Goal: Task Accomplishment & Management: Manage account settings

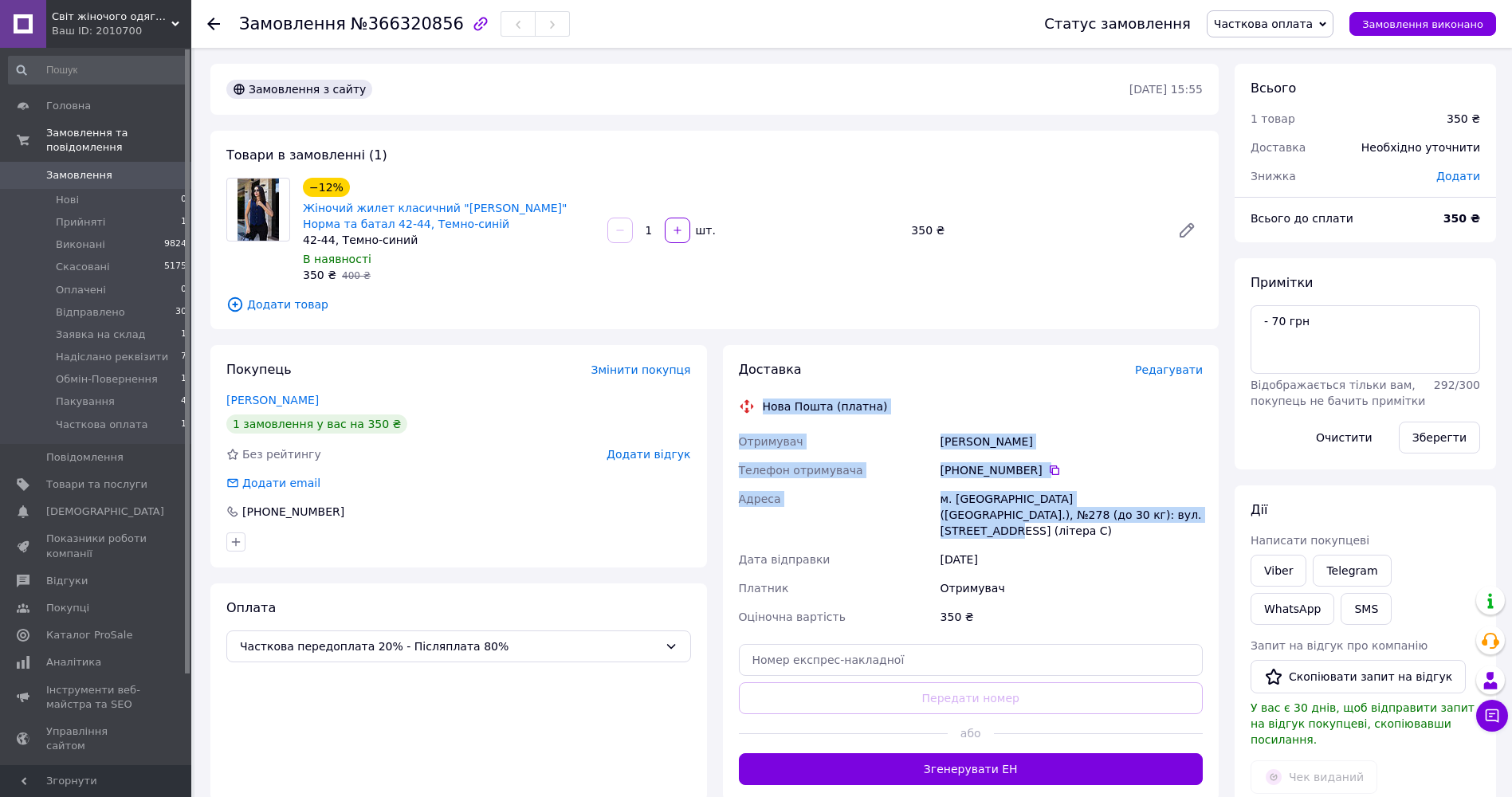
drag, startPoint x: 766, startPoint y: 406, endPoint x: 1098, endPoint y: 523, distance: 352.0
click at [1098, 523] on div "Доставка Редагувати Нова Пошта (платна) Отримувач Слободянюк Надежда Телефон от…" at bounding box center [971, 573] width 465 height 424
copy div "Нова Пошта (платна) Отримувач Слободянюк Надежда Телефон отримувача +380 63 500…"
click at [1328, 28] on span "Часткова оплата" at bounding box center [1270, 24] width 127 height 27
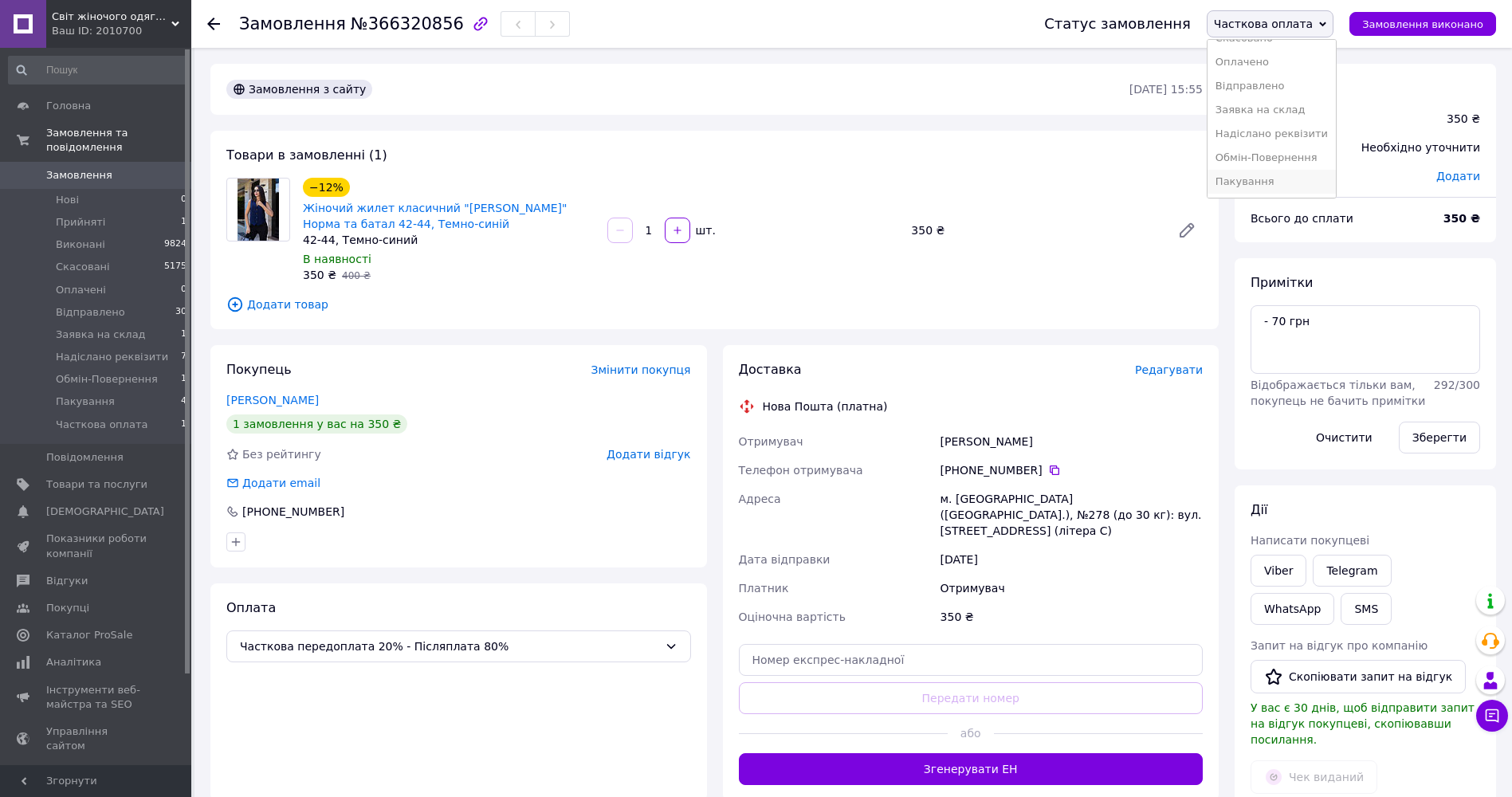
click at [1282, 181] on li "Пакування" at bounding box center [1271, 181] width 128 height 23
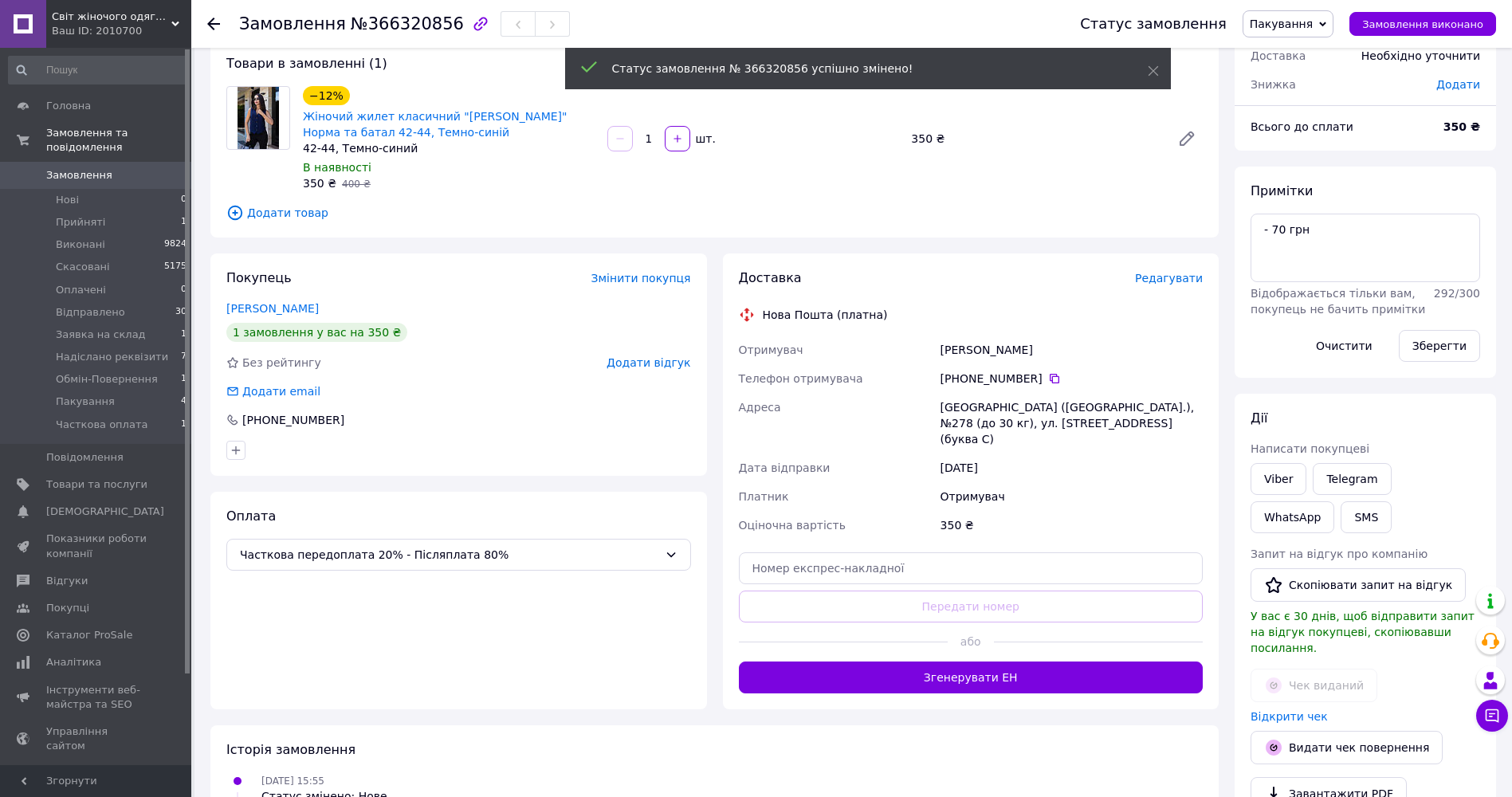
scroll to position [338, 0]
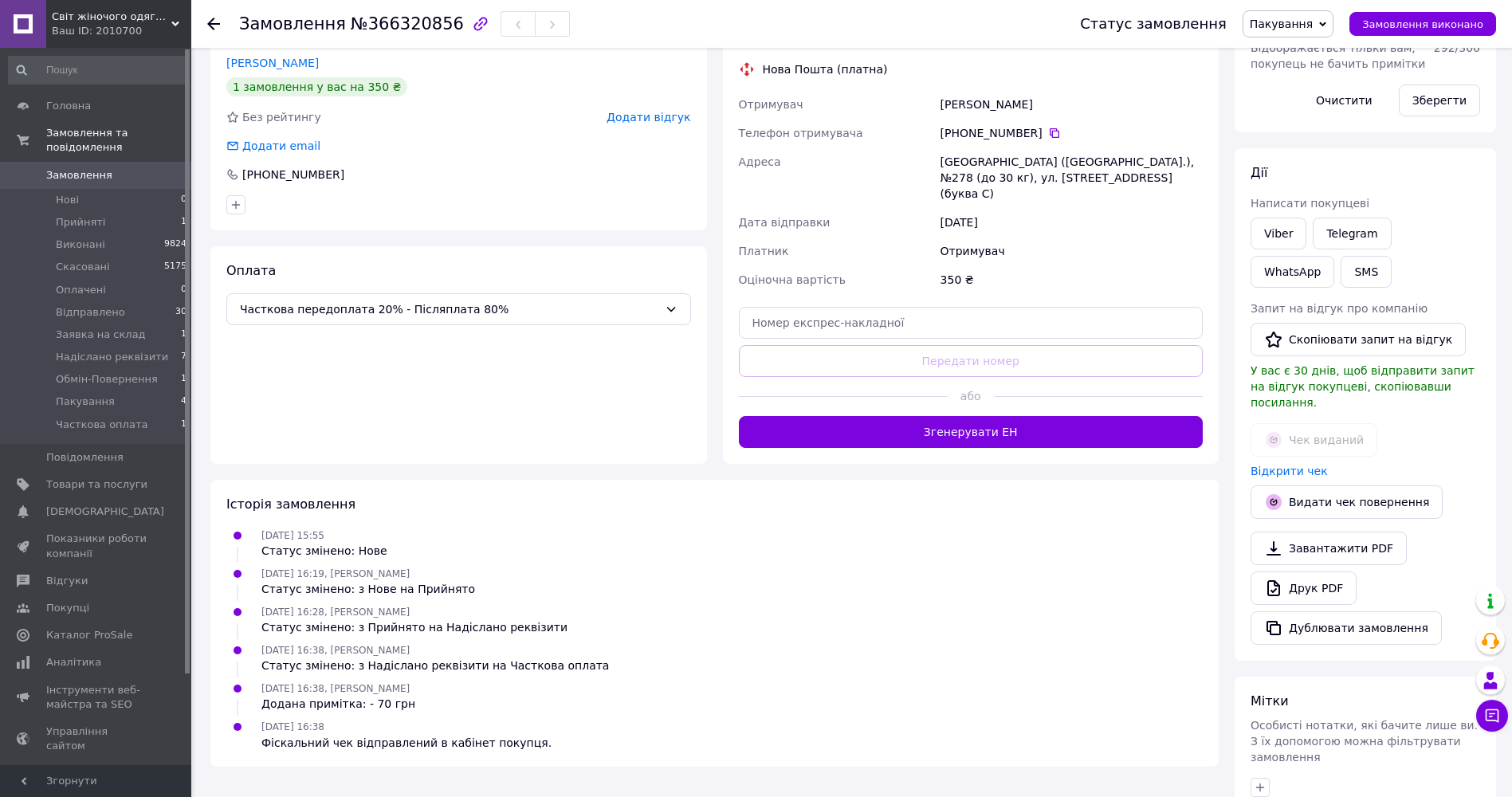
click at [1257, 781] on icon "button" at bounding box center [1260, 787] width 13 height 13
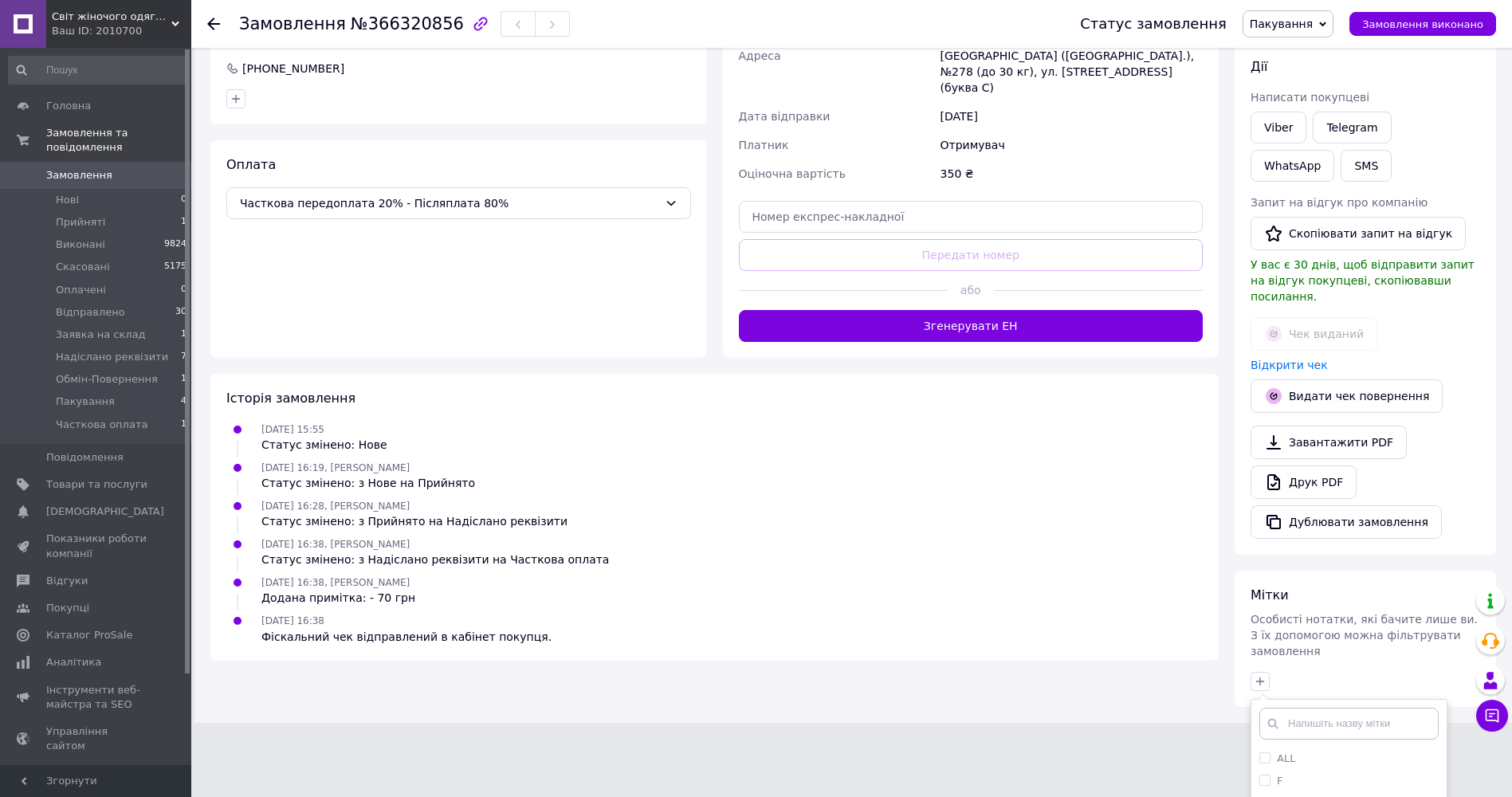
scroll to position [574, 0]
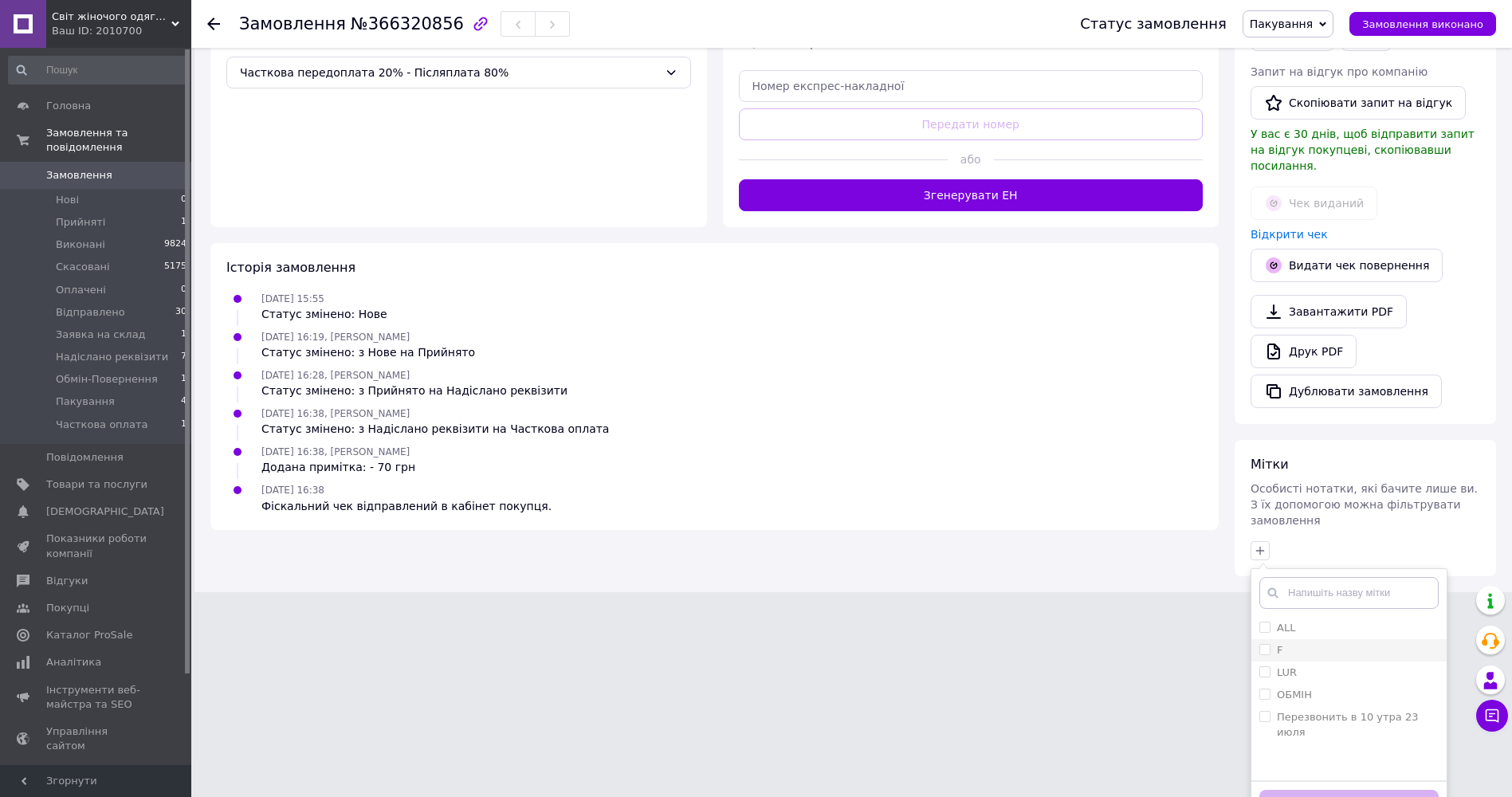
click at [1306, 643] on div "F" at bounding box center [1349, 650] width 179 height 15
checkbox input "true"
click at [1365, 790] on button "Додати мітку" at bounding box center [1349, 806] width 179 height 31
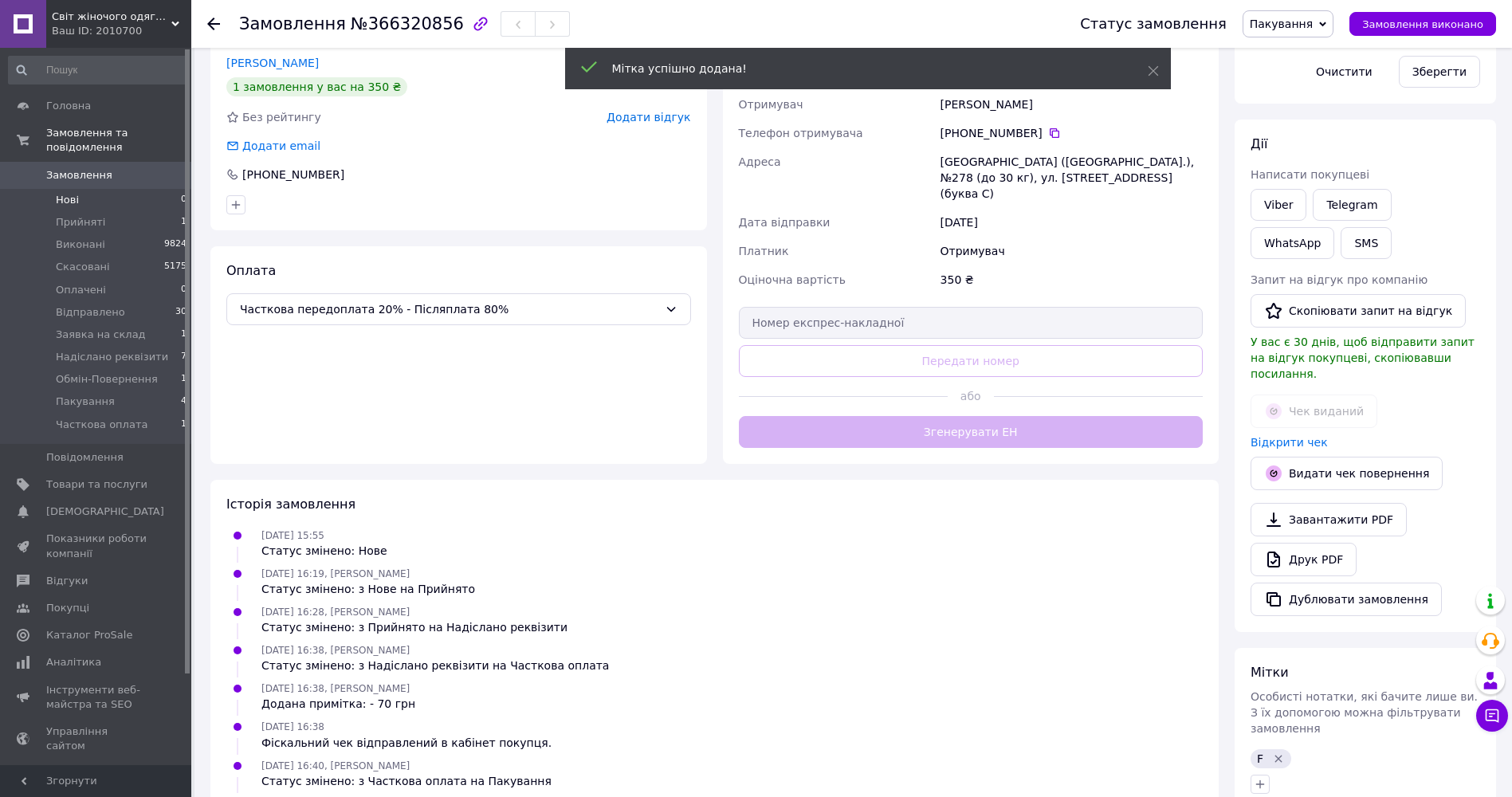
scroll to position [383, 0]
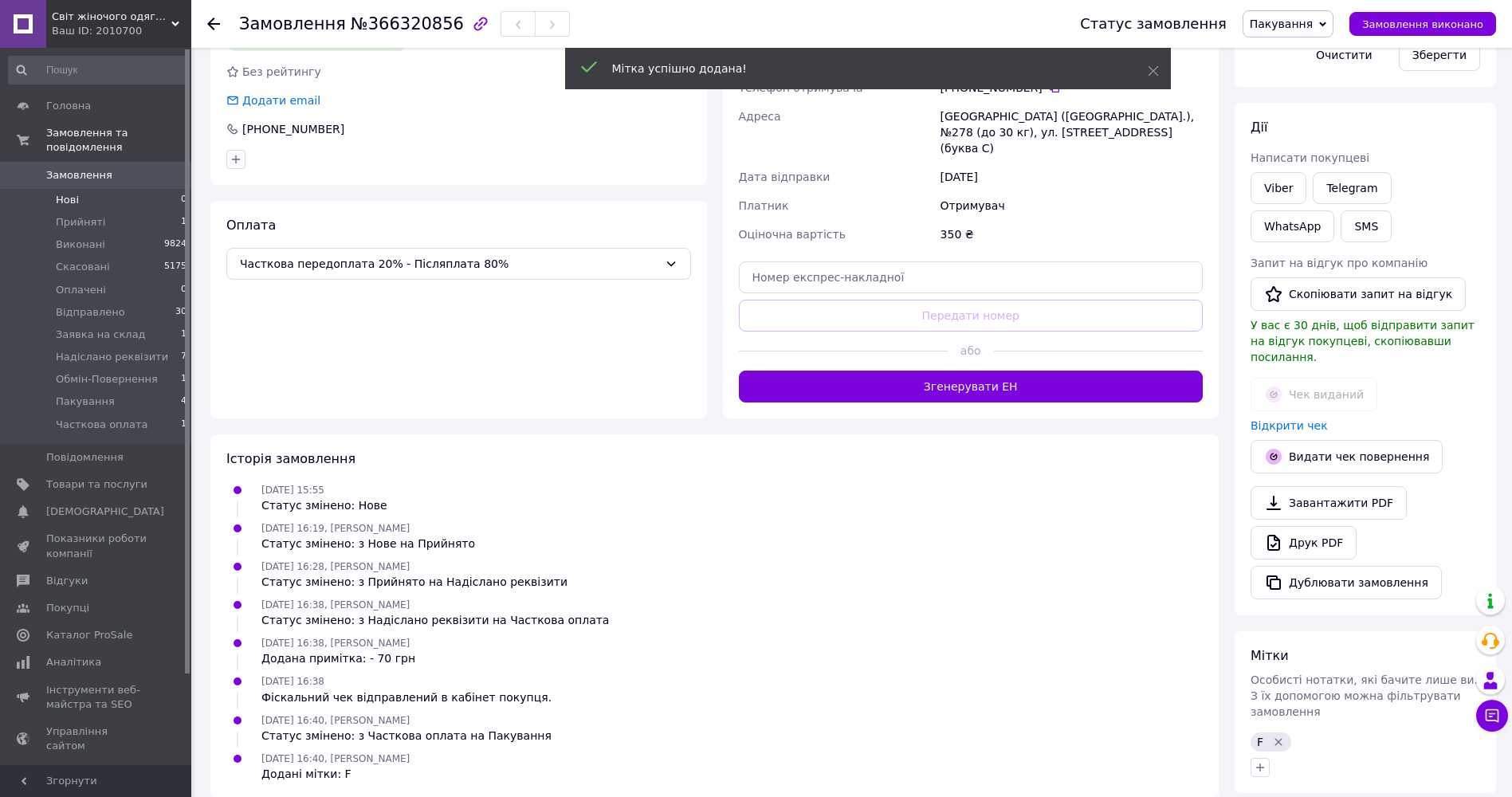
click at [69, 193] on span "Нові" at bounding box center [68, 200] width 23 height 15
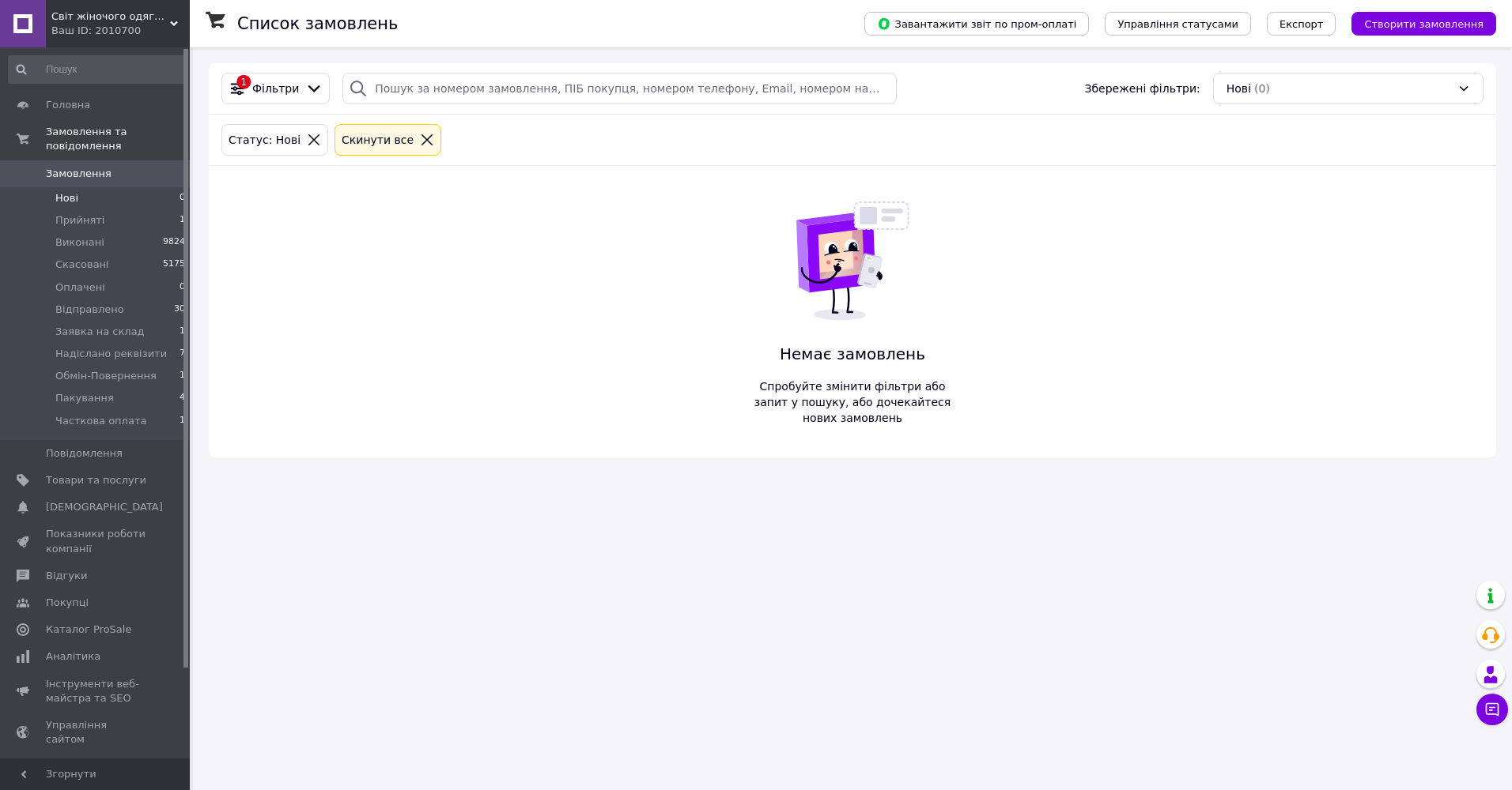
click at [63, 167] on span "Замовлення" at bounding box center [79, 174] width 66 height 15
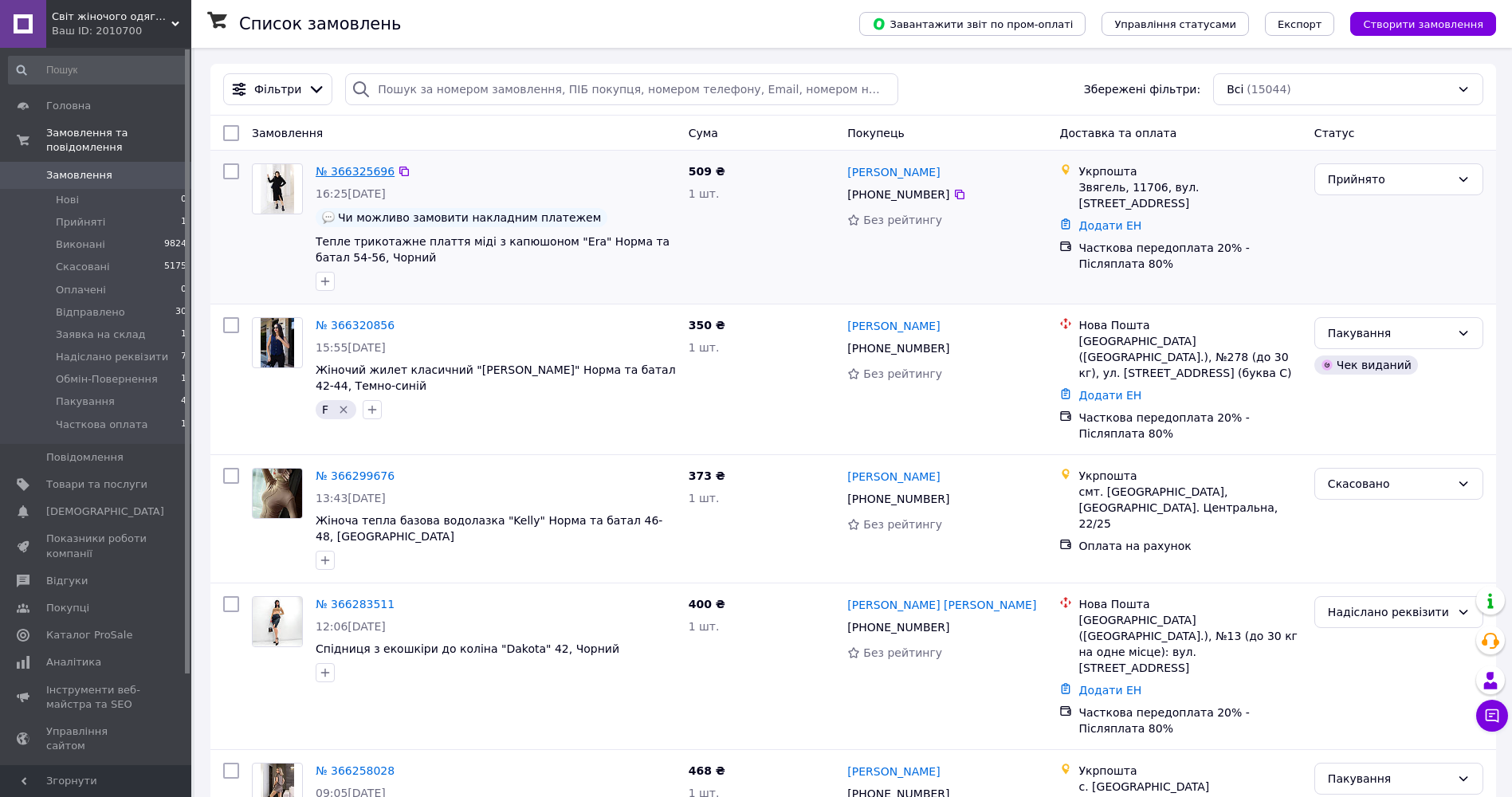
click at [359, 174] on link "№ 366325696" at bounding box center [355, 171] width 79 height 13
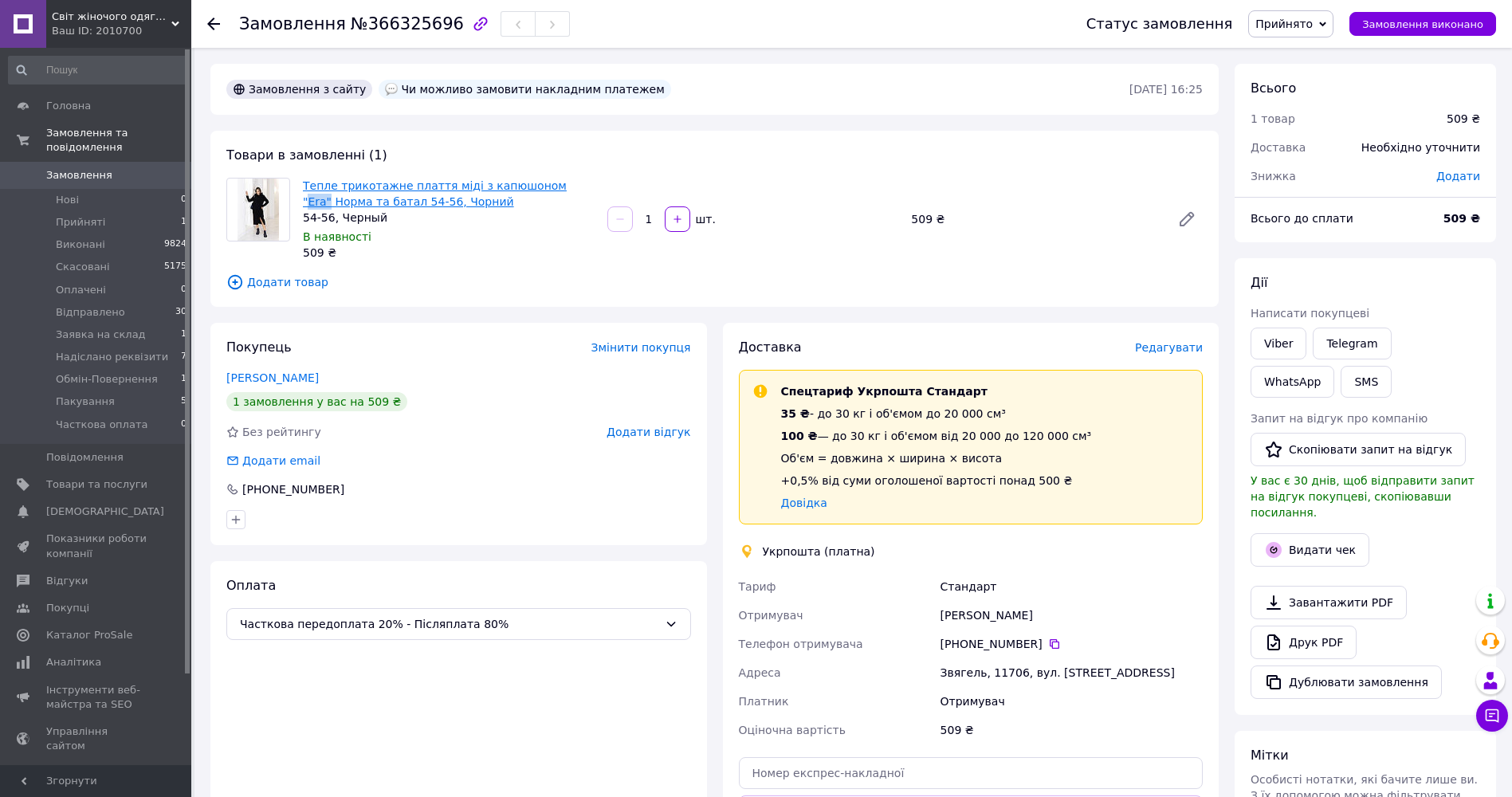
drag, startPoint x: 536, startPoint y: 172, endPoint x: 554, endPoint y: 186, distance: 22.8
click at [554, 186] on div "Товари в замовленні (1) Тепле трикотажне плаття міді з капюшоном "Era" Норма та…" at bounding box center [714, 219] width 1008 height 176
copy link "Era""
click at [1179, 354] on span "Редагувати" at bounding box center [1168, 348] width 68 height 13
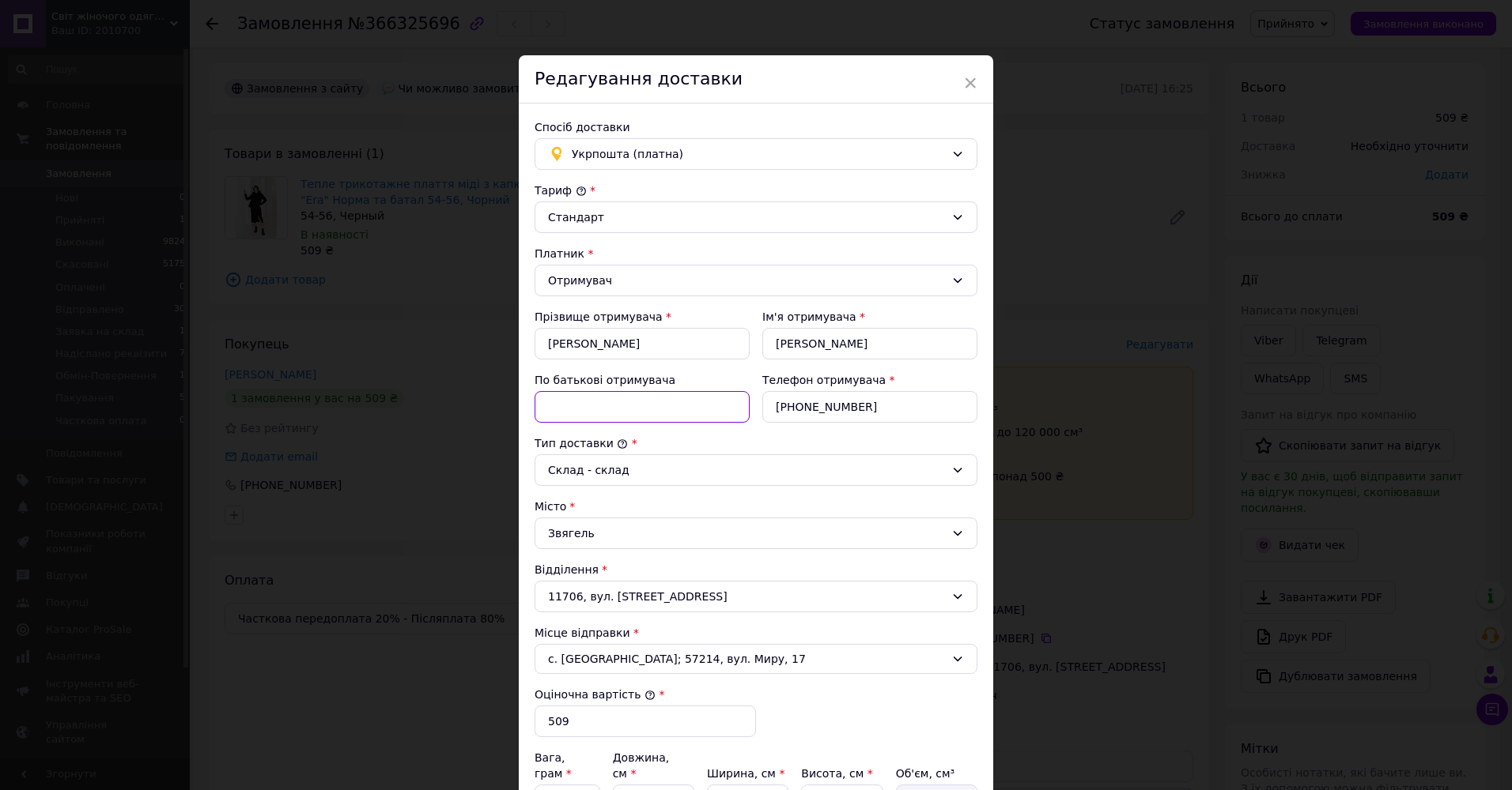
click at [587, 418] on input "По батькові отримувача" at bounding box center [643, 407] width 216 height 32
click at [553, 406] on input "петрівна" at bounding box center [643, 407] width 216 height 32
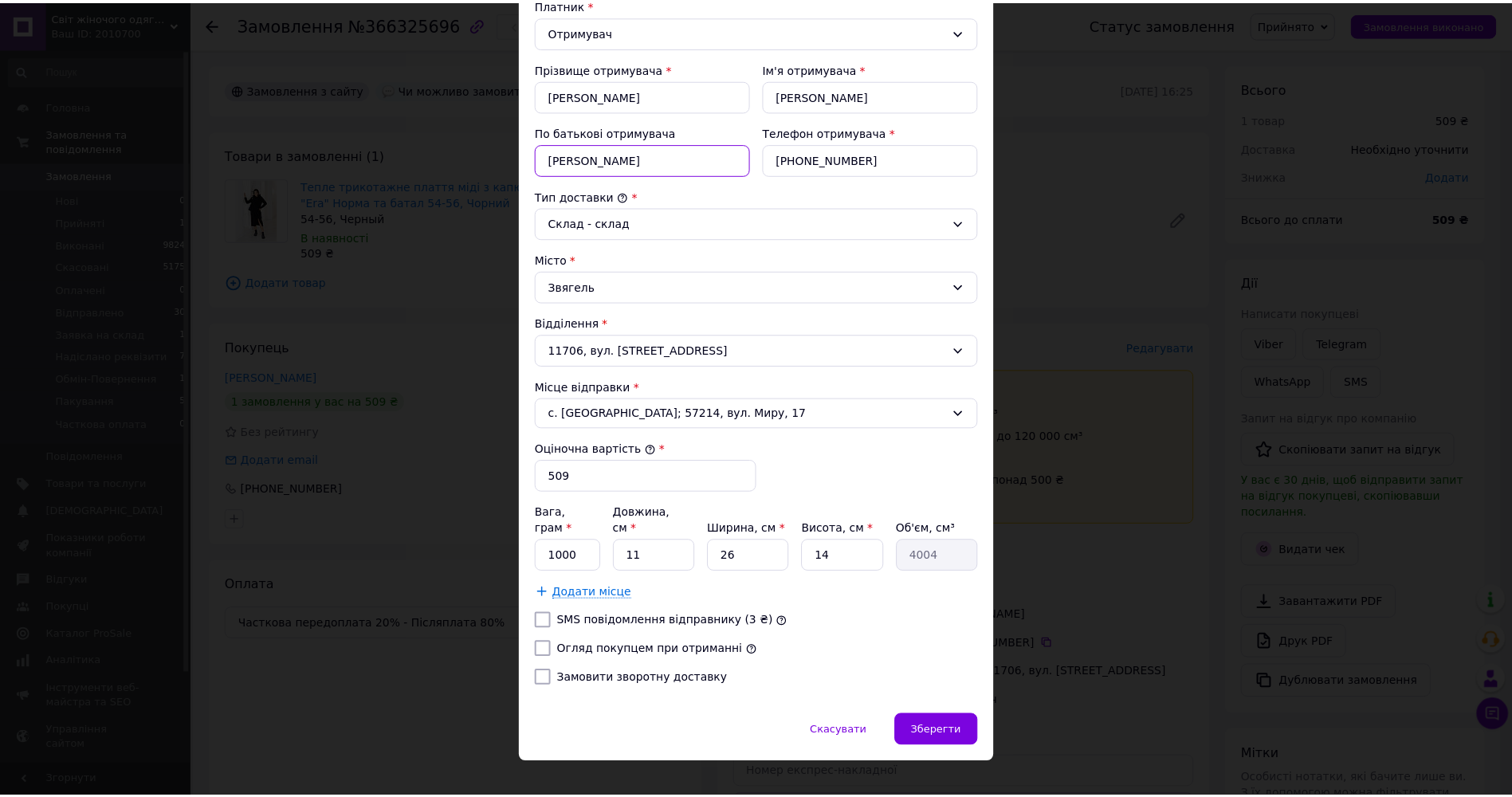
scroll to position [258, 0]
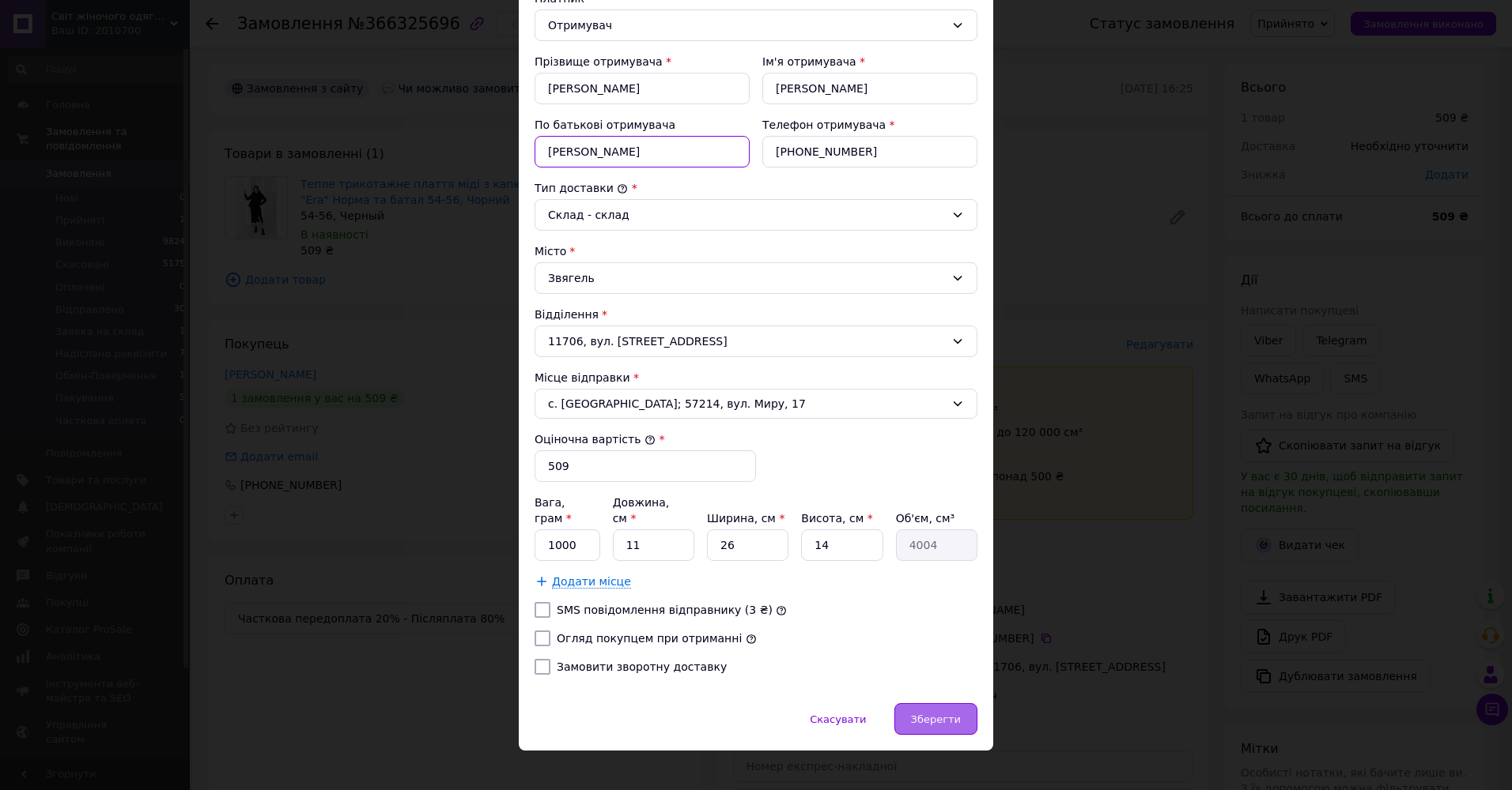
type input "Петрівна"
click at [926, 713] on span "Зберегти" at bounding box center [935, 719] width 50 height 12
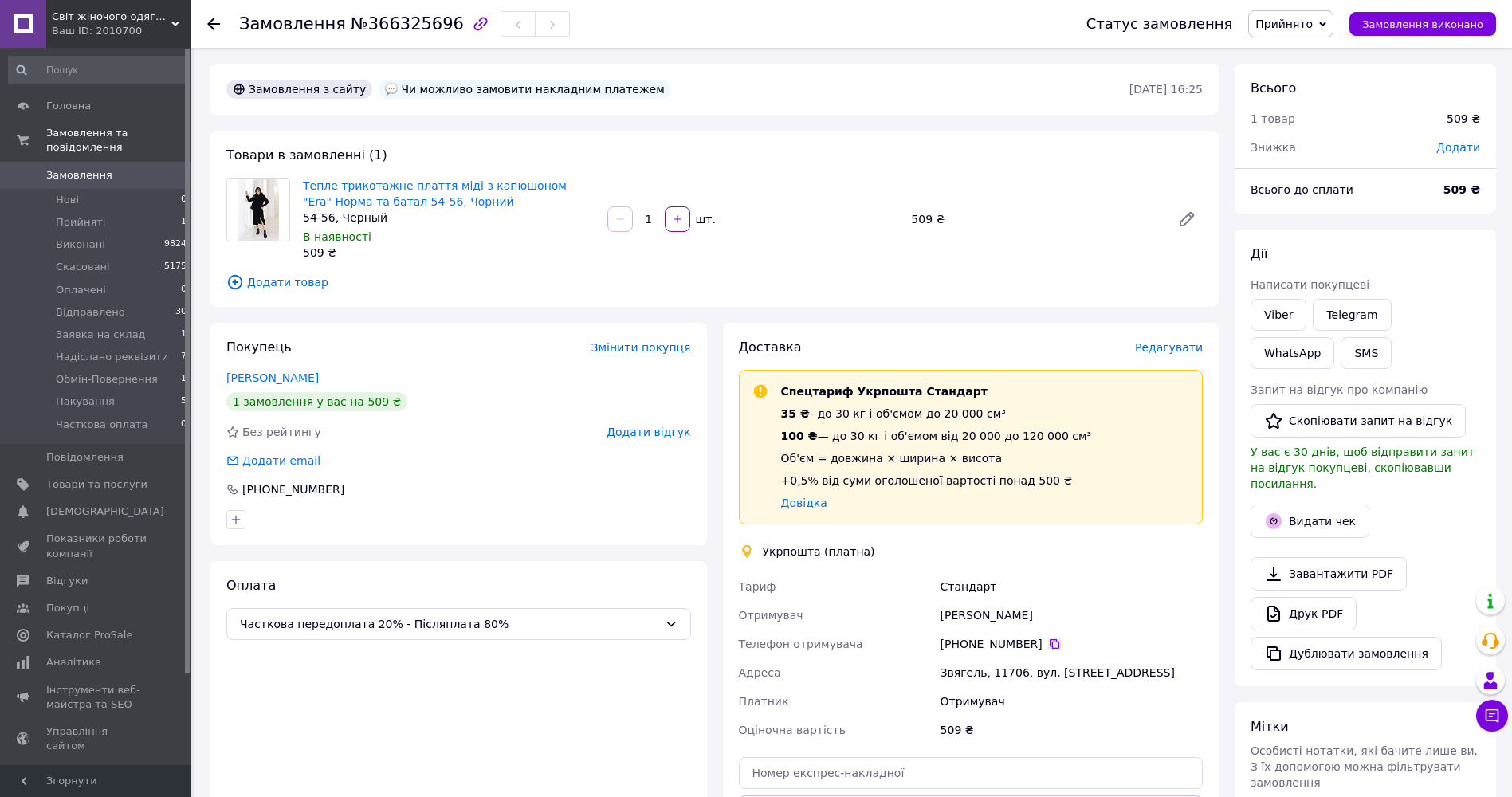
click at [1048, 640] on icon at bounding box center [1054, 644] width 13 height 13
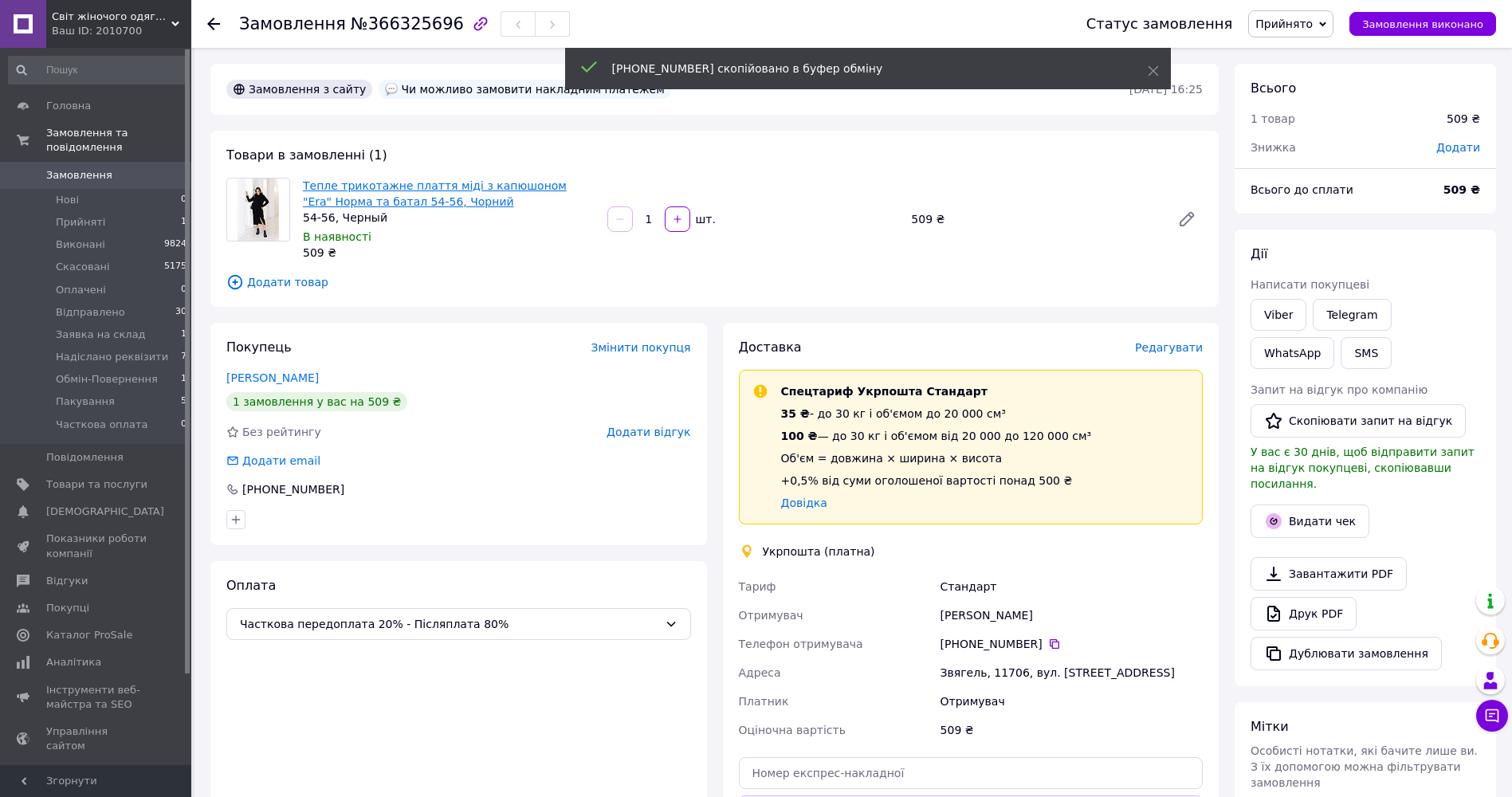
click at [405, 202] on link "Тепле трикотажне плаття міді з капюшоном "Era" Норма та батал 54-56, Чорний" at bounding box center [435, 193] width 264 height 28
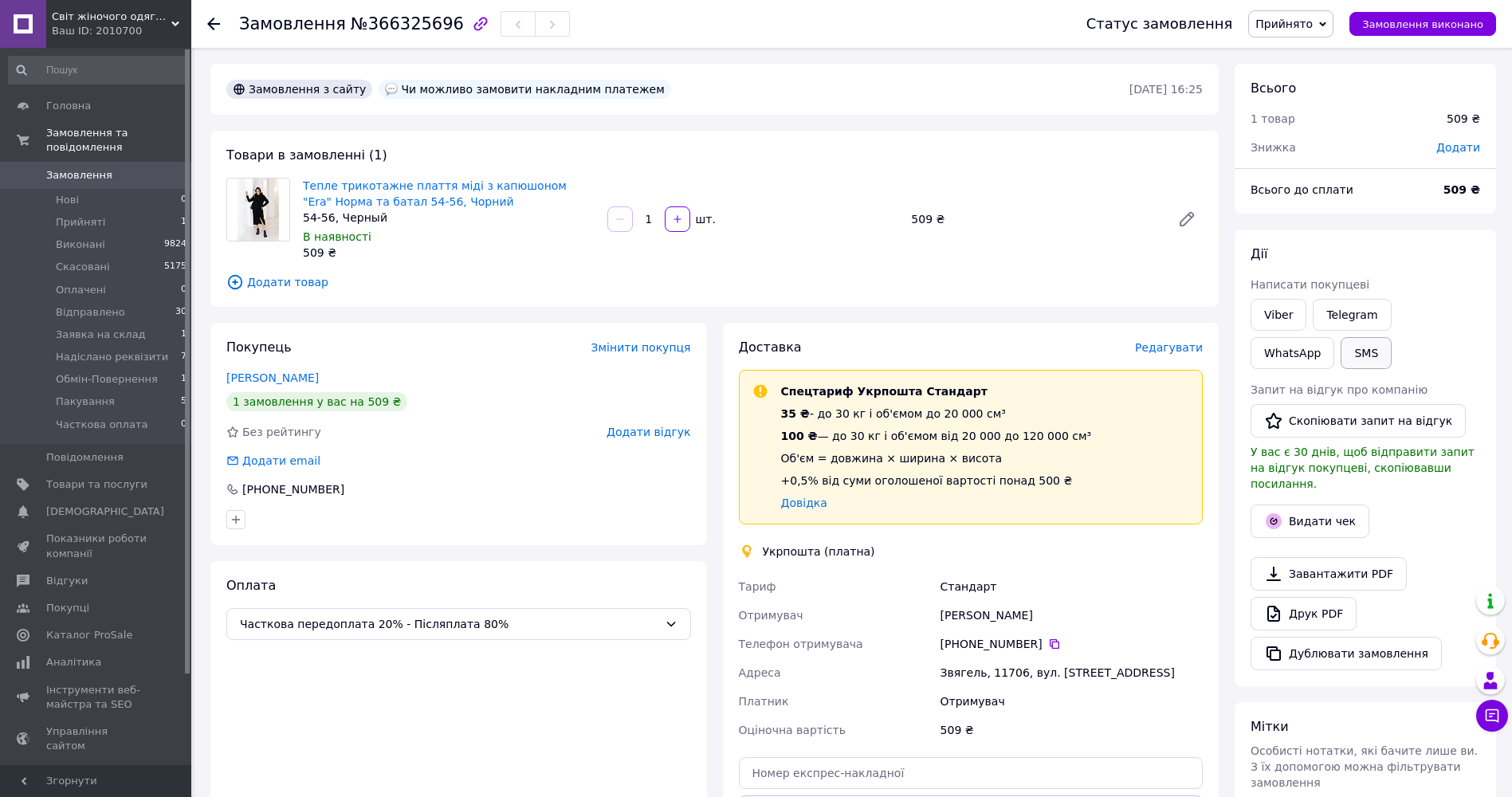
click at [1341, 352] on button "SMS" at bounding box center [1366, 353] width 51 height 32
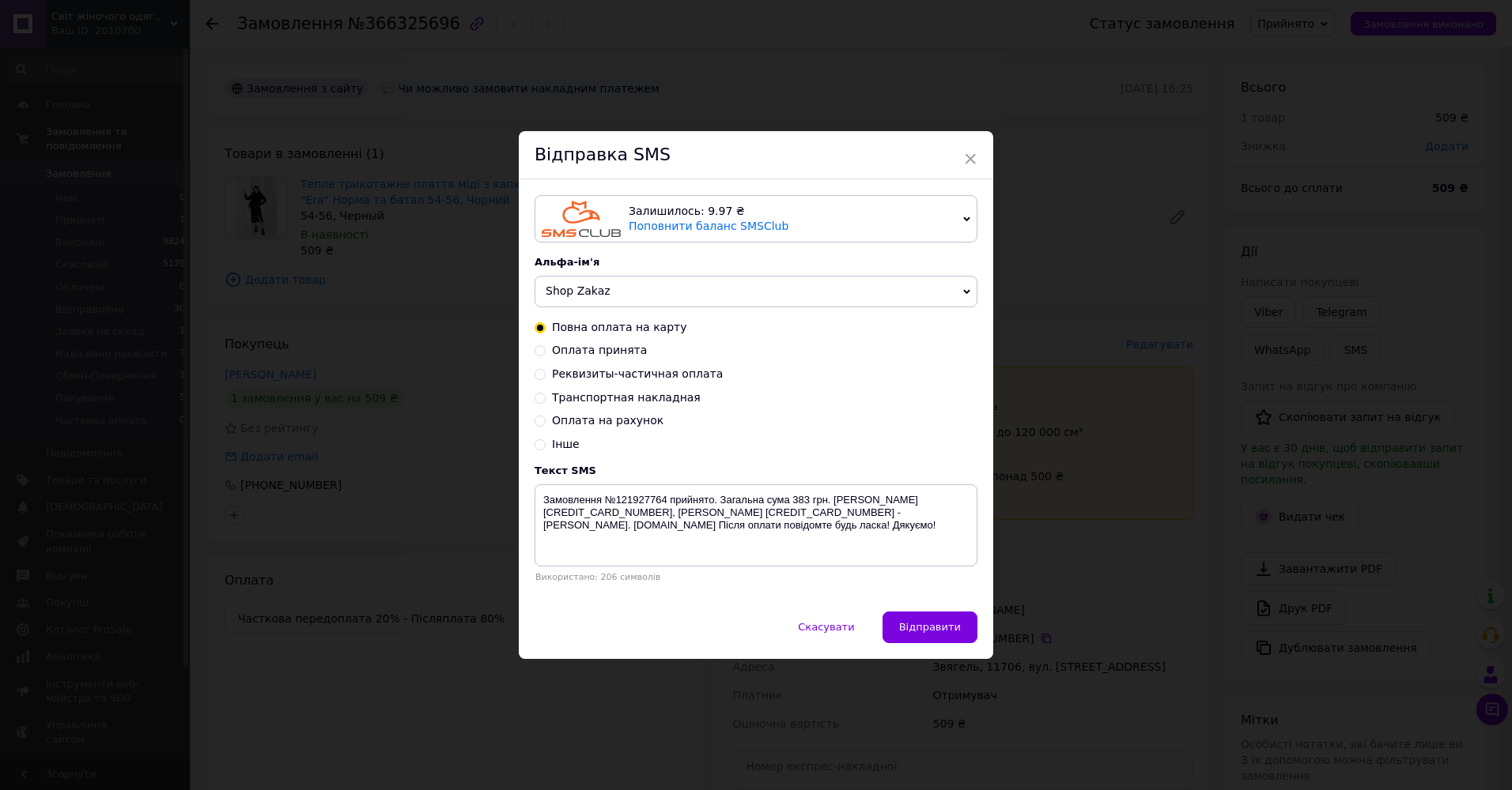
click at [663, 371] on span "Реквизиты-частичная оплата" at bounding box center [638, 374] width 171 height 13
click at [546, 371] on input "Реквизиты-частичная оплата" at bounding box center [540, 373] width 11 height 11
radio input "true"
radio input "false"
type textarea "Замовлення №121927764 прийнято. Загальна сума 383 грн. Мінімальна передоплата 1…"
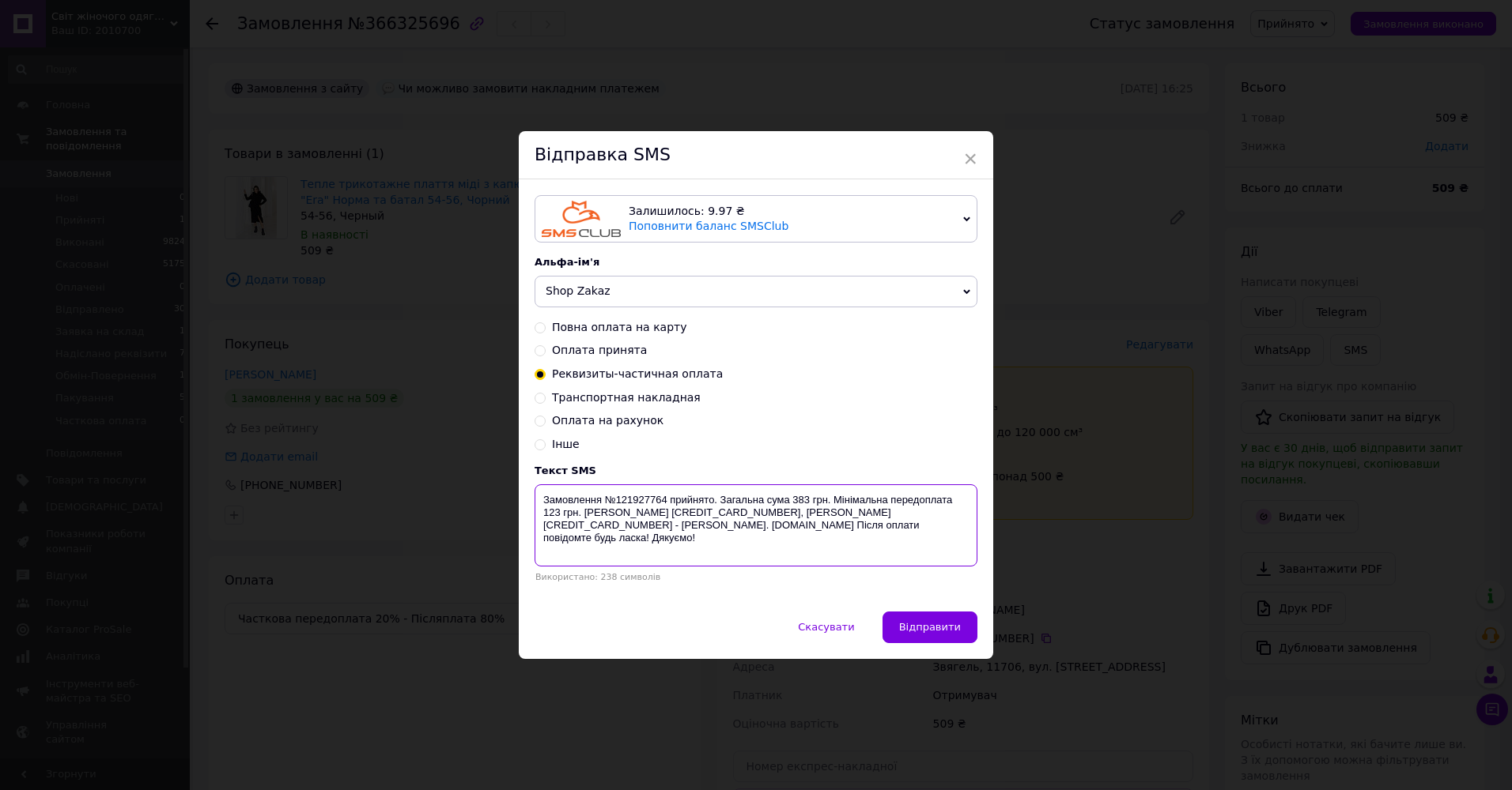
drag, startPoint x: 540, startPoint y: 501, endPoint x: 962, endPoint y: 535, distance: 423.4
click at [973, 539] on textarea "Замовлення №121927764 прийнято. Загальна сума 383 грн. Мінімальна передоплата 1…" at bounding box center [756, 525] width 443 height 82
click at [1076, 275] on div "× Відправка SMS Залишилось: 9.97 ₴ Поповнити баланс SMSClub Підключити LetsAds …" at bounding box center [756, 395] width 1512 height 790
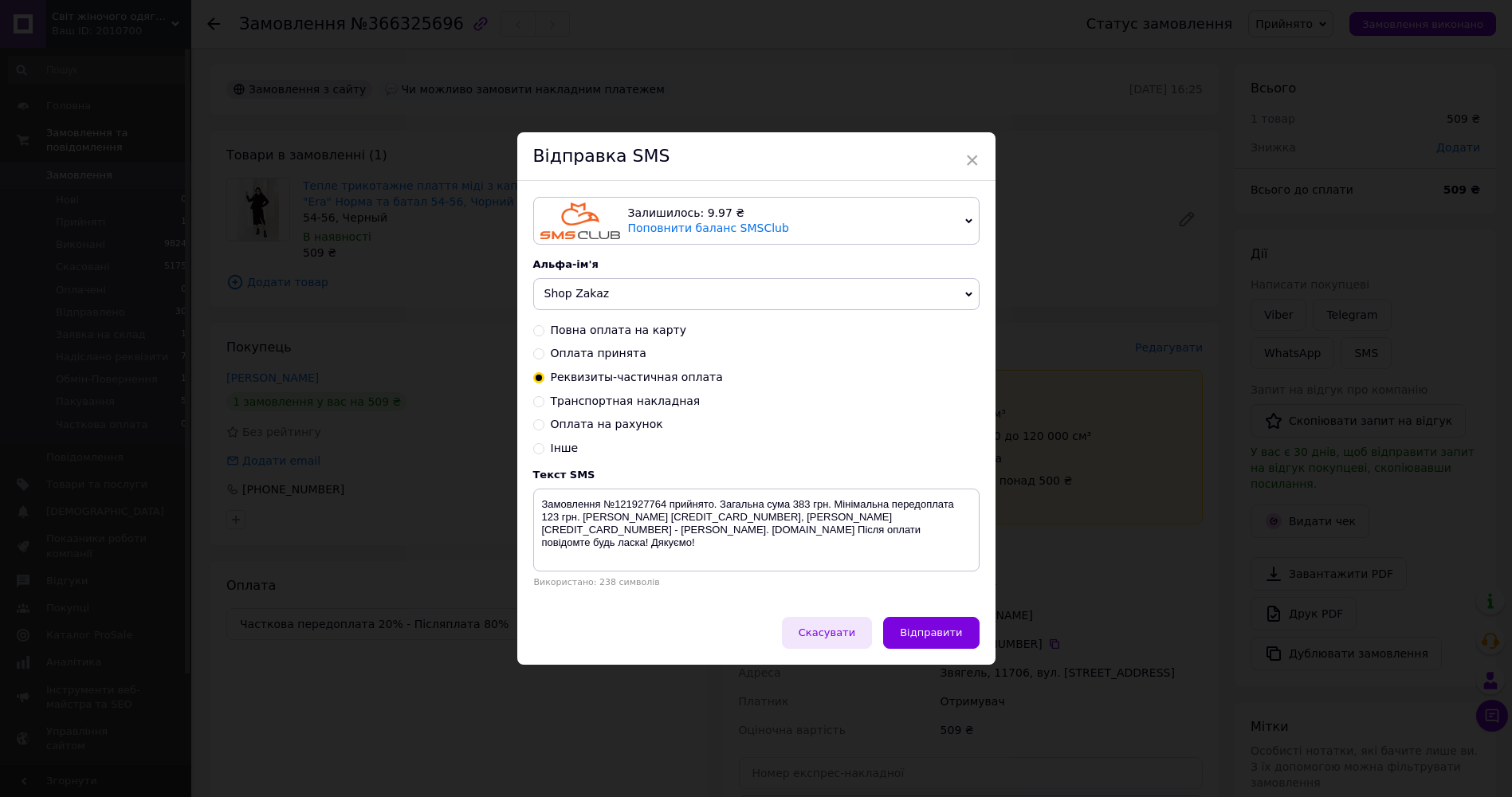
click at [836, 642] on button "Скасувати" at bounding box center [827, 633] width 90 height 32
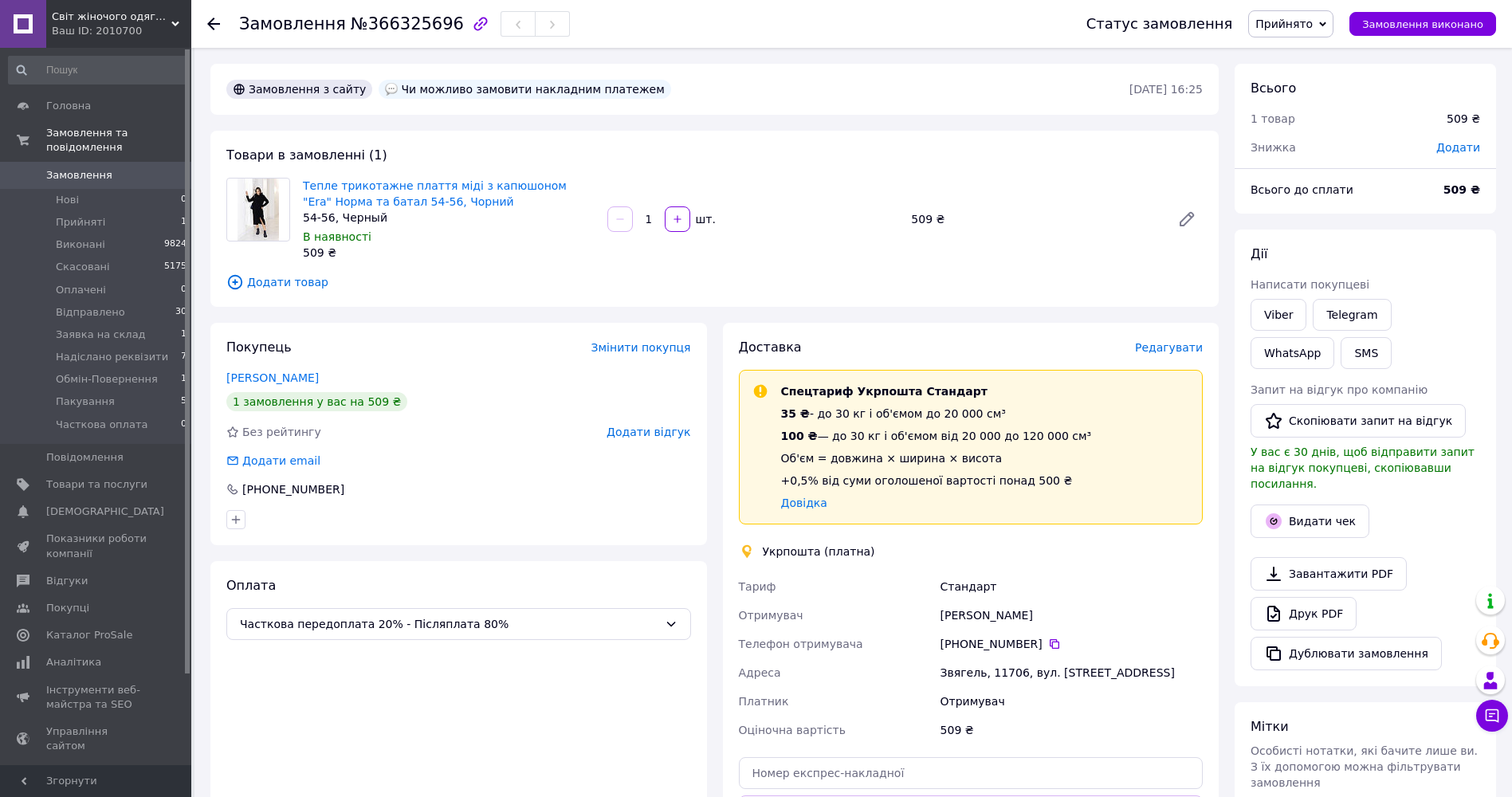
drag, startPoint x: 432, startPoint y: 723, endPoint x: 452, endPoint y: 705, distance: 26.9
click at [439, 718] on div "Оплата Часткова передоплата 20% - Післяплата 80%" at bounding box center [458, 737] width 496 height 353
click at [1334, 30] on span "Прийнято" at bounding box center [1290, 24] width 85 height 27
click at [1342, 177] on li "Надіслано реквізити" at bounding box center [1312, 175] width 128 height 23
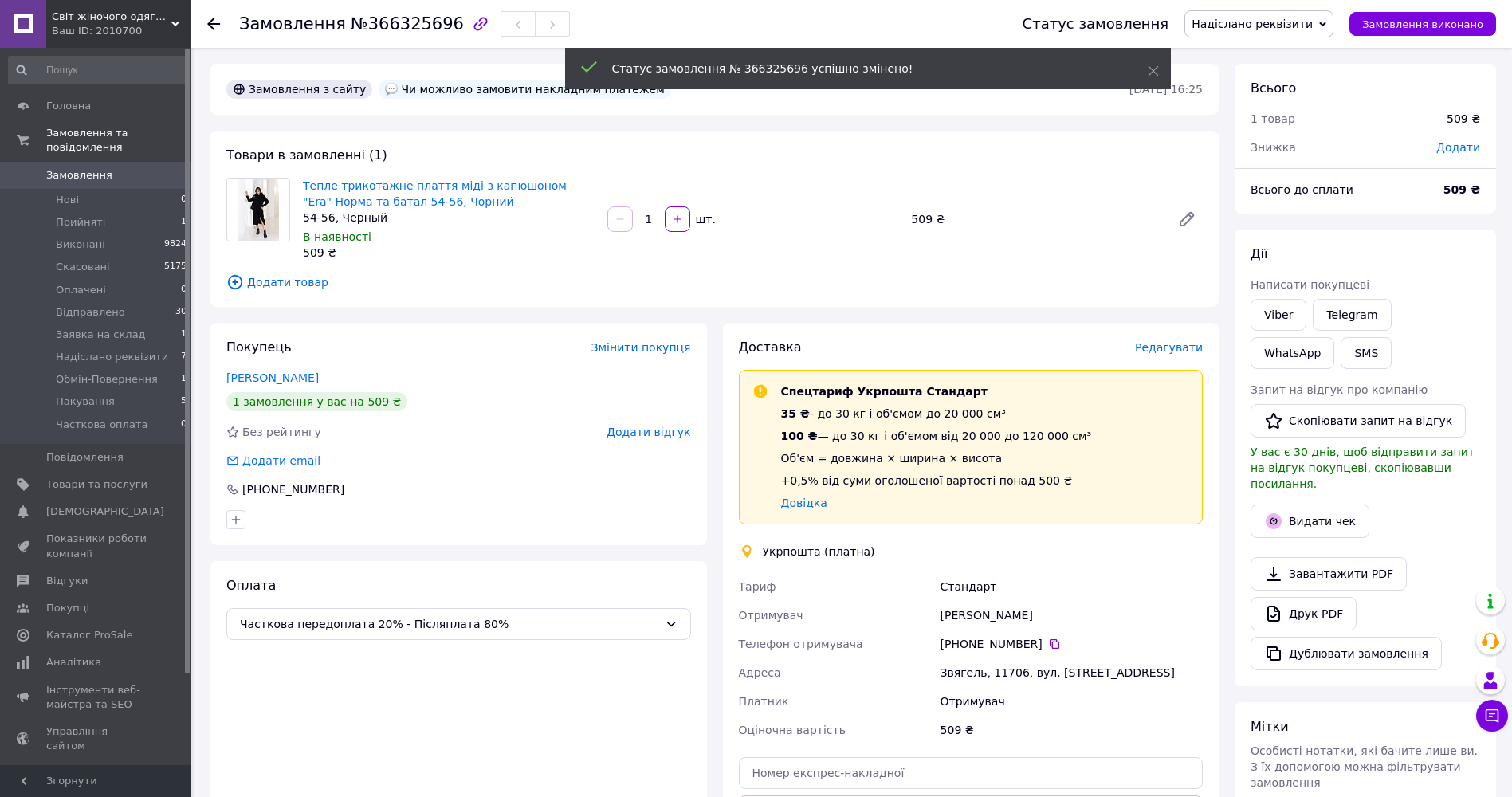
click at [75, 168] on span "Замовлення" at bounding box center [79, 175] width 67 height 15
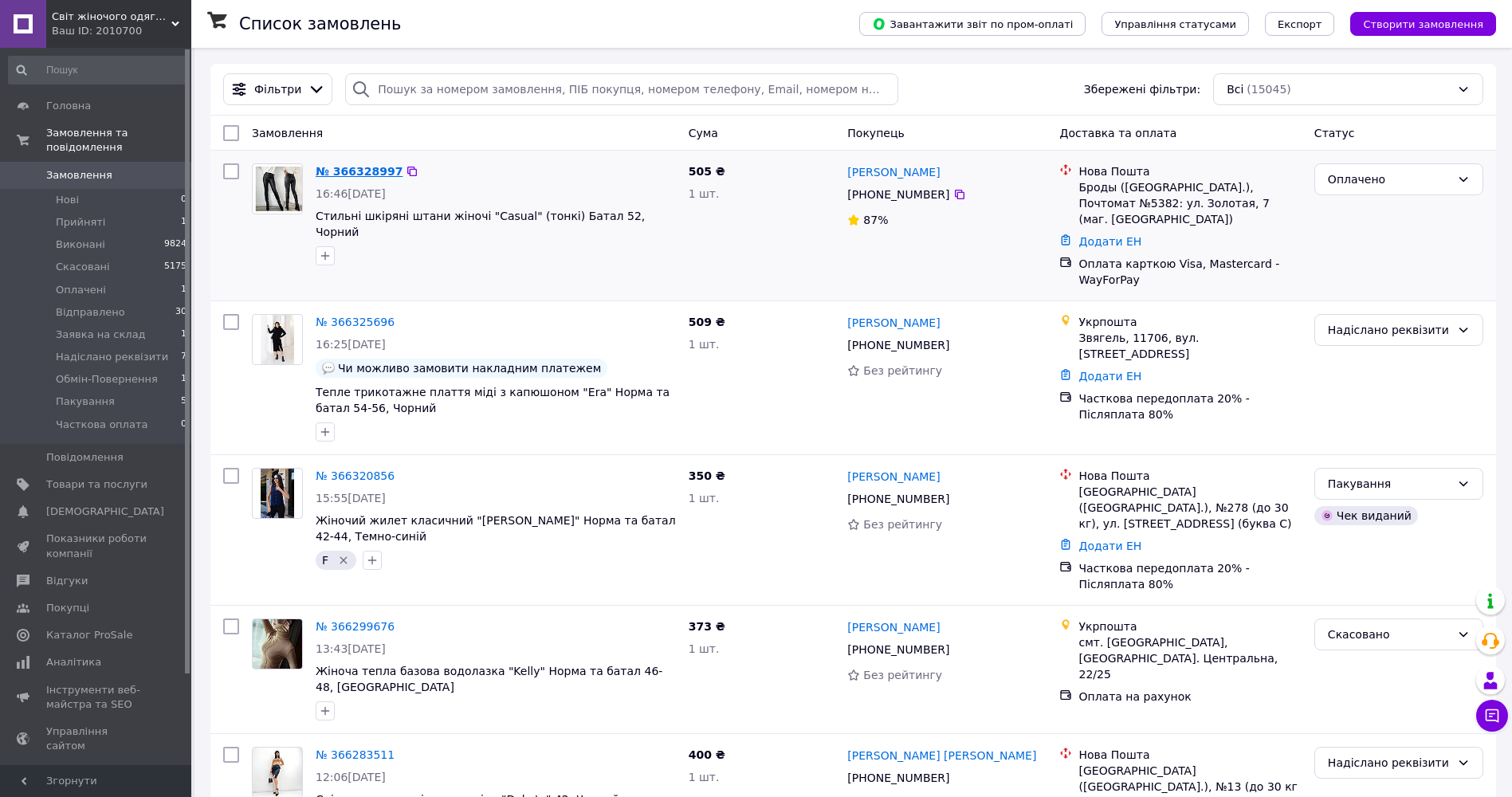
click at [348, 169] on link "№ 366328997" at bounding box center [359, 171] width 87 height 13
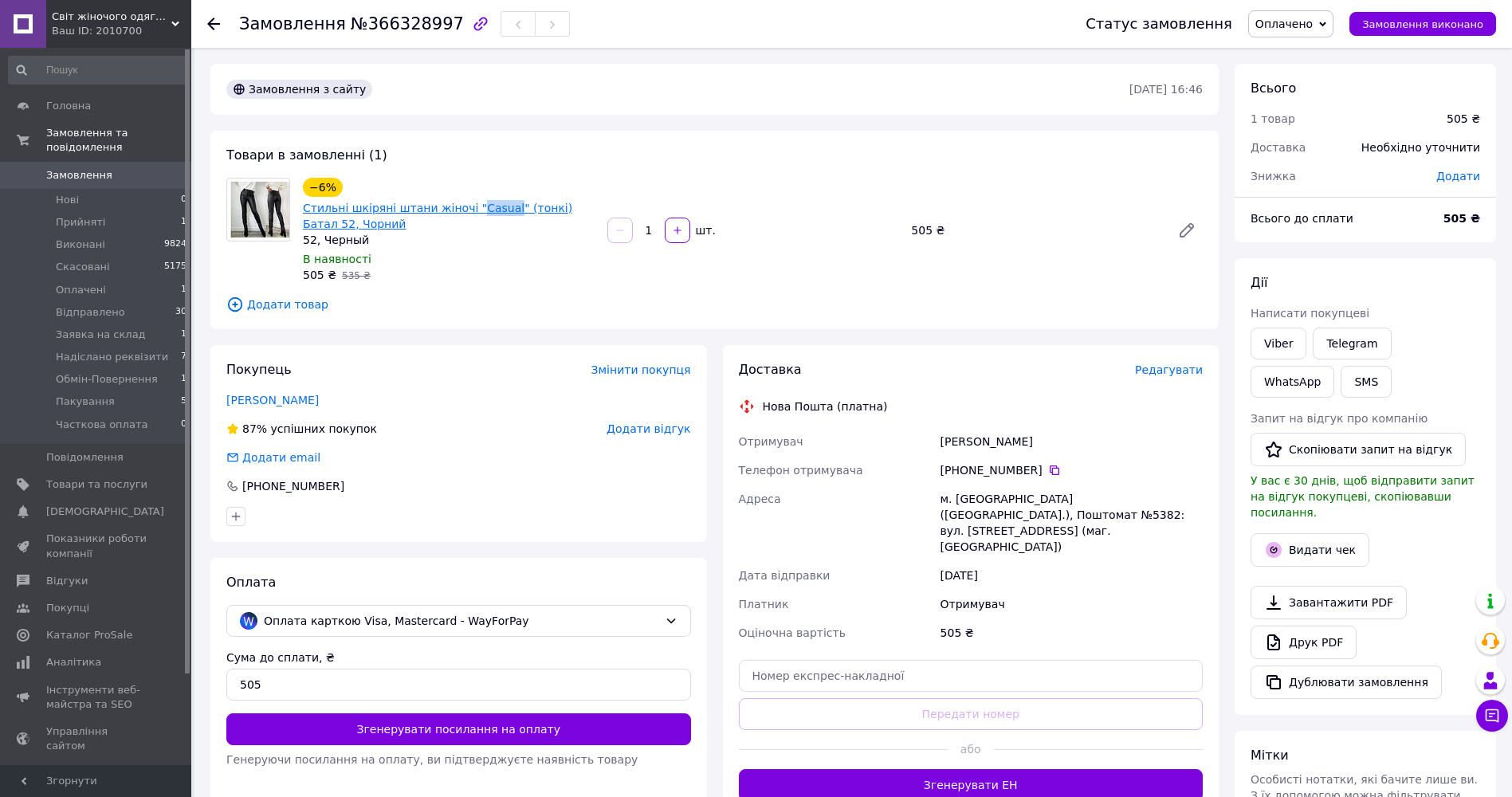
drag, startPoint x: 463, startPoint y: 193, endPoint x: 493, endPoint y: 202, distance: 31.3
click at [493, 202] on div "−6% Стильні шкіряні штани жіночі "Casual" (тонкі) Батал 52, Чорний" at bounding box center [448, 205] width 295 height 58
copy link "Casual"
click at [54, 168] on span "Замовлення" at bounding box center [79, 175] width 67 height 15
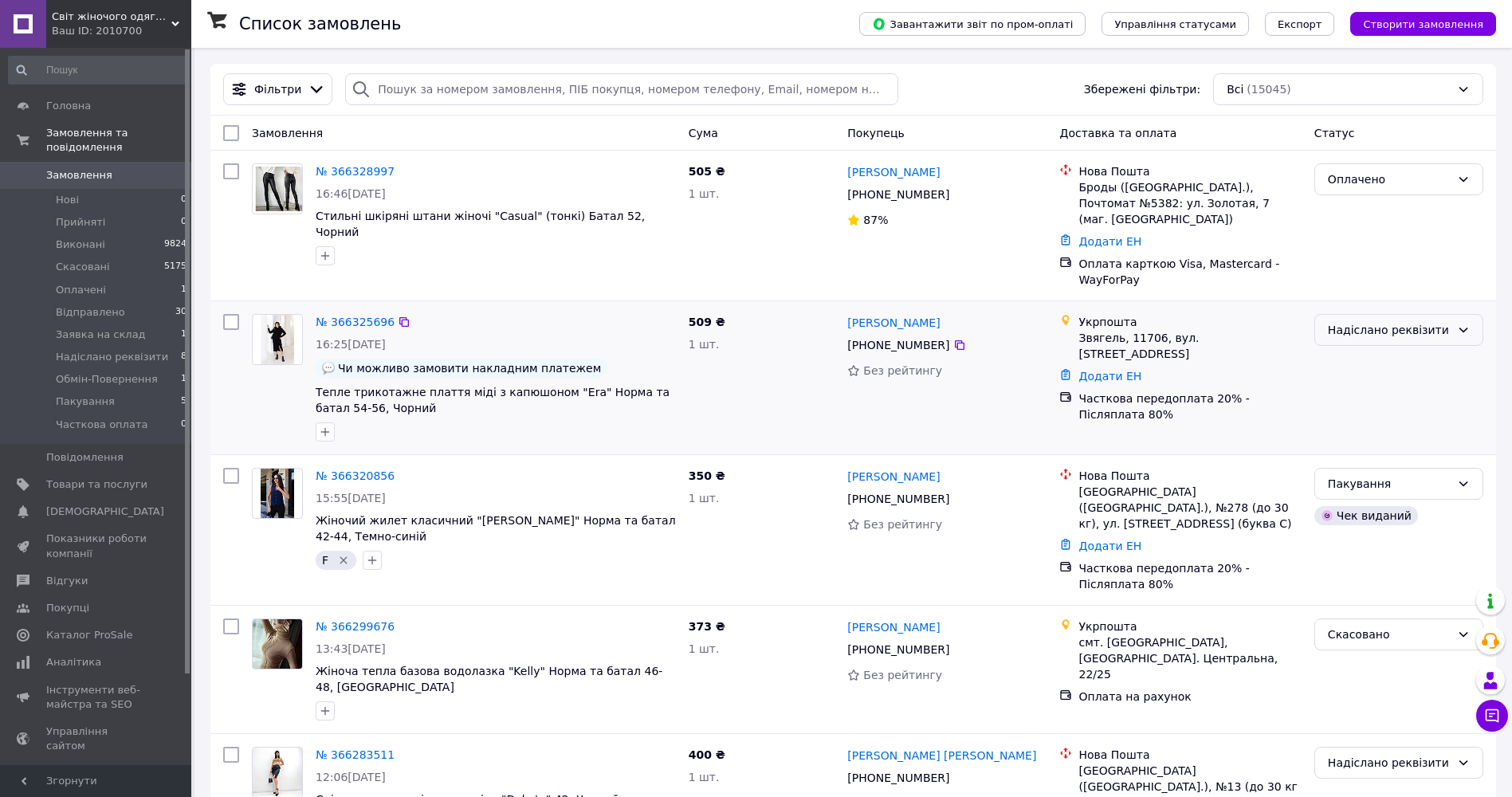
click at [1433, 321] on div "Надіслано реквізити" at bounding box center [1389, 330] width 122 height 18
click at [1395, 450] on li "Часткова оплата" at bounding box center [1398, 457] width 167 height 28
click at [367, 316] on link "№ 366325696" at bounding box center [355, 322] width 79 height 13
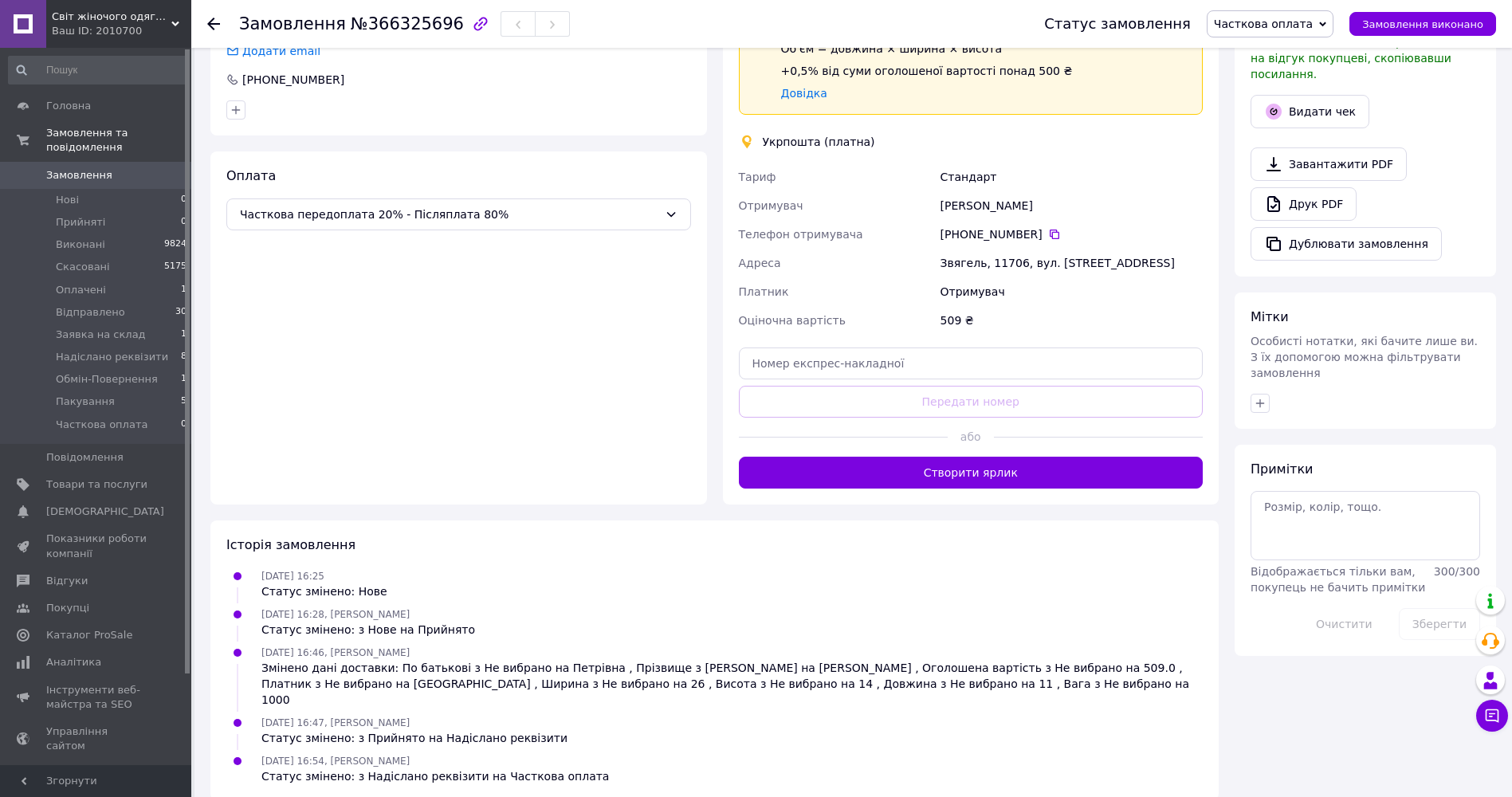
scroll to position [413, 0]
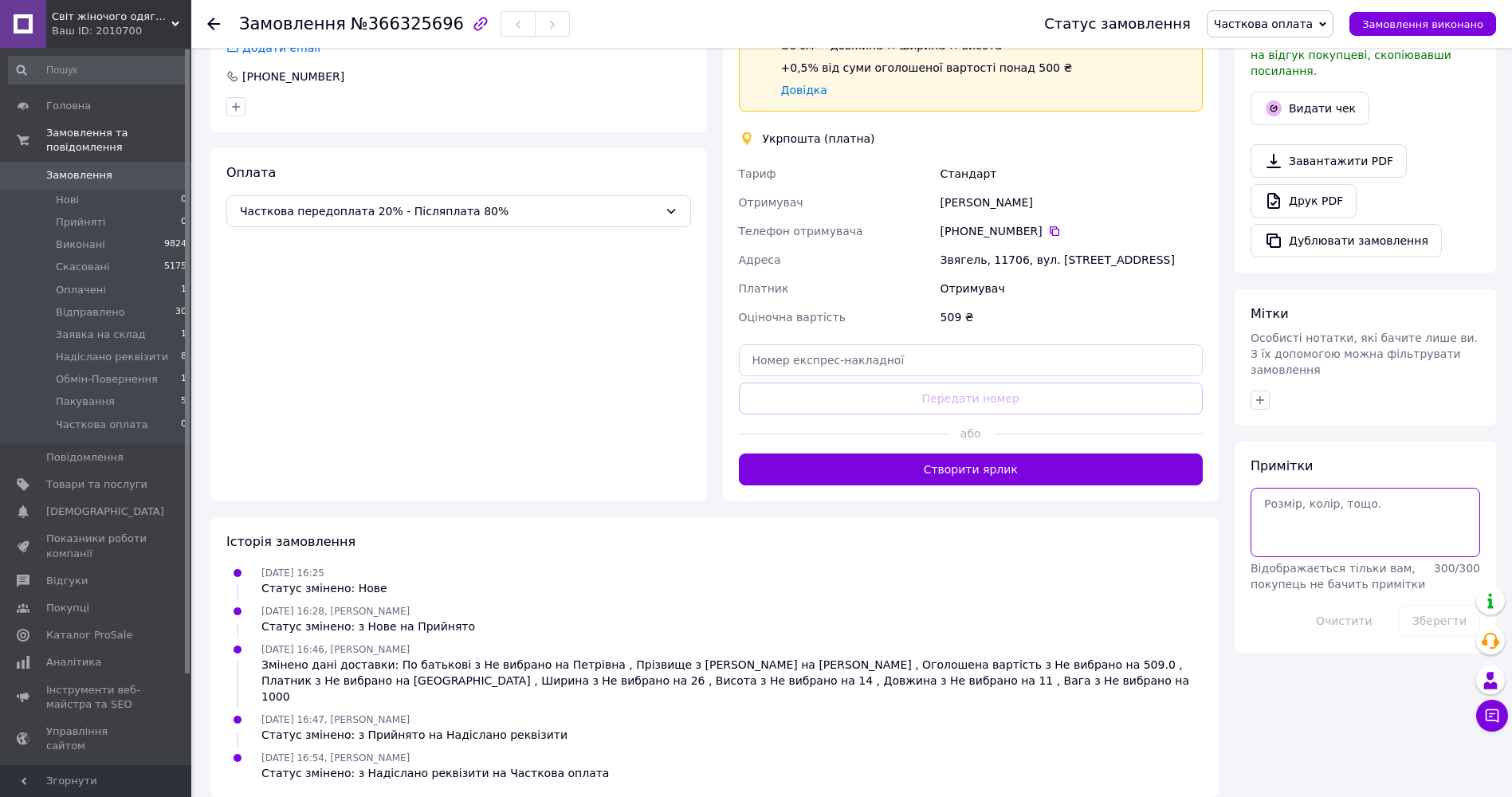
click at [1332, 499] on textarea at bounding box center [1365, 522] width 230 height 69
type textarea "- 102 грн"
click at [1432, 605] on button "Зберегти" at bounding box center [1439, 621] width 81 height 32
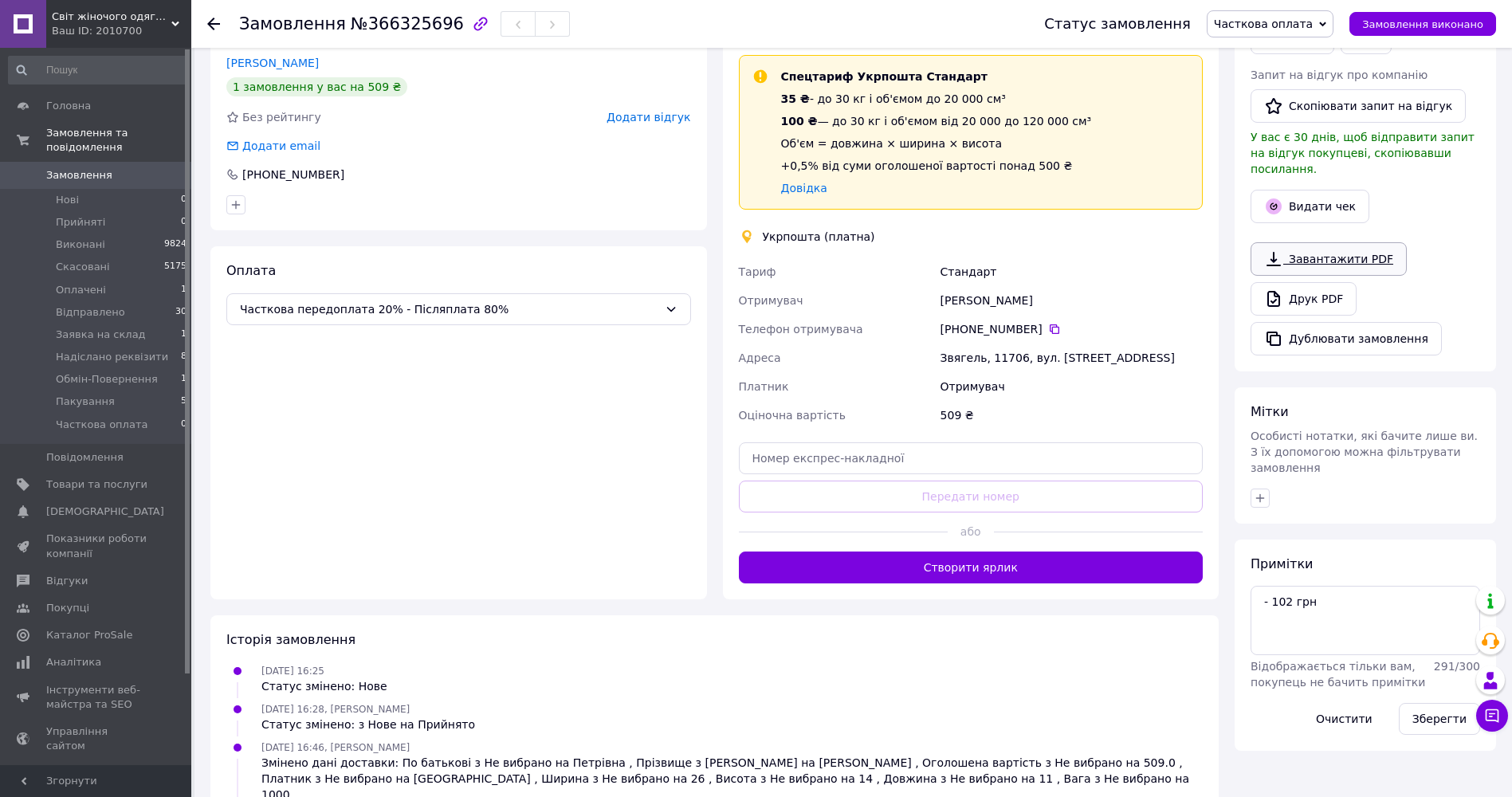
scroll to position [254, 0]
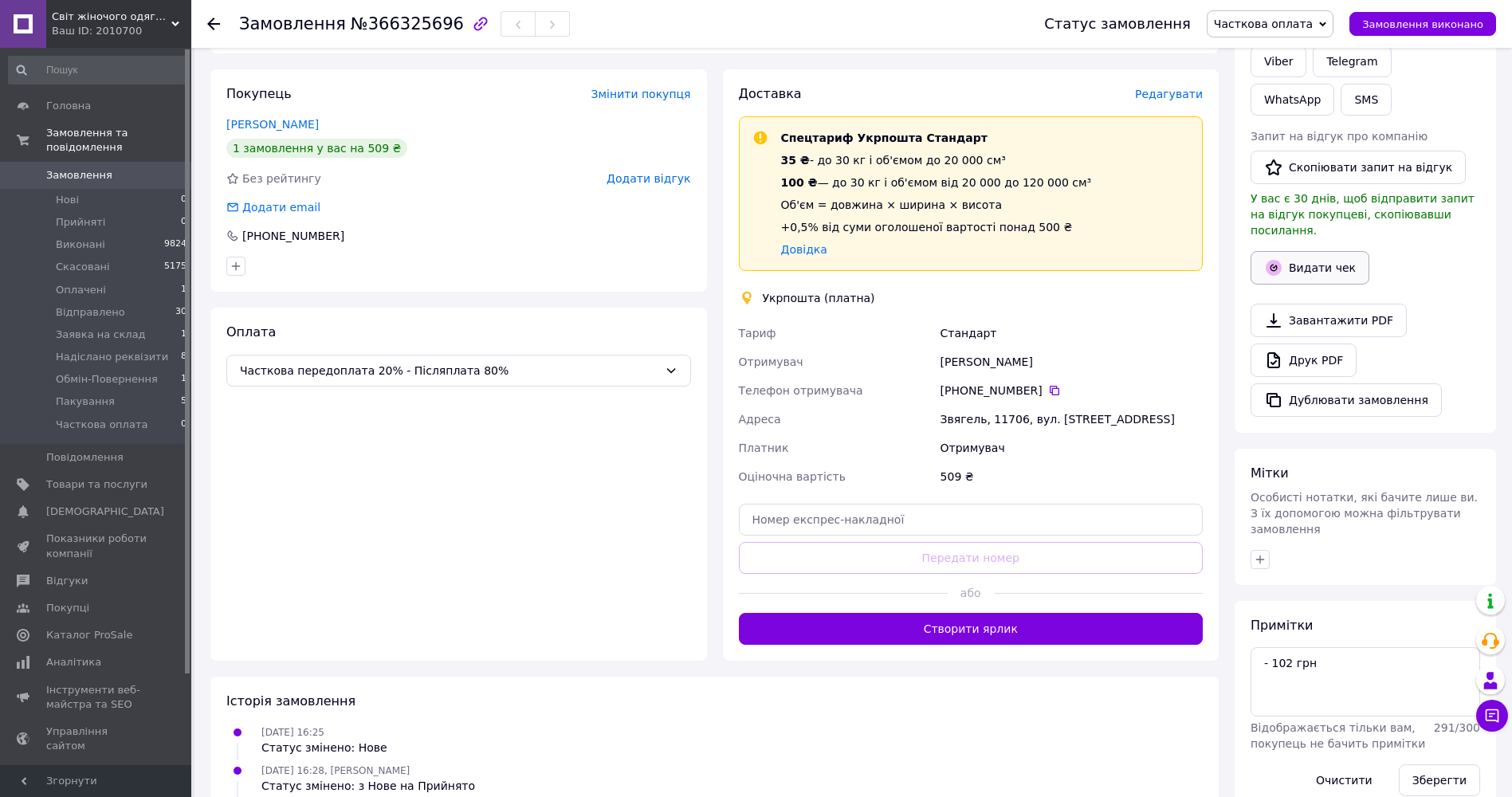
click at [1329, 253] on button "Видати чек" at bounding box center [1309, 268] width 118 height 33
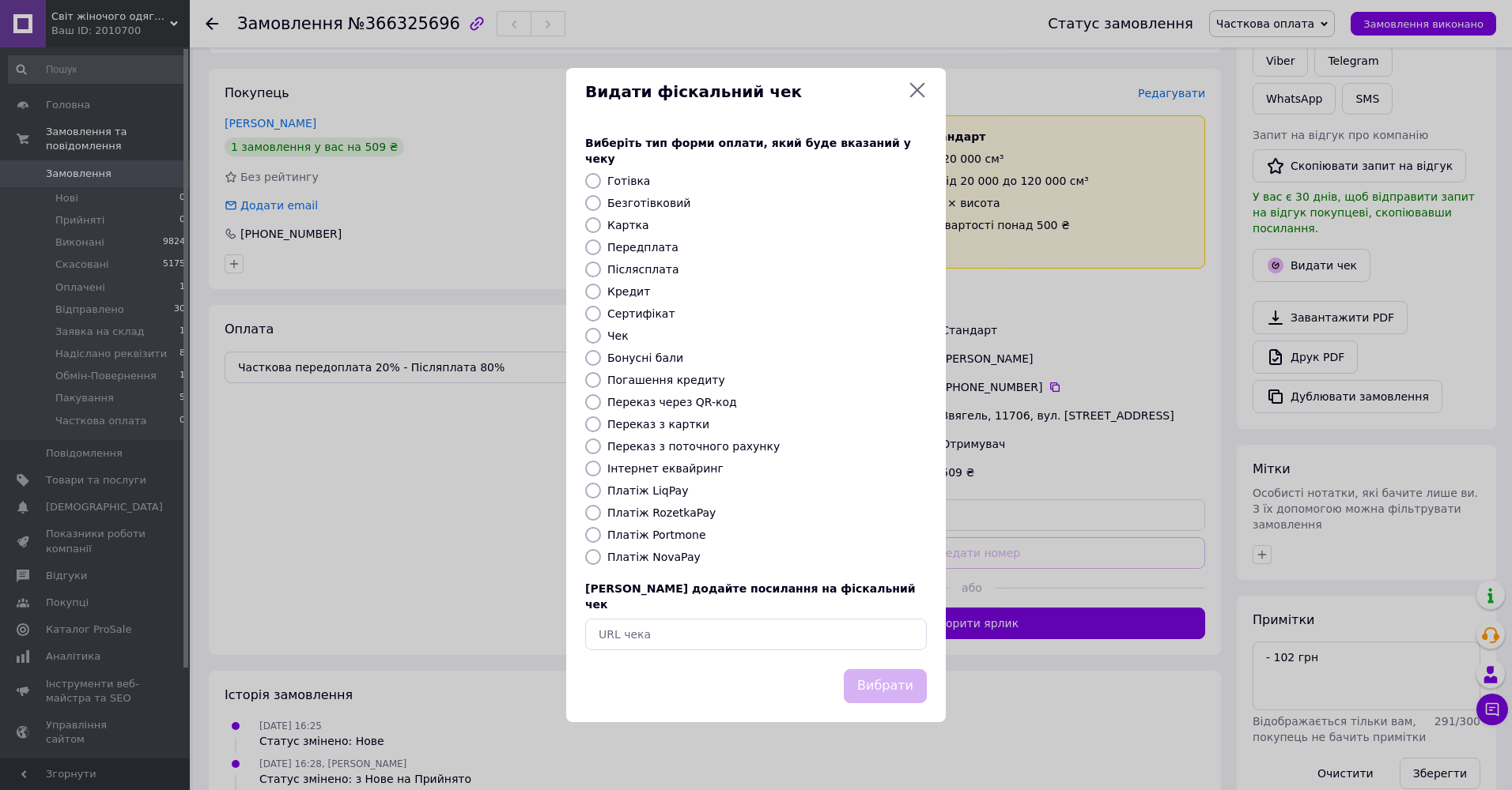
click at [655, 243] on label "Передплата" at bounding box center [643, 247] width 71 height 13
click at [601, 243] on input "Передплата" at bounding box center [593, 247] width 16 height 16
radio input "true"
click at [888, 675] on button "Вибрати" at bounding box center [886, 686] width 84 height 34
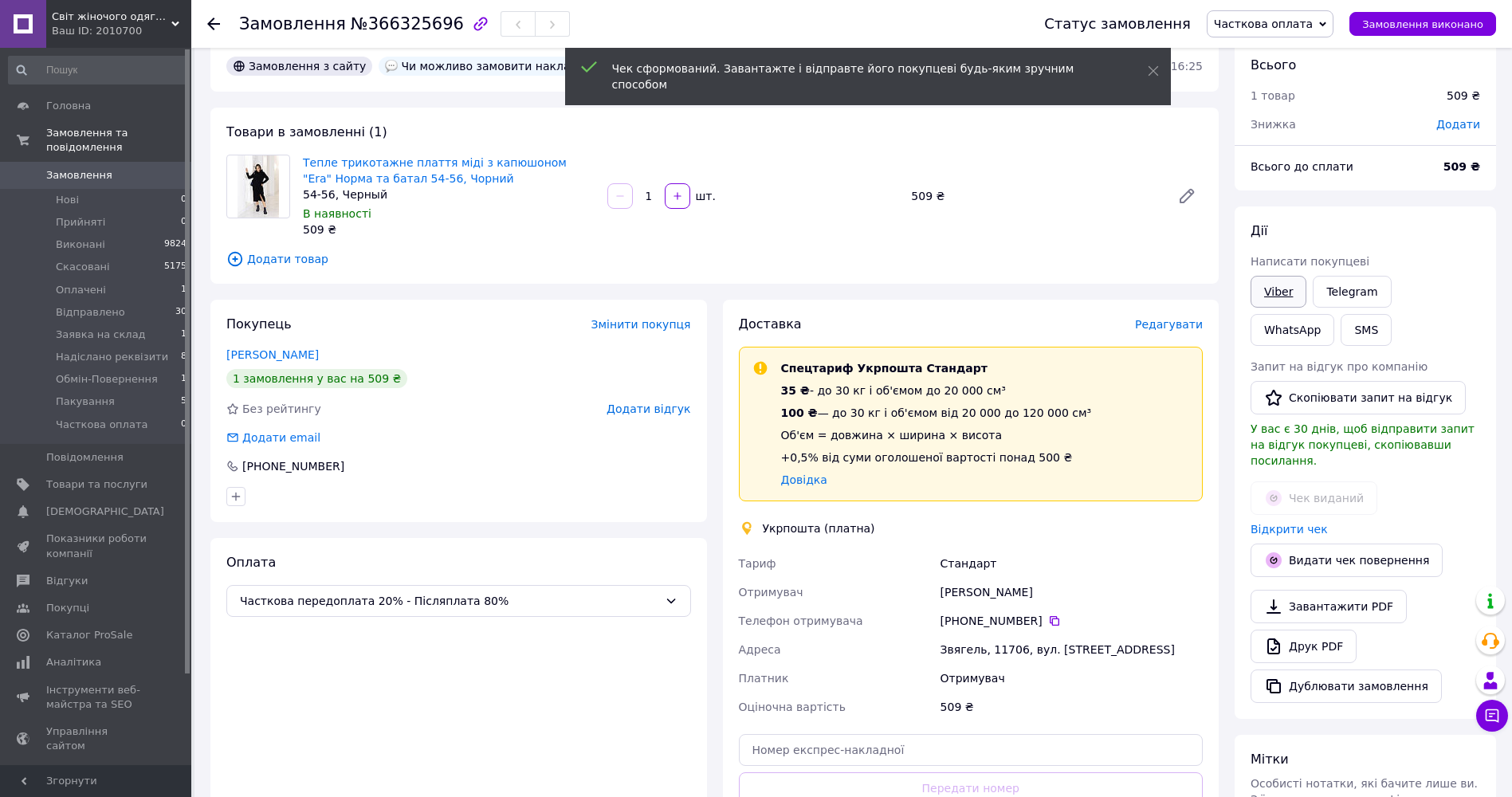
scroll to position [15, 0]
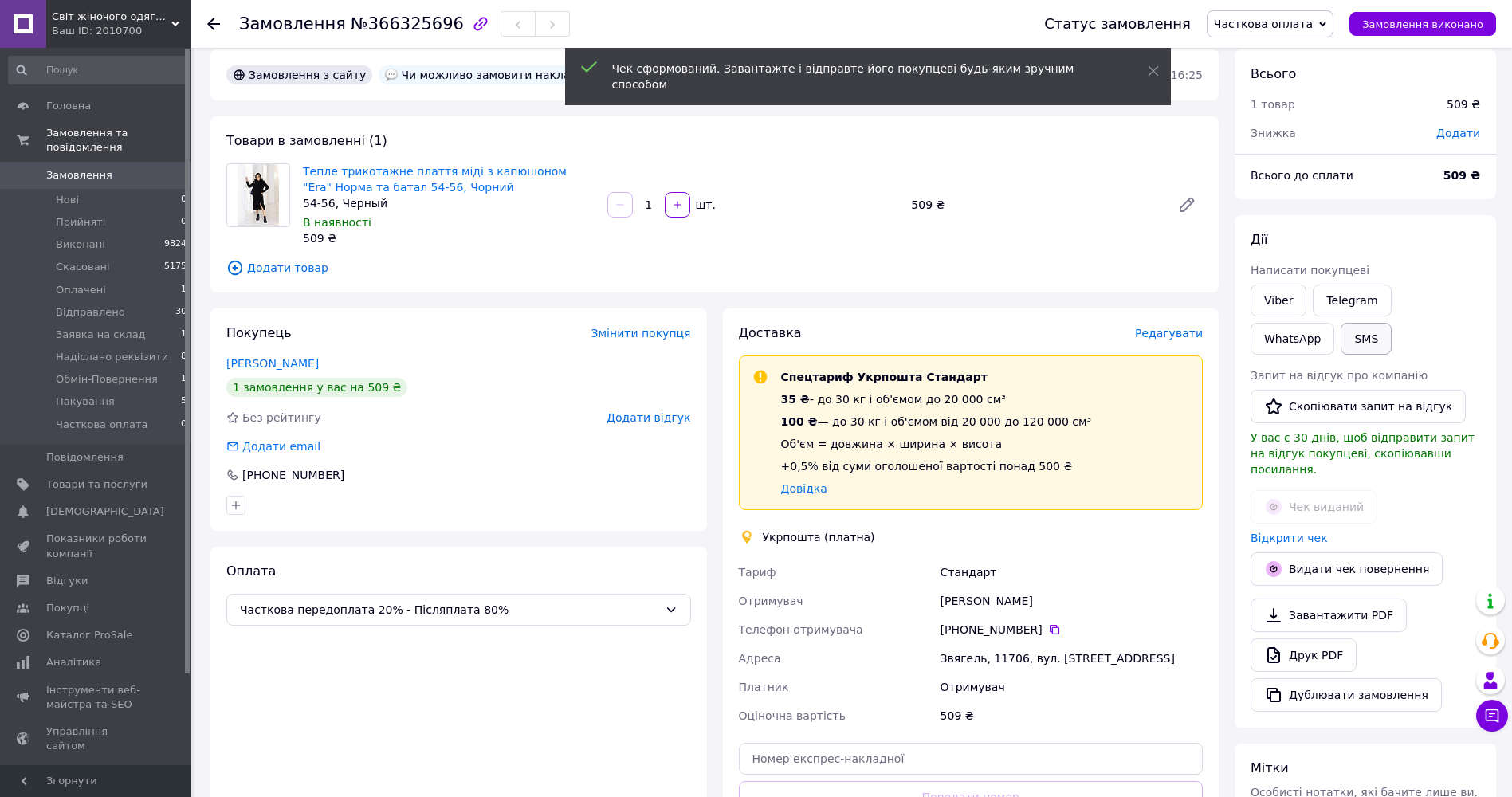
click at [1341, 338] on button "SMS" at bounding box center [1366, 339] width 51 height 32
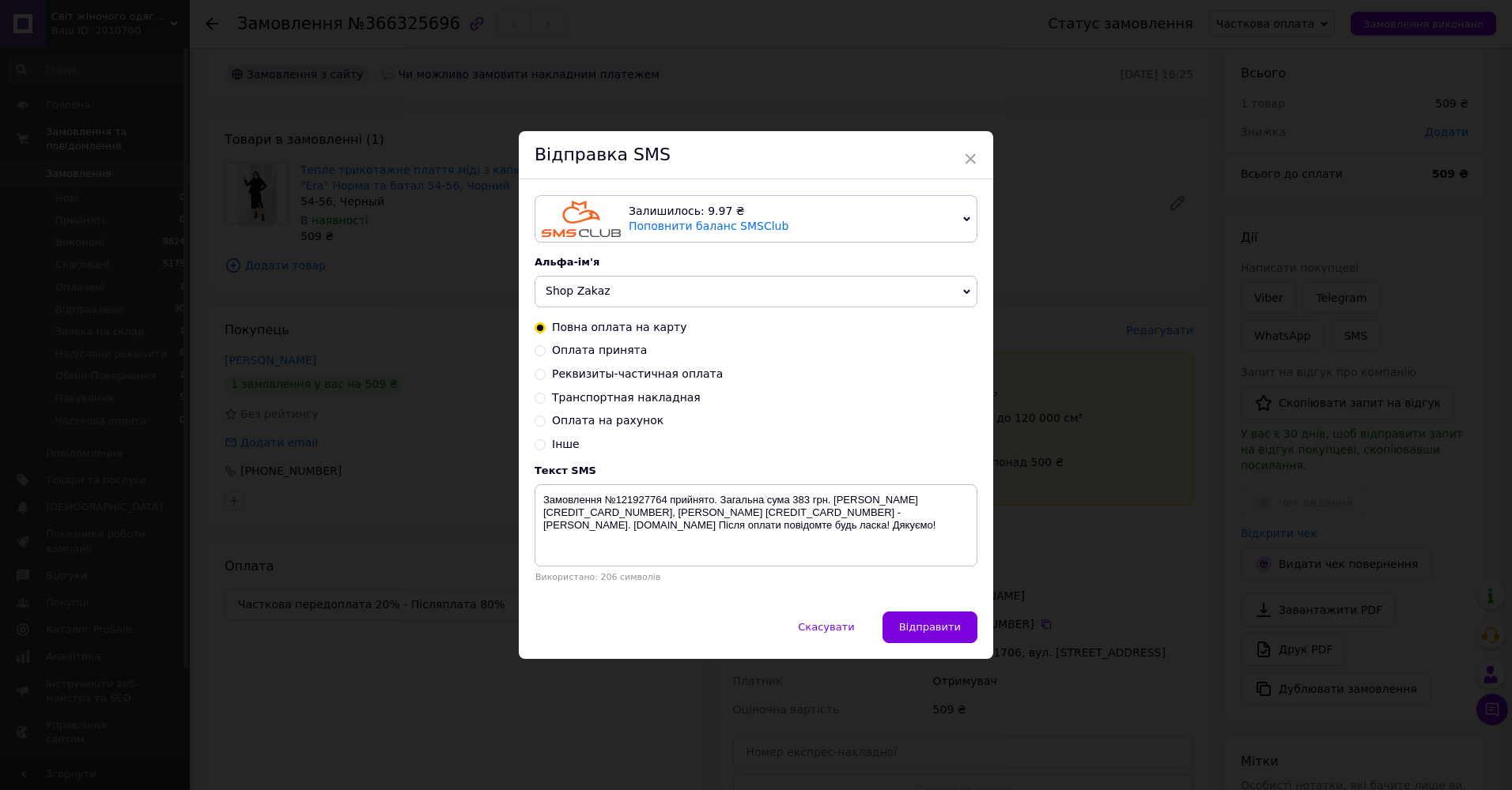
click at [595, 347] on span "Оплата принята" at bounding box center [600, 349] width 95 height 13
click at [546, 347] on input "Оплата принята" at bounding box center [540, 348] width 11 height 11
radio input "true"
radio input "false"
type textarea "Оплата прийнята. Очікуйте повідомлення з номером ттн. Дякуємо за покупку! kozak…"
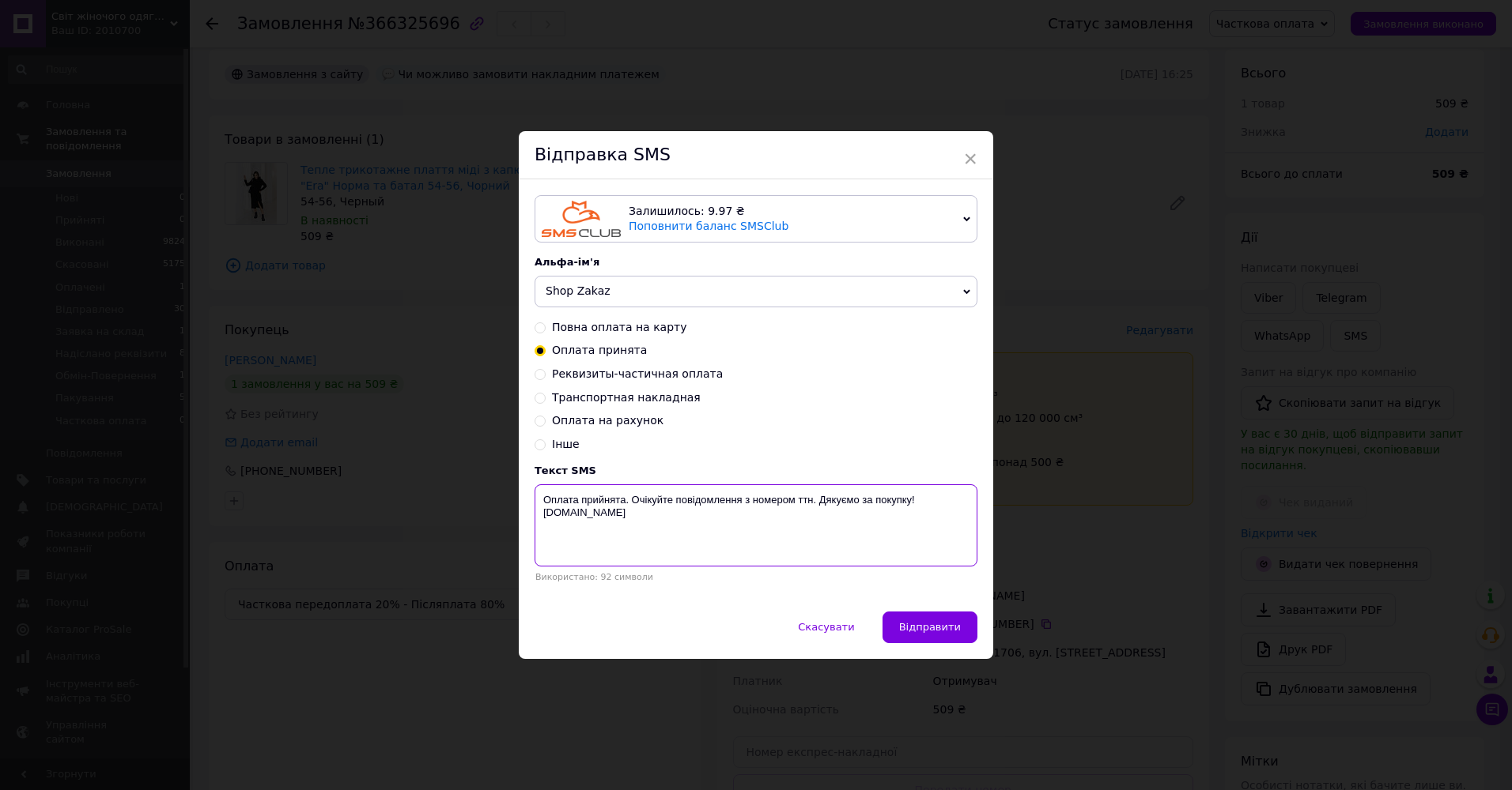
drag, startPoint x: 541, startPoint y: 505, endPoint x: 613, endPoint y: 513, distance: 72.4
click at [613, 513] on textarea "Оплата прийнята. Очікуйте повідомлення з номером ттн. Дякуємо за покупку! kozak…" at bounding box center [756, 525] width 443 height 82
click at [824, 637] on button "Скасувати" at bounding box center [826, 627] width 89 height 32
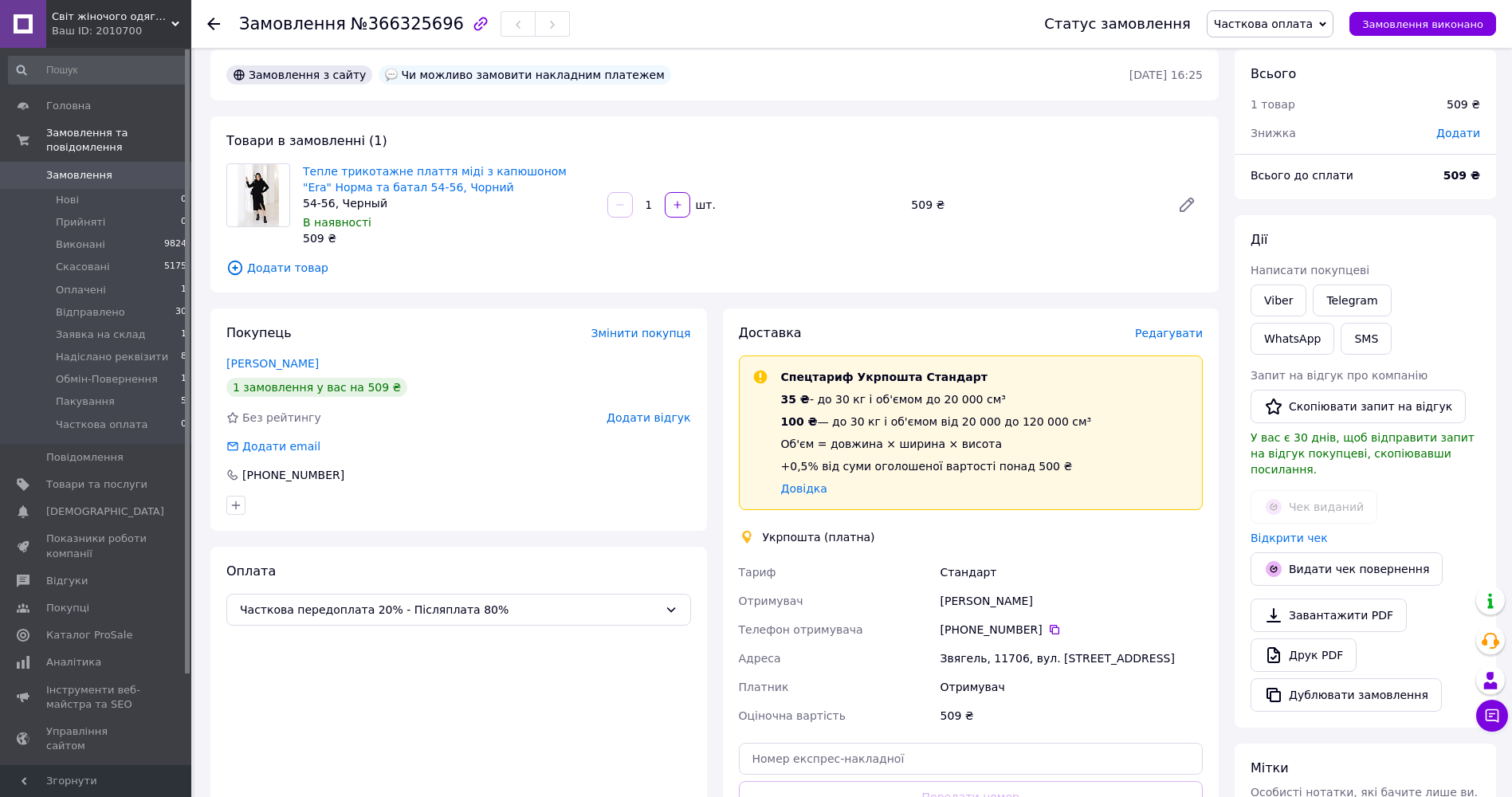
click at [365, 723] on div "Оплата Часткова передоплата 20% - Післяплата 80%" at bounding box center [458, 724] width 496 height 353
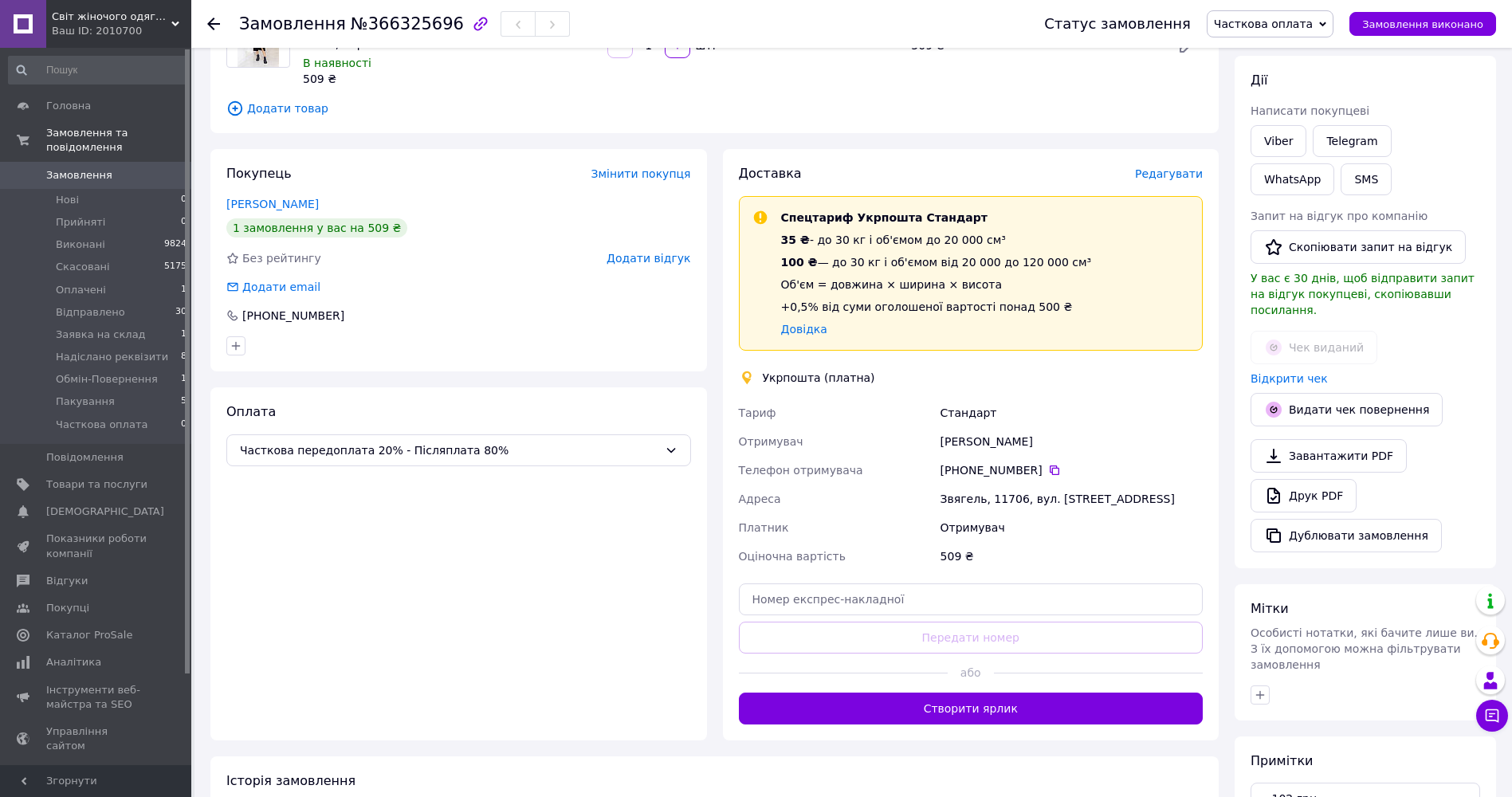
scroll to position [94, 0]
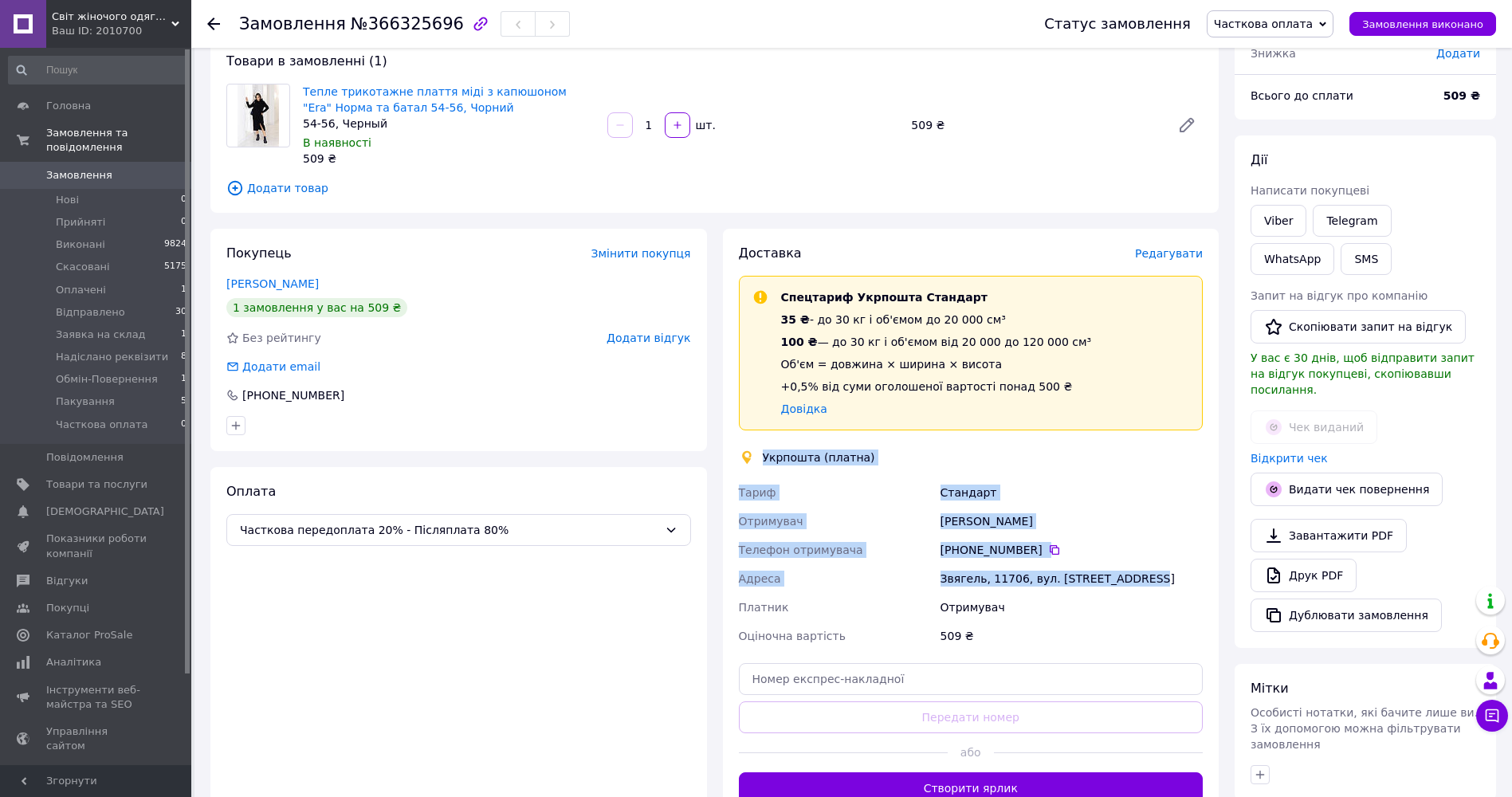
drag, startPoint x: 762, startPoint y: 458, endPoint x: 1140, endPoint y: 588, distance: 399.7
click at [1140, 588] on div "Доставка Редагувати Спецтариф Укрпошта Стандарт 35 ₴ - до 30 кг і об'ємом до 20…" at bounding box center [971, 525] width 465 height 560
copy div "Укрпошта (платна) Тариф Стандарт Отримувач Леся Петрівна Кузьменко Телефон отри…"
click at [1305, 19] on span "Часткова оплата" at bounding box center [1262, 23] width 99 height 13
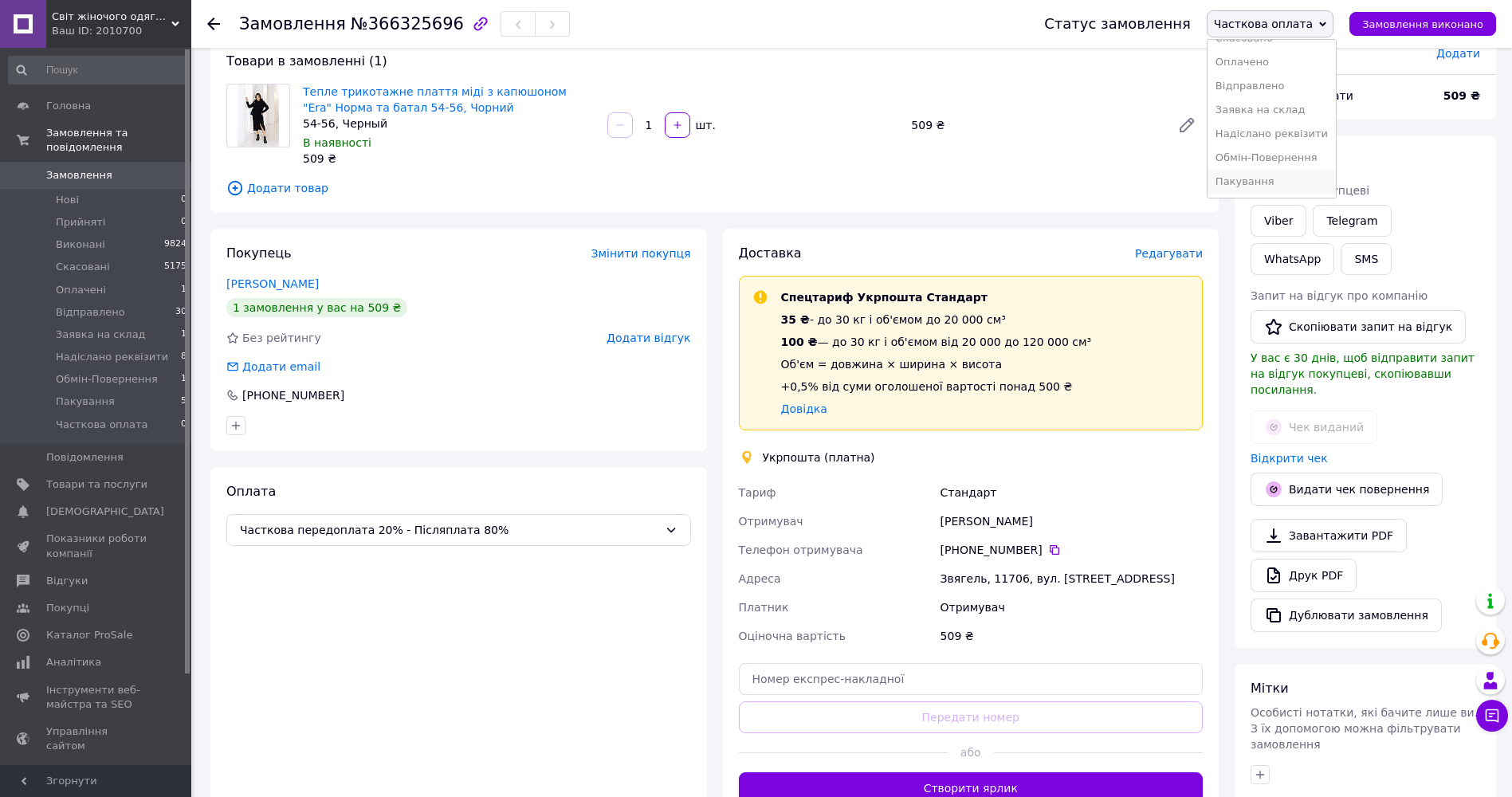
click at [1277, 178] on li "Пакування" at bounding box center [1271, 181] width 128 height 23
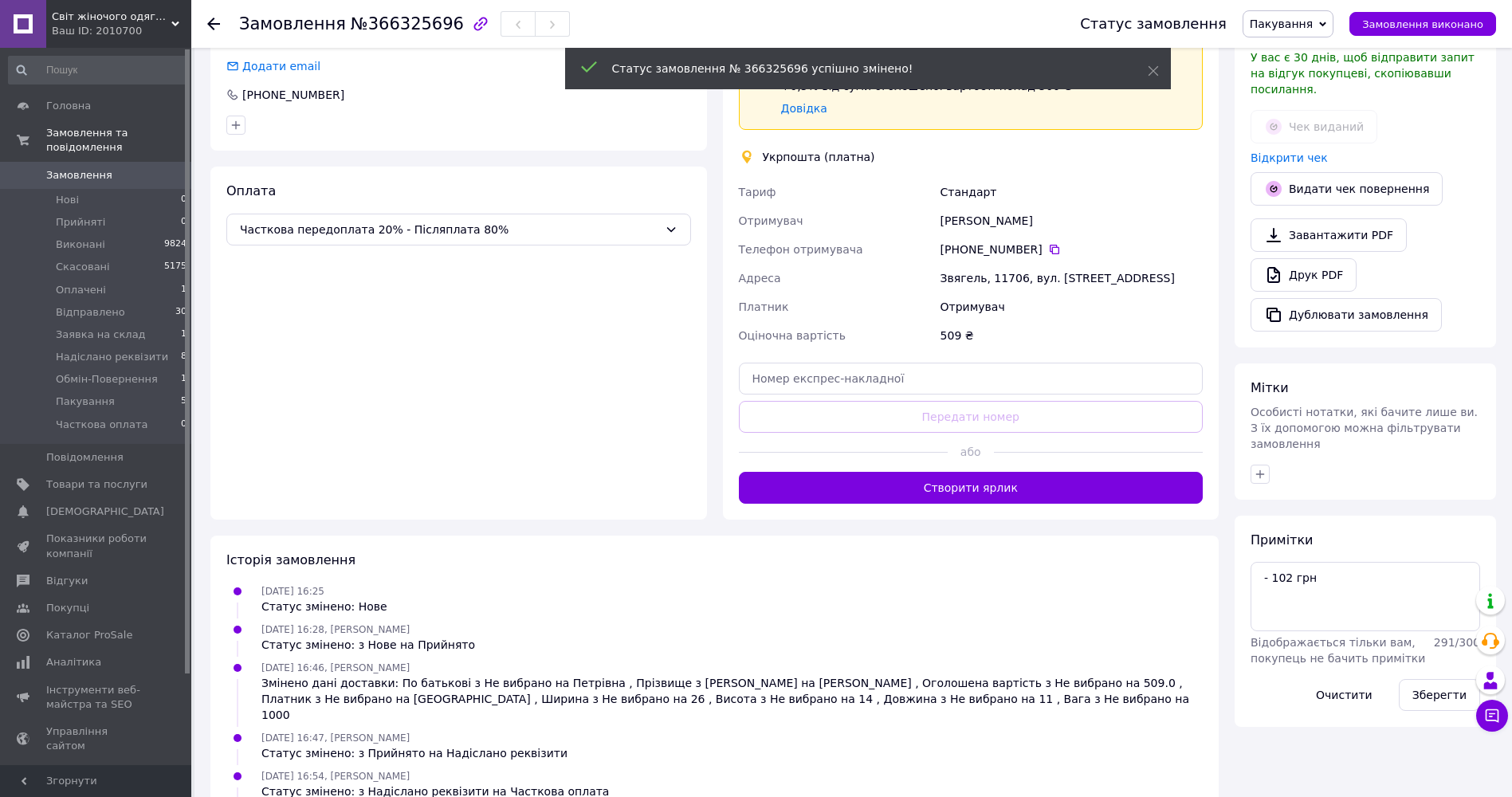
scroll to position [490, 0]
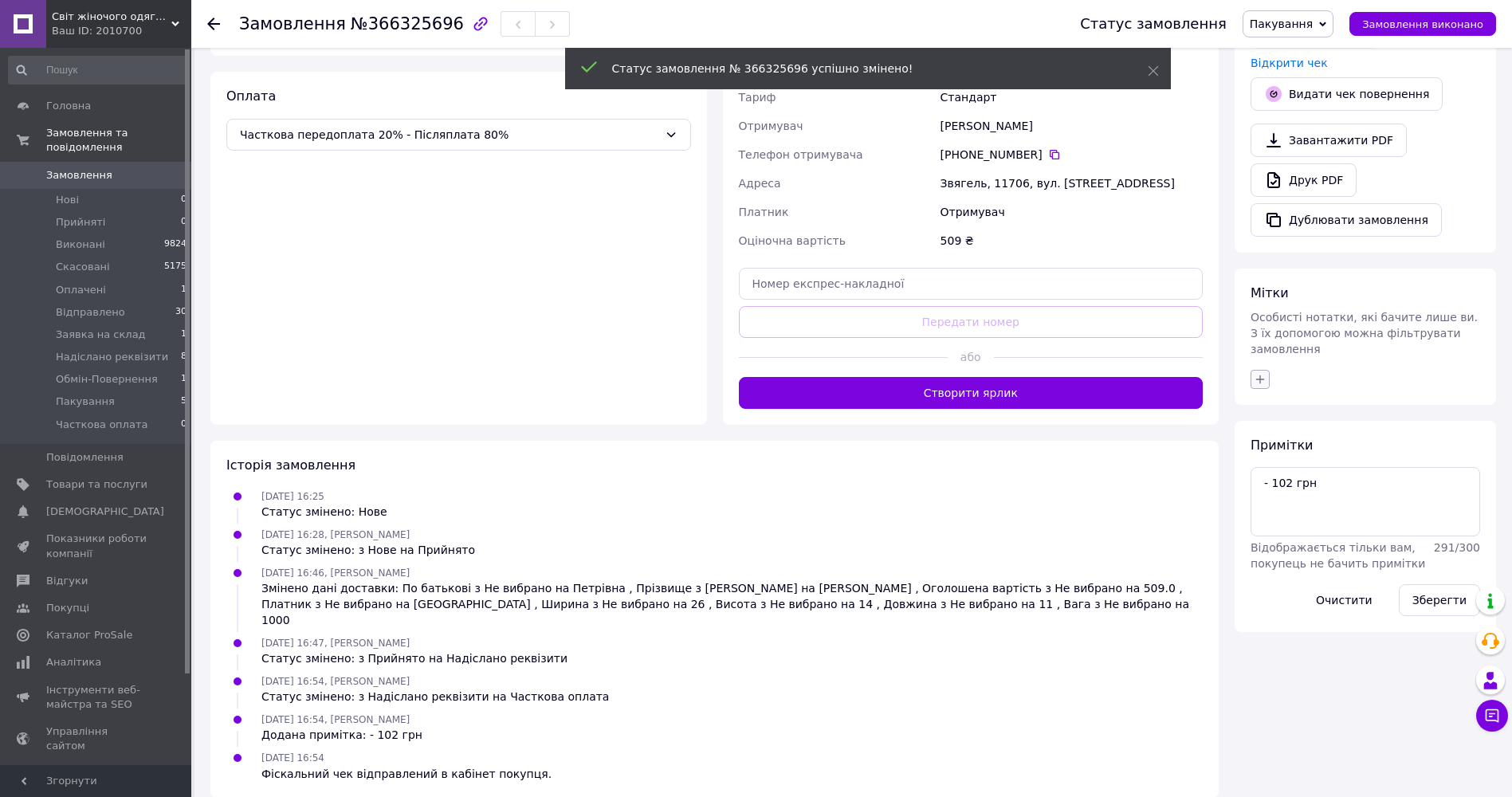
click at [1251, 370] on button "button" at bounding box center [1260, 380] width 20 height 20
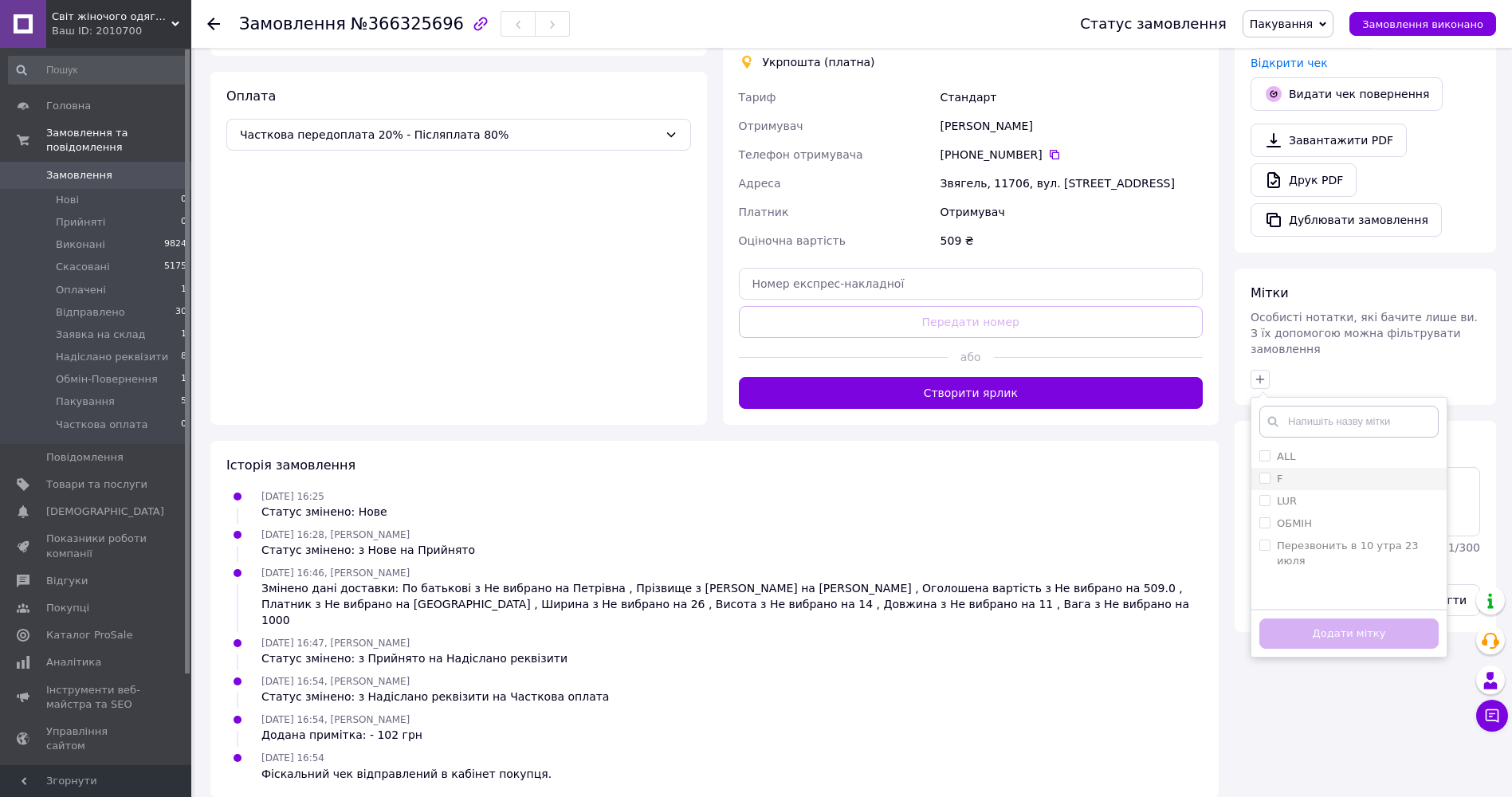
click at [1292, 472] on div "F" at bounding box center [1349, 479] width 179 height 15
checkbox input "true"
click at [1375, 619] on button "Додати мітку" at bounding box center [1349, 634] width 179 height 31
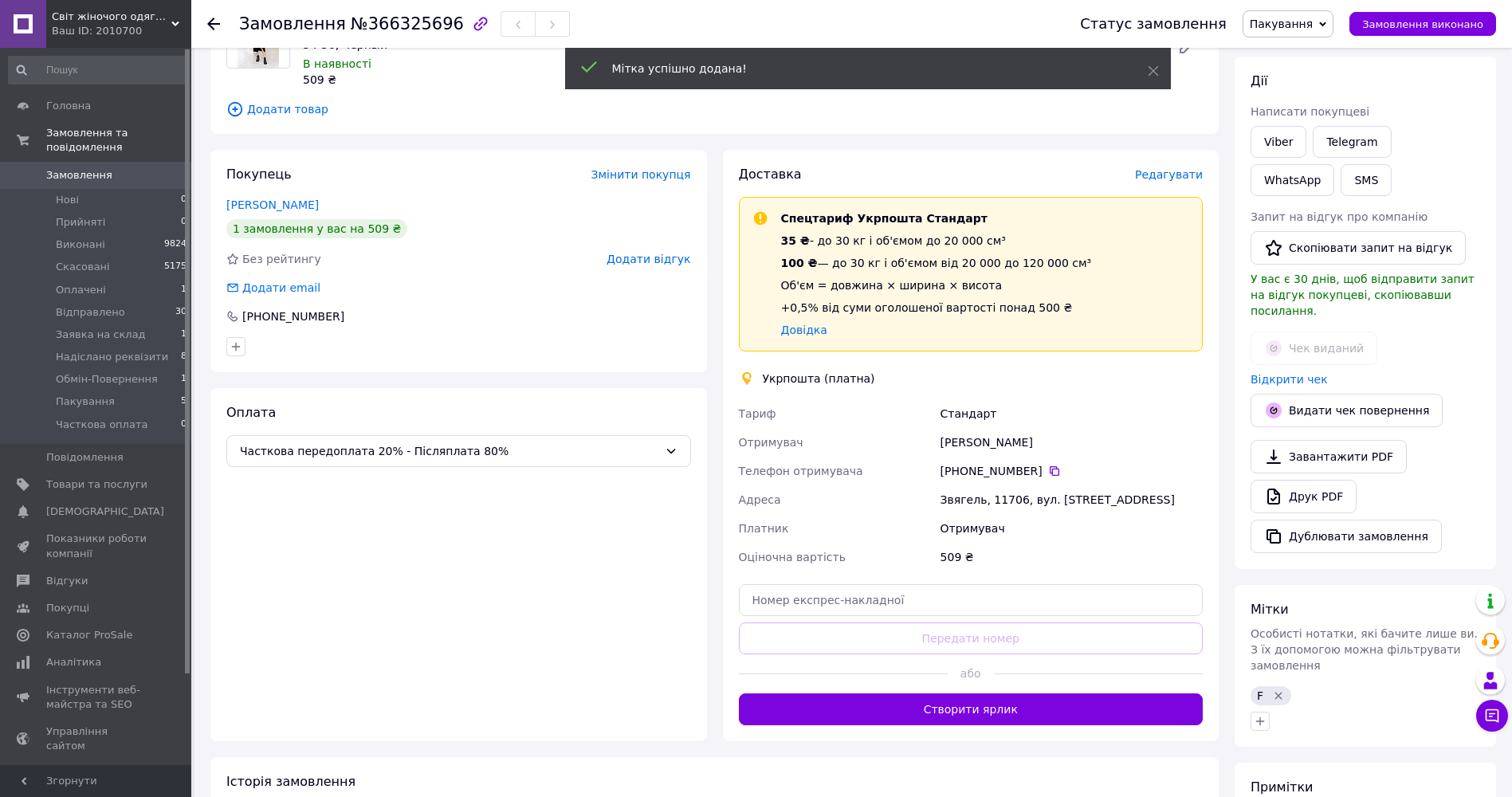
scroll to position [170, 0]
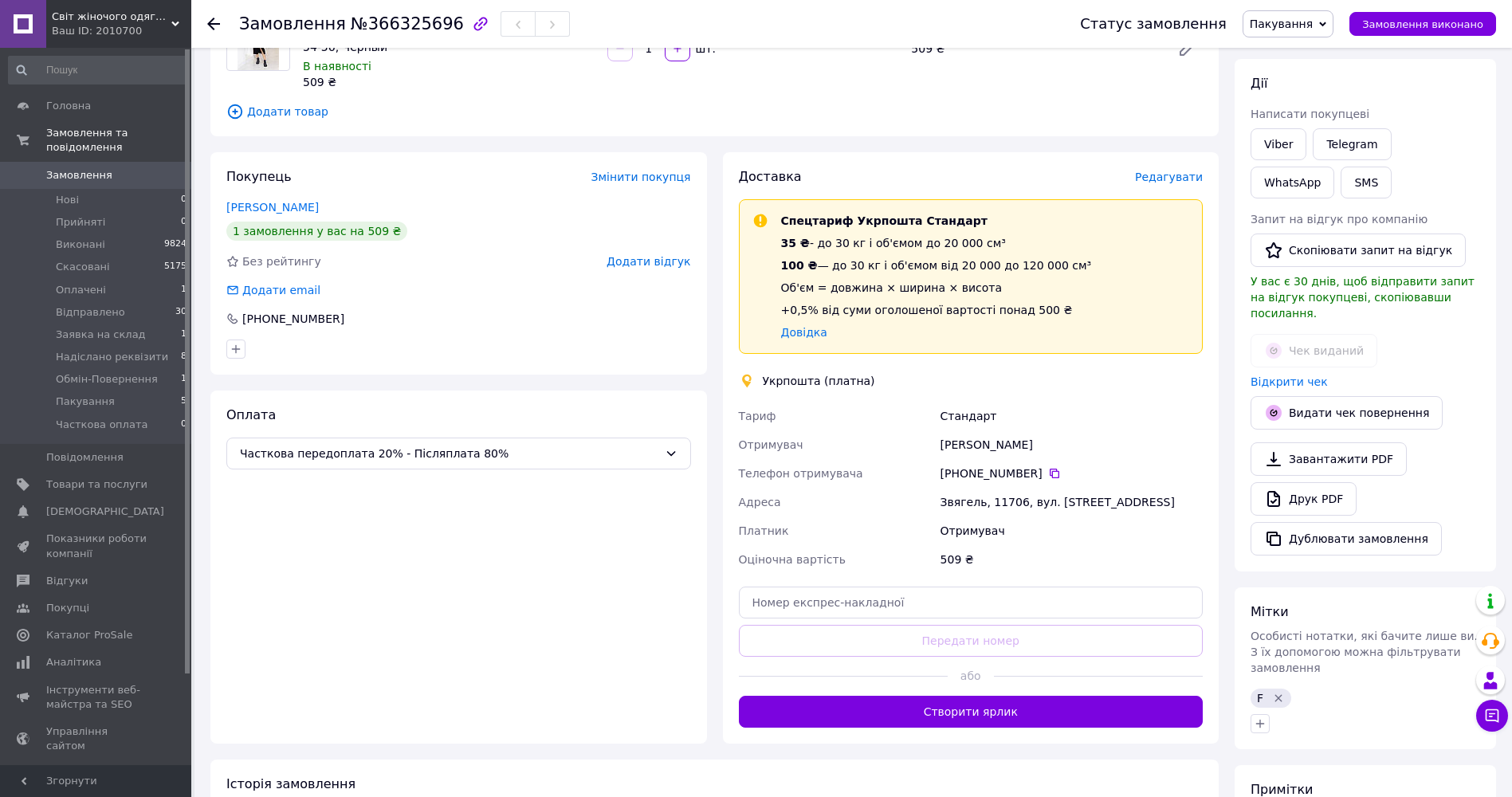
click at [88, 168] on span "Замовлення" at bounding box center [79, 175] width 67 height 15
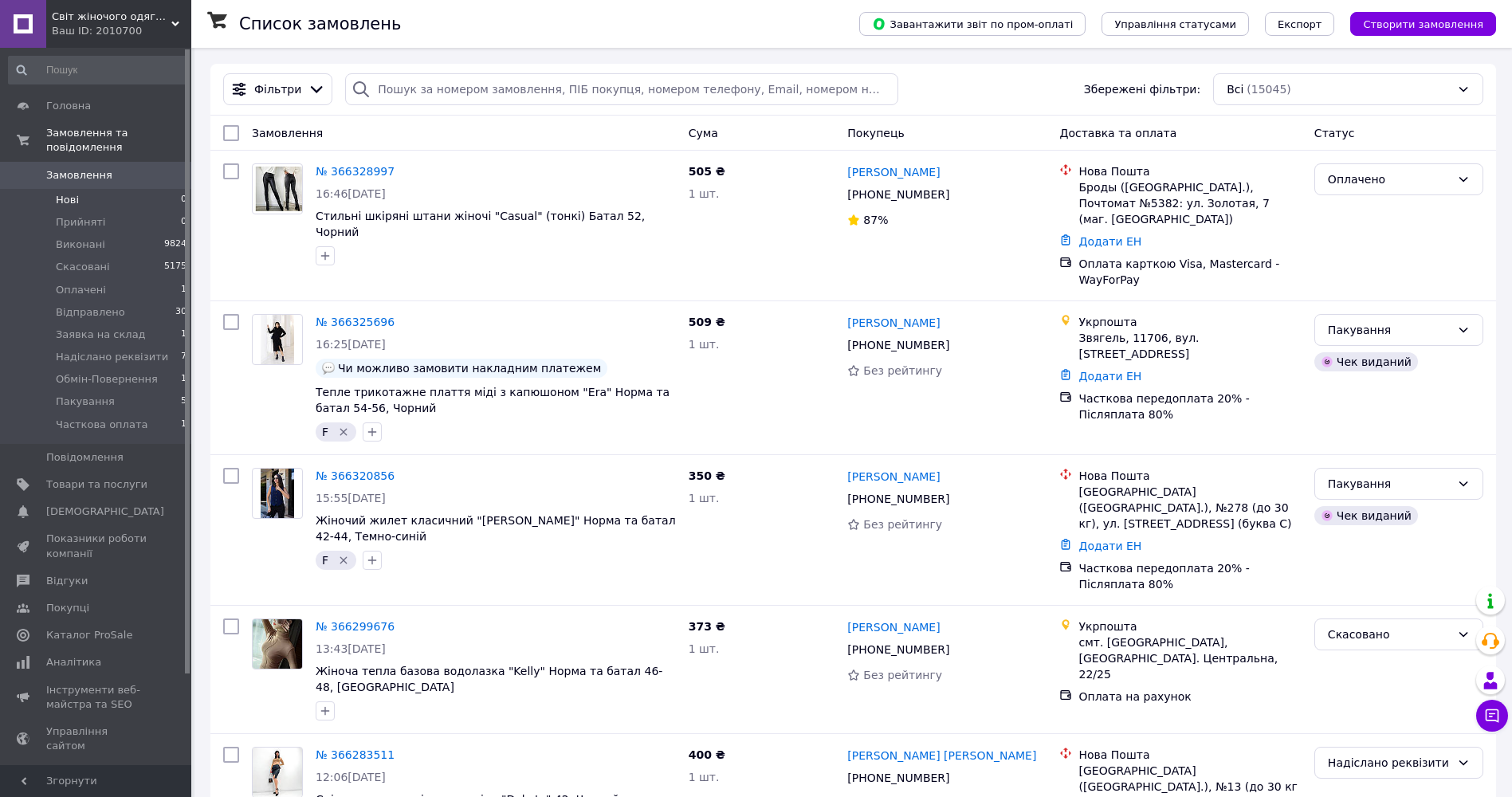
click at [55, 189] on li "Нові 0" at bounding box center [98, 200] width 196 height 23
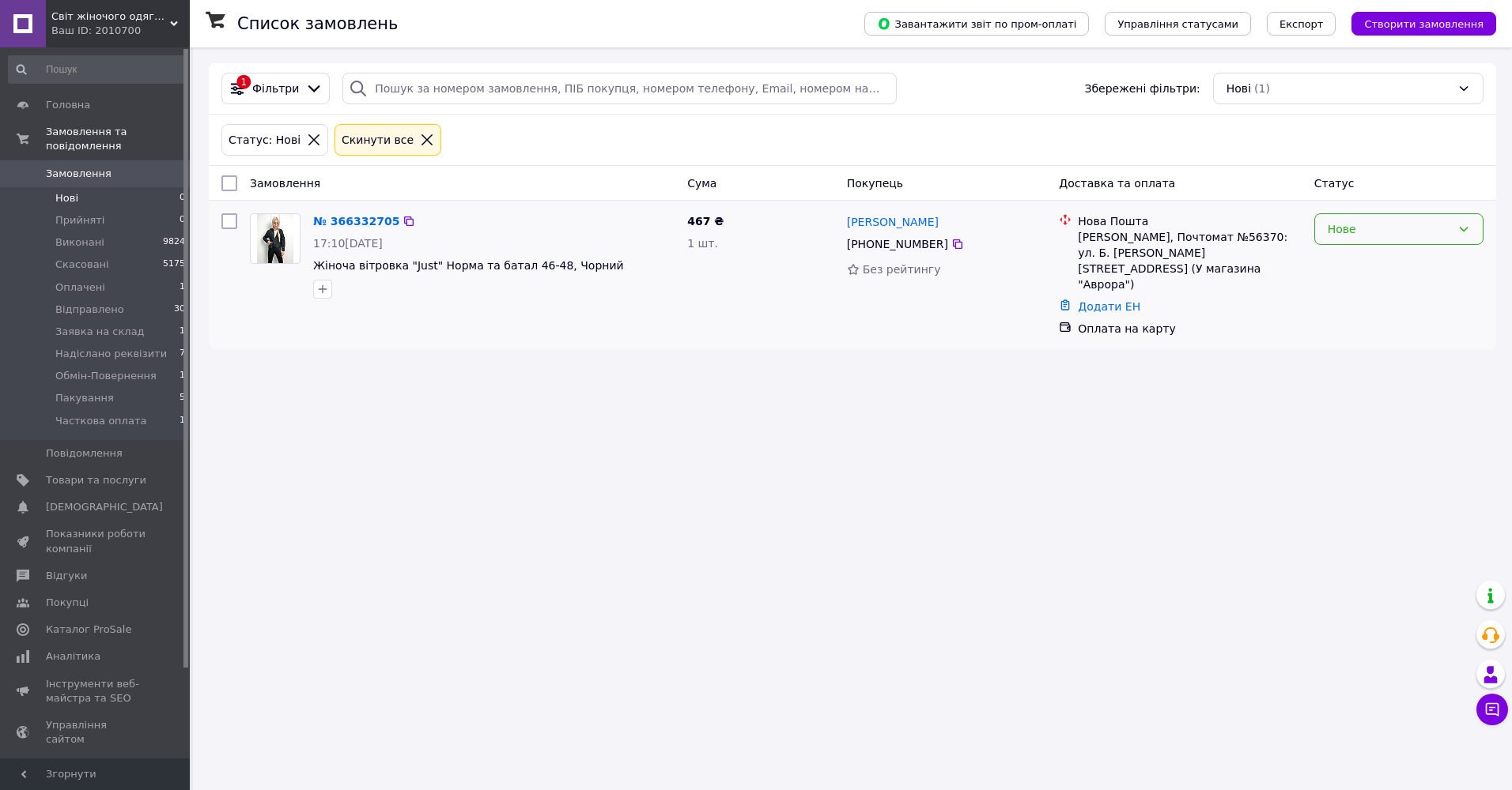
click at [1364, 225] on div "Нове" at bounding box center [1390, 229] width 123 height 17
click at [1346, 258] on li "Прийнято" at bounding box center [1398, 263] width 168 height 28
click at [92, 347] on span "Надіслано реквізити" at bounding box center [111, 354] width 112 height 15
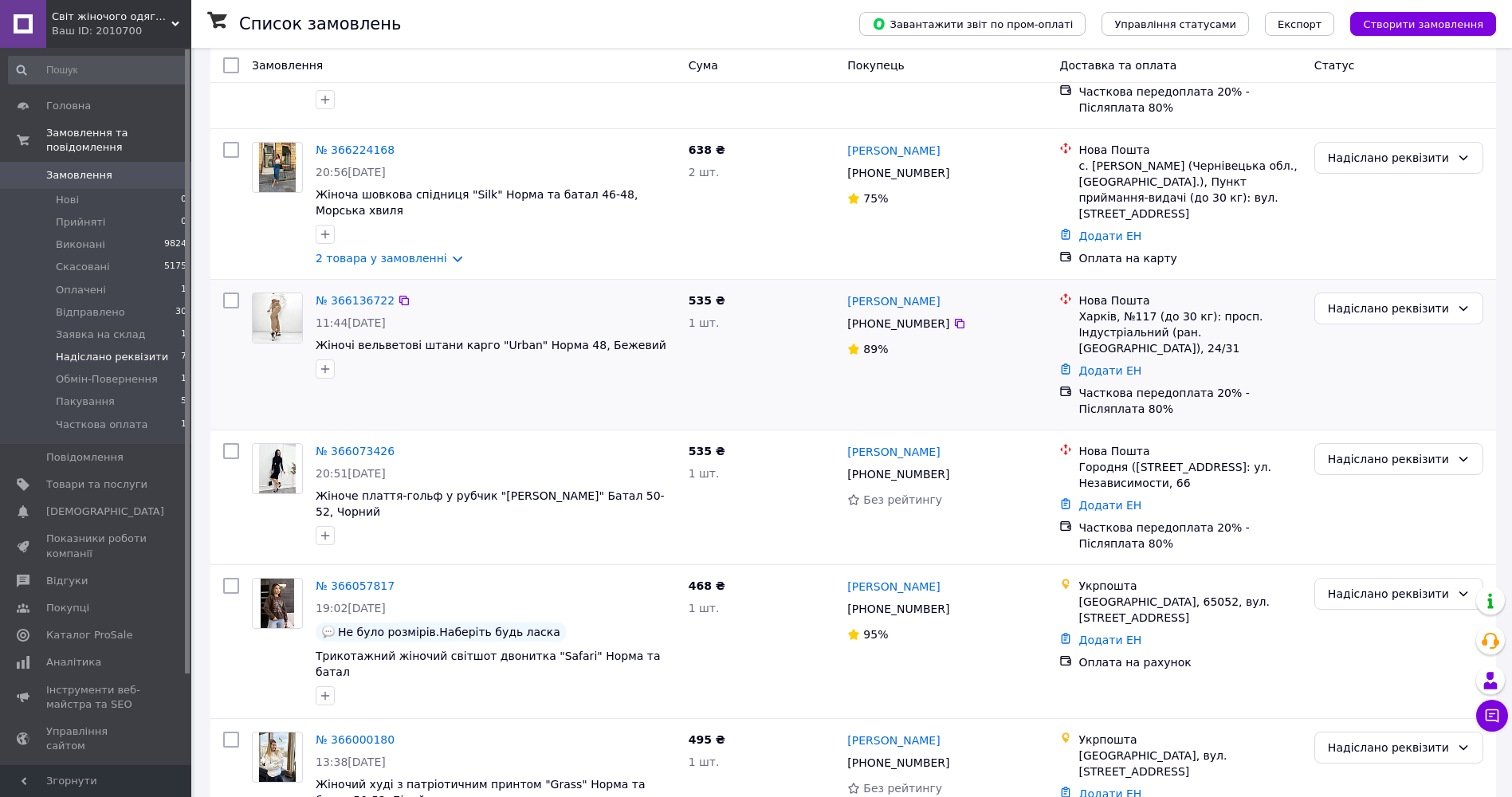
scroll to position [377, 0]
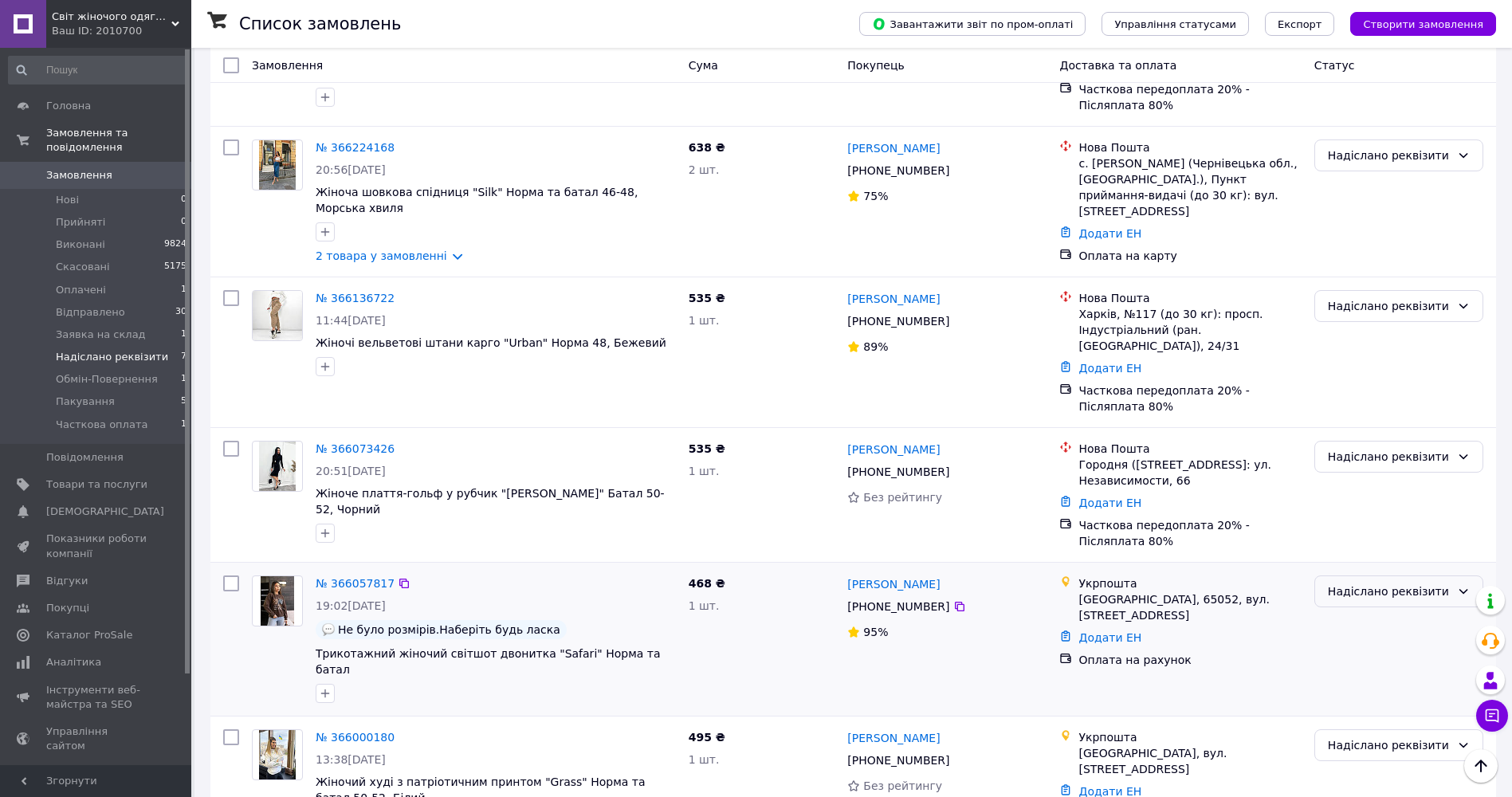
click at [1420, 583] on div "Надіслано реквізити" at bounding box center [1389, 591] width 122 height 18
click at [1377, 659] on li "Оплачено" at bounding box center [1398, 658] width 167 height 28
click at [362, 578] on link "№ 366057817" at bounding box center [355, 584] width 79 height 13
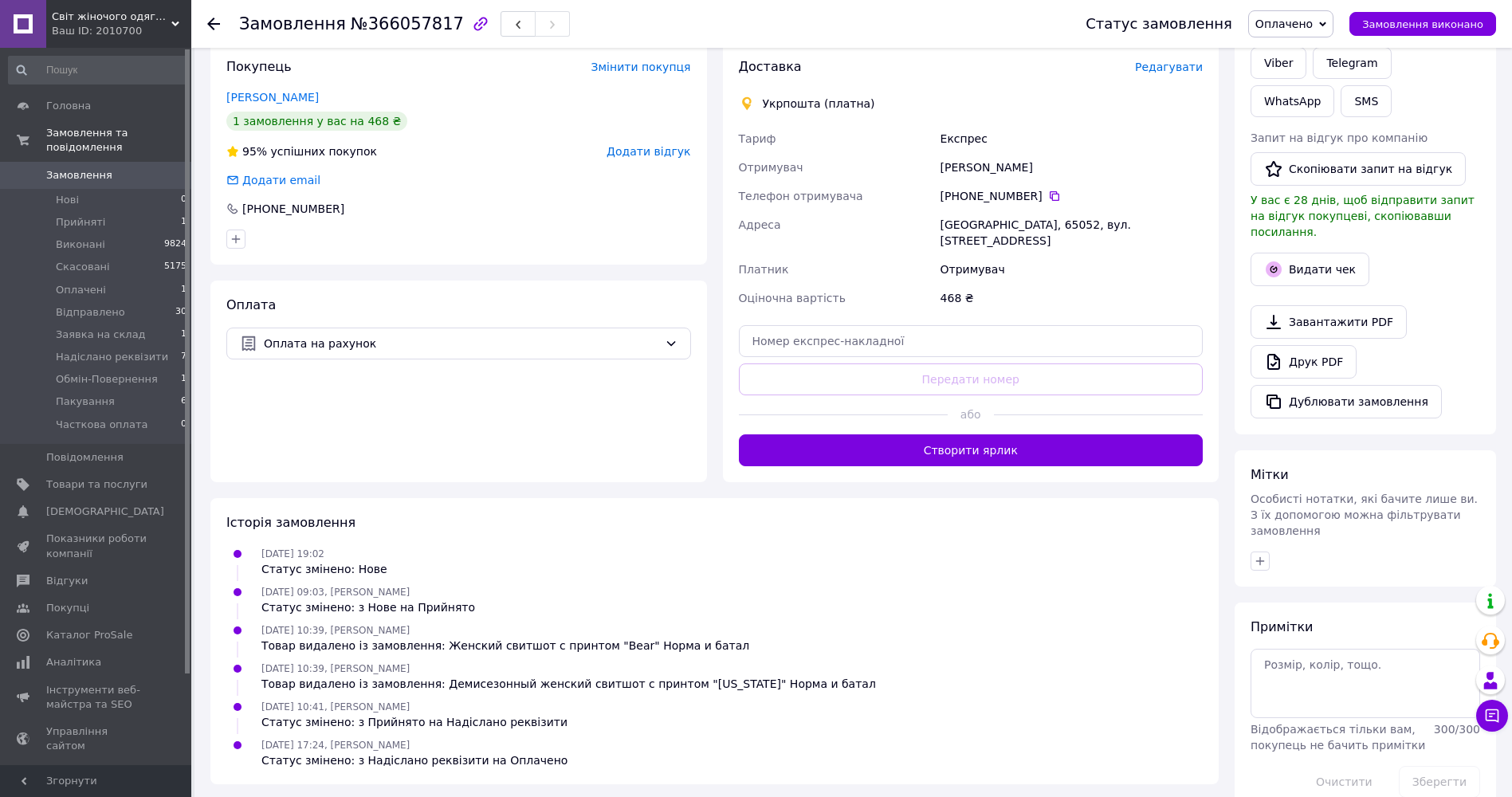
scroll to position [282, 0]
click at [1050, 196] on icon at bounding box center [1055, 196] width 10 height 10
click at [1304, 262] on button "Видати чек" at bounding box center [1309, 268] width 118 height 33
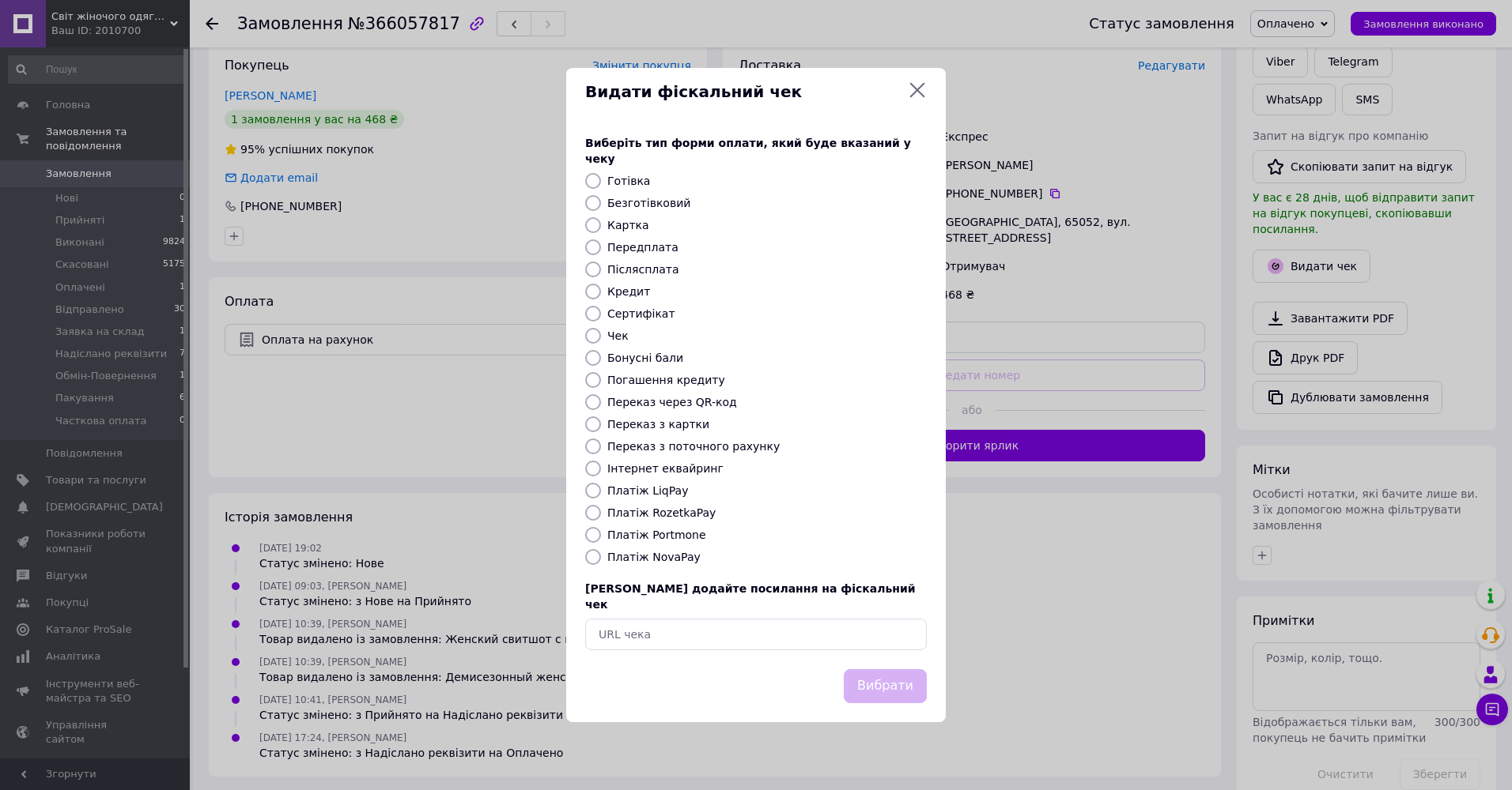
click at [697, 446] on label "Переказ з поточного рахунку" at bounding box center [694, 446] width 173 height 13
click at [601, 446] on input "Переказ з поточного рахунку" at bounding box center [593, 446] width 16 height 16
radio input "true"
click at [882, 678] on button "Вибрати" at bounding box center [886, 686] width 84 height 34
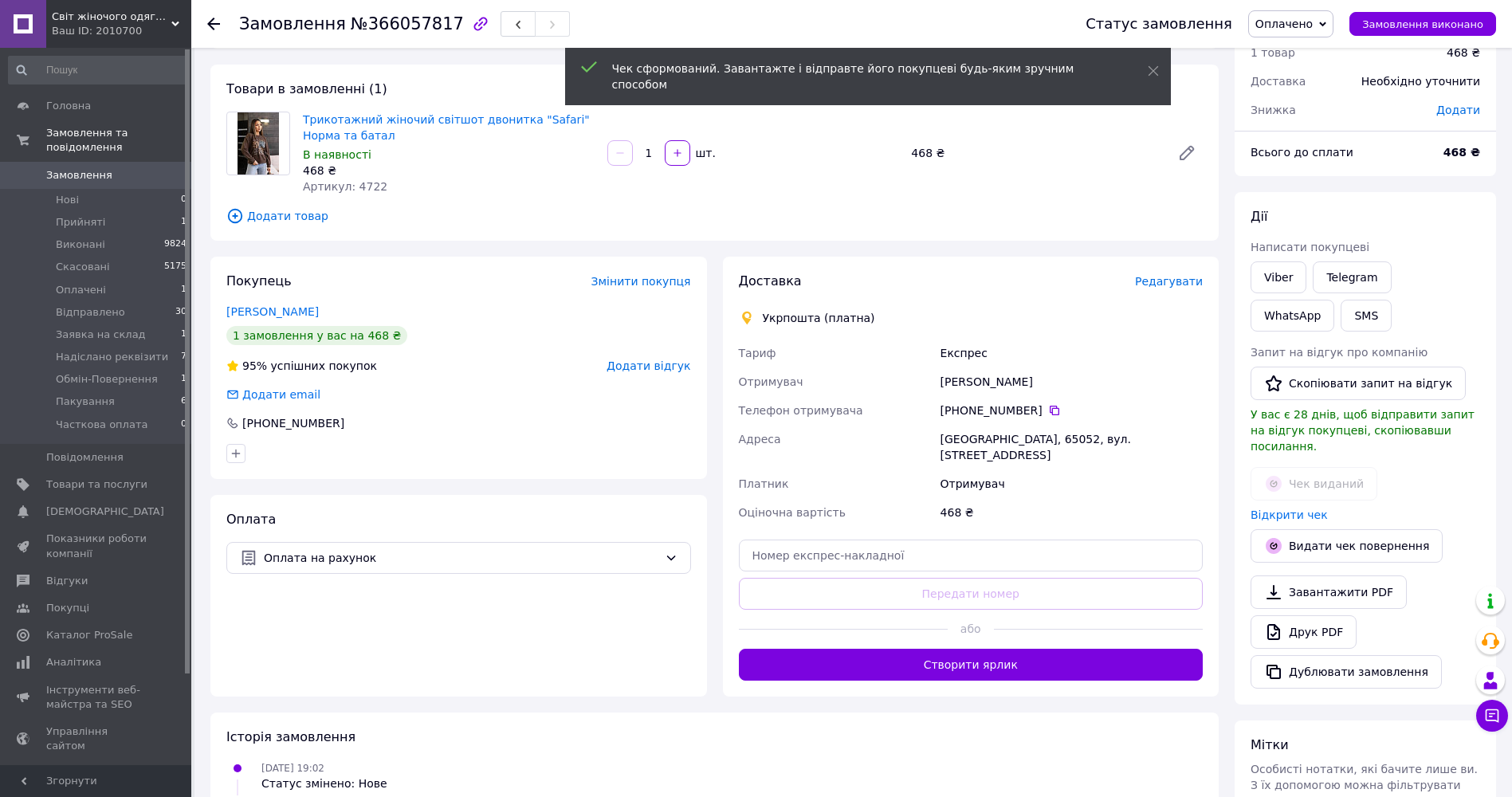
scroll to position [0, 0]
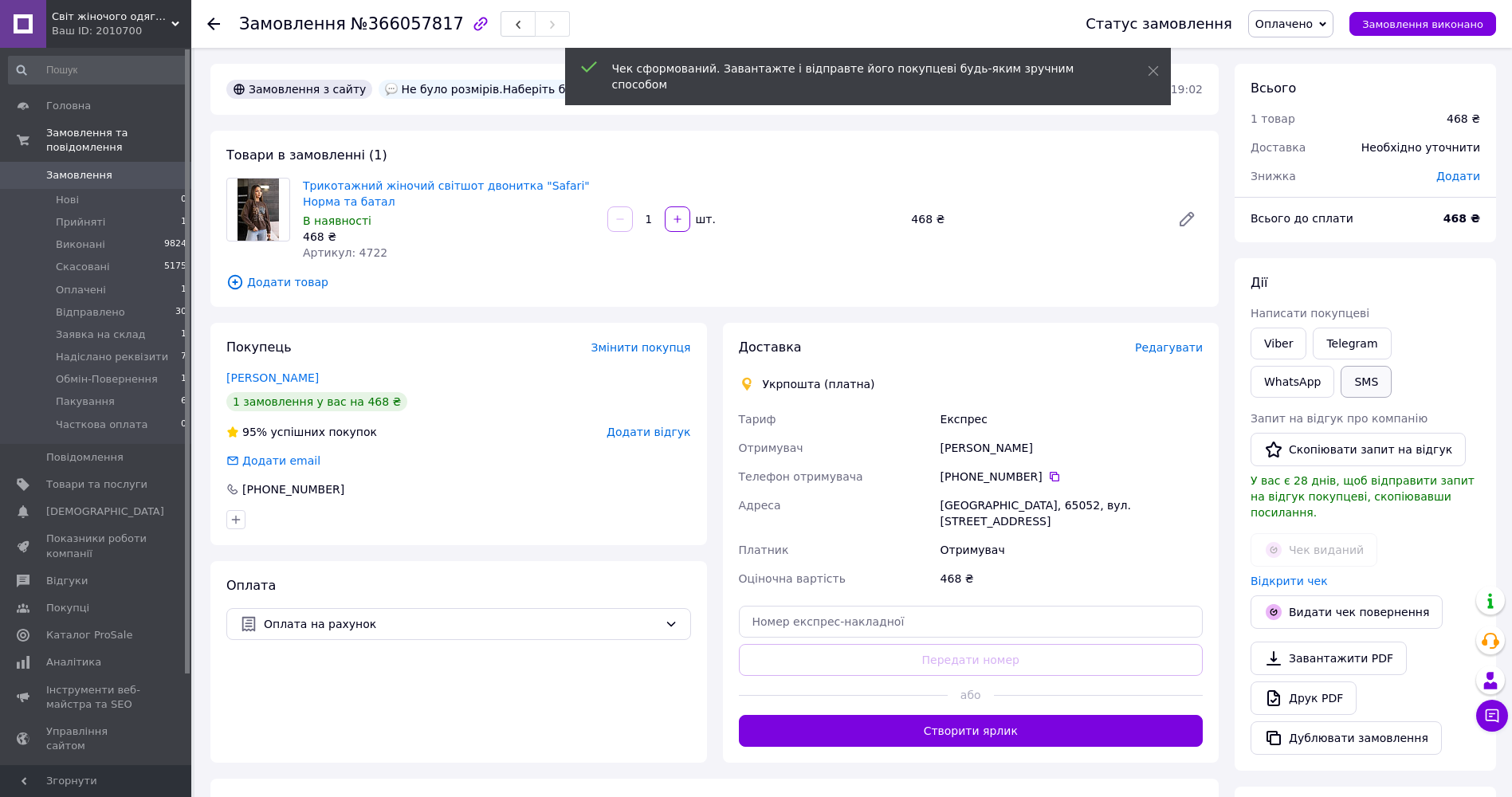
click at [1341, 383] on button "SMS" at bounding box center [1366, 382] width 51 height 32
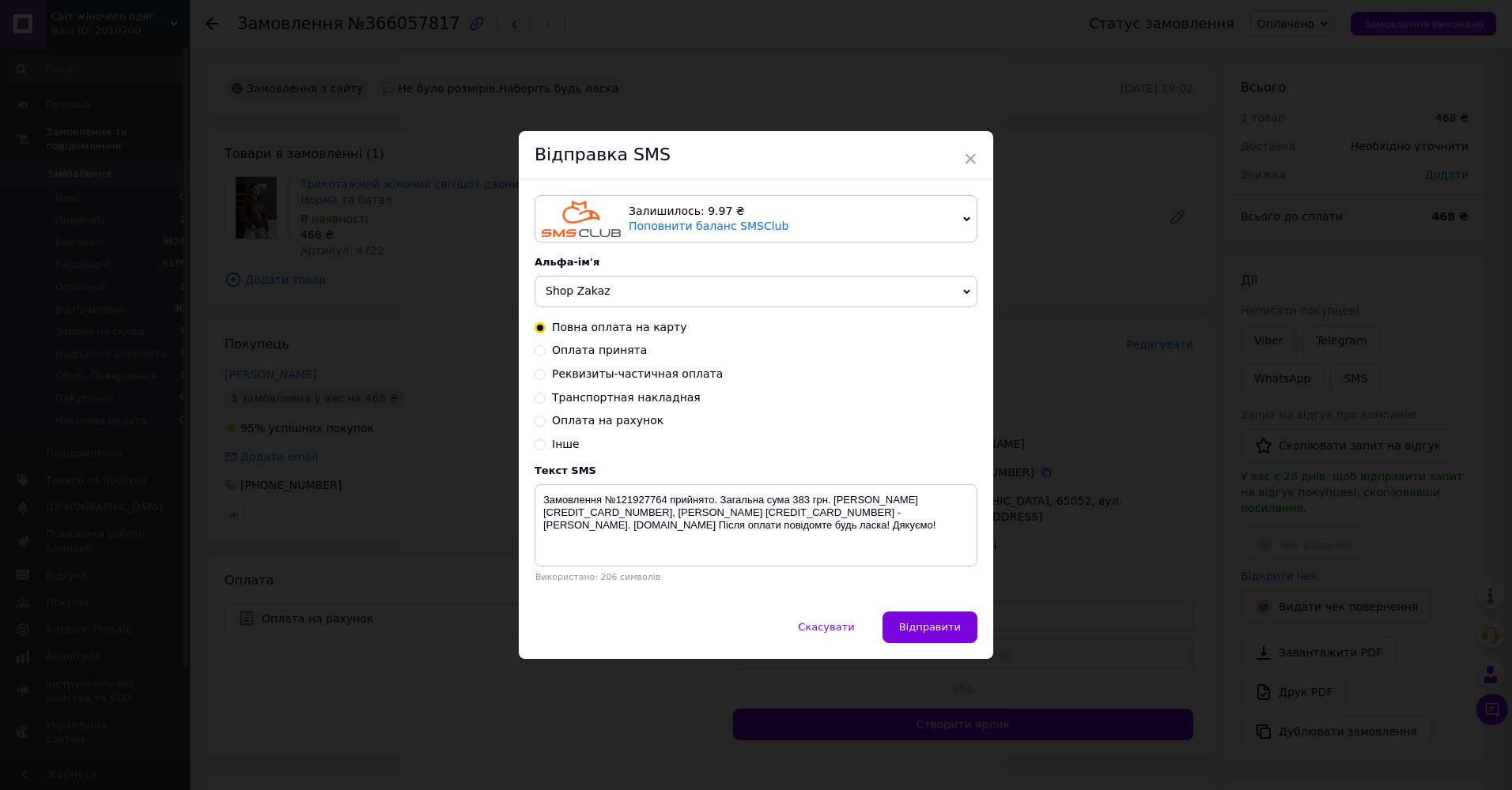
drag, startPoint x: 571, startPoint y: 348, endPoint x: 587, endPoint y: 398, distance: 52.5
click at [572, 348] on span "Оплата принята" at bounding box center [600, 349] width 95 height 13
click at [546, 348] on input "Оплата принята" at bounding box center [540, 348] width 11 height 11
radio input "true"
radio input "false"
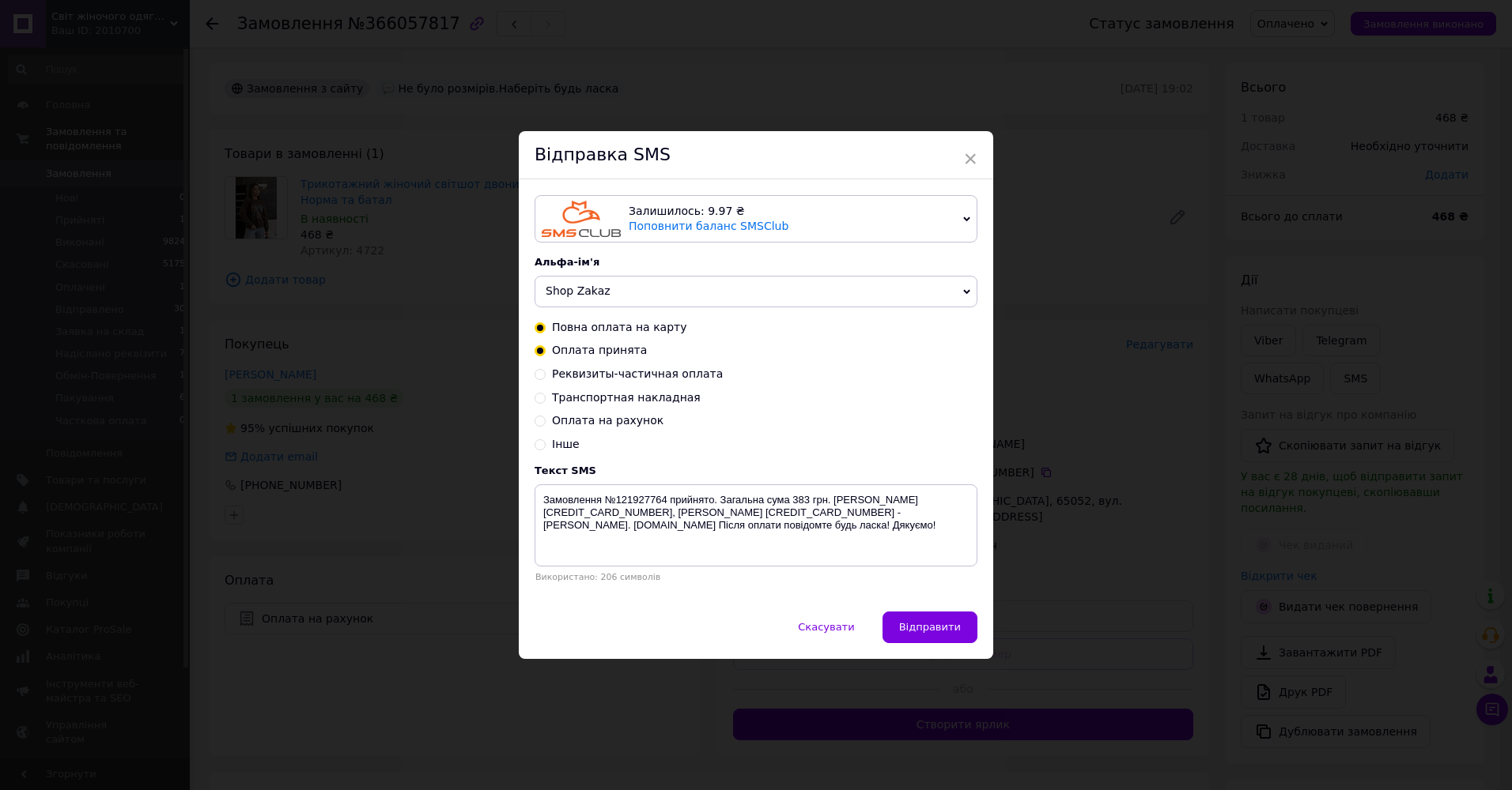
type textarea "Оплата прийнята. Очікуйте повідомлення з номером ттн. Дякуємо за покупку! kozak…"
drag, startPoint x: 542, startPoint y: 503, endPoint x: 607, endPoint y: 526, distance: 68.9
click at [607, 526] on textarea "Оплата прийнята. Очікуйте повідомлення з номером ттн. Дякуємо за покупку! kozak…" at bounding box center [756, 525] width 443 height 82
click at [408, 390] on div "× Відправка SMS Залишилось: 9.97 ₴ Поповнити баланс SMSClub Підключити LetsAds …" at bounding box center [756, 395] width 1512 height 790
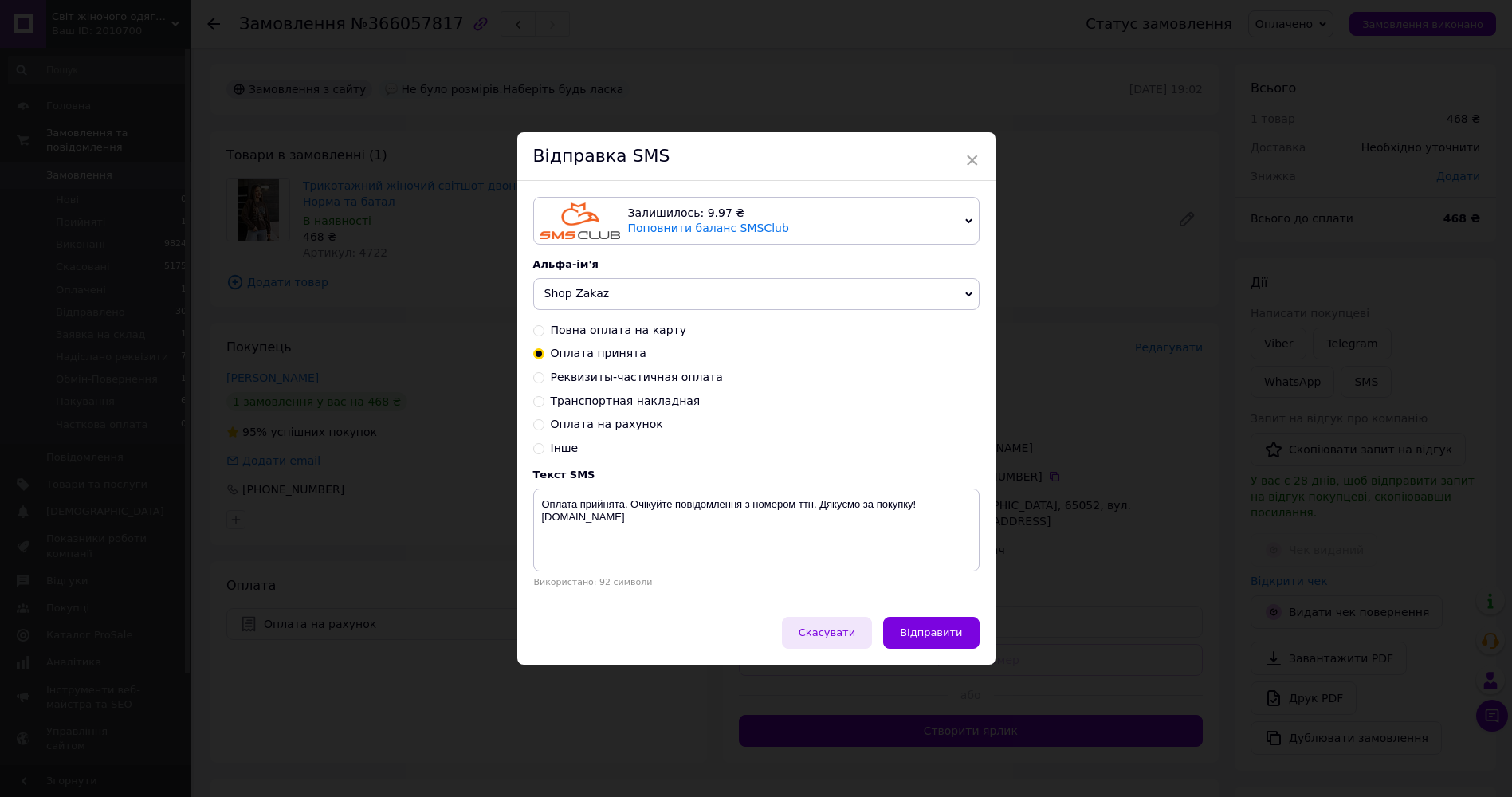
drag, startPoint x: 840, startPoint y: 639, endPoint x: 710, endPoint y: 645, distance: 130.1
click at [840, 638] on span "Скасувати" at bounding box center [827, 633] width 57 height 12
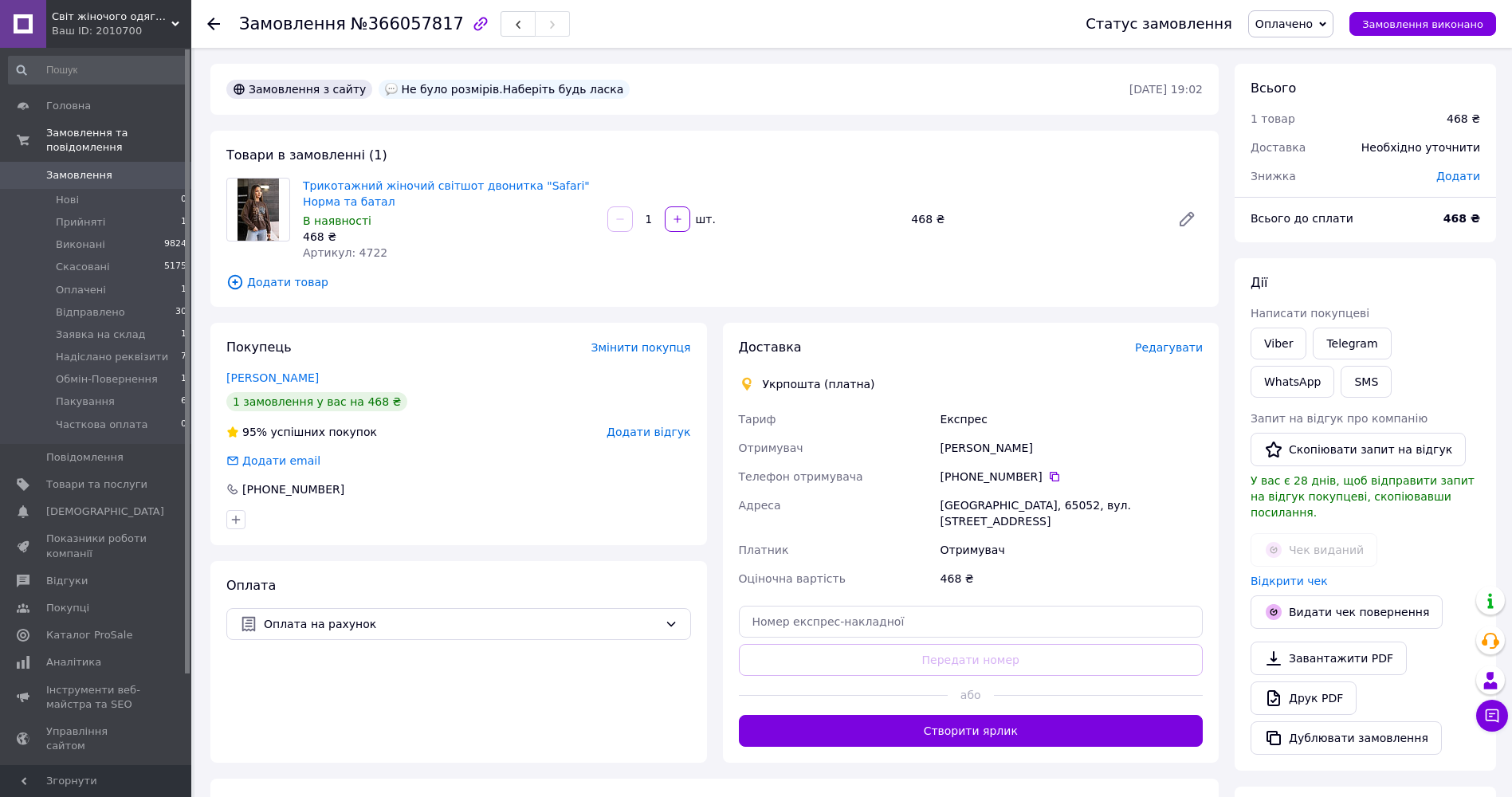
click at [415, 694] on div "Оплата Оплата на рахунок" at bounding box center [458, 662] width 496 height 202
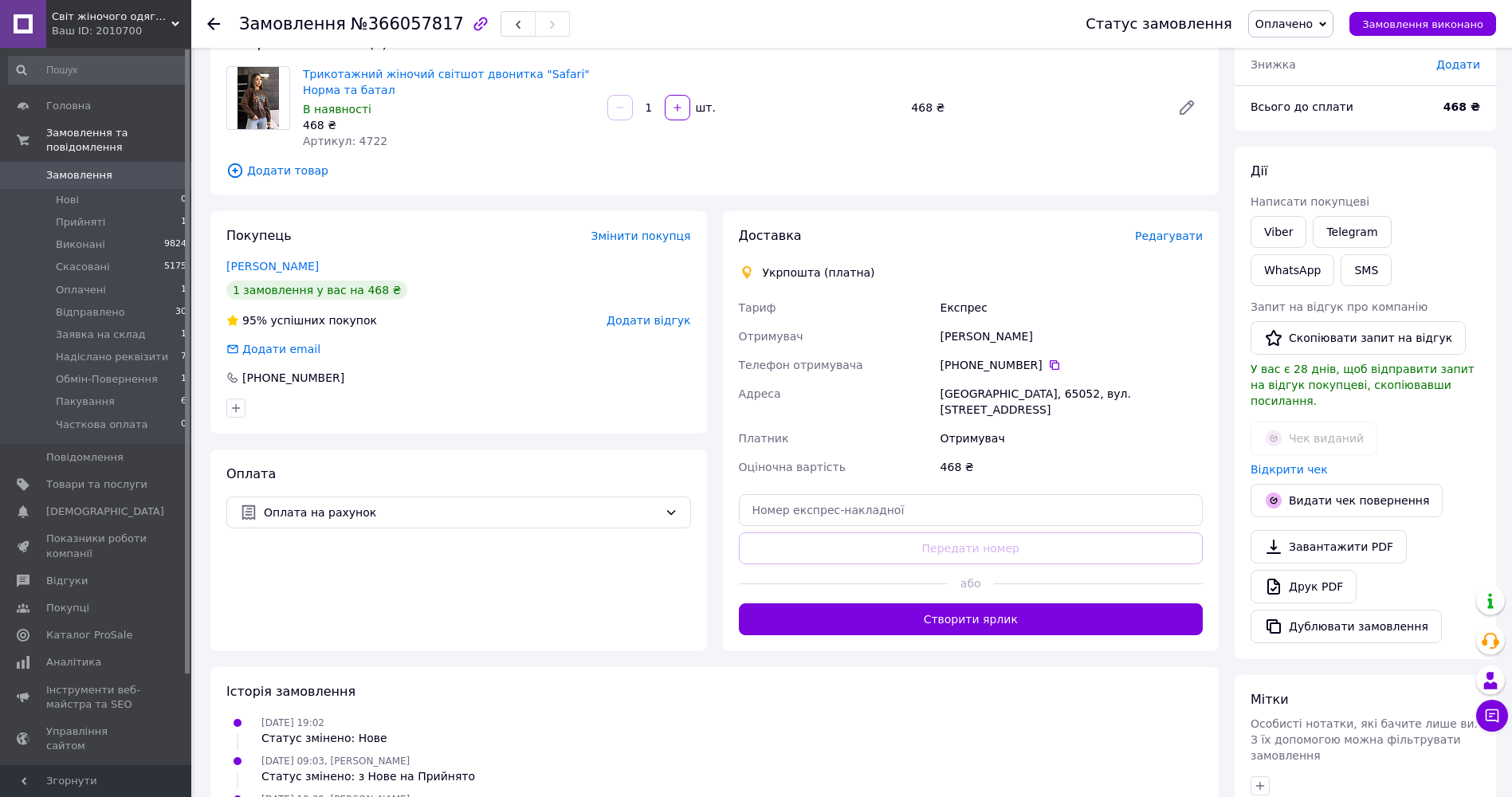
scroll to position [338, 0]
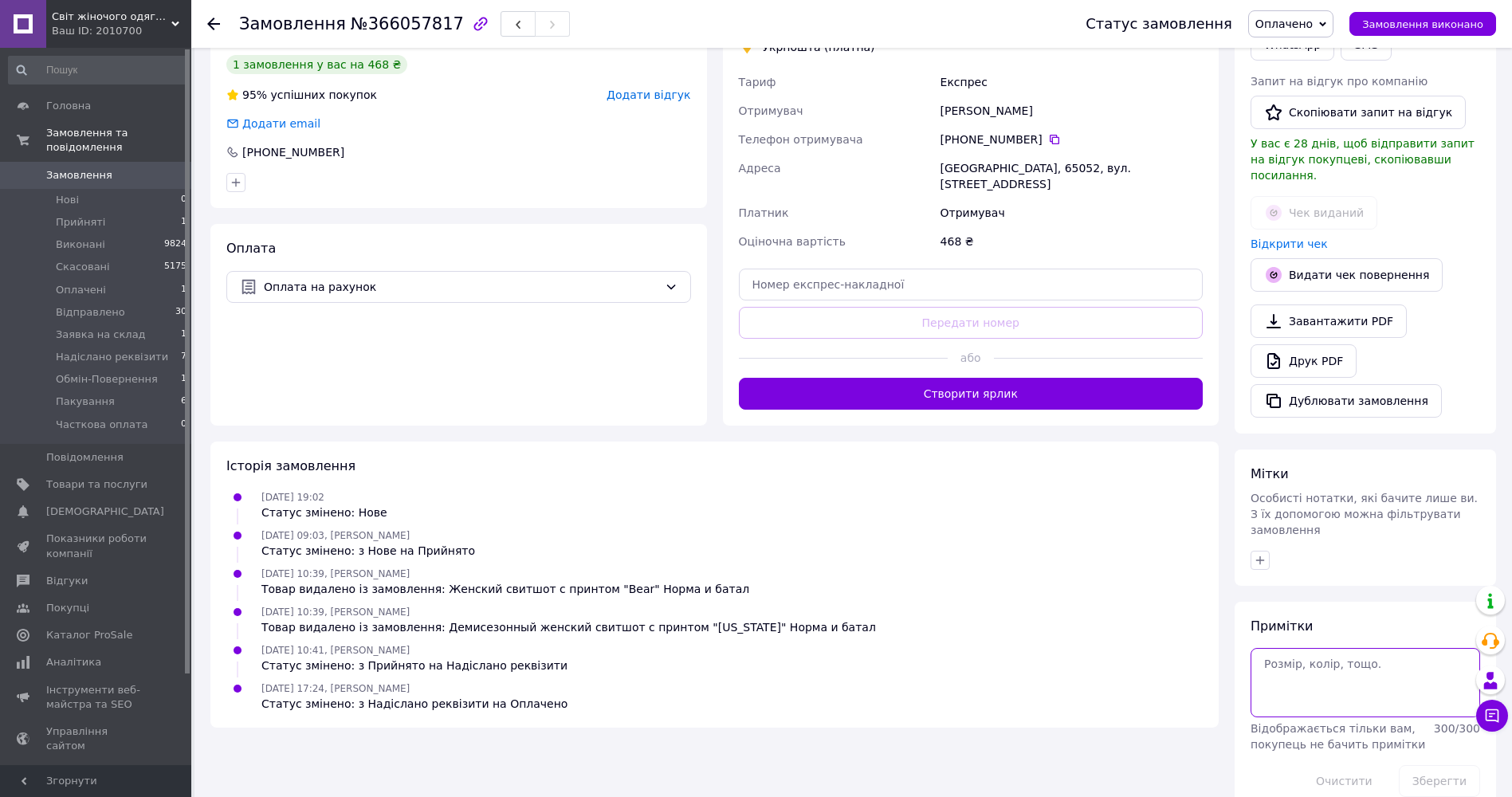
click at [1290, 648] on textarea at bounding box center [1365, 682] width 230 height 69
type textarea "шоколадний 50-52"
click at [1439, 766] on button "Зберегти" at bounding box center [1439, 781] width 81 height 32
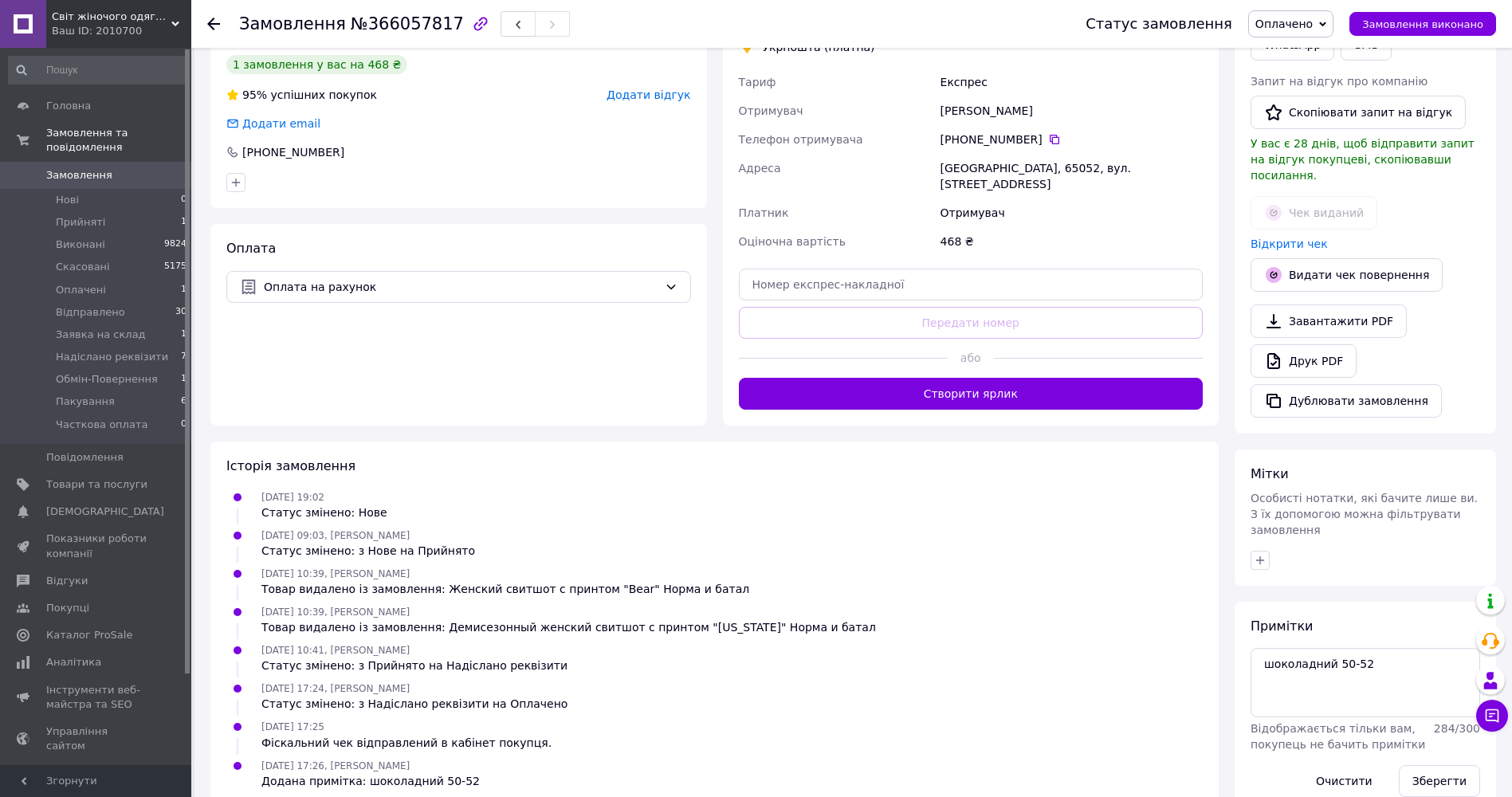
scroll to position [0, 0]
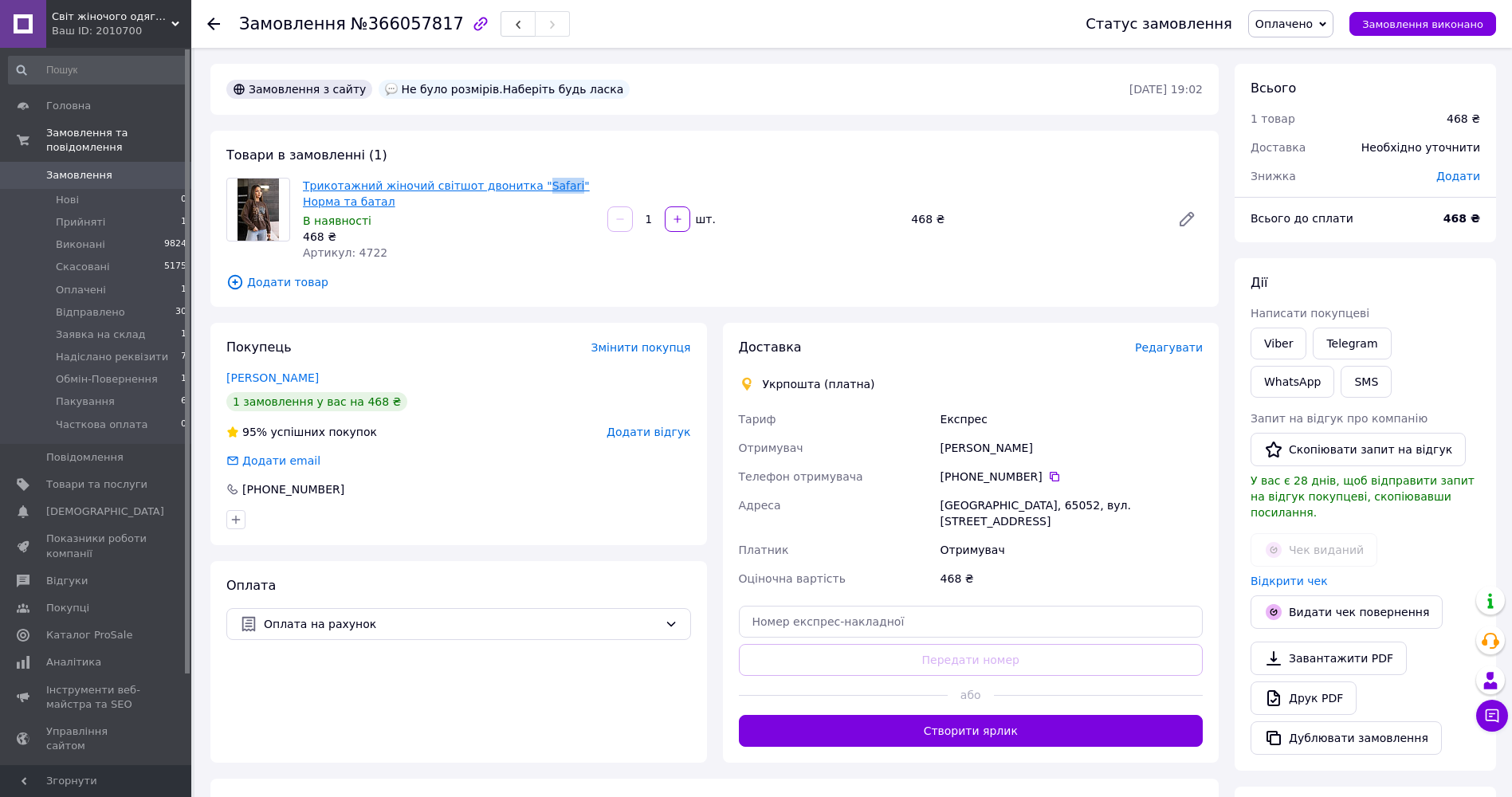
drag, startPoint x: 517, startPoint y: 166, endPoint x: 544, endPoint y: 182, distance: 31.4
click at [544, 182] on div "Товари в замовленні (1) Трикотажний жіночий світшот двонитка "Safari" Норма та …" at bounding box center [714, 219] width 1008 height 176
copy link "Safari"
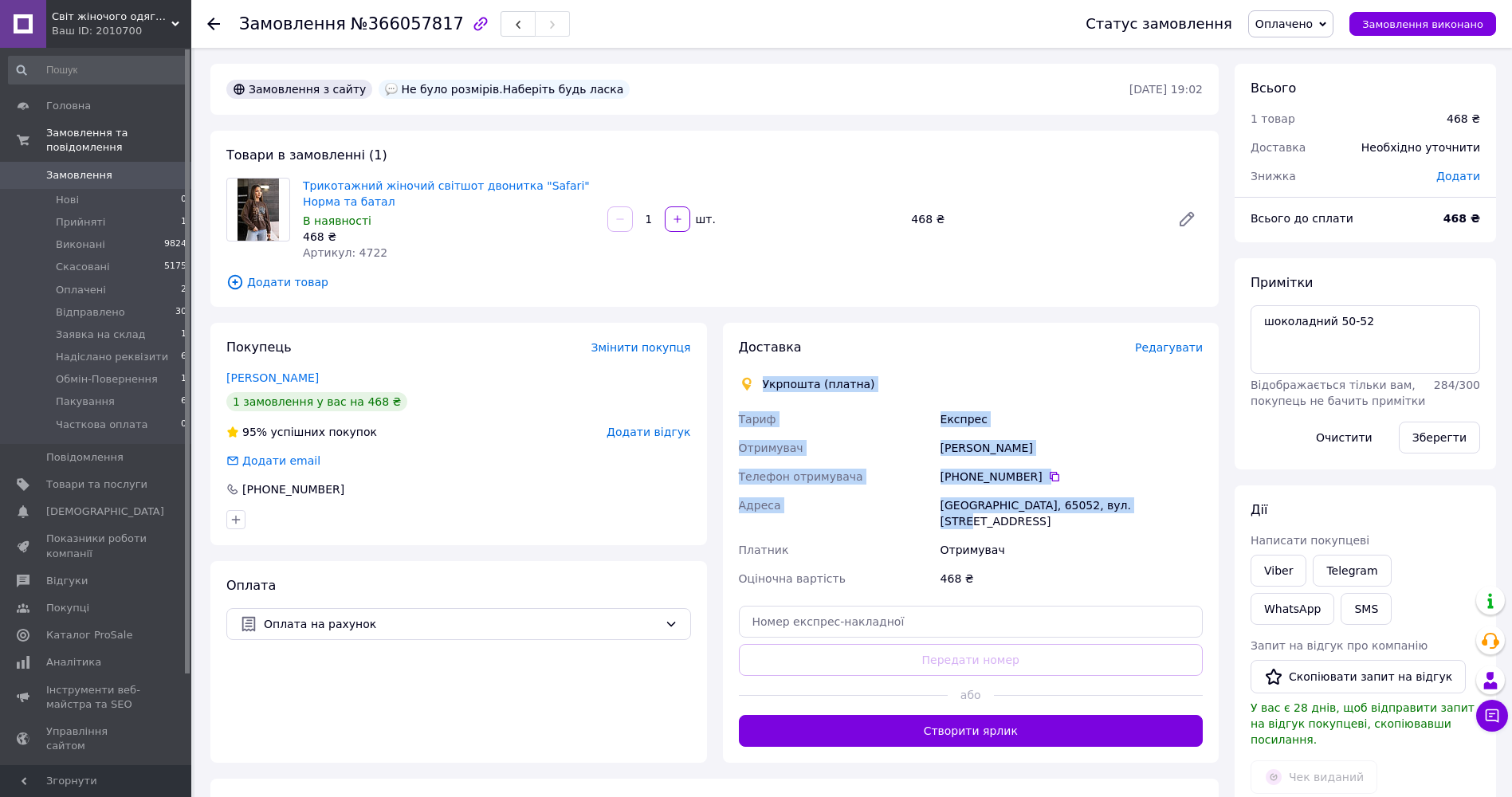
drag, startPoint x: 760, startPoint y: 382, endPoint x: 1130, endPoint y: 506, distance: 390.2
click at [1130, 506] on div "Доставка Редагувати Укрпошта (платна) Тариф Експрес Отримувач Олена Бурцева Тел…" at bounding box center [971, 542] width 465 height 408
copy div "Укрпошта (платна) Тариф Експрес Отримувач Олена Бурцева Телефон отримувача +380…"
click at [1309, 23] on span "Оплачено" at bounding box center [1284, 23] width 58 height 13
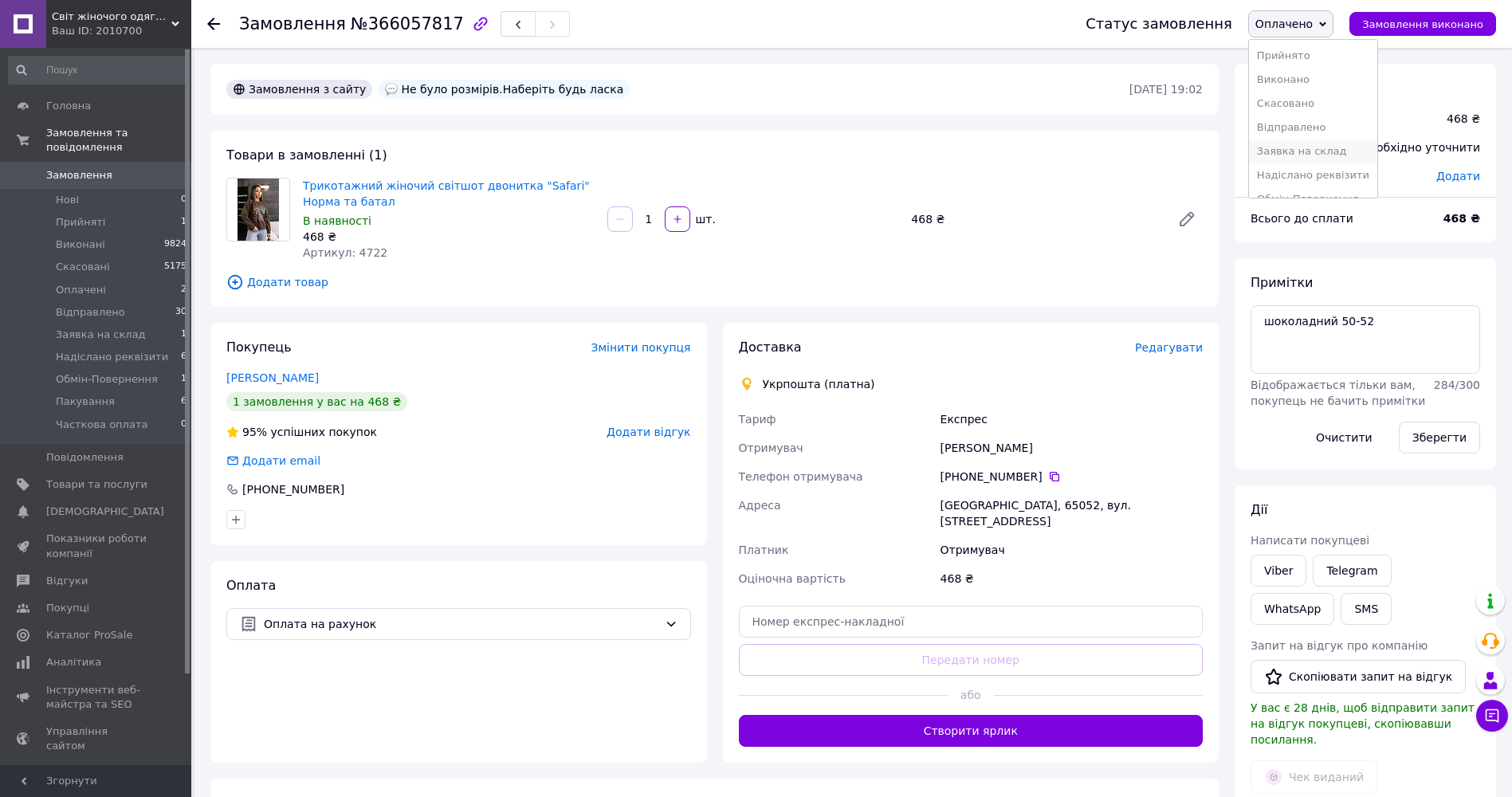
click at [1344, 148] on li "Заявка на склад" at bounding box center [1312, 152] width 128 height 23
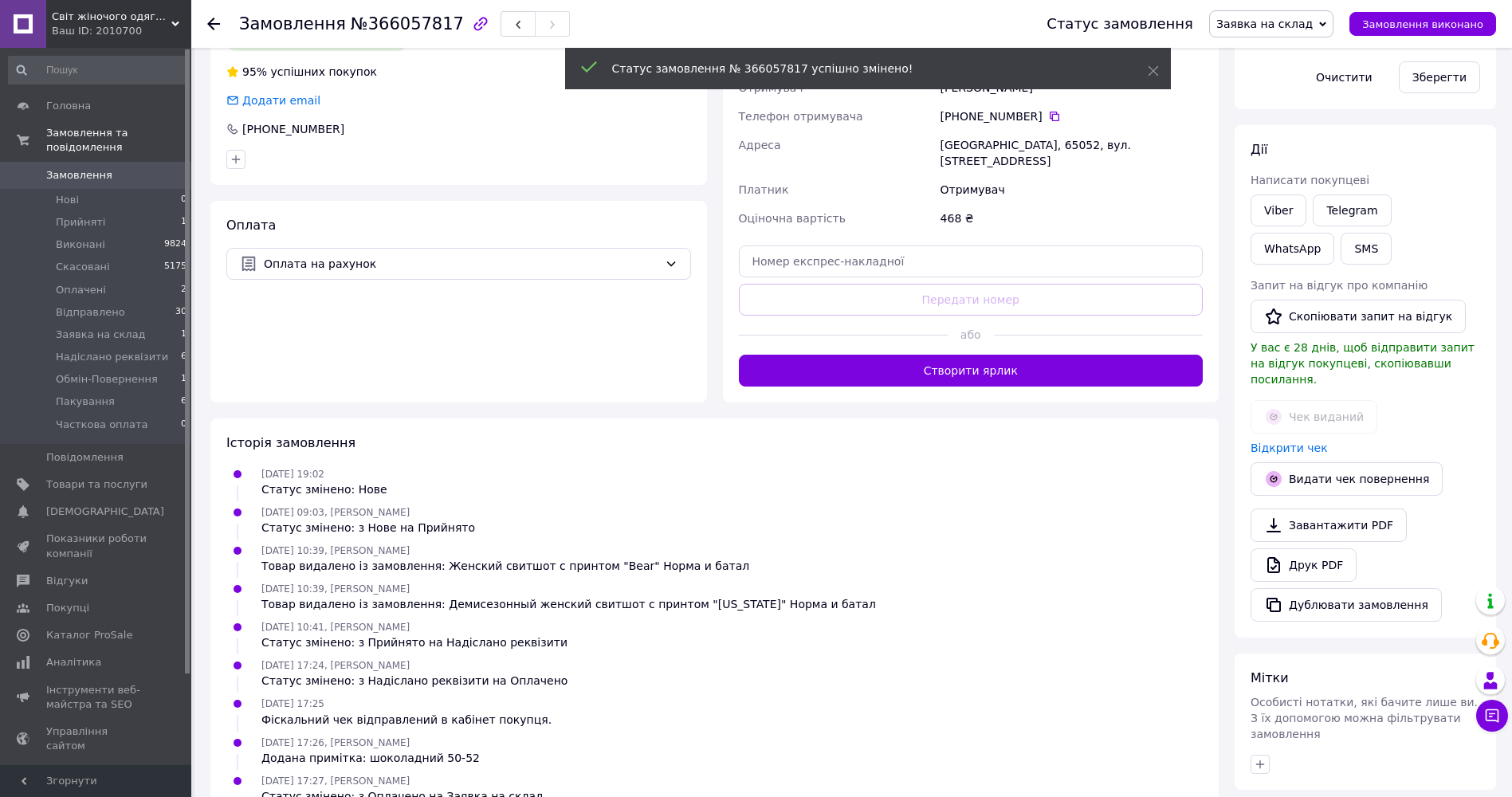
scroll to position [383, 0]
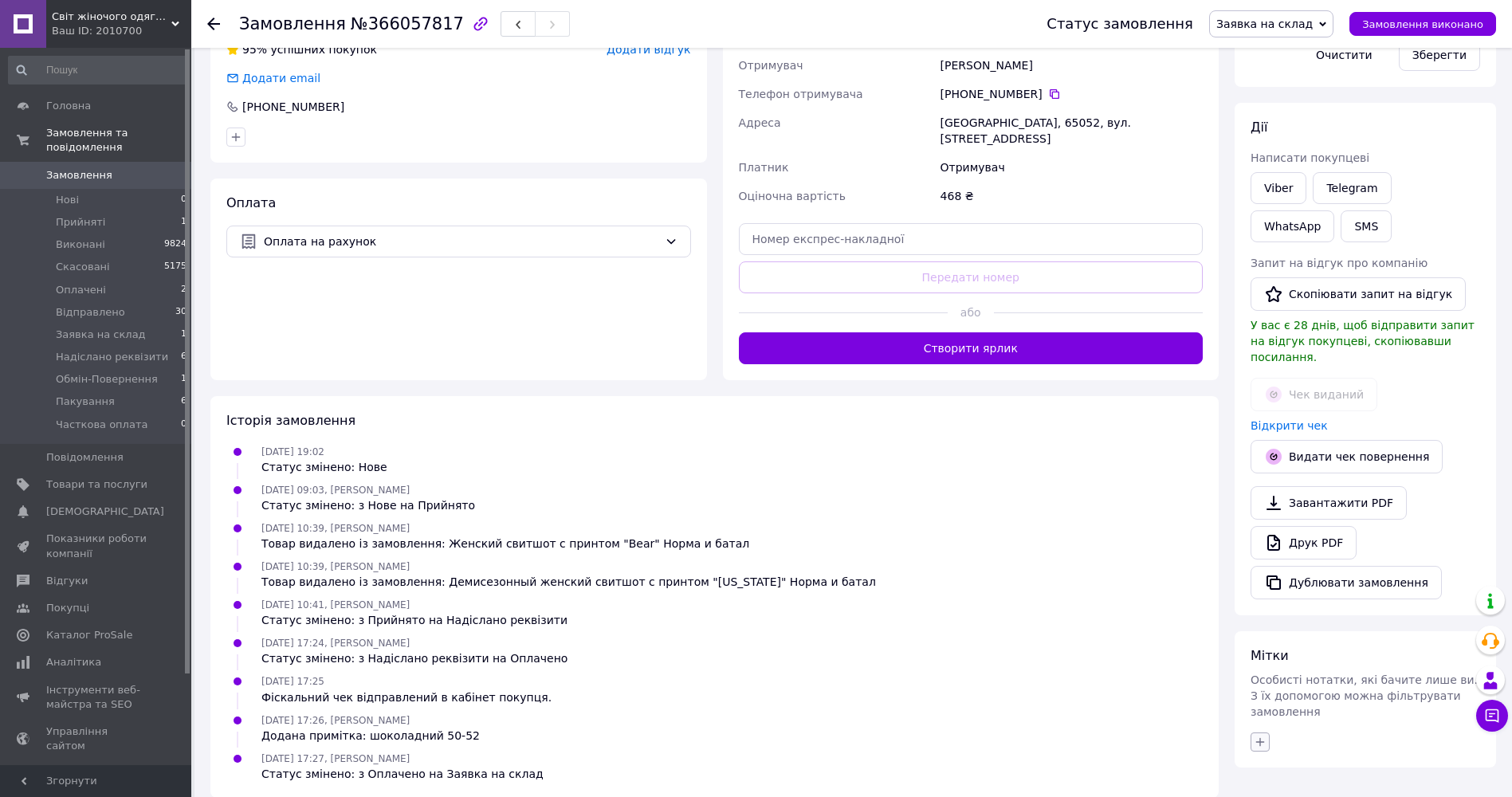
click at [1253, 733] on button "button" at bounding box center [1260, 743] width 20 height 20
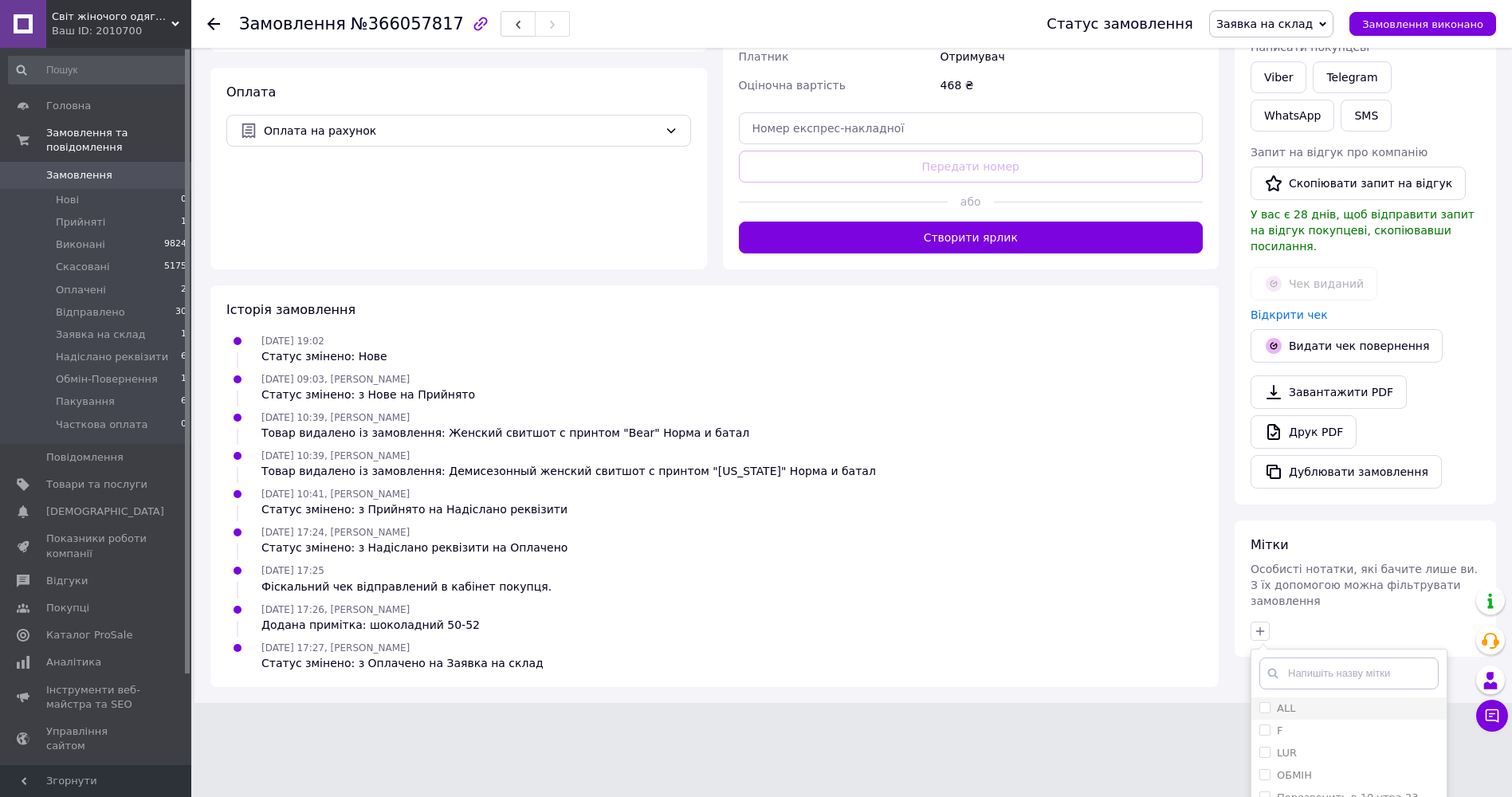
scroll to position [574, 0]
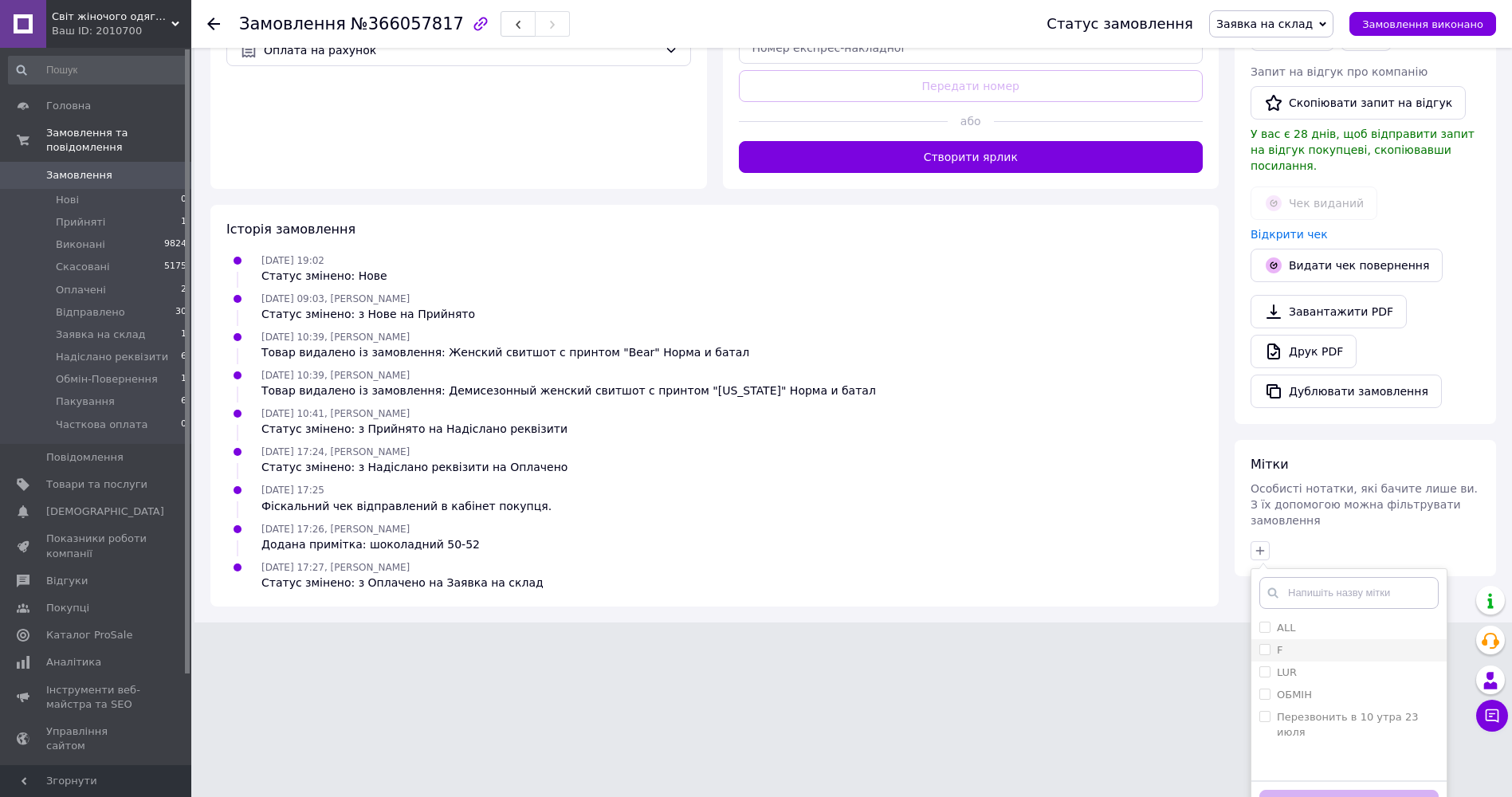
click at [1317, 643] on div "F" at bounding box center [1349, 650] width 179 height 15
checkbox input "true"
click at [1368, 790] on button "Додати мітку" at bounding box center [1349, 806] width 179 height 31
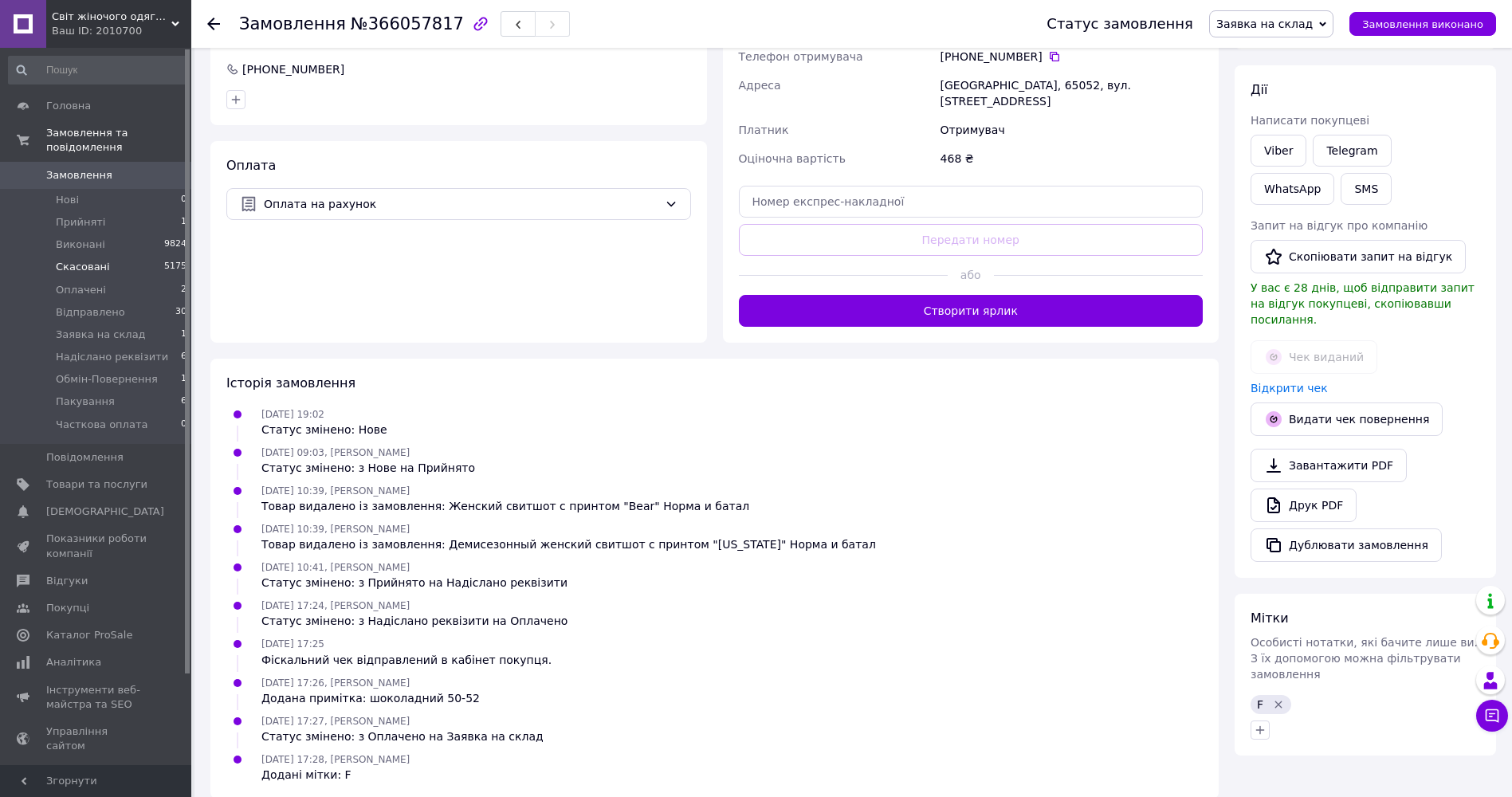
scroll to position [102, 0]
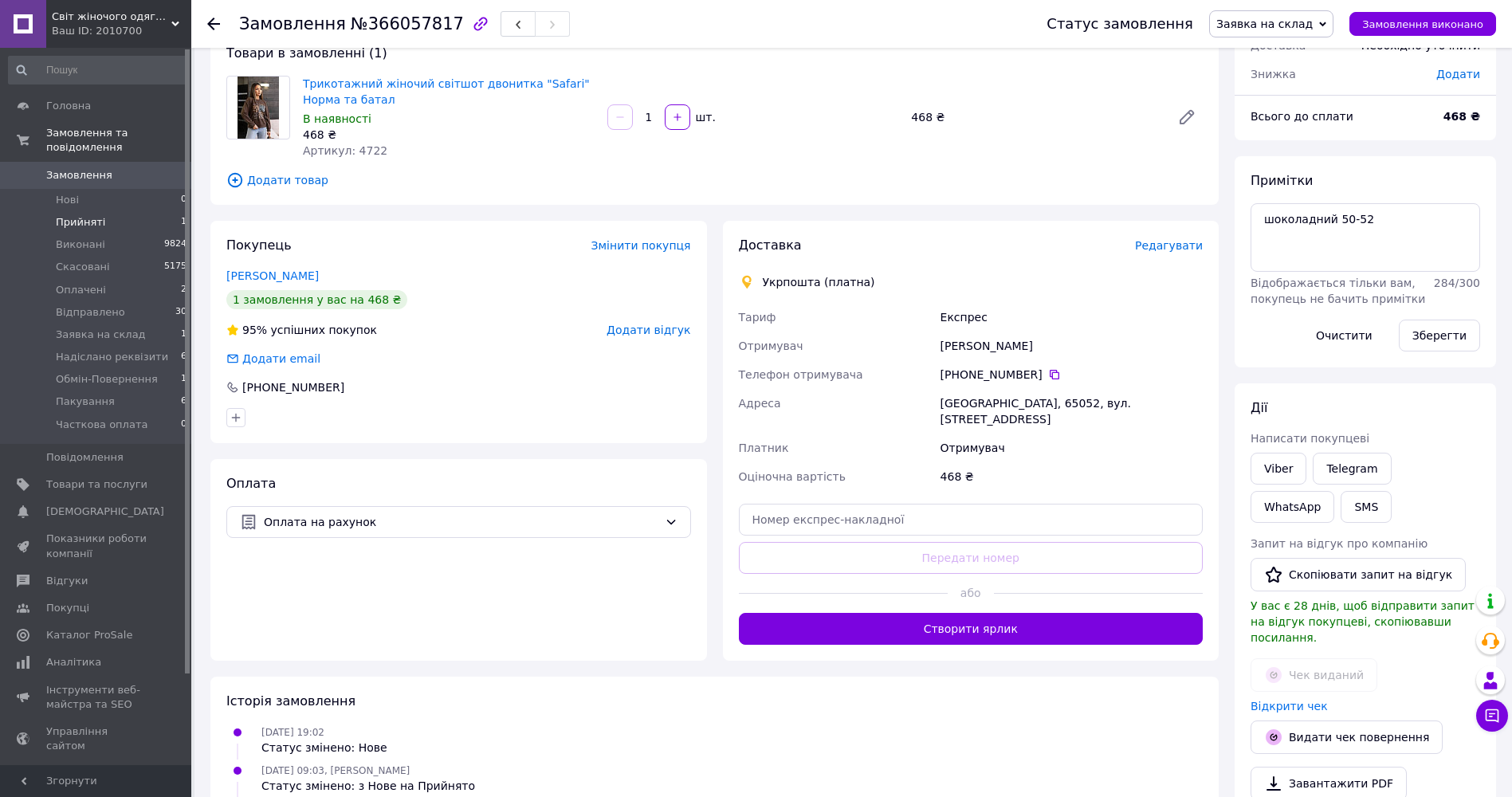
click at [68, 215] on span "Прийняті" at bounding box center [80, 222] width 49 height 15
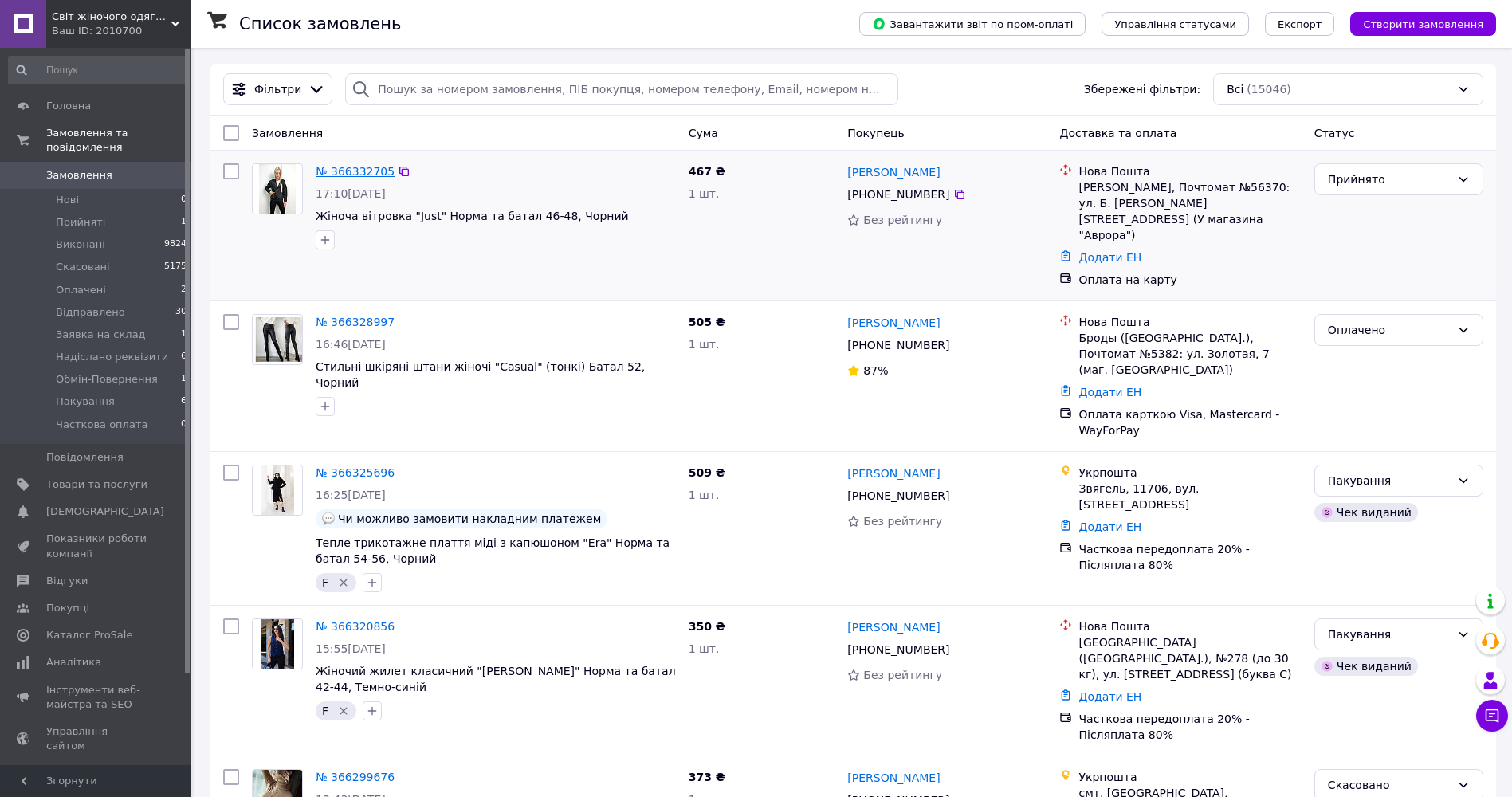
click at [347, 165] on link "№ 366332705" at bounding box center [355, 171] width 79 height 13
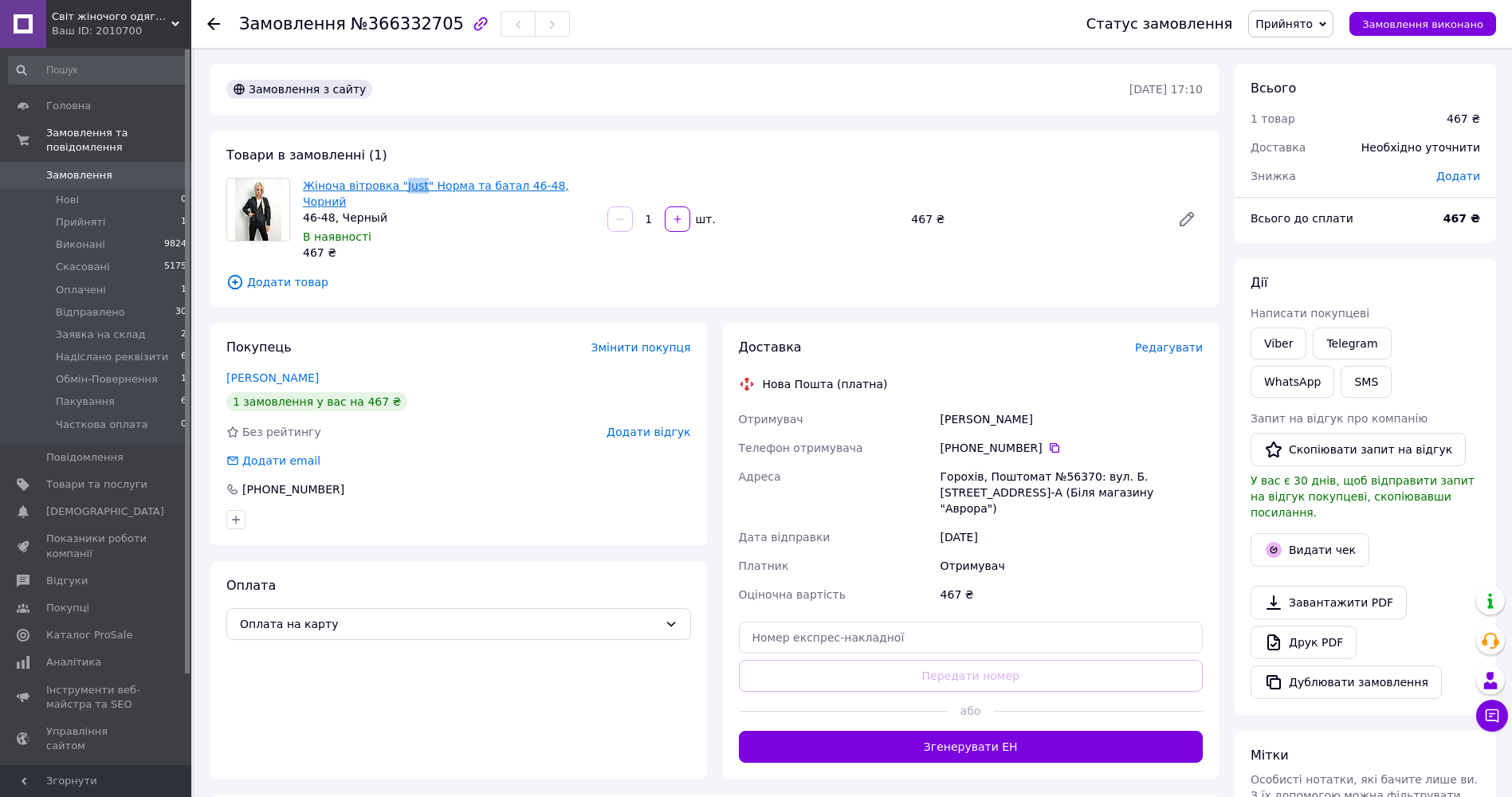
drag, startPoint x: 393, startPoint y: 171, endPoint x: 415, endPoint y: 189, distance: 28.4
click at [415, 189] on div "Товари в замовленні (1) Жіноча вітровка "Just" Норма та батал 46-48, Чорний 46-…" at bounding box center [714, 219] width 1008 height 176
copy link "Just"
drag, startPoint x: 1048, startPoint y: 432, endPoint x: 802, endPoint y: 330, distance: 266.3
click at [1048, 442] on icon at bounding box center [1054, 447] width 13 height 13
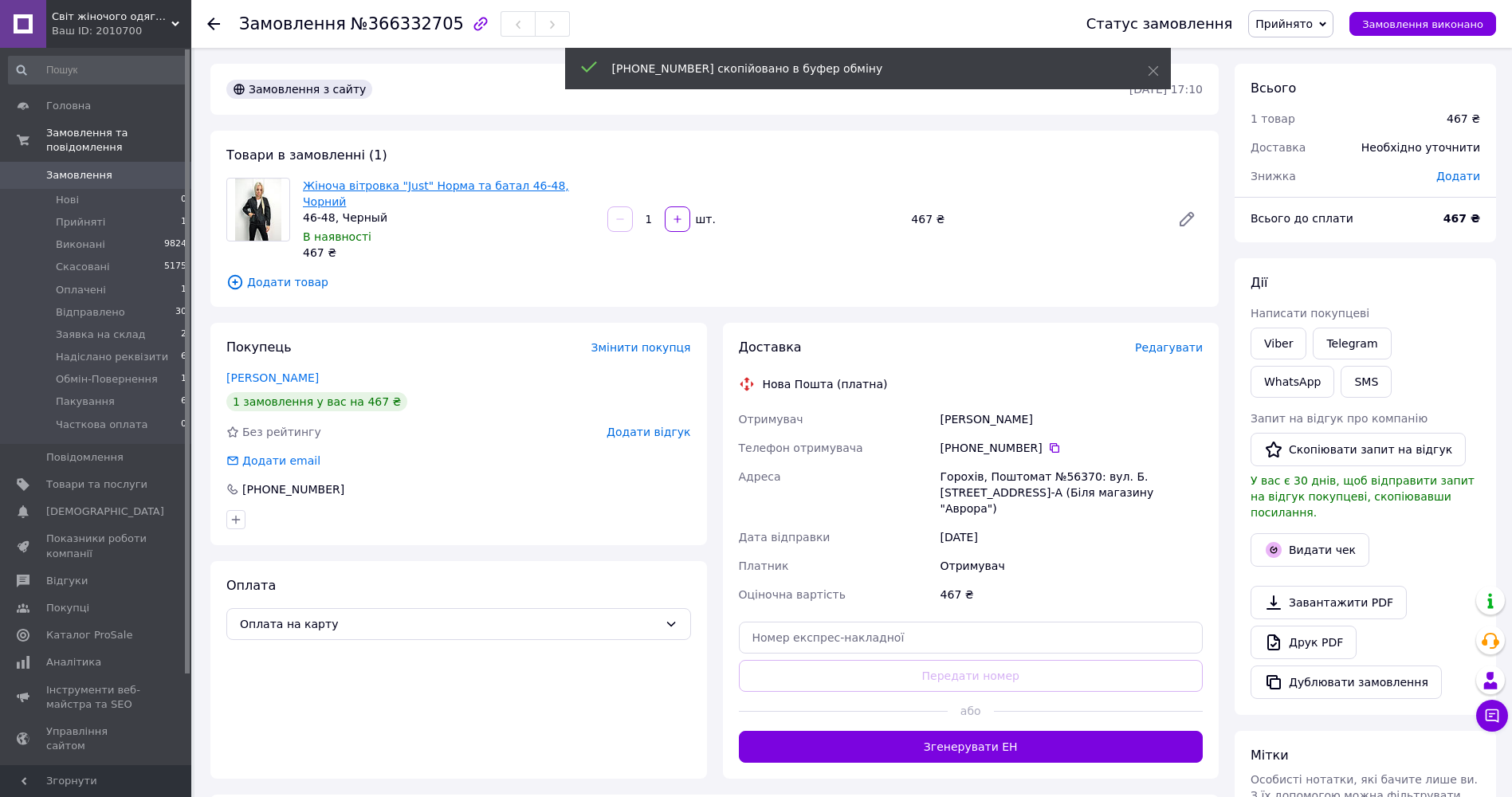
click at [510, 189] on link "Жіноча вітровка "Just" Норма та батал 46-48, Чорний" at bounding box center [436, 193] width 266 height 28
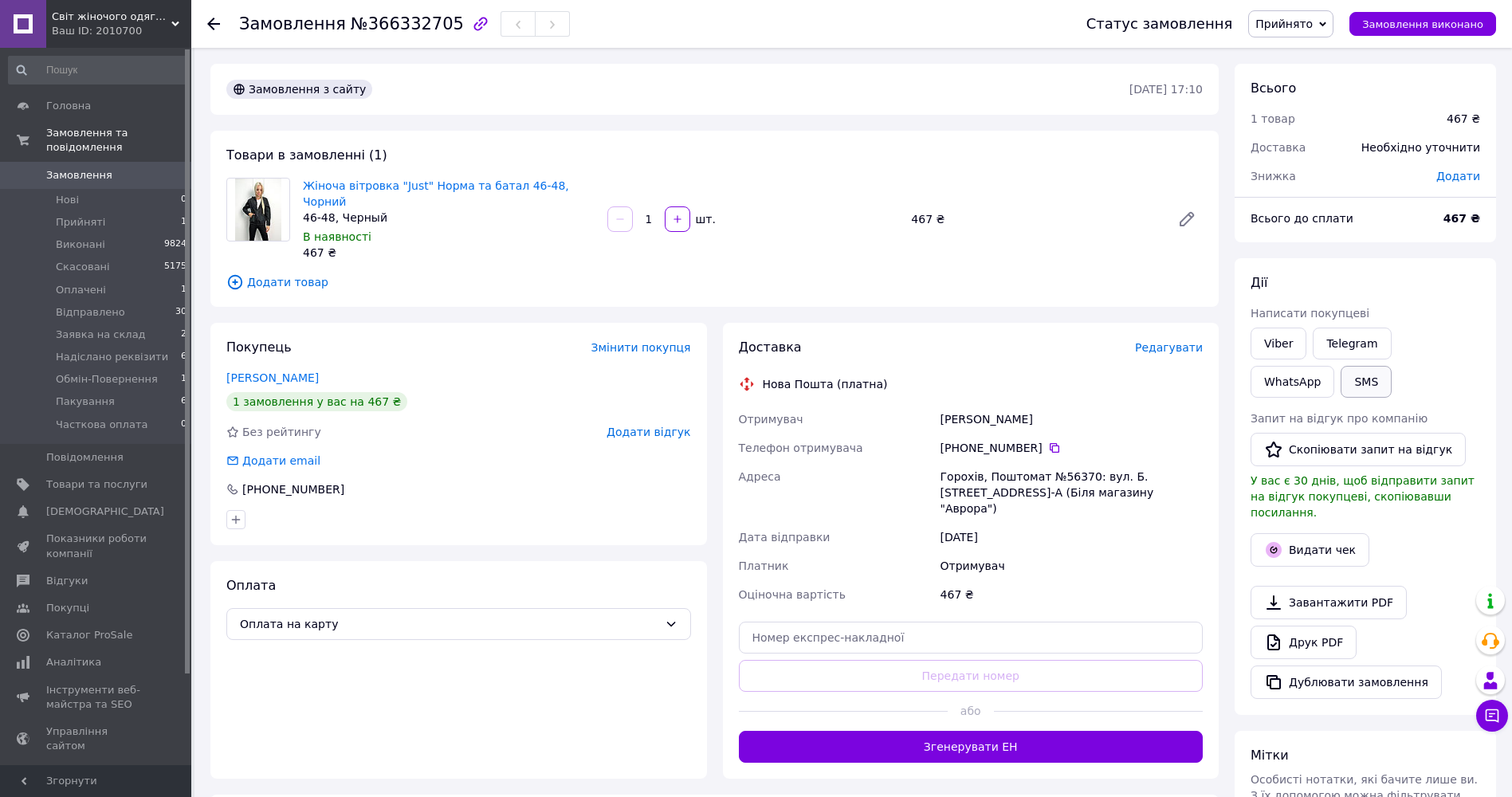
click at [1341, 381] on button "SMS" at bounding box center [1366, 382] width 51 height 32
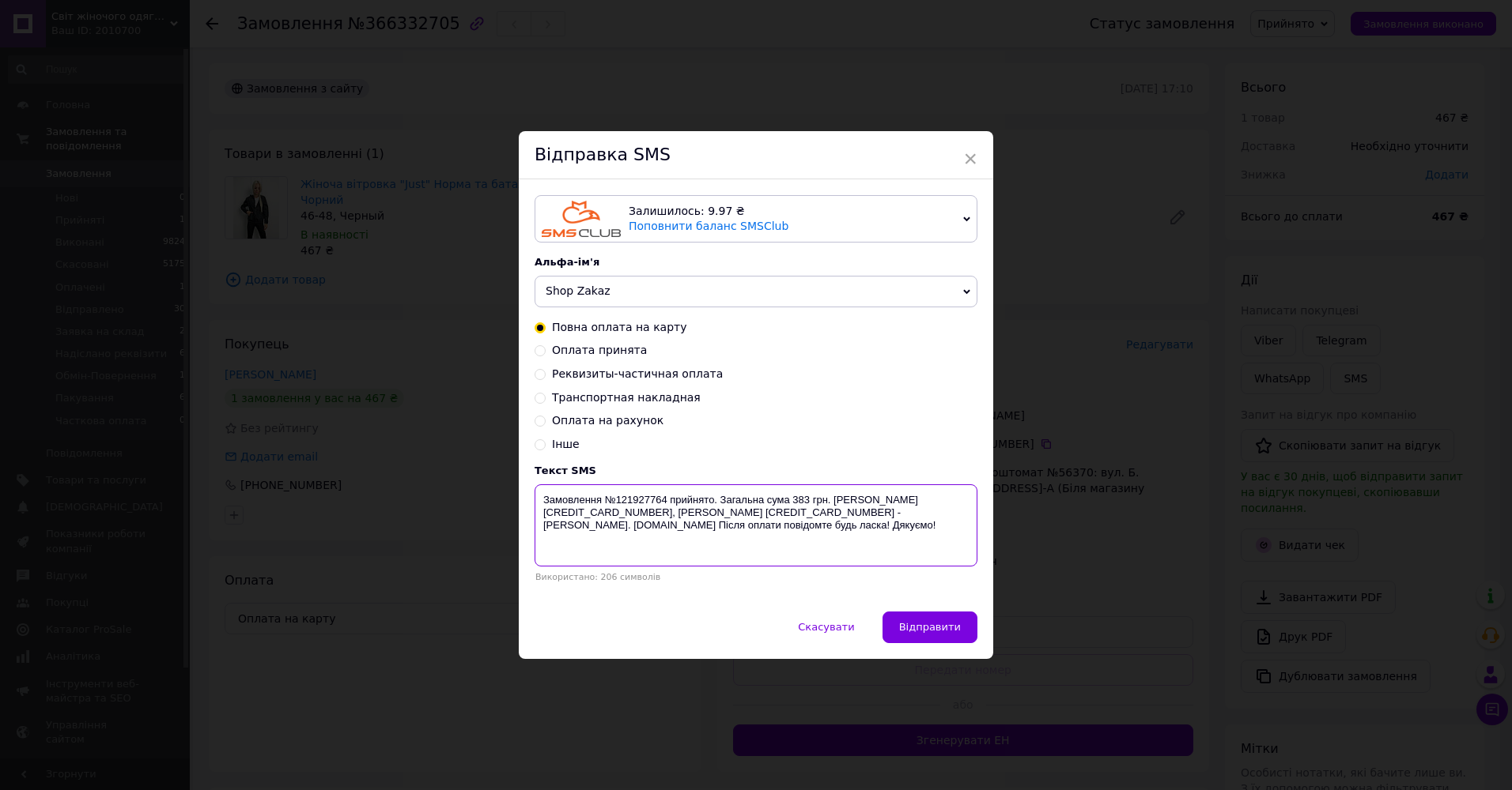
drag, startPoint x: 539, startPoint y: 504, endPoint x: 863, endPoint y: 557, distance: 328.3
click at [863, 557] on textarea "Замовлення №121927764 прийнято. Загальна сума 383 грн. Карта Приватбанку 516933…" at bounding box center [756, 525] width 443 height 82
click at [1077, 245] on div "× Відправка SMS Залишилось: 9.97 ₴ Поповнити баланс SMSClub Підключити LetsAds …" at bounding box center [756, 395] width 1512 height 790
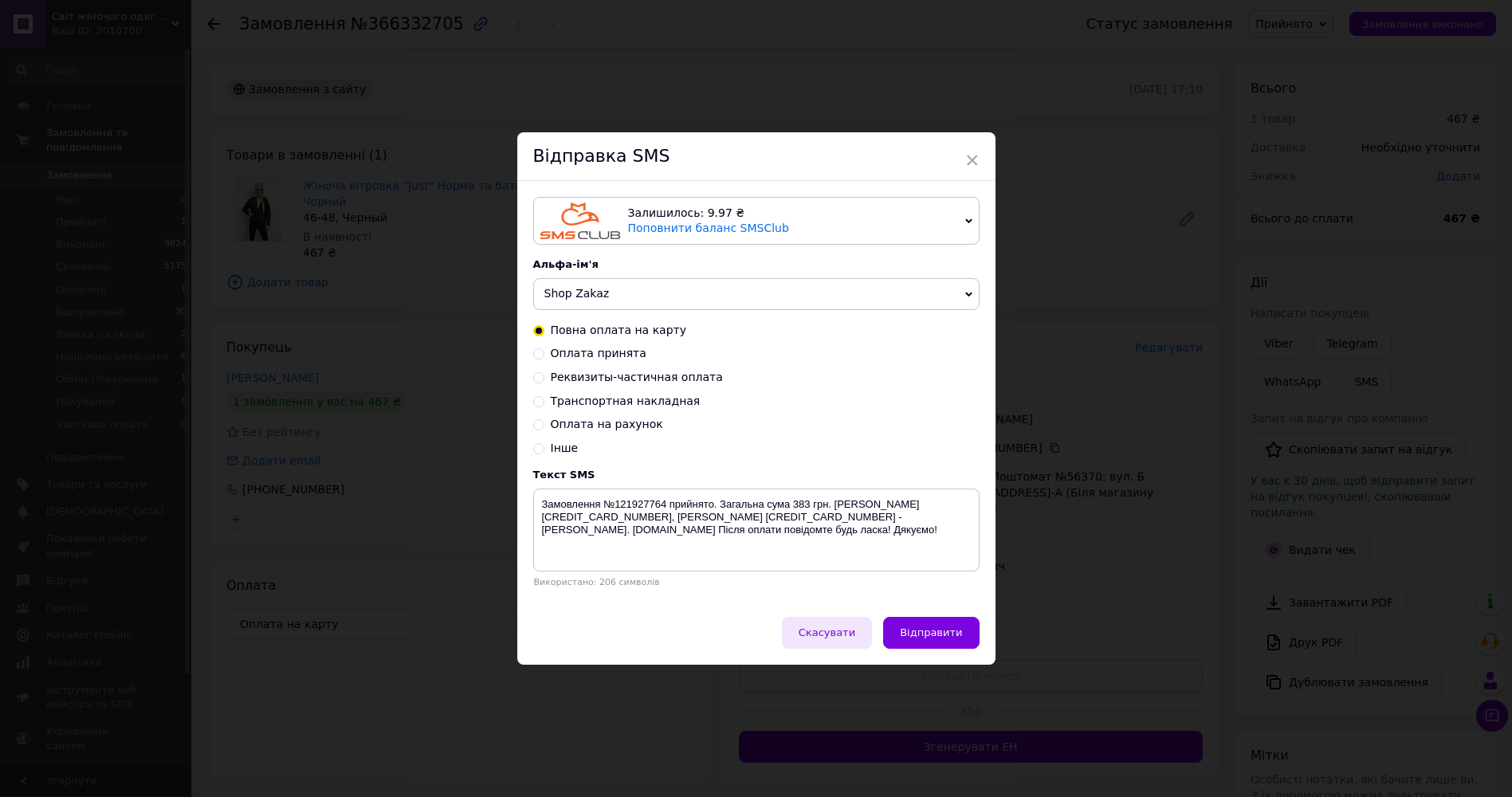
click at [841, 638] on span "Скасувати" at bounding box center [827, 633] width 57 height 12
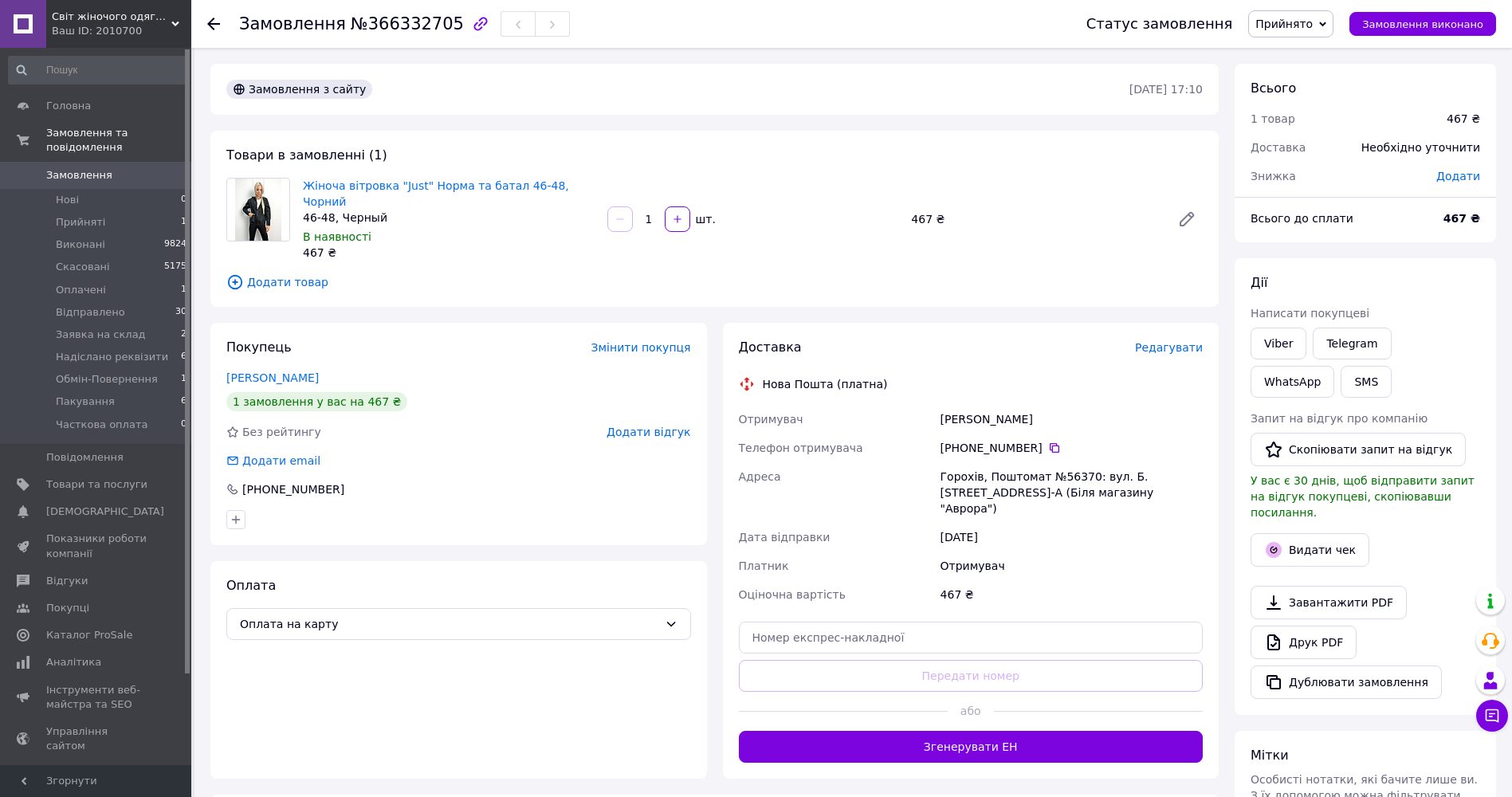
click at [1312, 27] on span "Прийнято" at bounding box center [1284, 23] width 58 height 13
click at [1318, 177] on li "Надіслано реквізити" at bounding box center [1312, 175] width 128 height 23
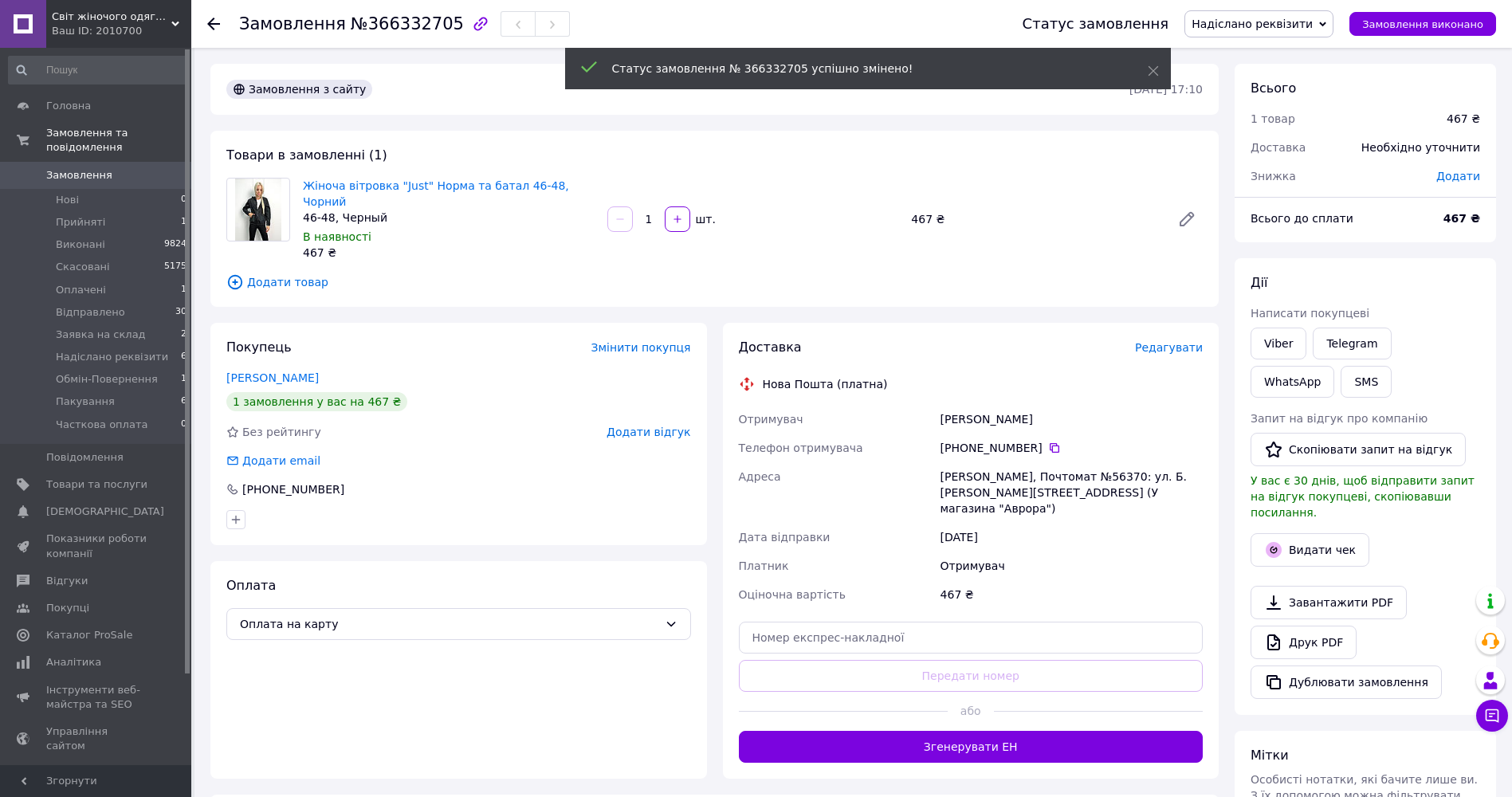
click at [211, 21] on use at bounding box center [213, 23] width 13 height 13
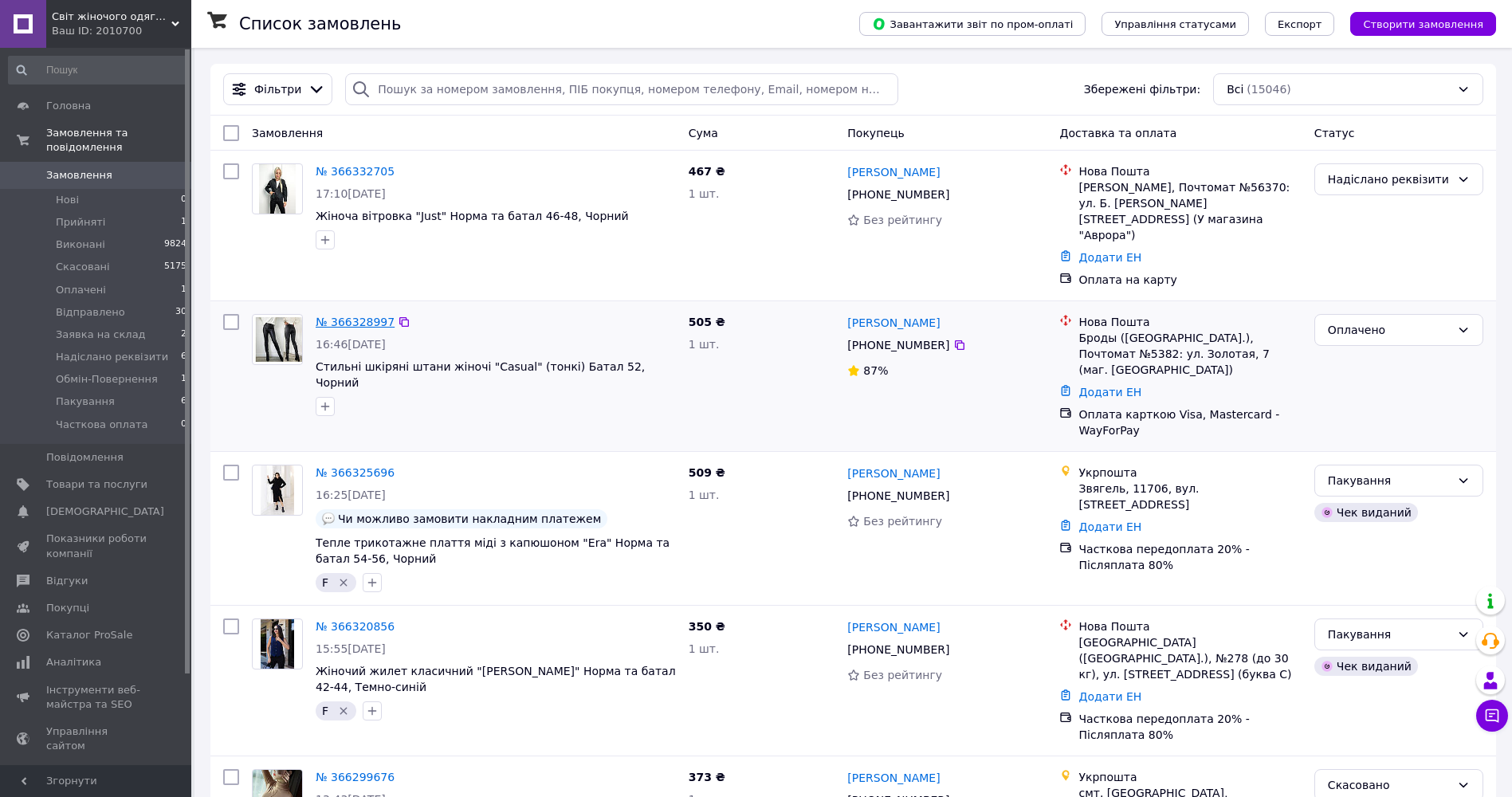
click at [372, 316] on link "№ 366328997" at bounding box center [355, 322] width 79 height 13
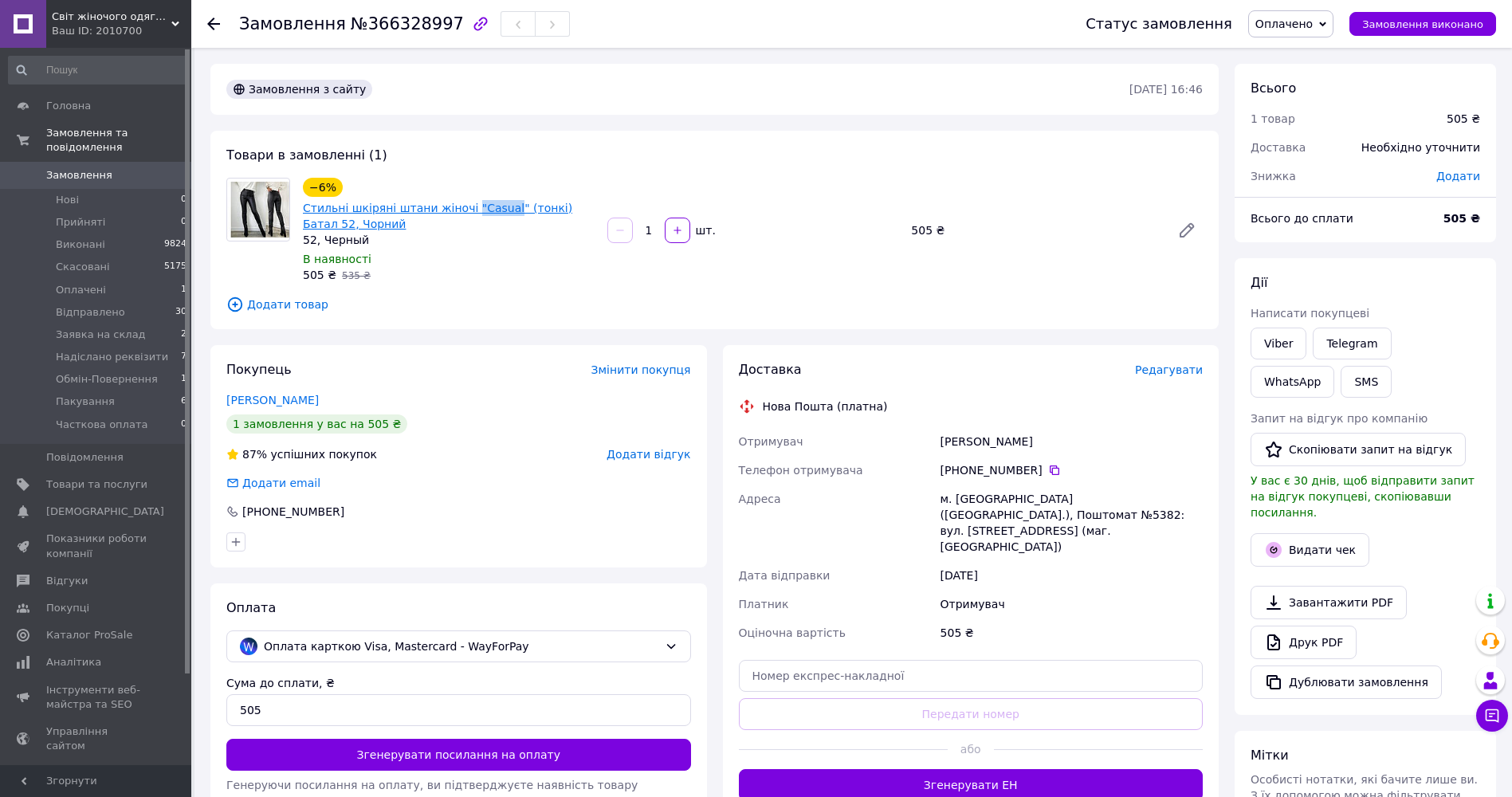
drag, startPoint x: 459, startPoint y: 191, endPoint x: 494, endPoint y: 200, distance: 36.1
click at [494, 200] on div "−6% Стильні шкіряні штани жіночі "Casual" (тонкі) Батал 52, Чорний" at bounding box center [448, 205] width 295 height 58
copy link ""Casual"
click at [103, 351] on span "Надіслано реквізити" at bounding box center [112, 357] width 113 height 15
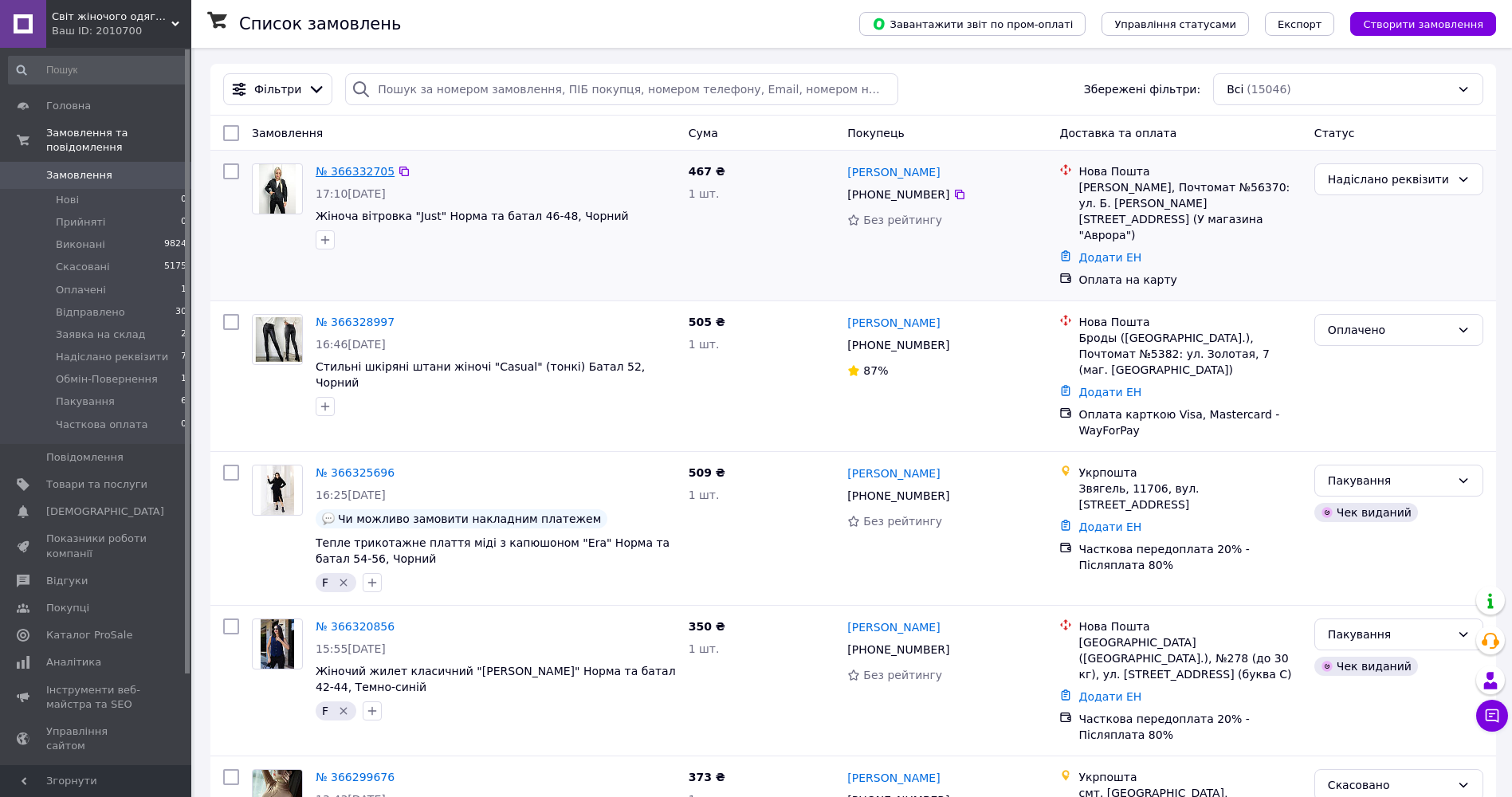
click at [350, 169] on link "№ 366332705" at bounding box center [355, 171] width 79 height 13
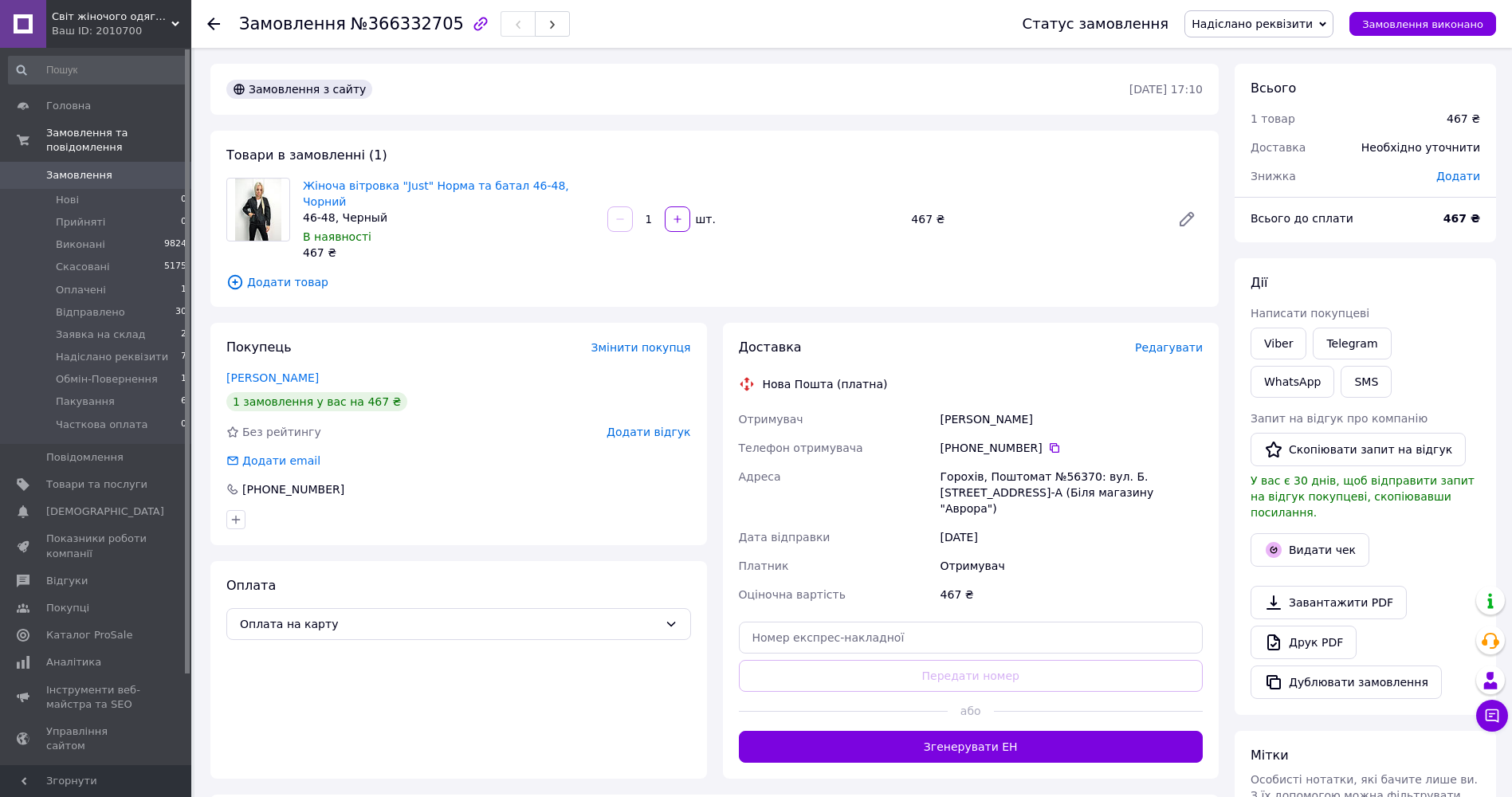
click at [1312, 24] on span "Надіслано реквізити" at bounding box center [1253, 23] width 121 height 13
click at [1281, 129] on li "Оплачено" at bounding box center [1259, 127] width 148 height 23
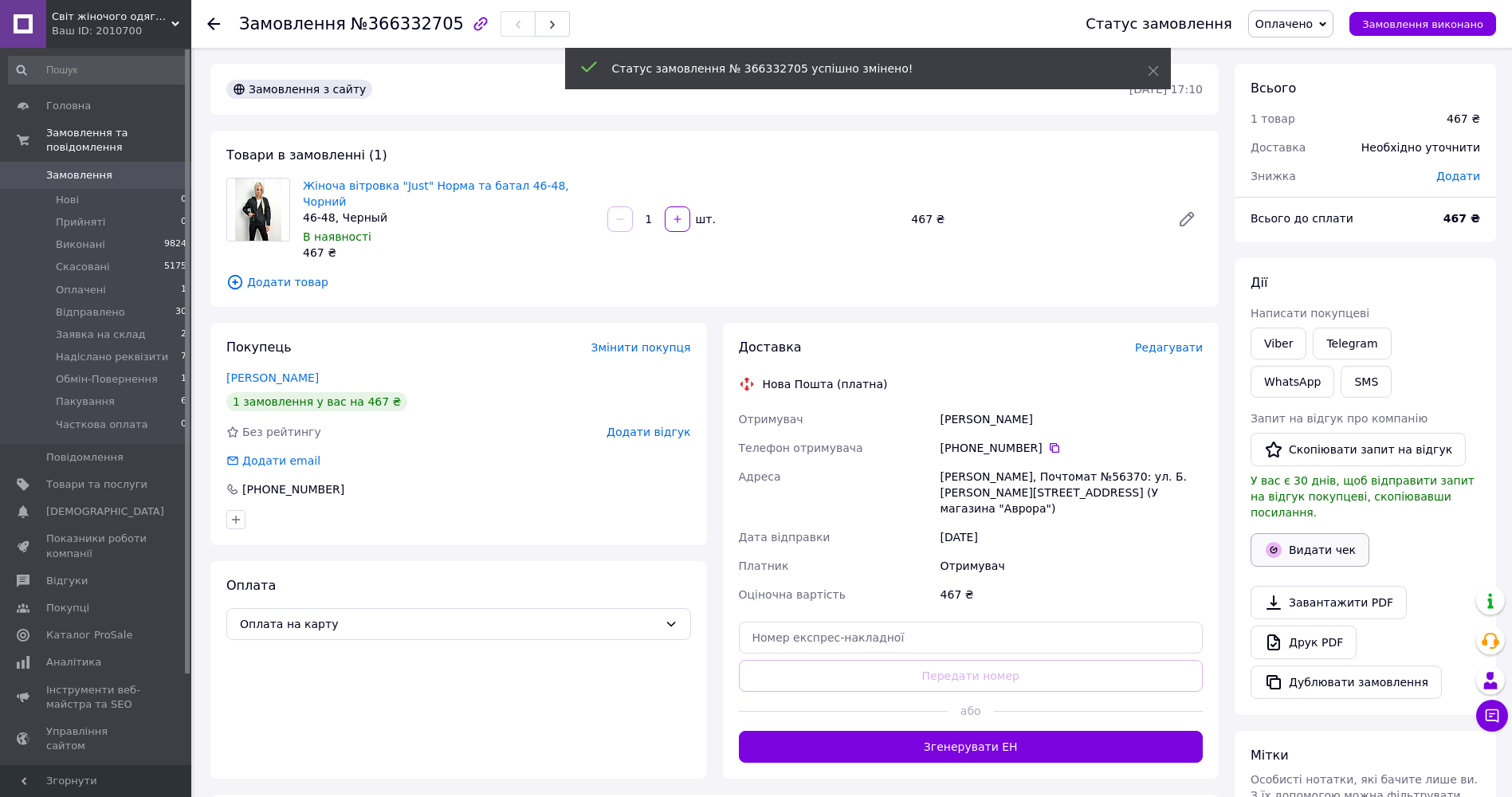
click at [1324, 537] on button "Видати чек" at bounding box center [1309, 550] width 118 height 33
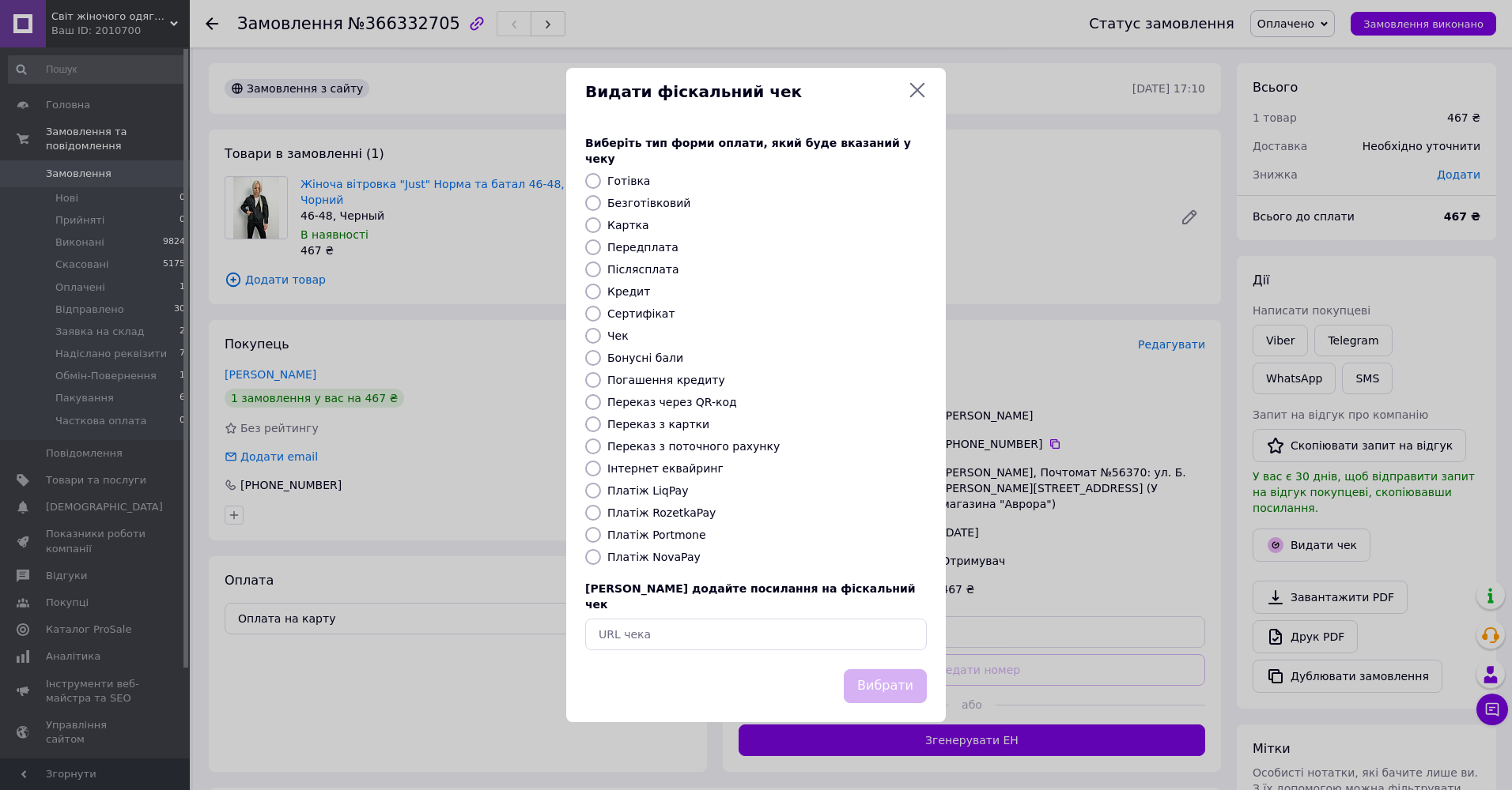
click at [660, 423] on label "Переказ з картки" at bounding box center [658, 424] width 102 height 13
click at [601, 423] on input "Переказ з картки" at bounding box center [593, 424] width 16 height 16
radio input "true"
drag, startPoint x: 883, startPoint y: 675, endPoint x: 923, endPoint y: 683, distance: 40.8
click at [885, 675] on button "Вибрати" at bounding box center [886, 686] width 84 height 34
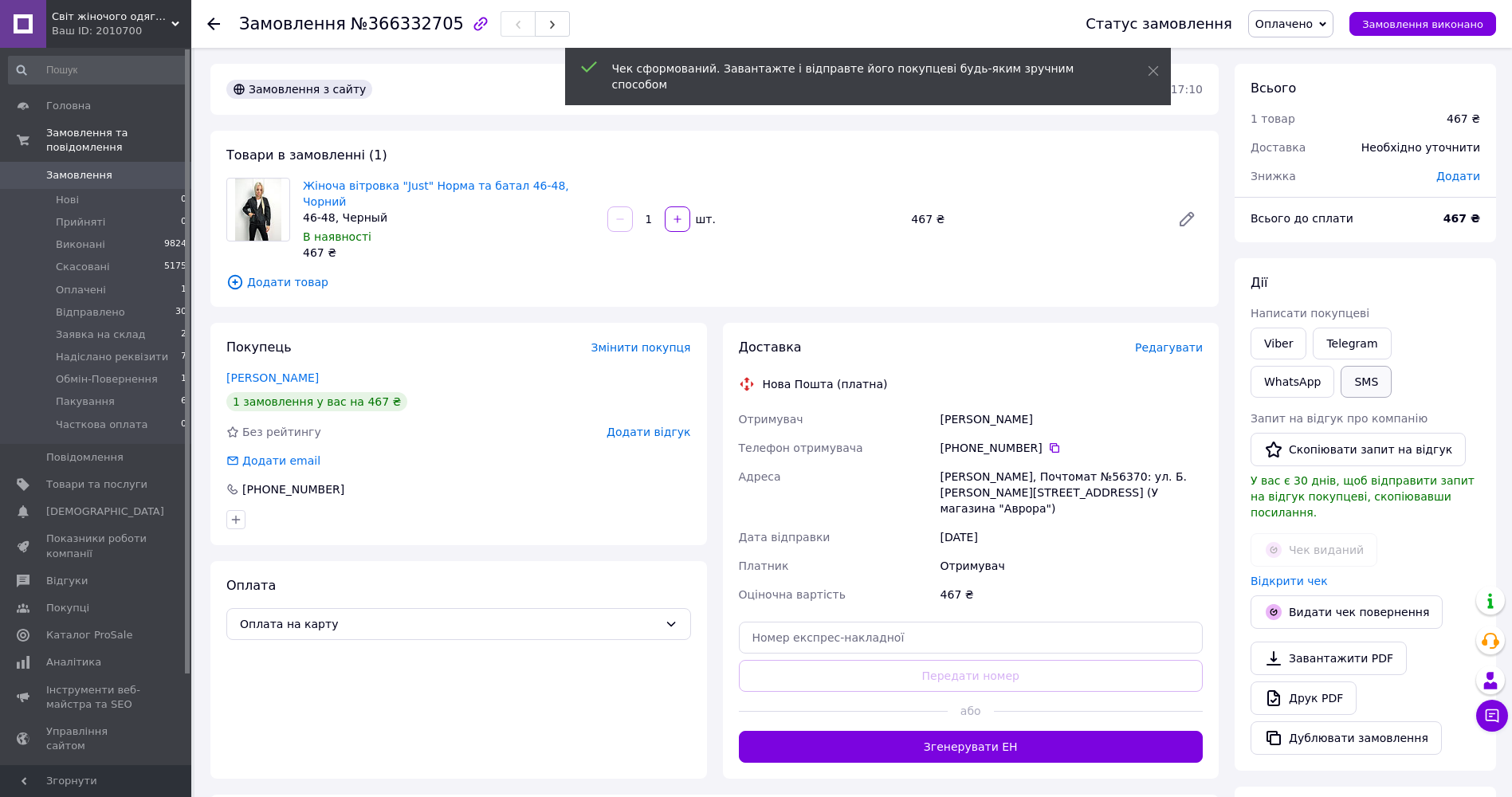
click at [1341, 382] on button "SMS" at bounding box center [1366, 382] width 51 height 32
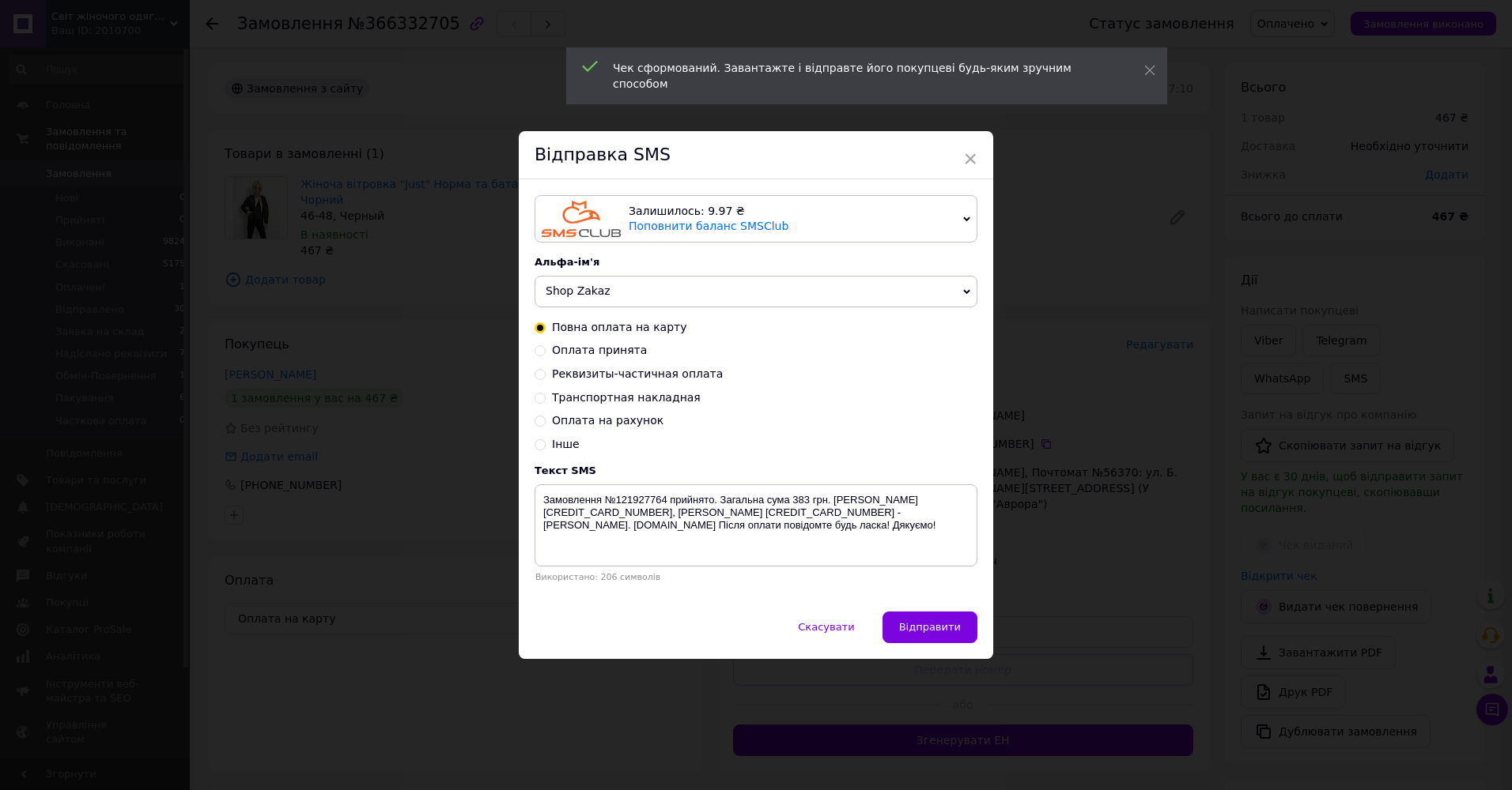
click at [624, 349] on span "Оплата принята" at bounding box center [600, 349] width 95 height 13
click at [546, 349] on input "Оплата принята" at bounding box center [540, 348] width 11 height 11
radio input "true"
radio input "false"
type textarea "Оплата прийнята. Очікуйте повідомлення з номером ттн. Дякуємо за покупку! kozak…"
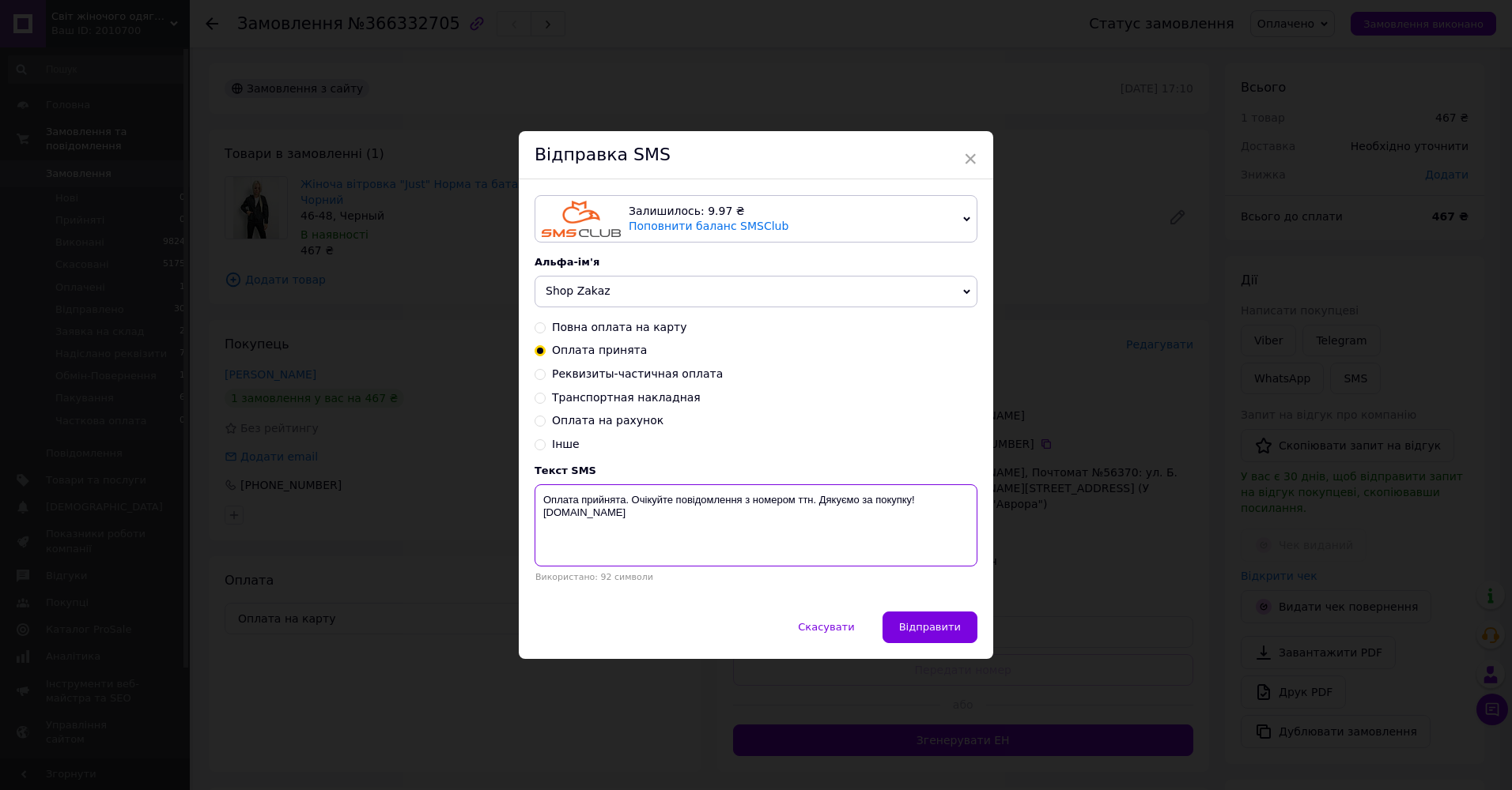
drag, startPoint x: 540, startPoint y: 497, endPoint x: 612, endPoint y: 517, distance: 74.7
click at [612, 517] on textarea "Оплата прийнята. Очікуйте повідомлення з номером ттн. Дякуємо за покупку! kozak…" at bounding box center [756, 525] width 443 height 82
click at [999, 326] on div "× Відправка SMS Залишилось: 9.97 ₴ Поповнити баланс SMSClub Підключити LetsAds …" at bounding box center [756, 395] width 1512 height 790
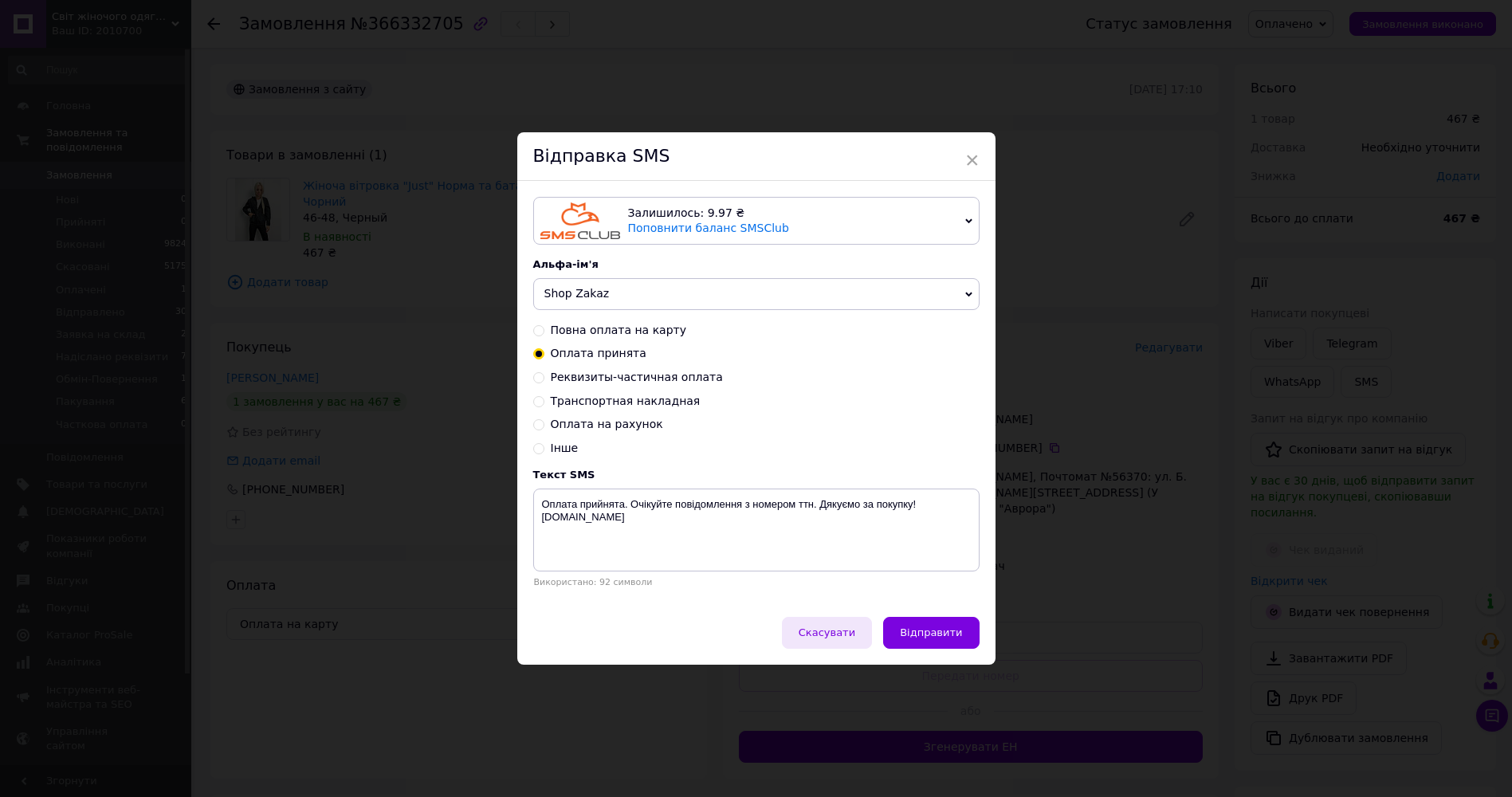
drag, startPoint x: 832, startPoint y: 641, endPoint x: 710, endPoint y: 662, distance: 123.8
click at [832, 638] on span "Скасувати" at bounding box center [827, 633] width 57 height 12
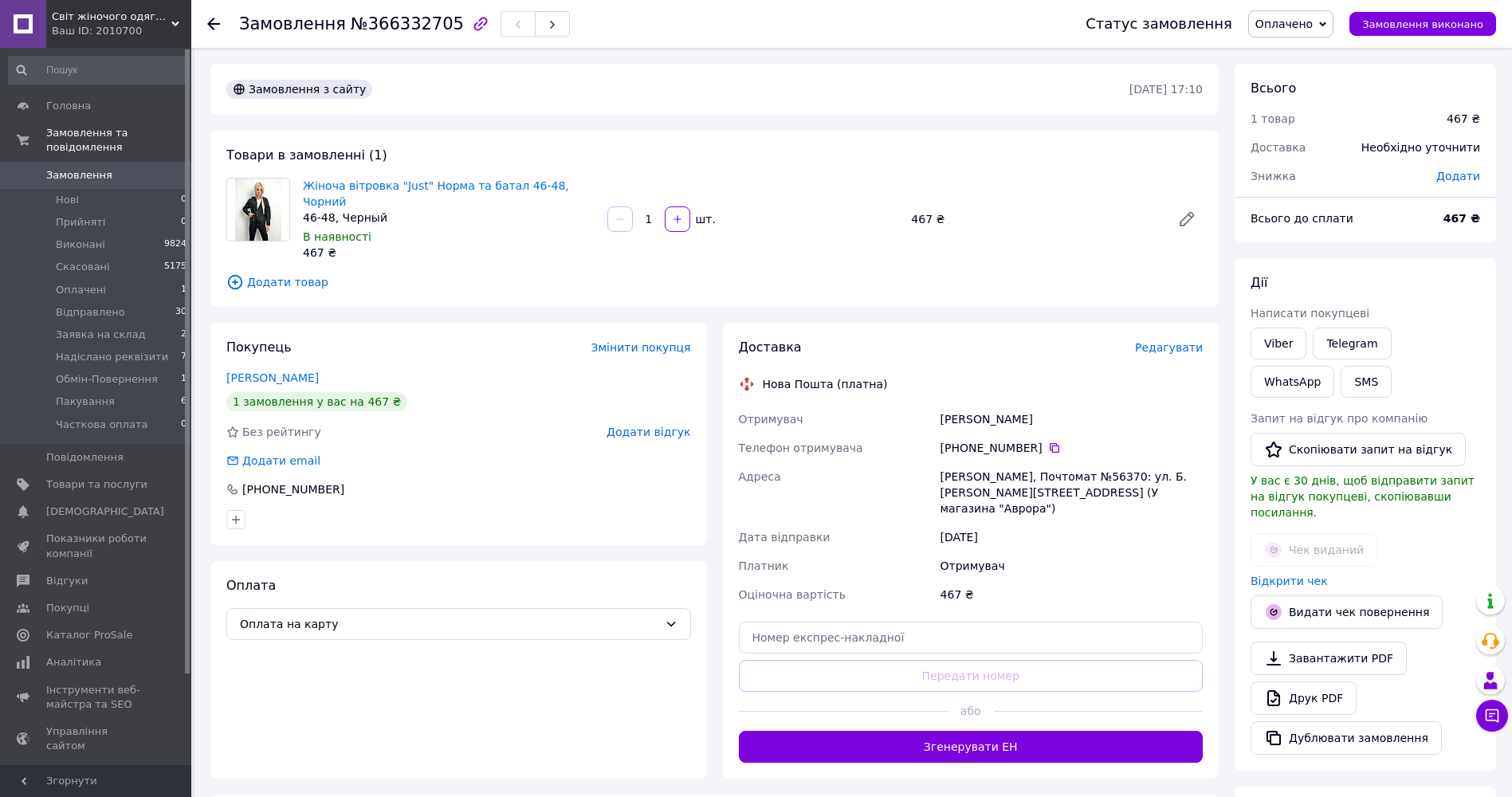
click at [406, 702] on div "Оплата Оплата на карту" at bounding box center [458, 670] width 496 height 217
click at [88, 283] on span "Оплачені" at bounding box center [80, 290] width 50 height 15
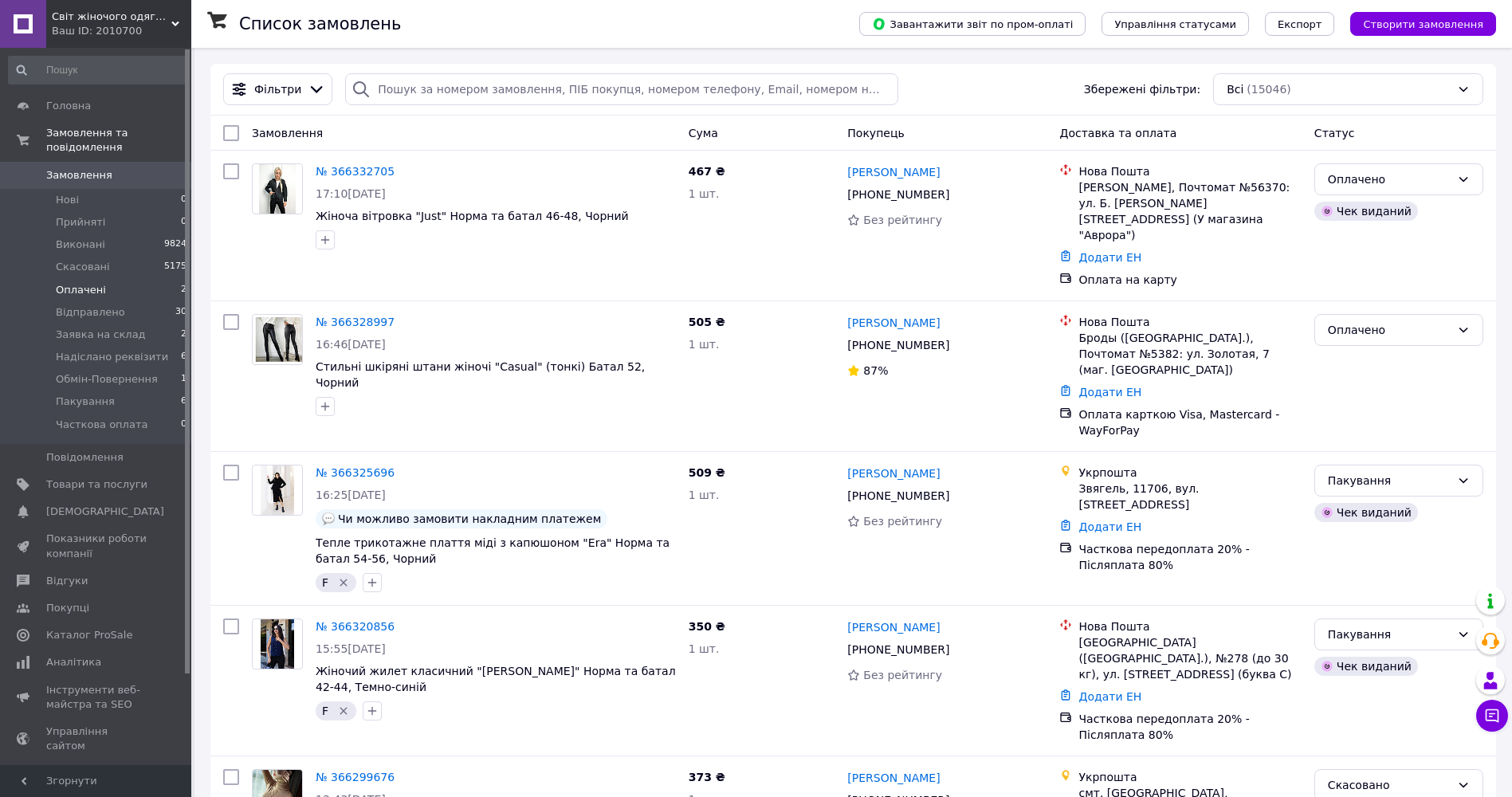
click at [84, 283] on span "Оплачені" at bounding box center [80, 290] width 50 height 15
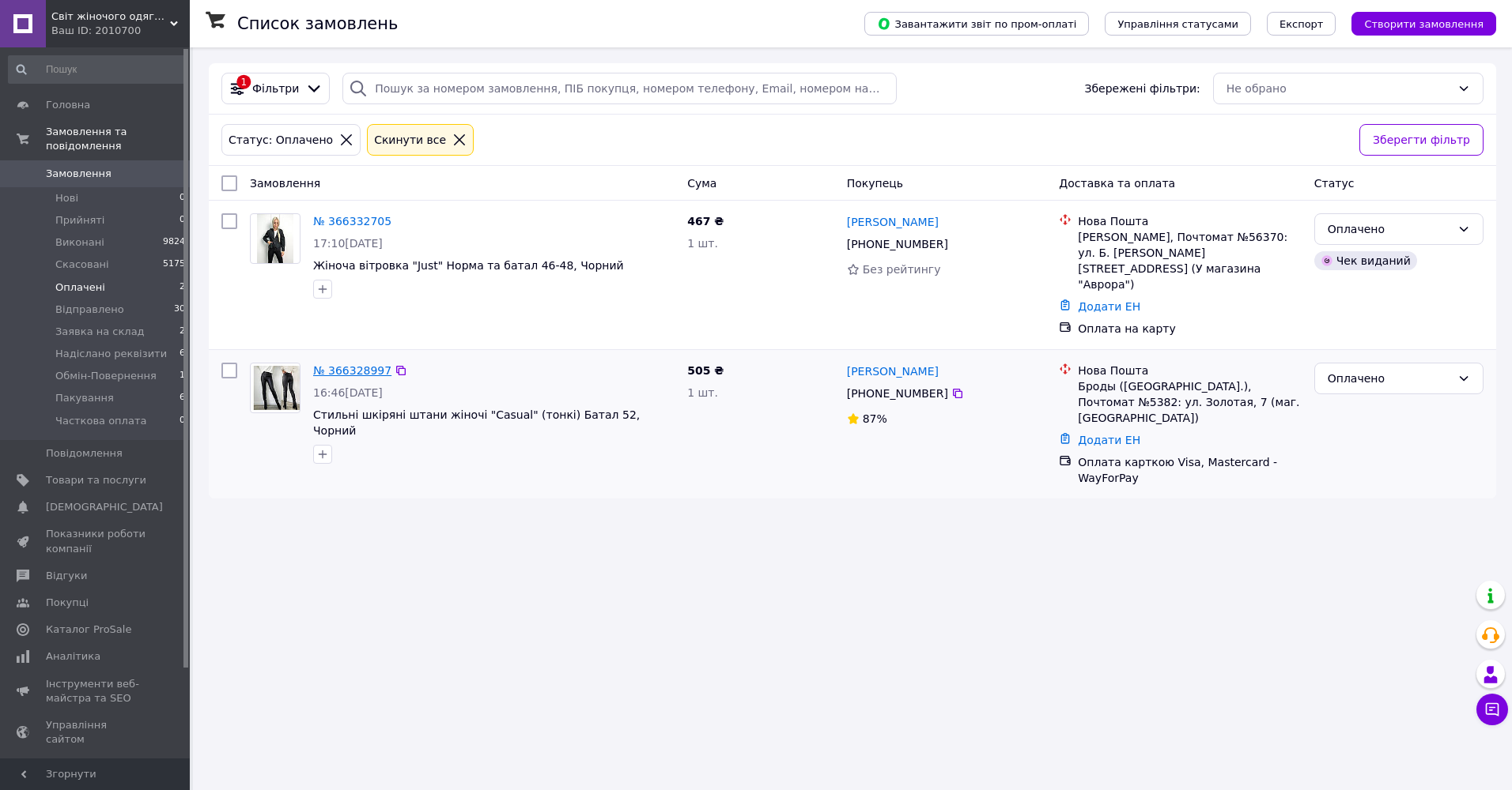
click at [368, 364] on link "№ 366328997" at bounding box center [353, 370] width 79 height 13
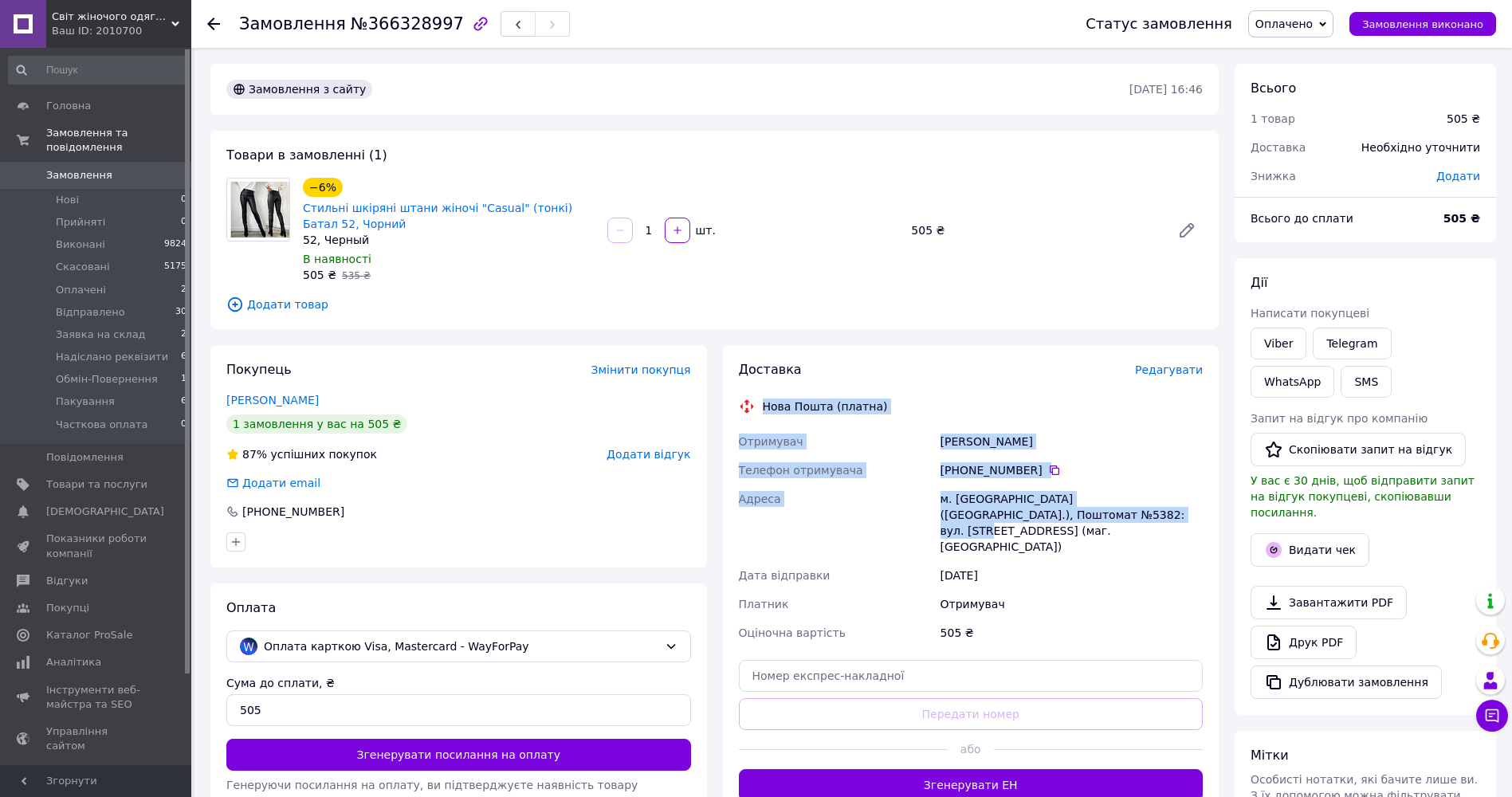
drag, startPoint x: 760, startPoint y: 400, endPoint x: 1053, endPoint y: 517, distance: 315.5
click at [1053, 517] on div "Доставка Редагувати Нова Пошта (платна) Отримувач Гончарук Ольга Телефон отриму…" at bounding box center [971, 582] width 465 height 441
copy div "Нова Пошта (платна) Отримувач Гончарук Ольга Телефон отримувача +380 50 940 77 …"
click at [1326, 24] on span "Оплачено" at bounding box center [1290, 24] width 85 height 27
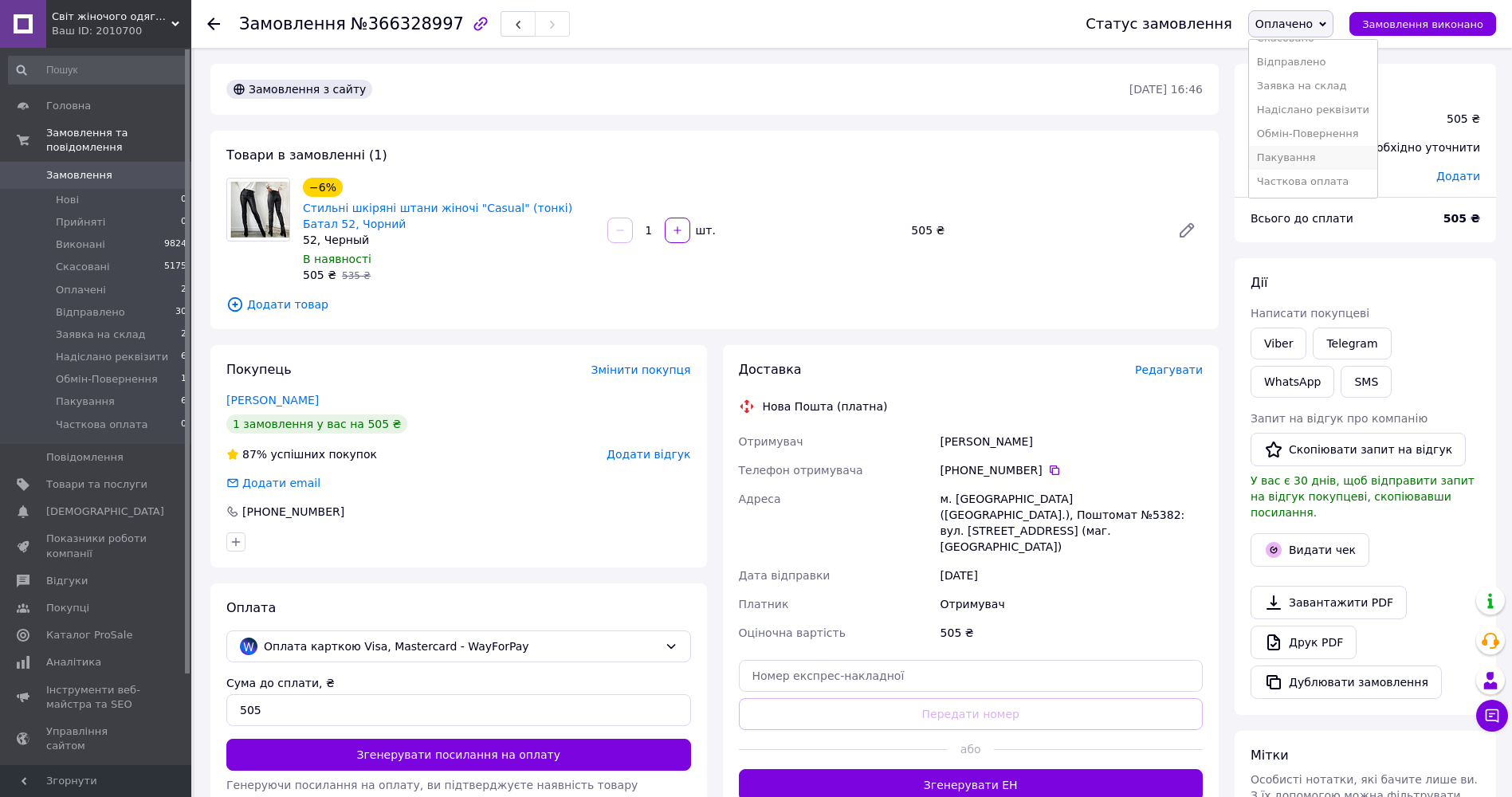
click at [1312, 152] on li "Пакування" at bounding box center [1312, 158] width 128 height 23
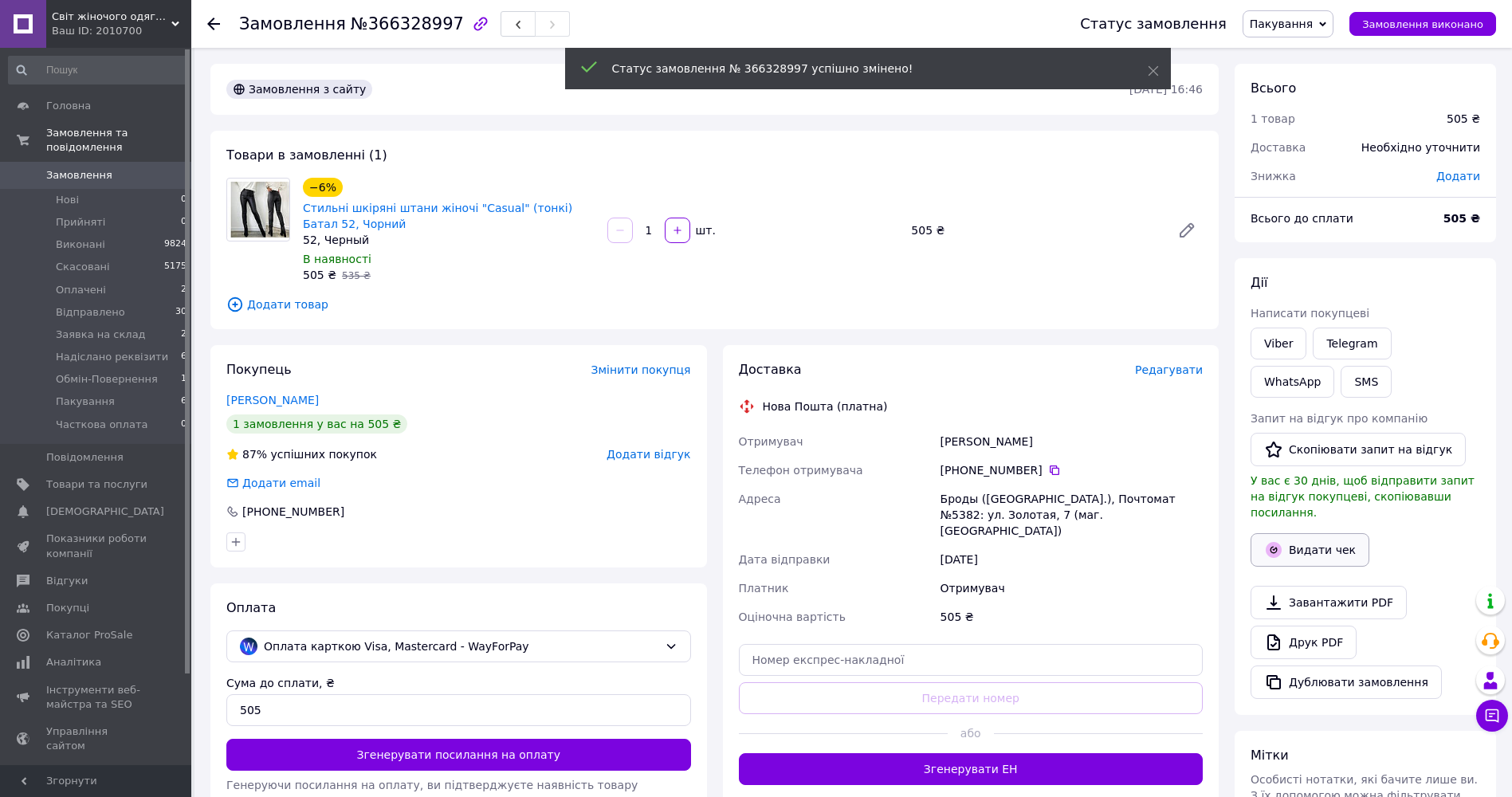
click at [1324, 539] on button "Видати чек" at bounding box center [1309, 550] width 118 height 33
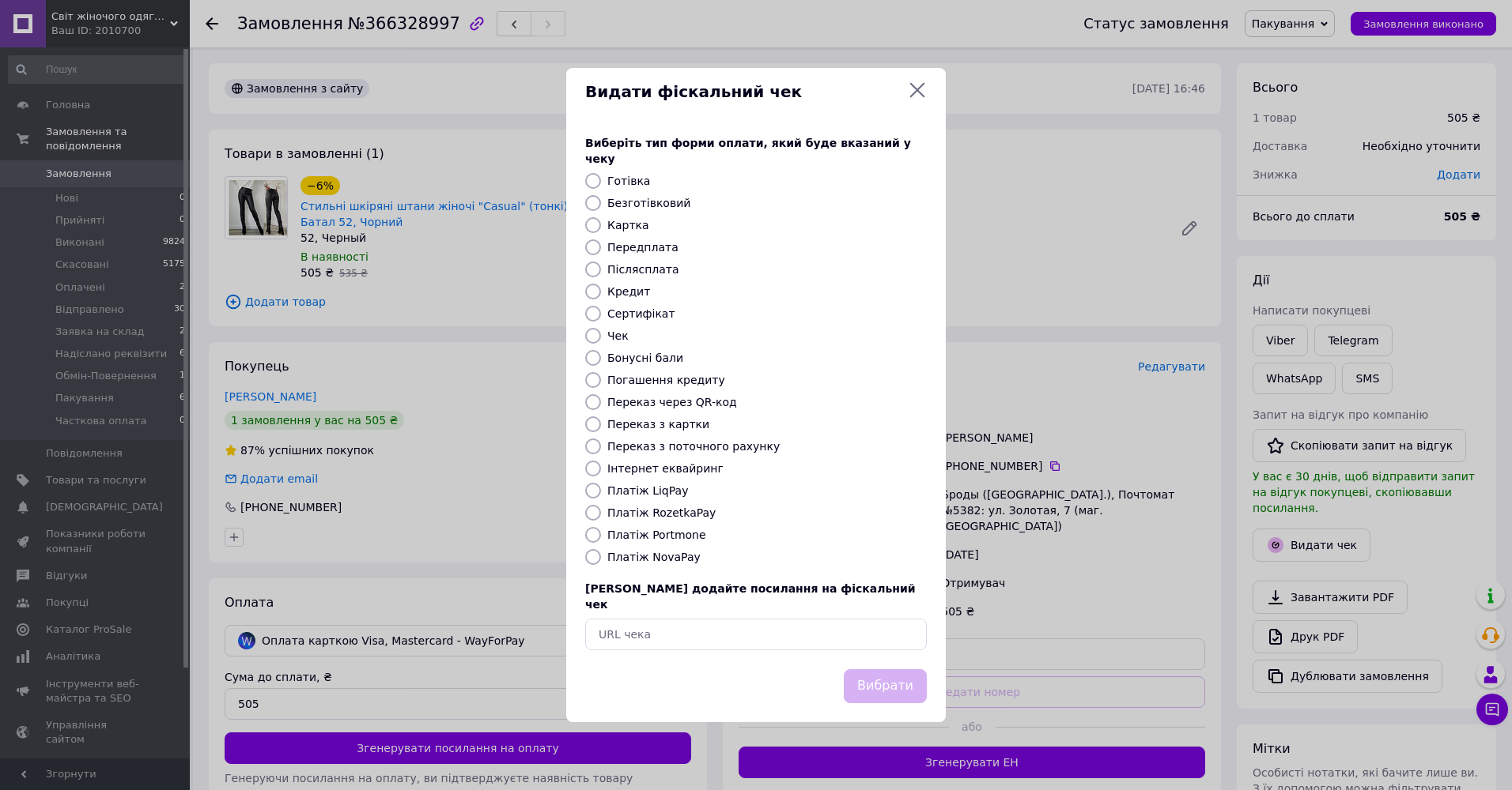
click at [619, 222] on label "Картка" at bounding box center [628, 225] width 42 height 13
click at [601, 222] on input "Картка" at bounding box center [593, 225] width 16 height 16
radio input "true"
click at [902, 671] on button "Вибрати" at bounding box center [886, 686] width 84 height 34
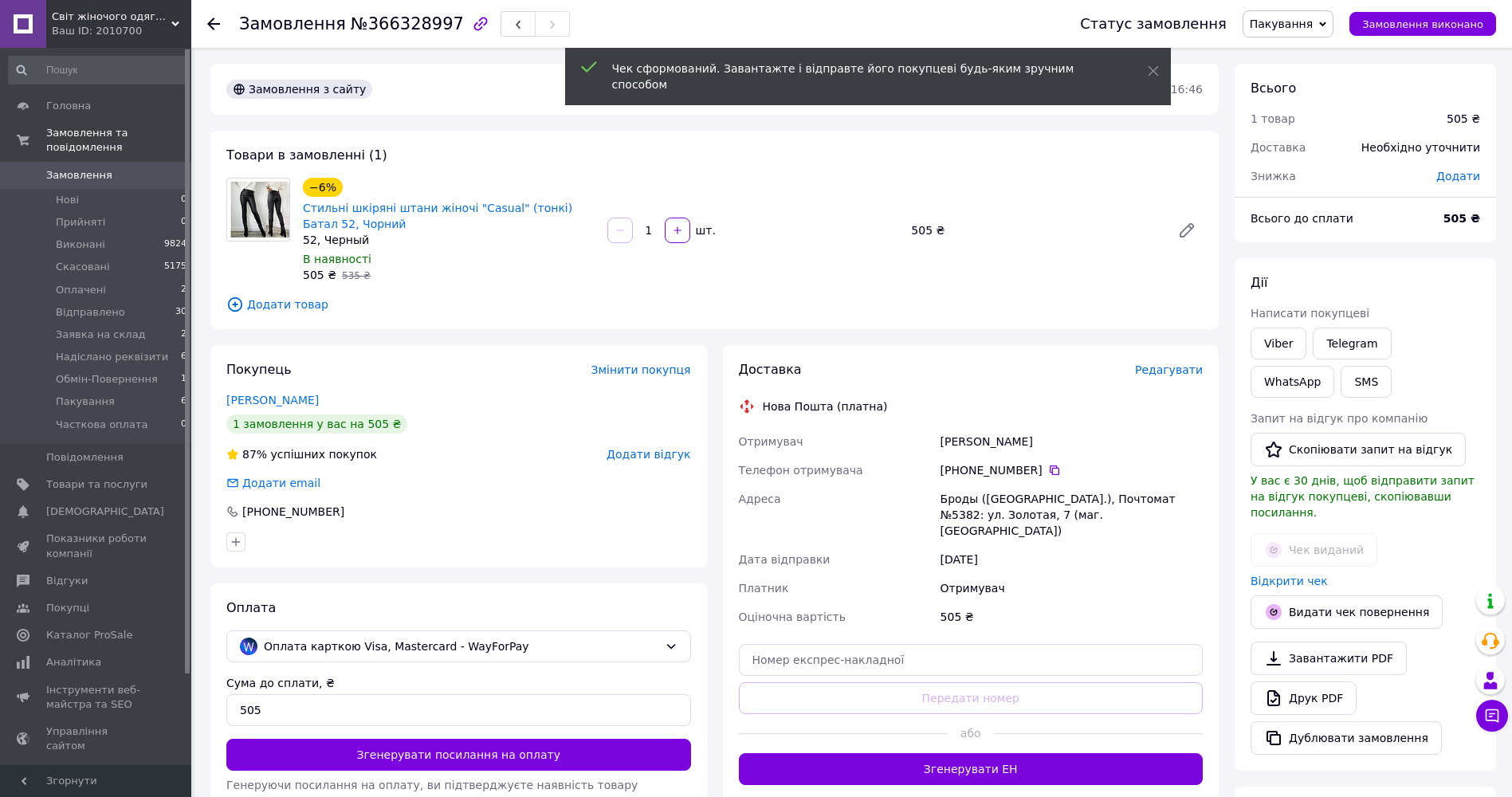
click at [1312, 20] on span "Пакування" at bounding box center [1281, 23] width 63 height 13
click at [1324, 178] on li "Заявка на склад" at bounding box center [1307, 175] width 128 height 23
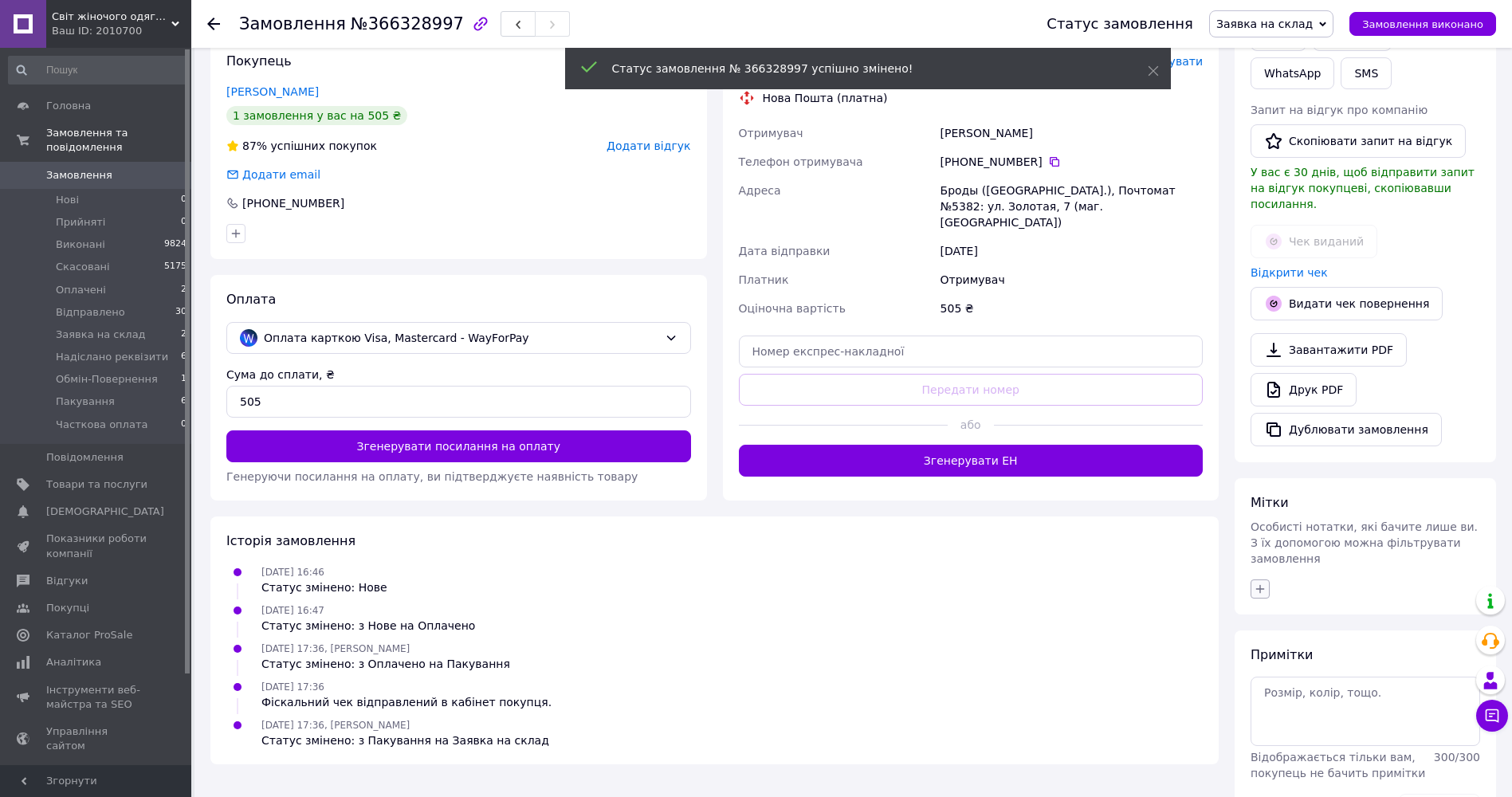
scroll to position [338, 0]
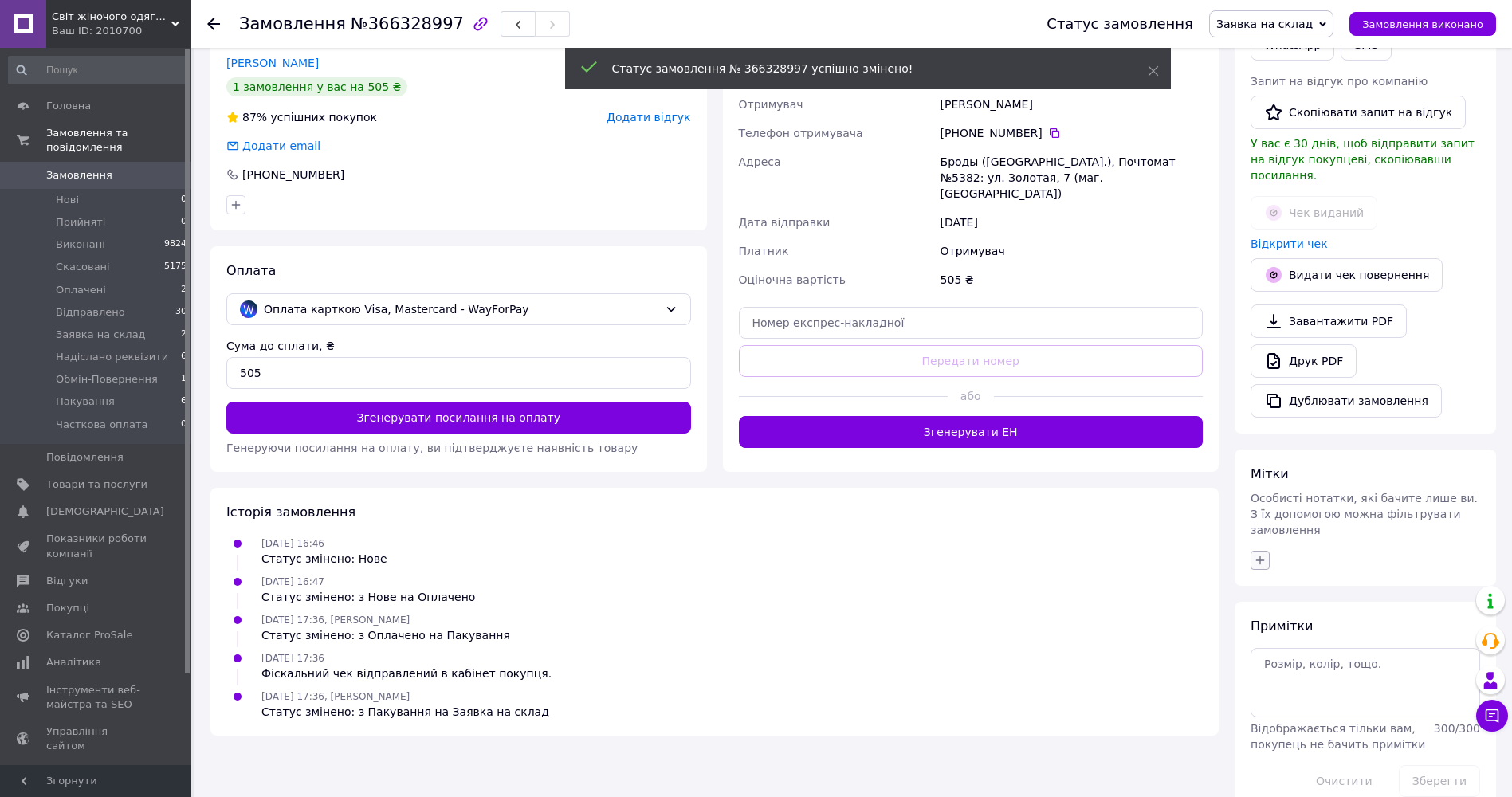
click at [1263, 556] on icon "button" at bounding box center [1260, 560] width 9 height 9
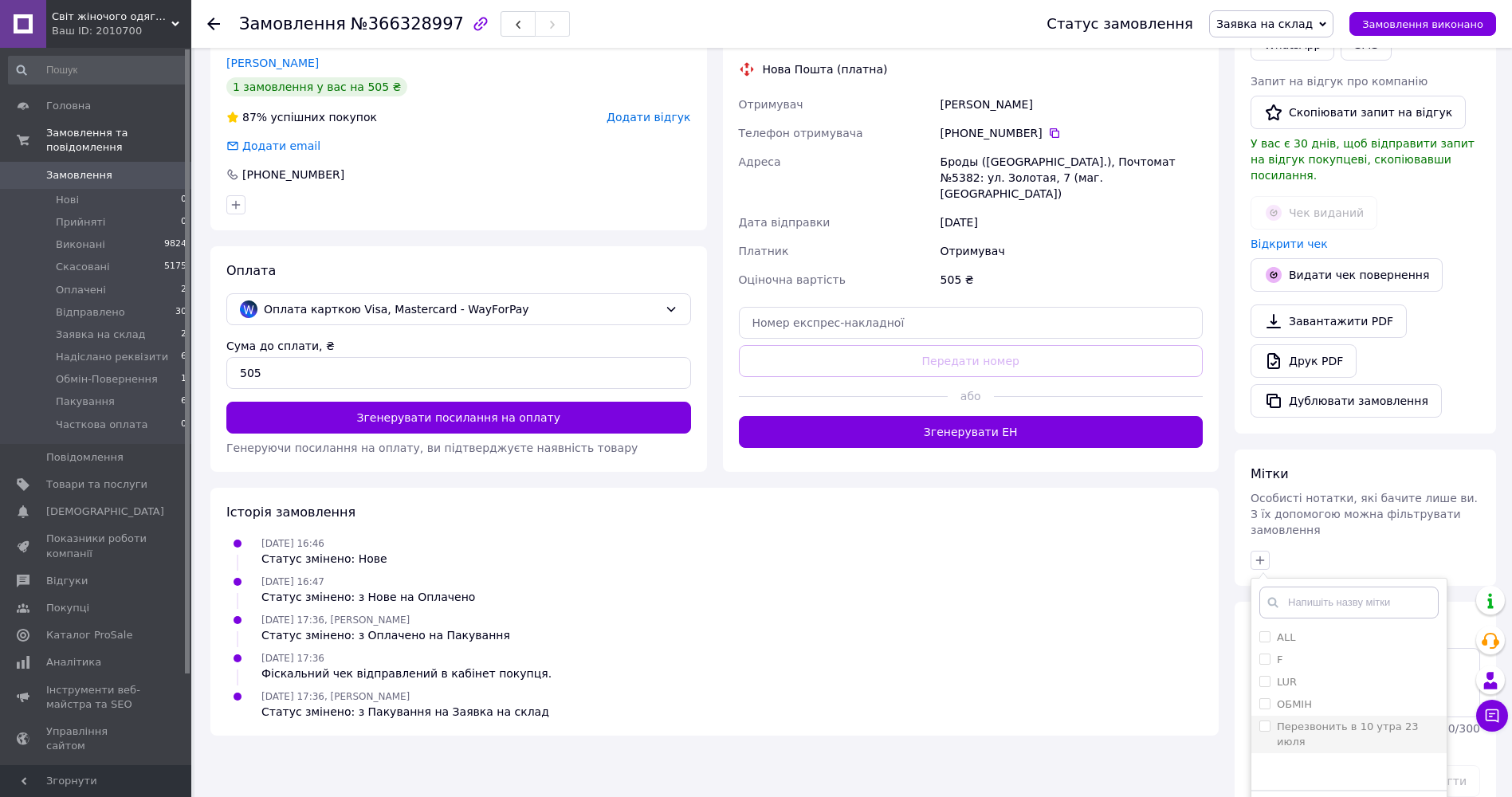
drag, startPoint x: 1316, startPoint y: 626, endPoint x: 1348, endPoint y: 694, distance: 75.2
click at [1316, 653] on div "F" at bounding box center [1349, 660] width 179 height 15
checkbox input "true"
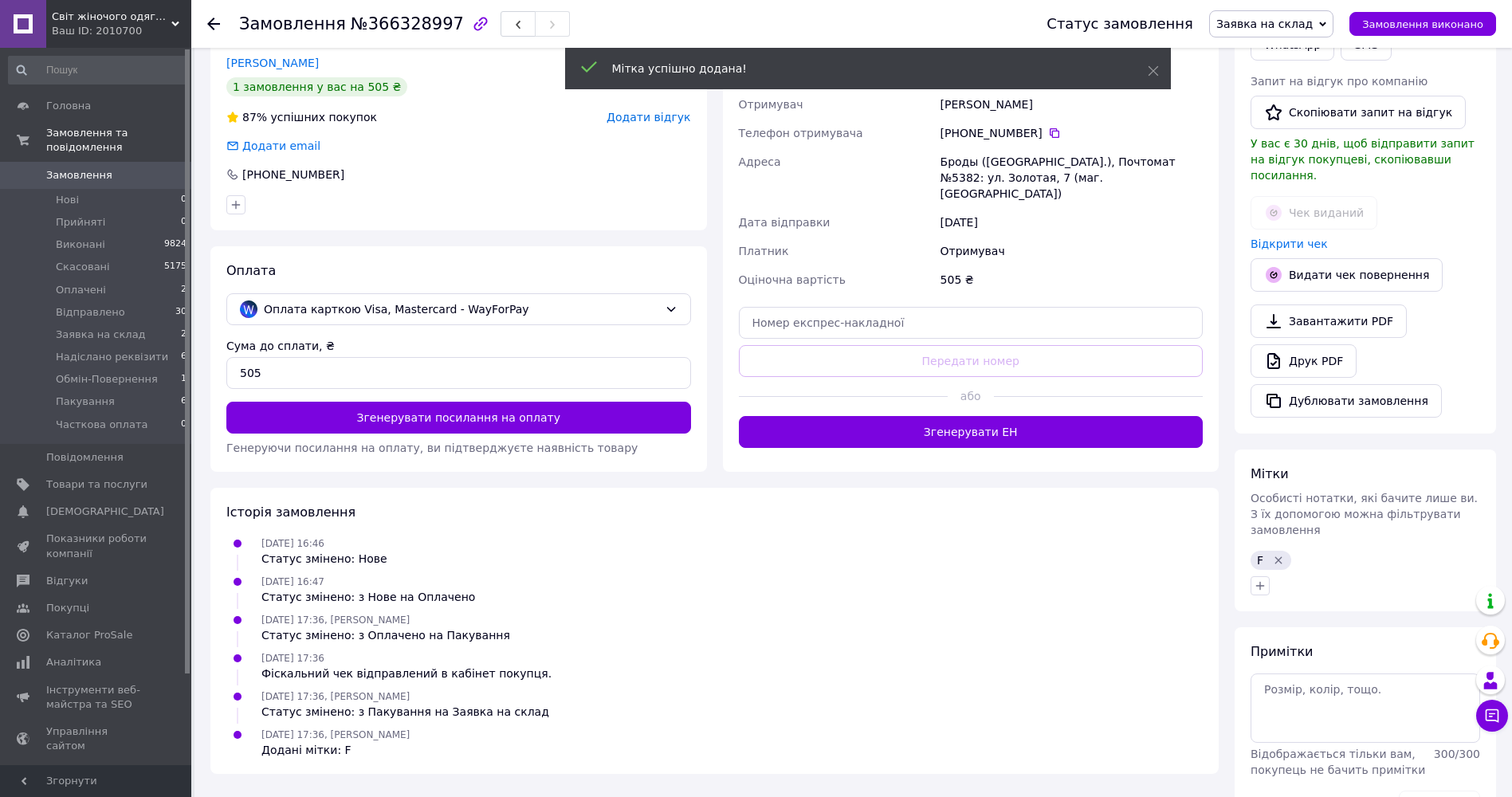
click at [214, 25] on icon at bounding box center [213, 23] width 13 height 13
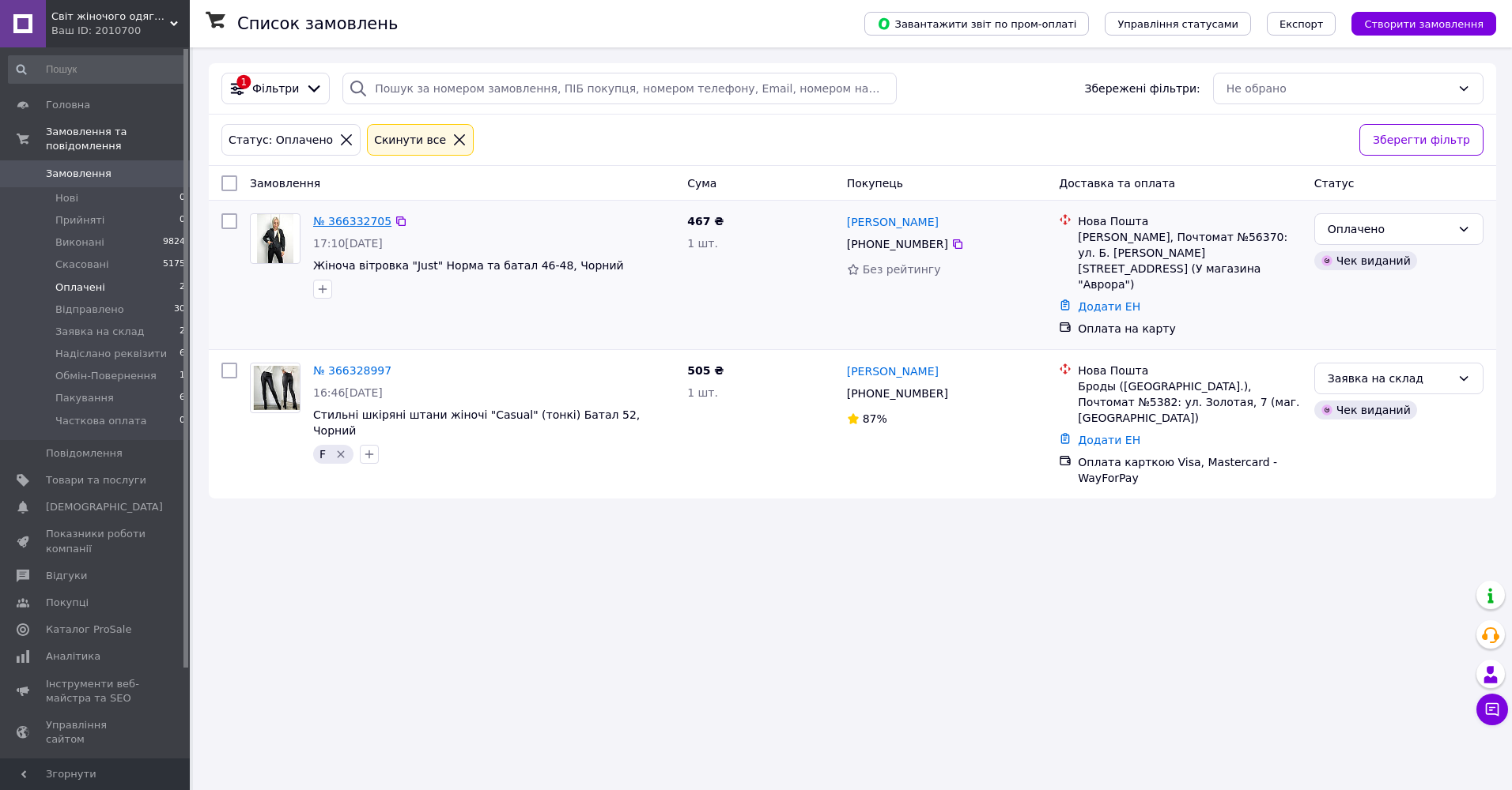
click at [360, 223] on link "№ 366332705" at bounding box center [353, 221] width 79 height 13
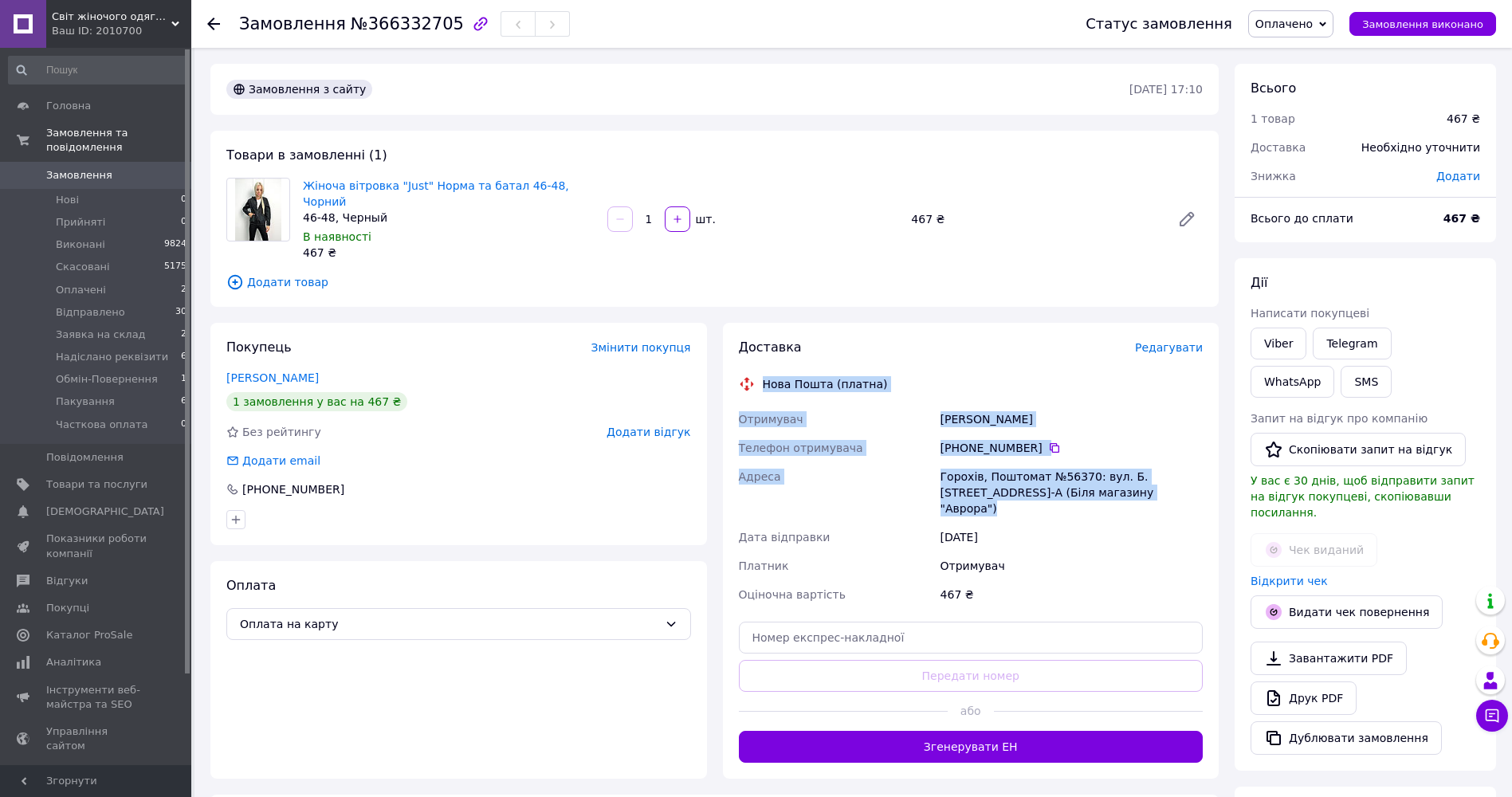
drag, startPoint x: 764, startPoint y: 364, endPoint x: 1183, endPoint y: 478, distance: 434.2
click at [1183, 478] on div "Доставка Редагувати Нова Пошта (платна) Отримувач Корзан Анна Телефон отримувач…" at bounding box center [971, 550] width 465 height 424
copy div "Нова Пошта (платна) Отримувач Корзан Анна Телефон отримувача +380 50 678 30 71 …"
click at [1312, 22] on span "Оплачено" at bounding box center [1284, 23] width 58 height 13
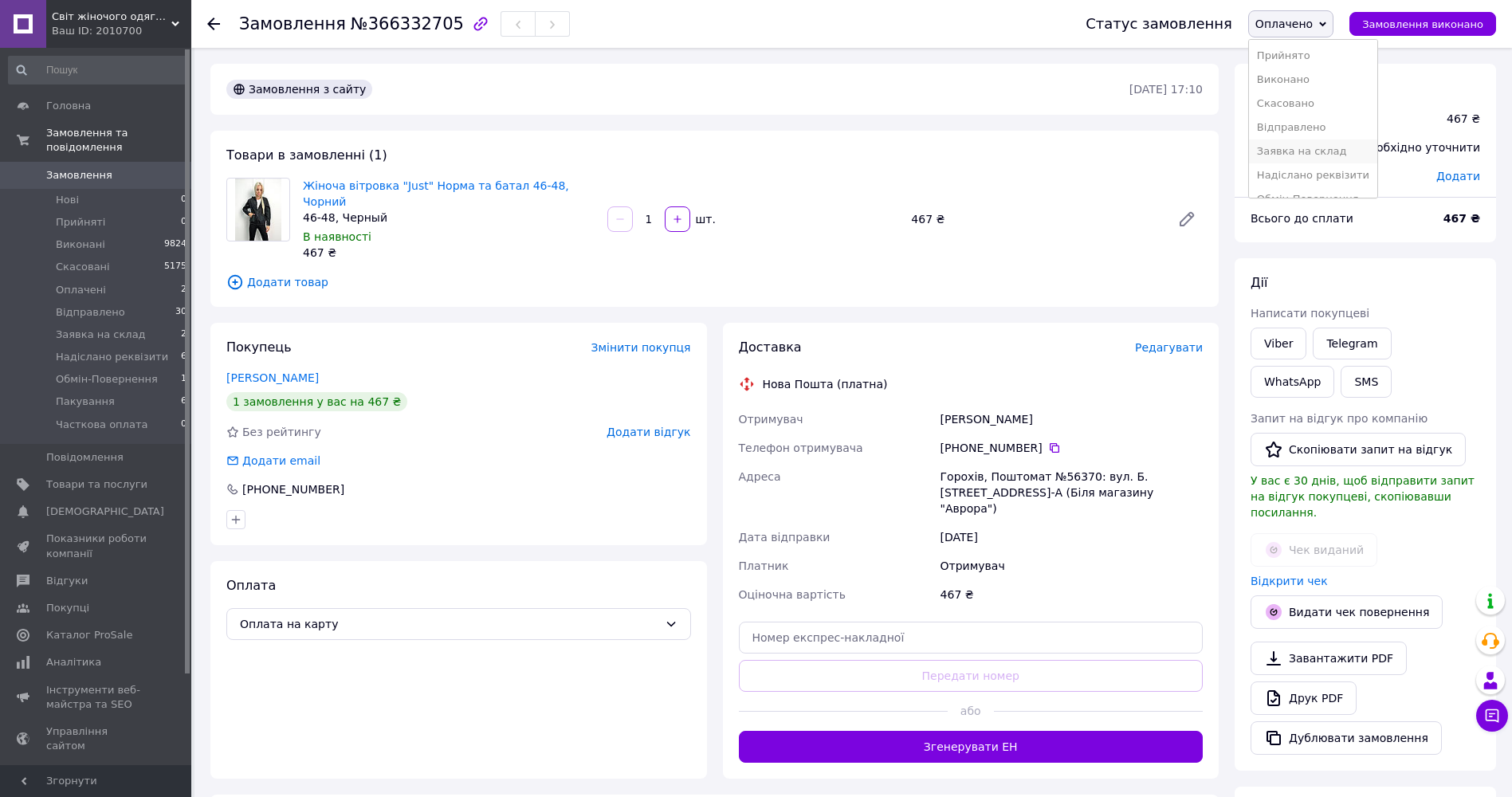
click at [1354, 147] on li "Заявка на склад" at bounding box center [1312, 152] width 128 height 23
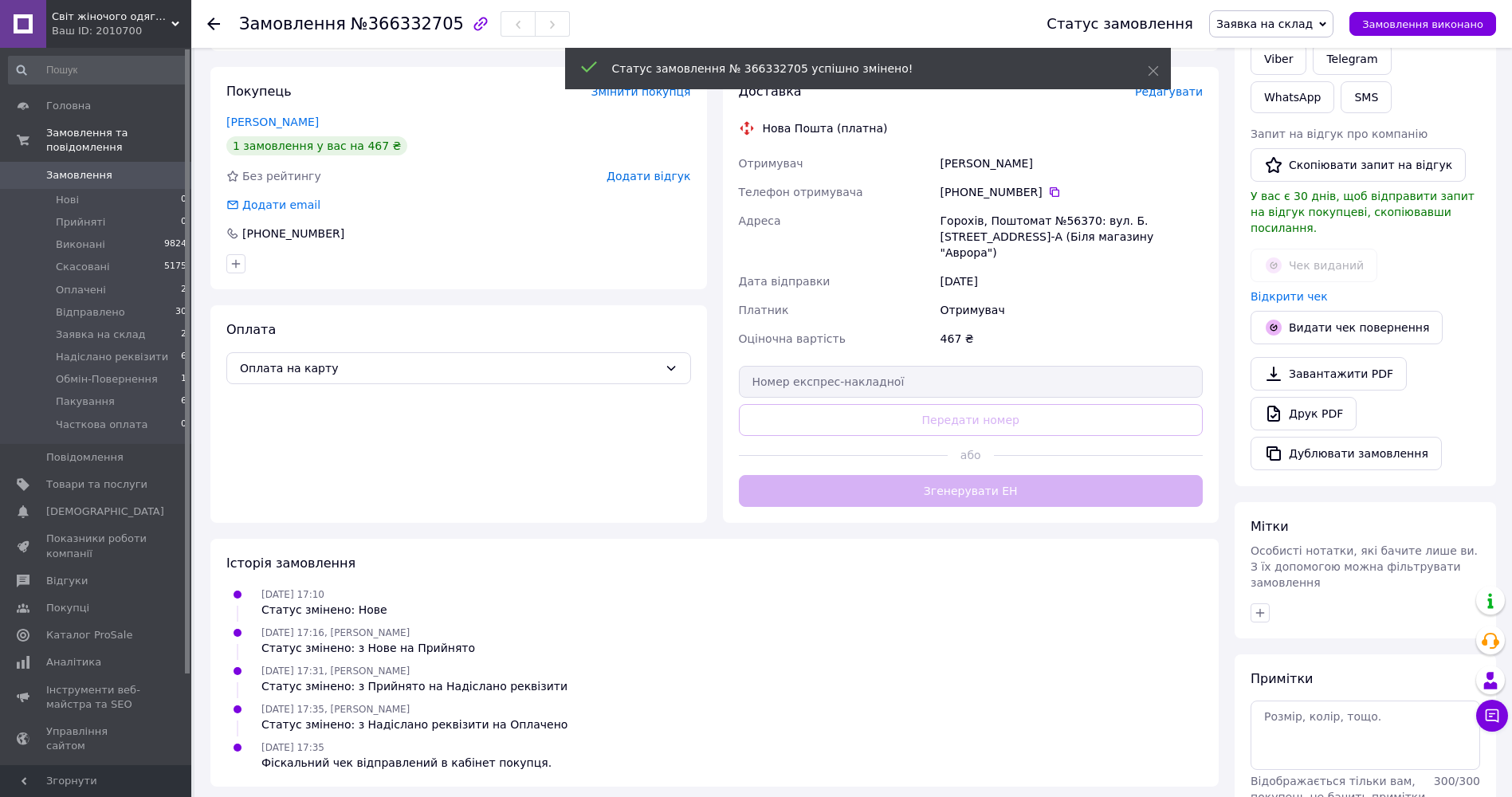
scroll to position [308, 0]
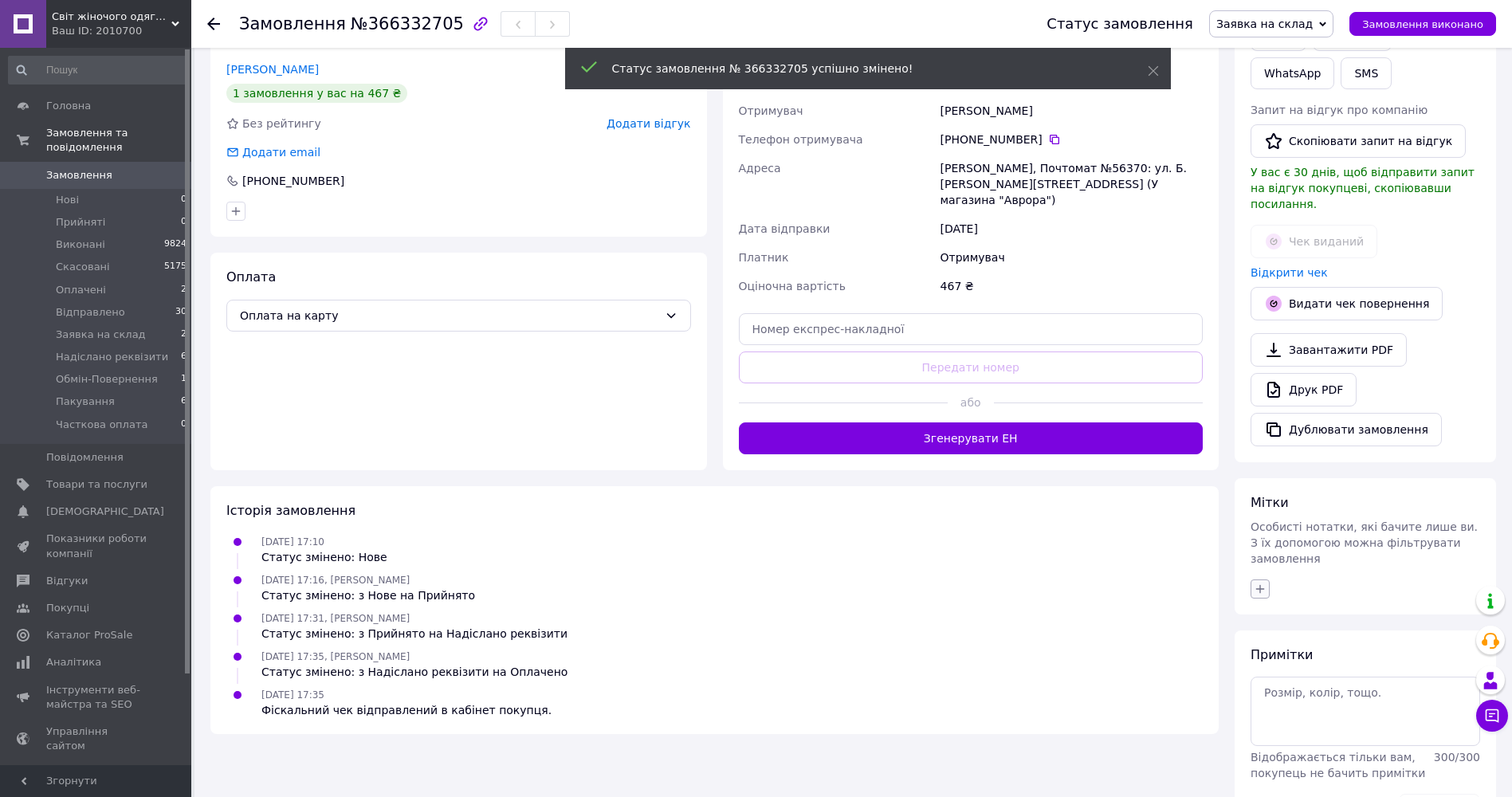
click at [1253, 580] on button "button" at bounding box center [1260, 589] width 20 height 20
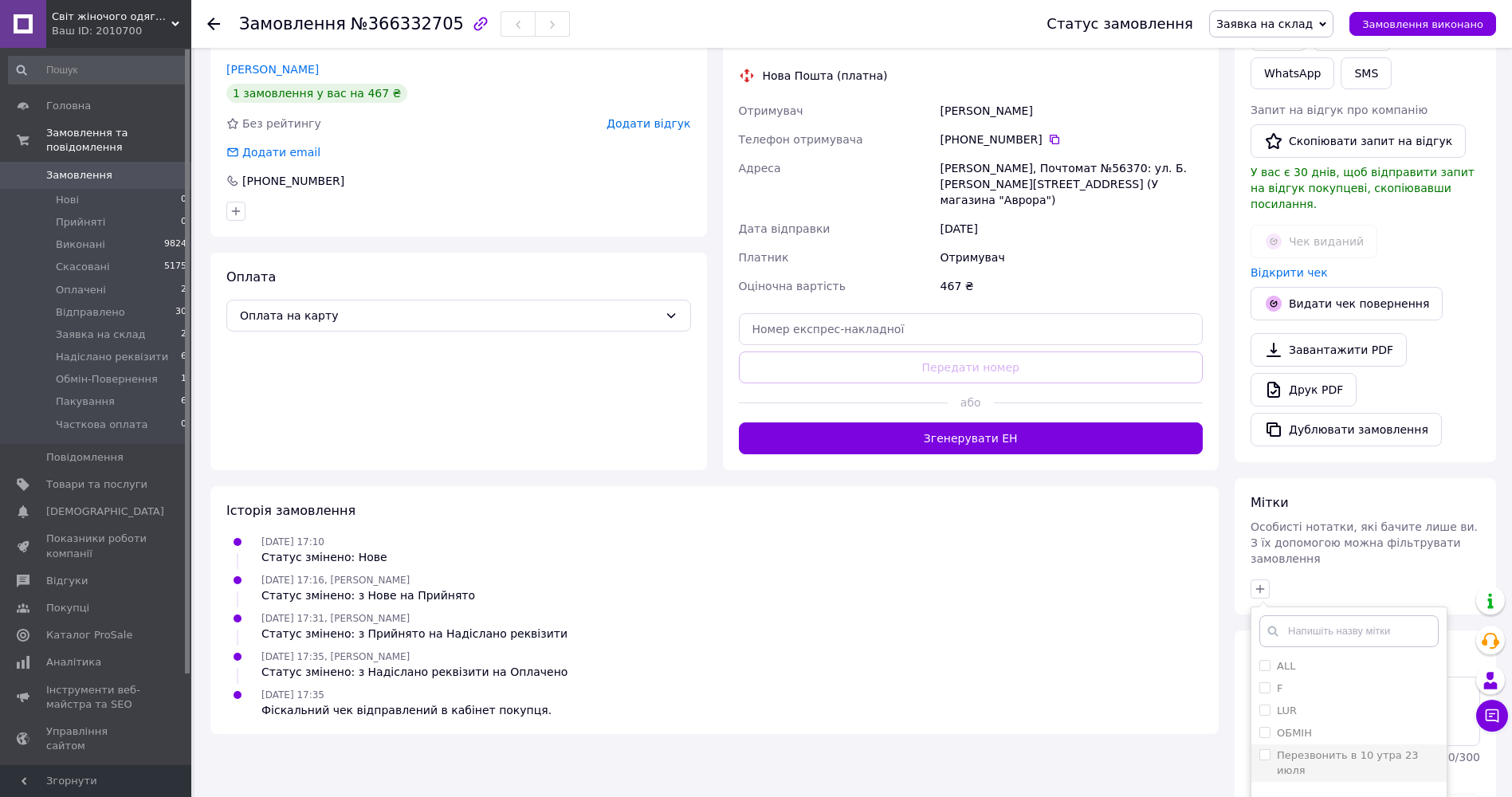
drag, startPoint x: 1310, startPoint y: 651, endPoint x: 1365, endPoint y: 728, distance: 94.6
click at [1310, 681] on div "F" at bounding box center [1349, 688] width 179 height 15
checkbox input "true"
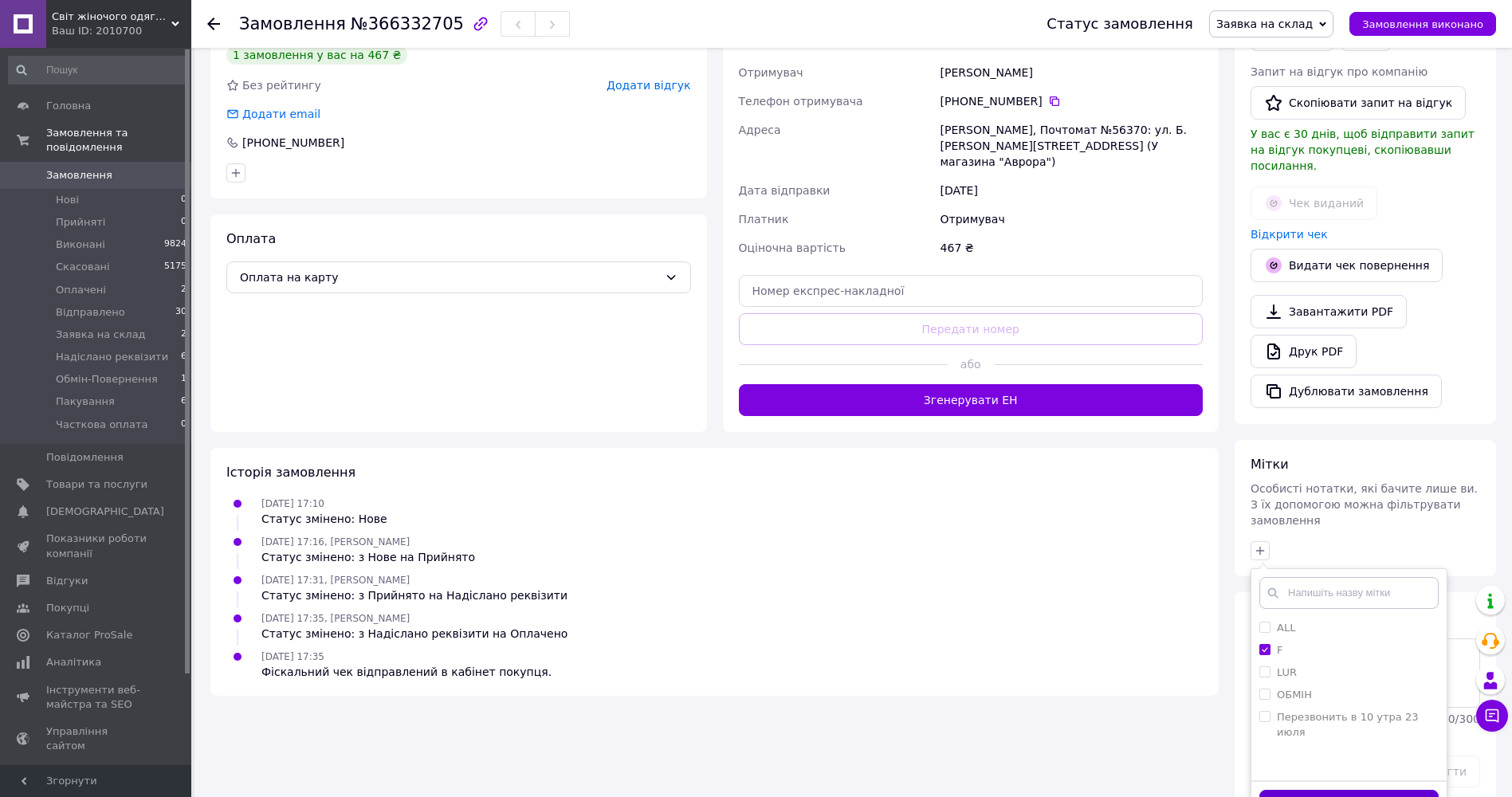
click at [1399, 790] on button "Додати мітку" at bounding box center [1349, 806] width 179 height 31
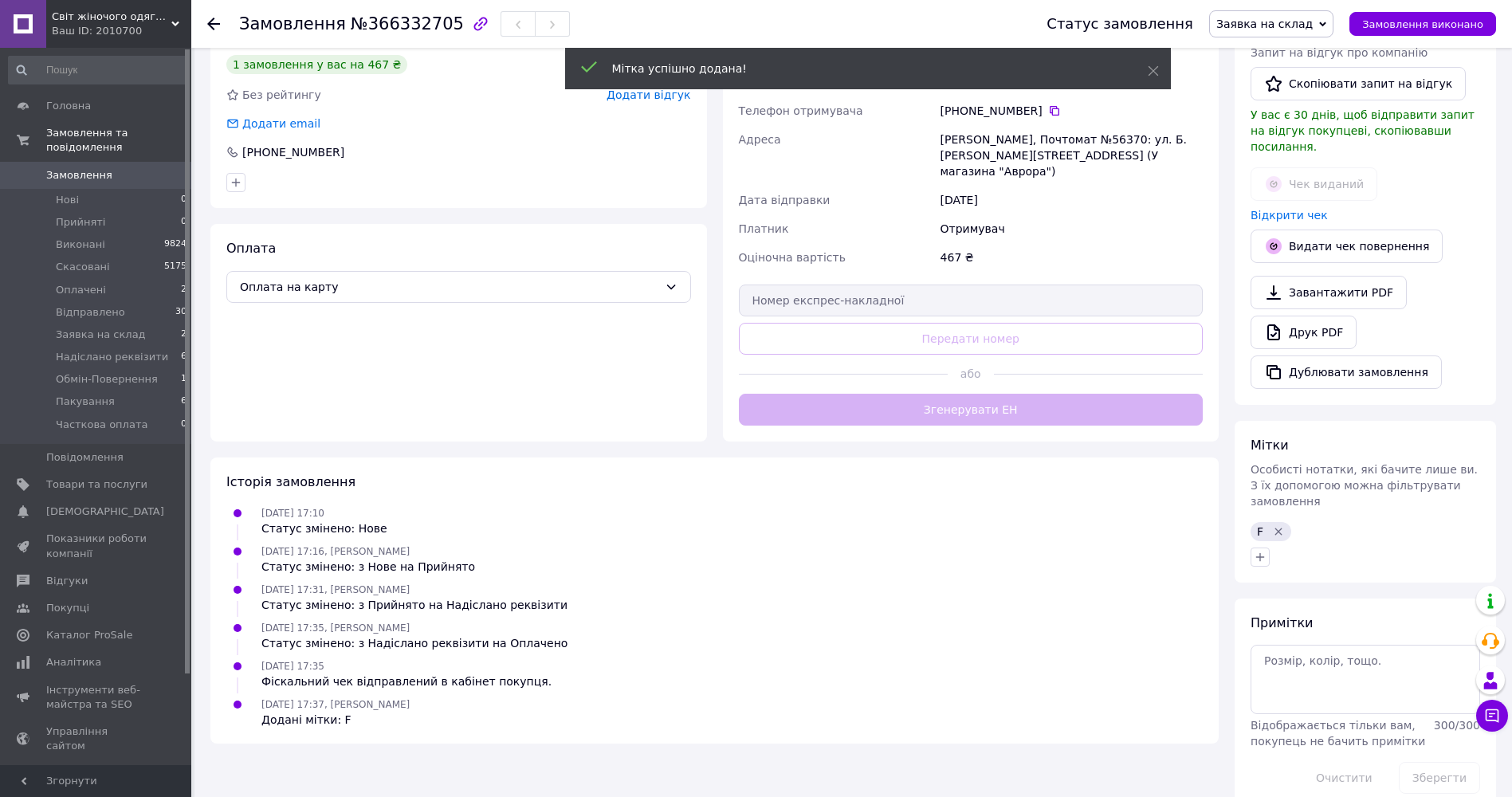
scroll to position [334, 0]
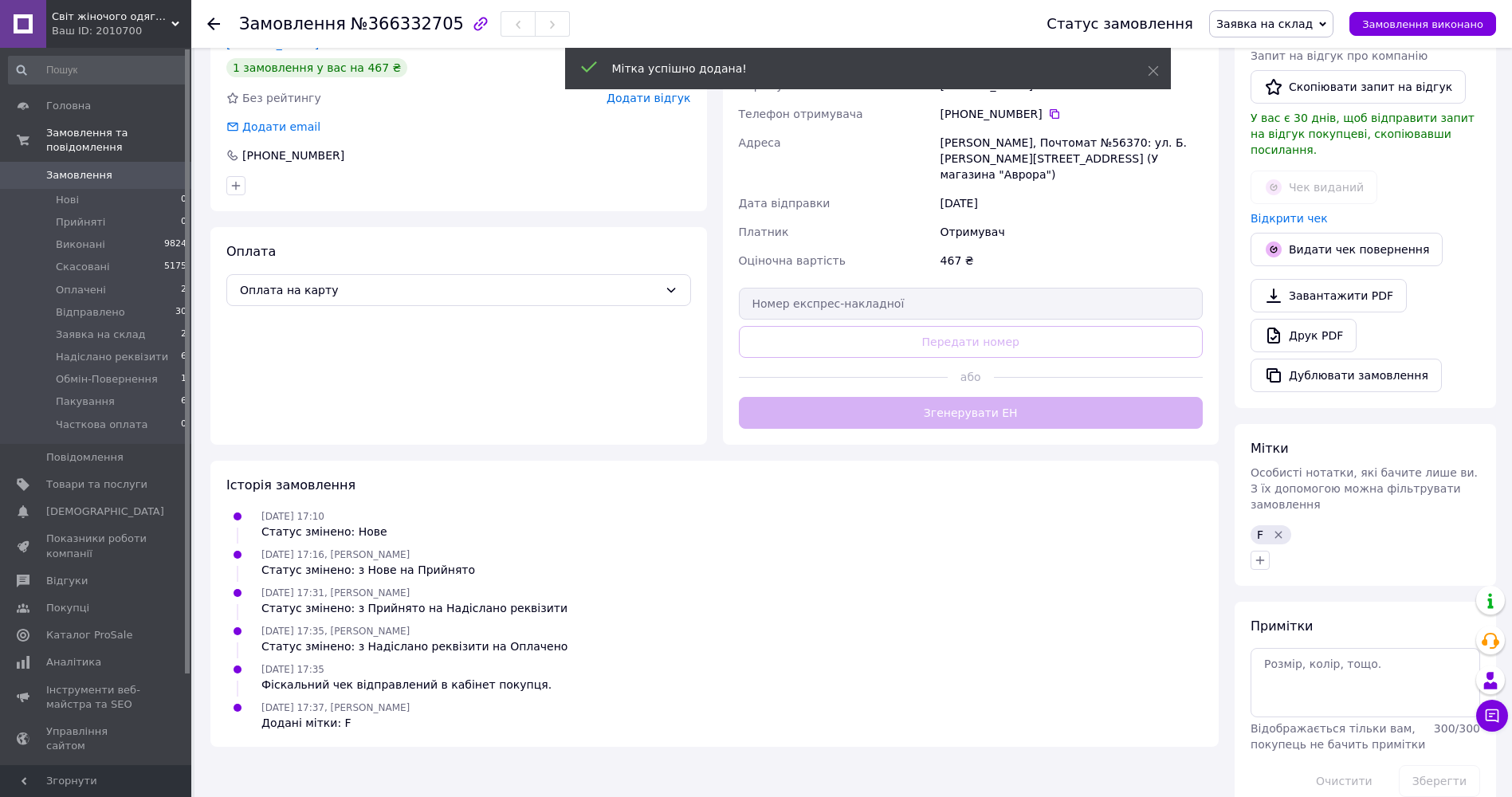
click at [79, 168] on span "Замовлення" at bounding box center [79, 175] width 67 height 15
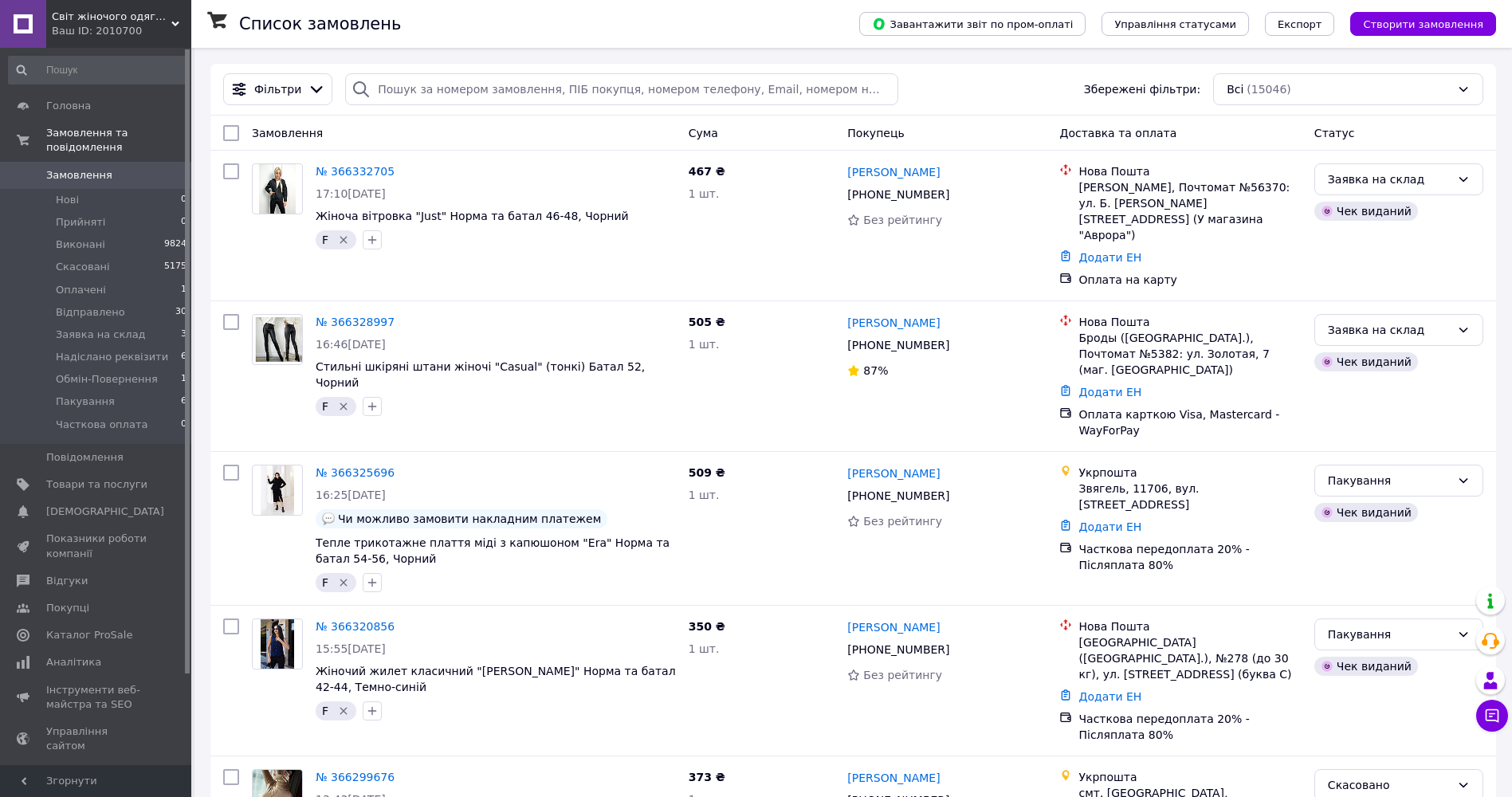
click at [53, 168] on span "Замовлення" at bounding box center [79, 175] width 67 height 15
click at [69, 168] on span "Замовлення" at bounding box center [79, 175] width 67 height 15
click at [109, 351] on span "Надіслано реквізити" at bounding box center [112, 357] width 113 height 15
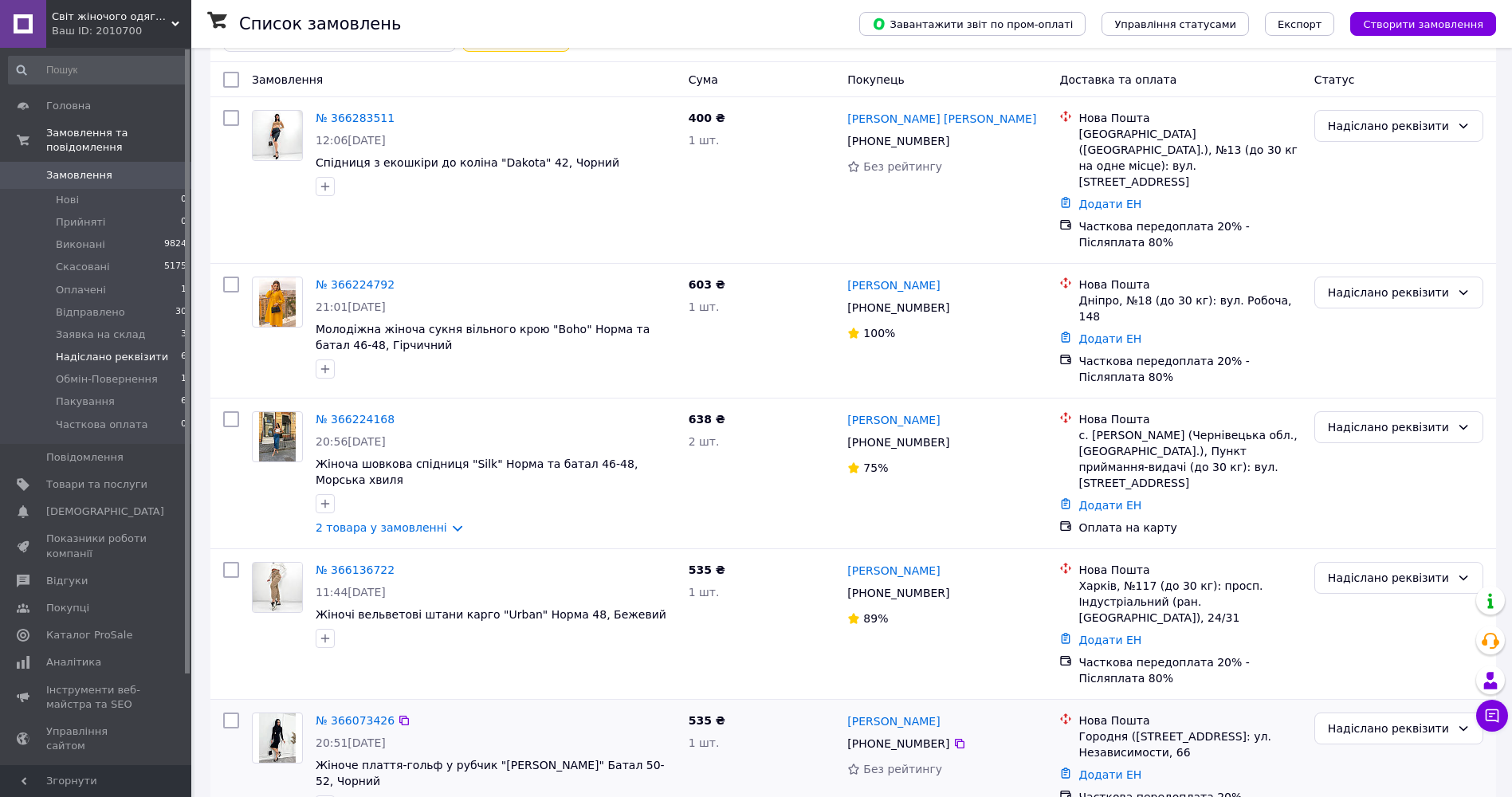
scroll to position [239, 0]
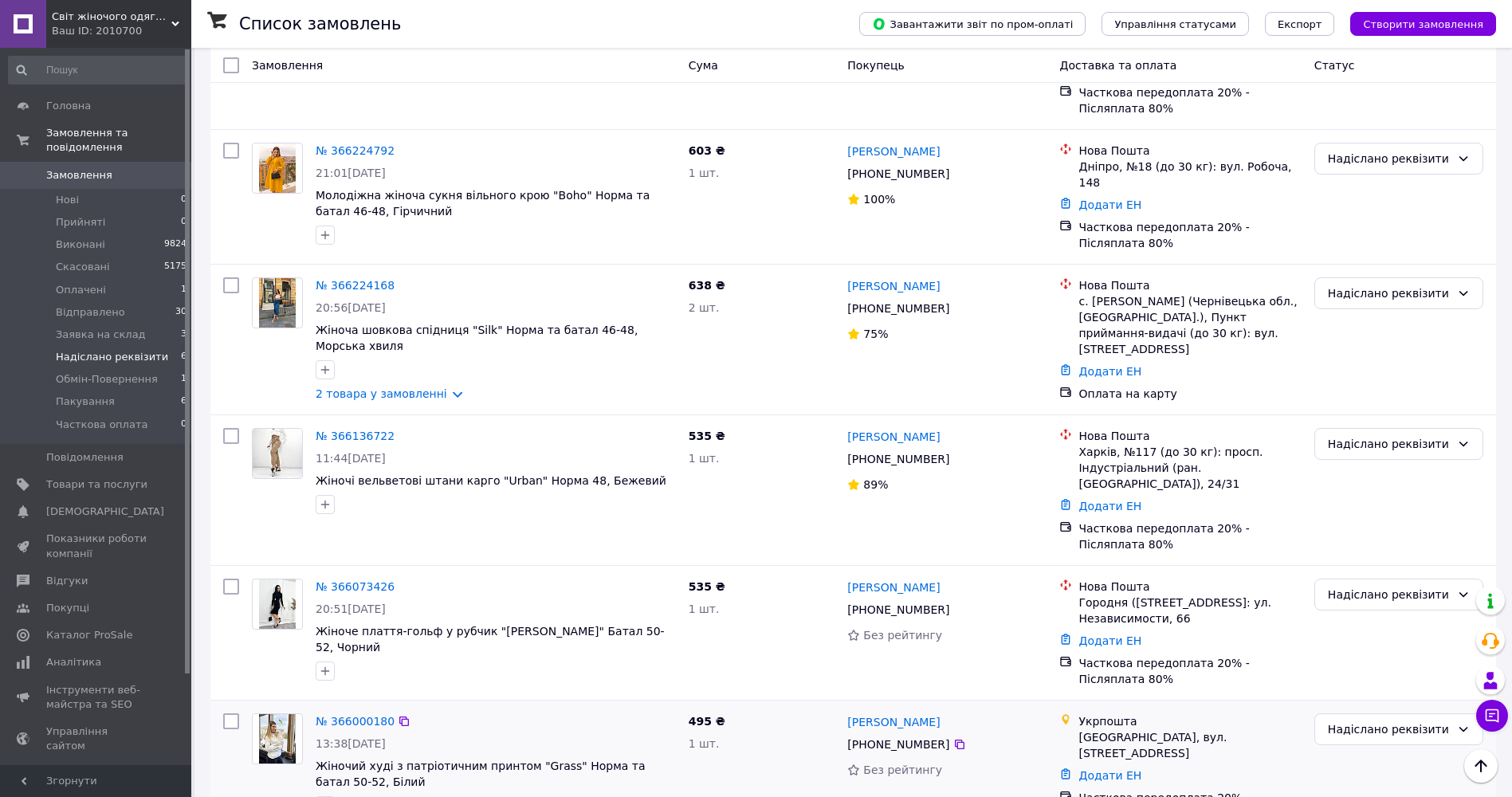
click at [580, 793] on div at bounding box center [495, 806] width 367 height 25
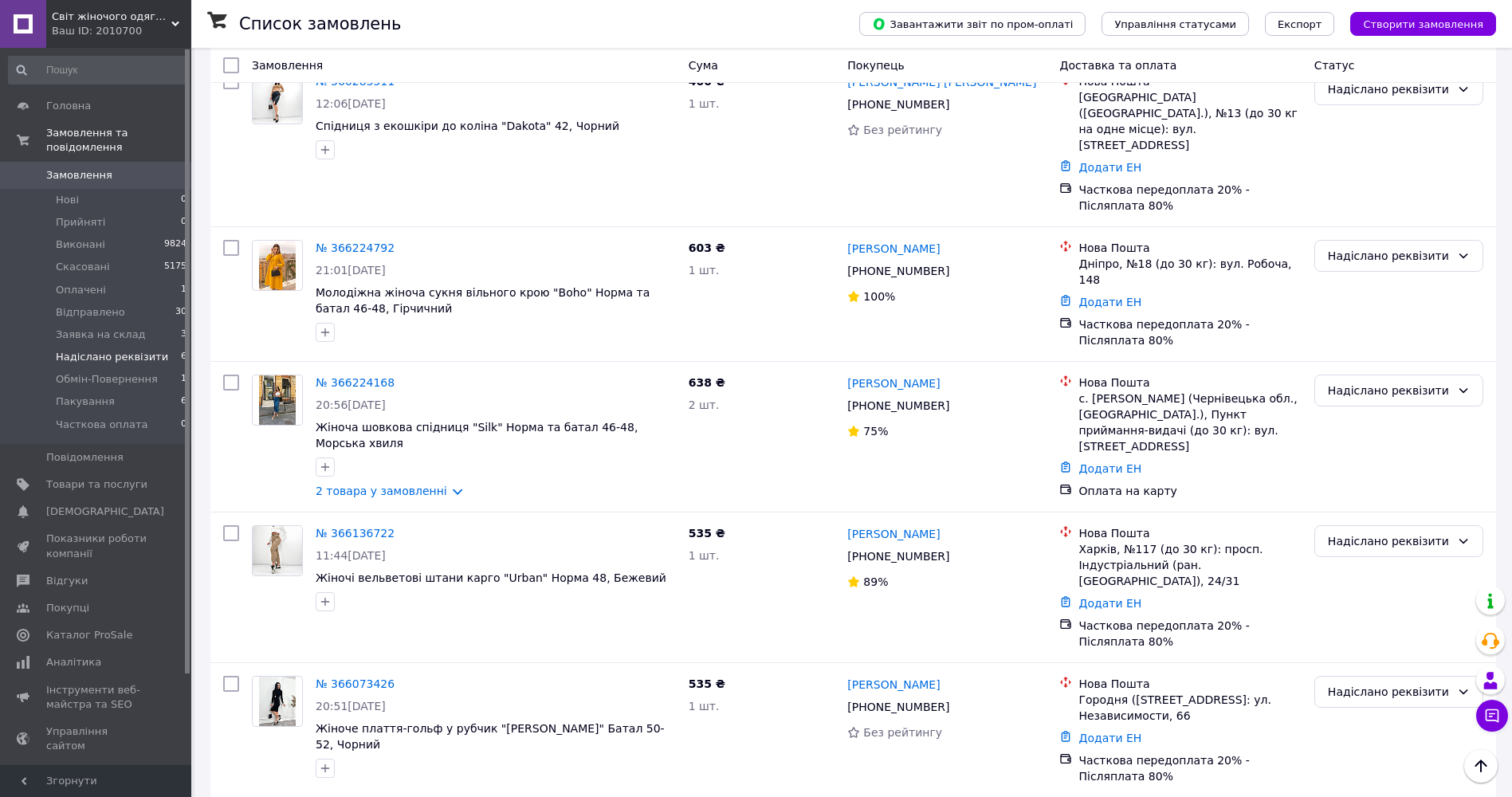
scroll to position [0, 0]
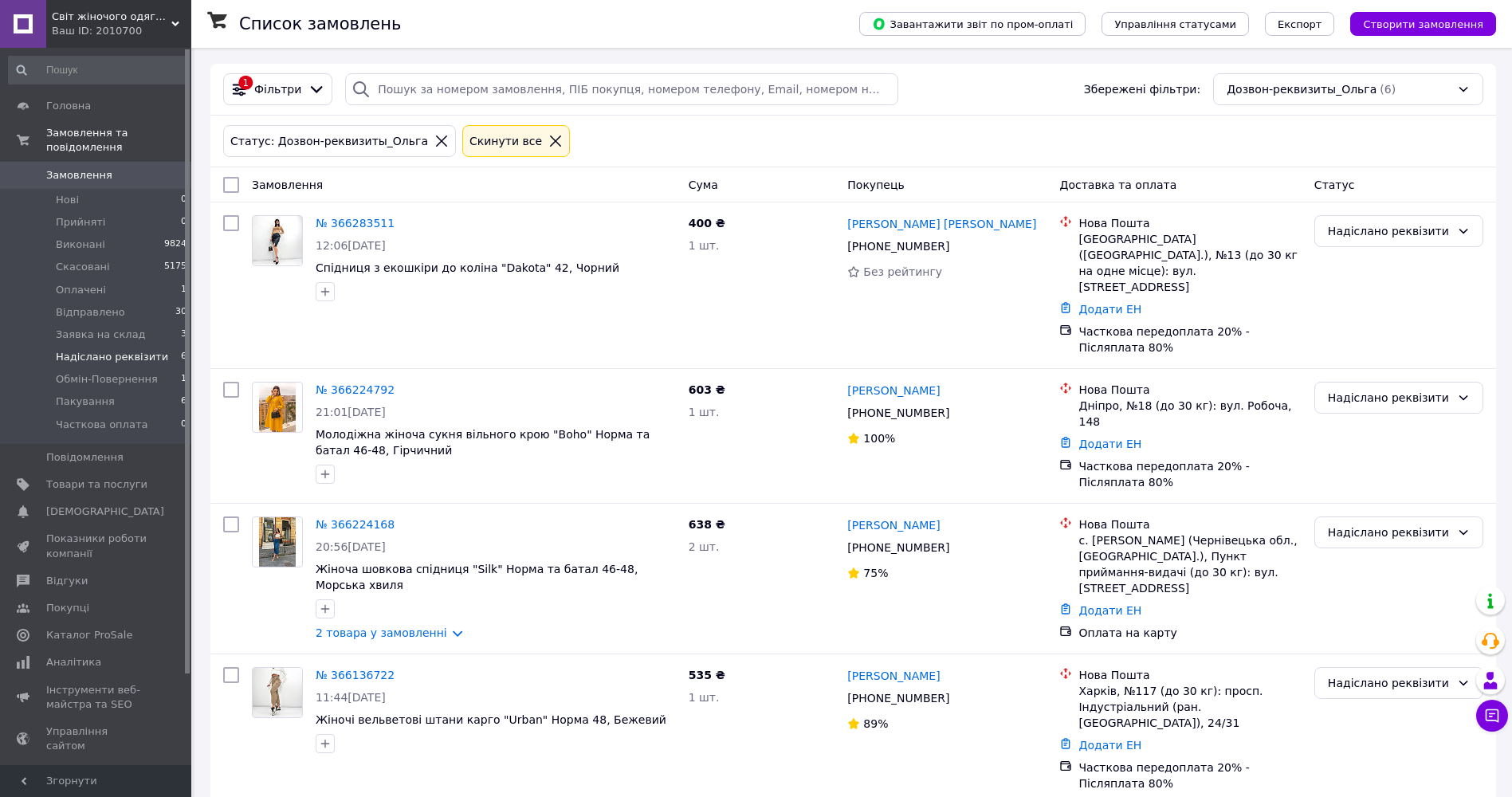
click at [64, 168] on span "Замовлення" at bounding box center [79, 175] width 67 height 15
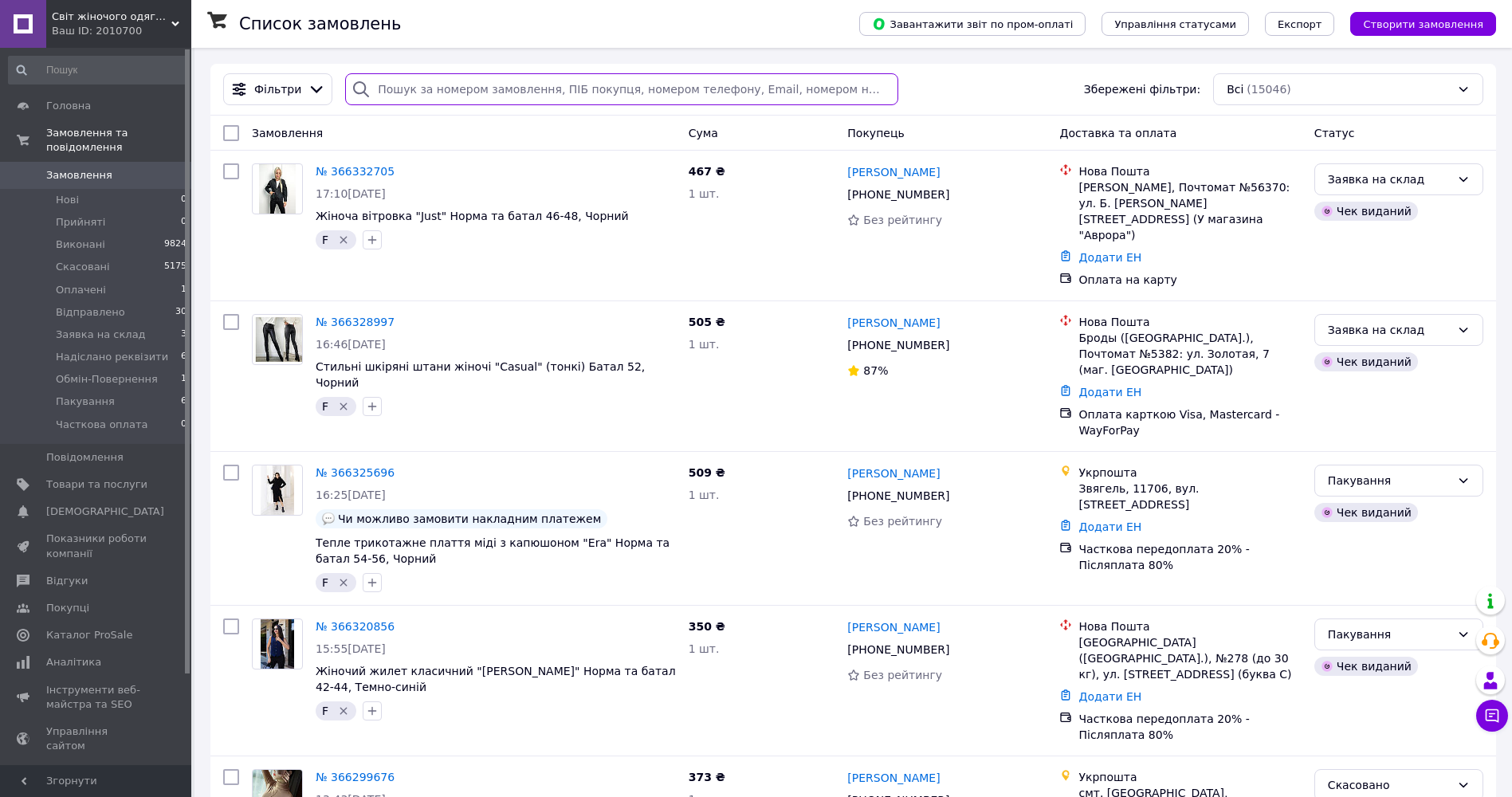
click at [433, 88] on input "search" at bounding box center [621, 89] width 553 height 32
paste input "+380680935578"
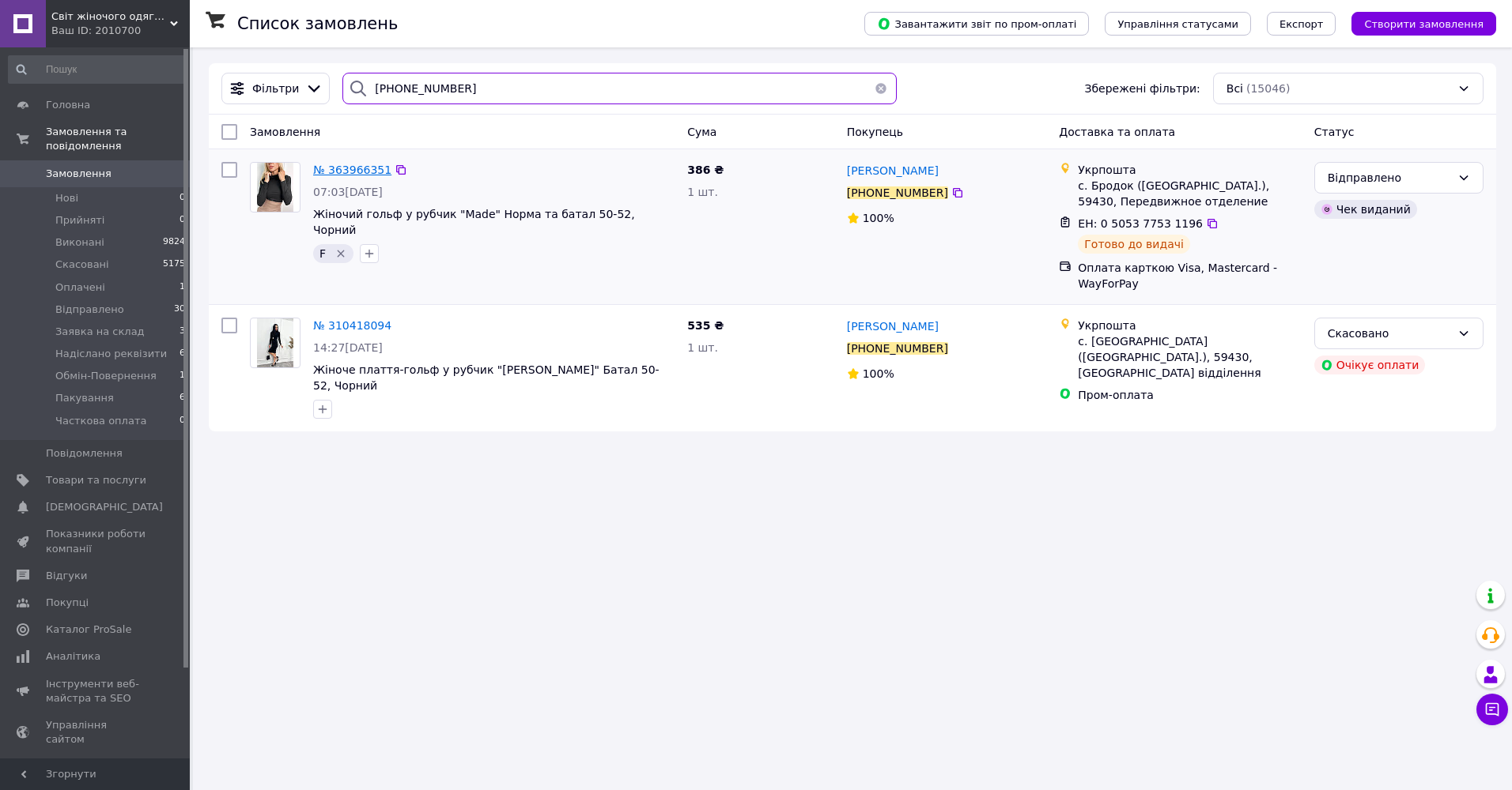
type input "+380680935578"
click at [356, 170] on span "№ 363966351" at bounding box center [353, 170] width 79 height 13
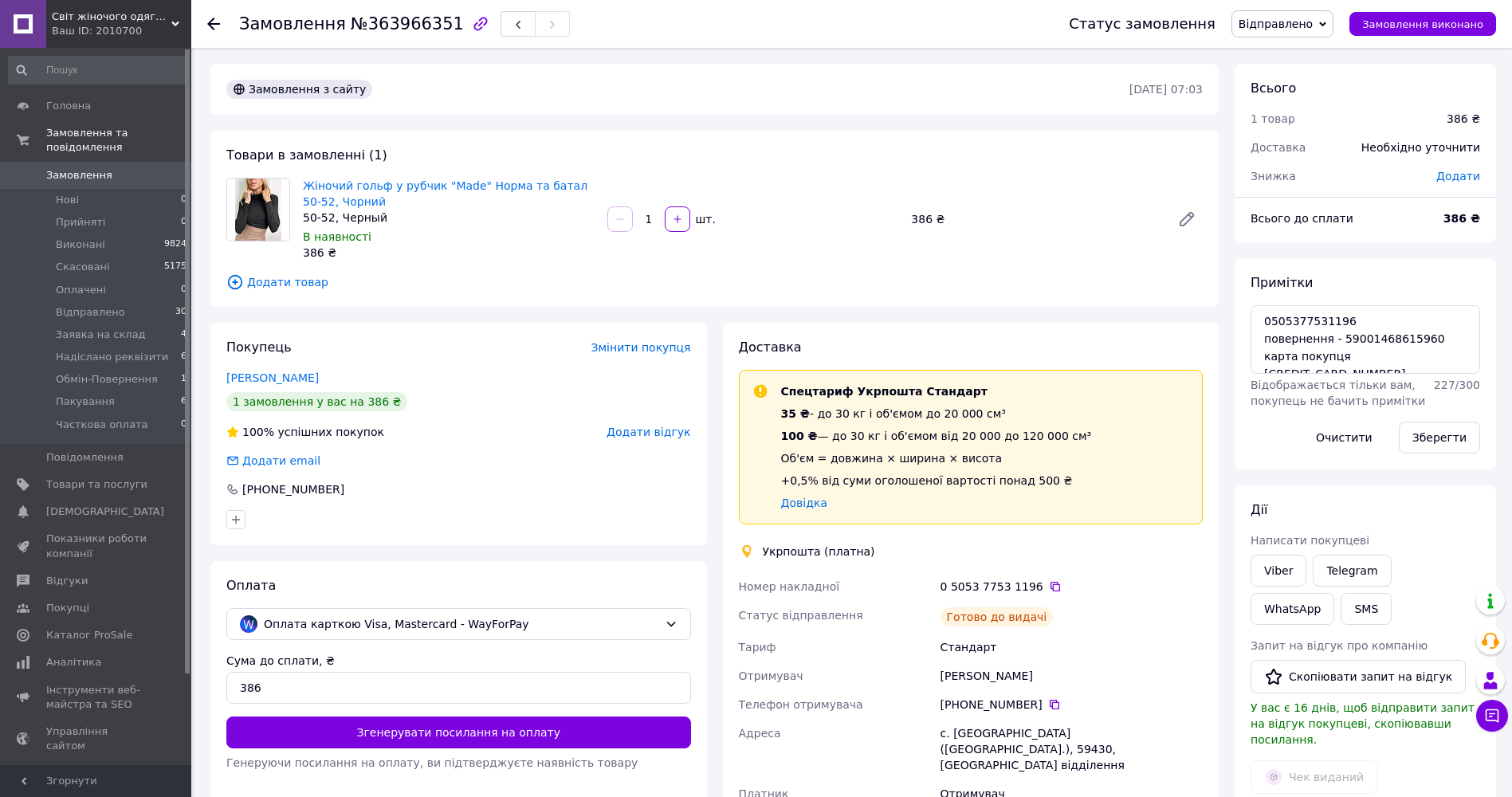
scroll to position [13, 0]
click at [1049, 586] on icon at bounding box center [1055, 586] width 13 height 13
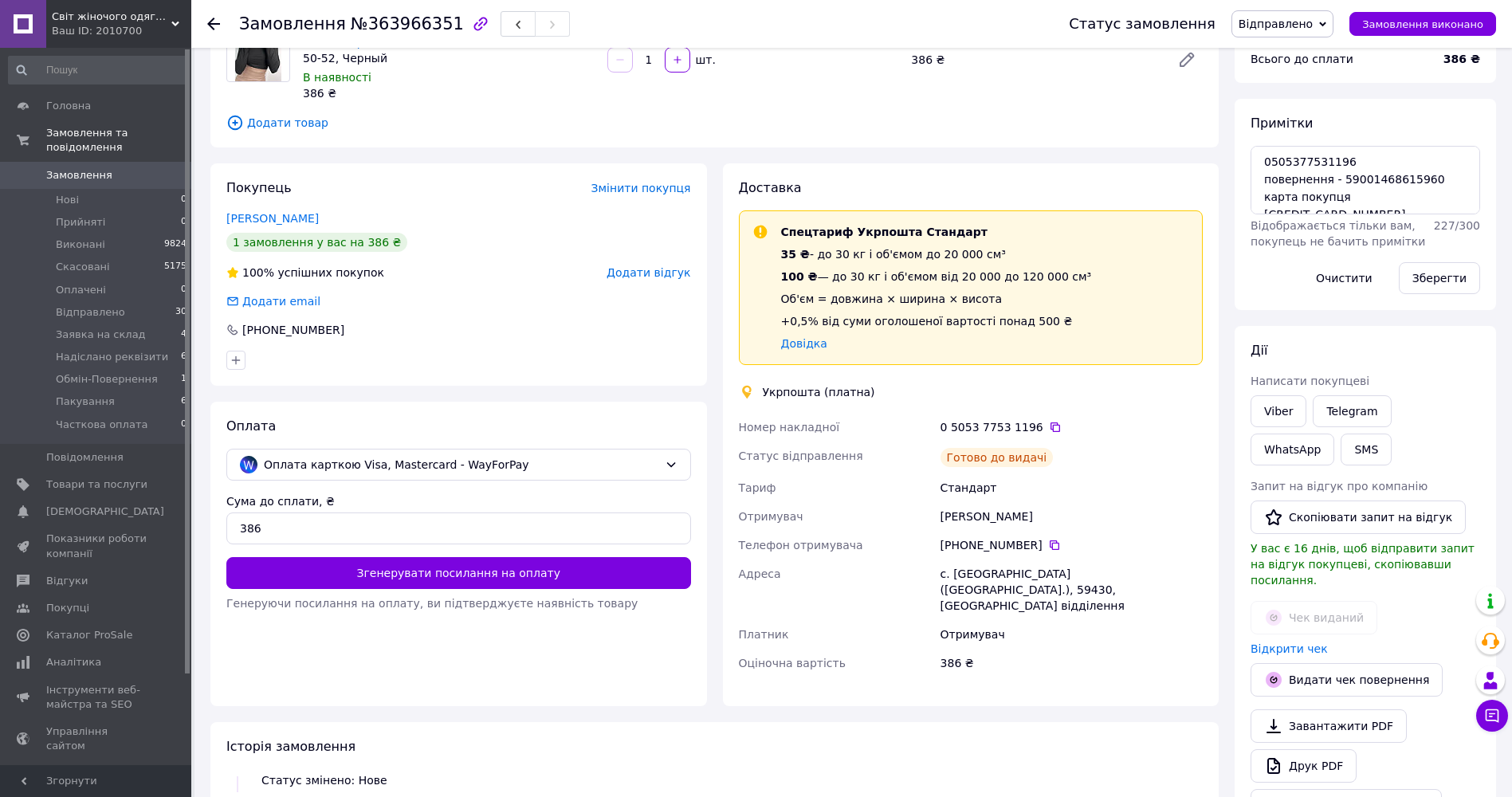
scroll to position [79, 0]
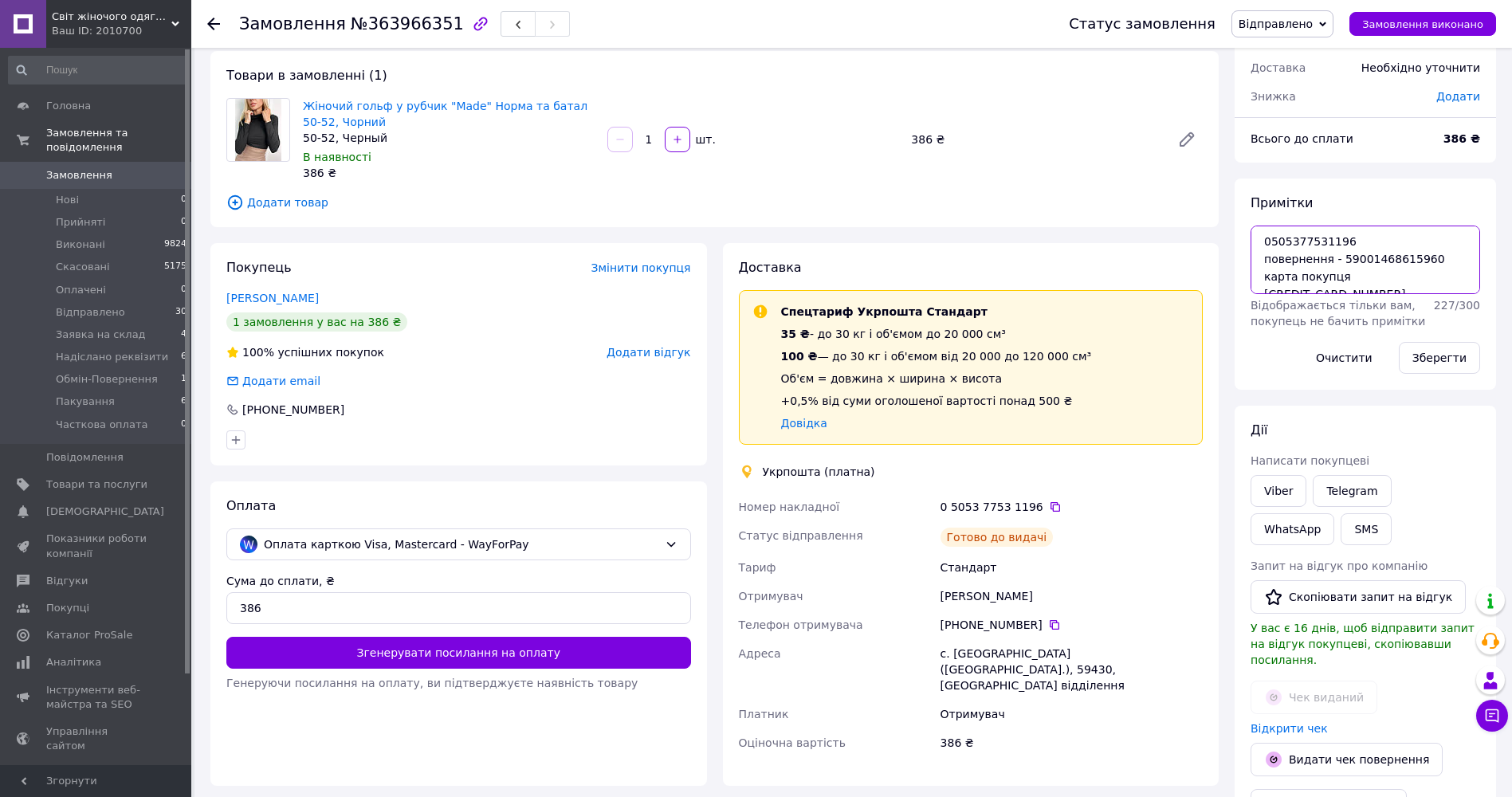
click at [1375, 256] on textarea "0505377531196 повернення - 59001468615960 карта покупця 5167803269295767" at bounding box center [1365, 259] width 230 height 69
drag, startPoint x: 1375, startPoint y: 256, endPoint x: 1454, endPoint y: 252, distance: 79.1
click at [1454, 252] on textarea "0505377531196 повернення - 59001468615960 карта покупця 5167803269295767" at bounding box center [1365, 259] width 230 height 69
click at [1415, 258] on textarea "0505377531196 повернення - 5900147388 карта покупця 5167803269295767" at bounding box center [1365, 259] width 230 height 69
drag, startPoint x: 1335, startPoint y: 256, endPoint x: 1411, endPoint y: 257, distance: 76.0
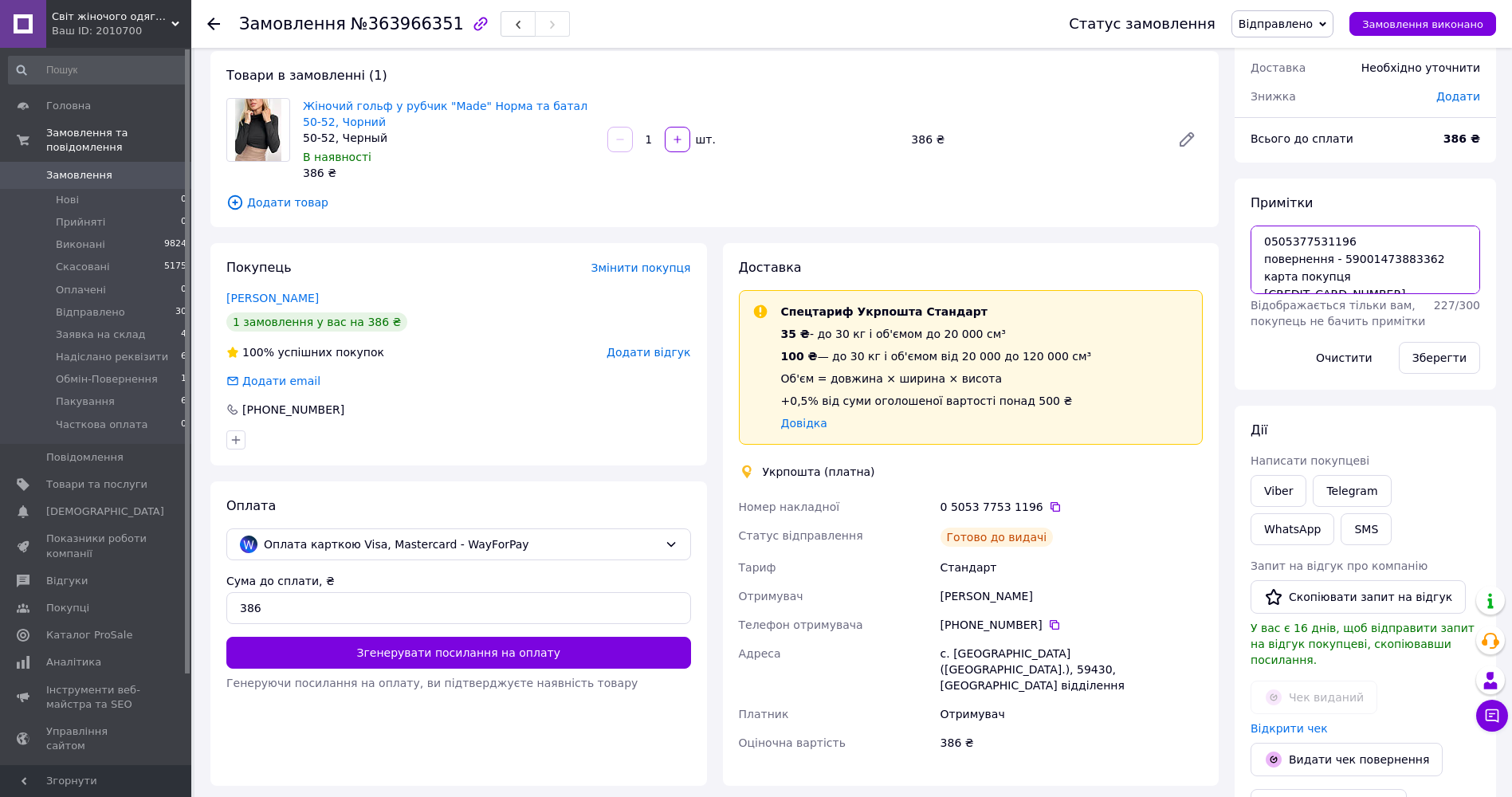
click at [1411, 257] on textarea "0505377531196 повернення - 59001473883362 карта покупця 5167803269295767" at bounding box center [1365, 259] width 230 height 69
drag, startPoint x: 1365, startPoint y: 263, endPoint x: 1347, endPoint y: 256, distance: 19.3
click at [1363, 262] on textarea "0505377531196 повернення - 59001473883362 карта покупця 5167803269295767" at bounding box center [1365, 259] width 230 height 69
click at [1343, 256] on textarea "0505377531196 повернення - 59001473883362 карта покупця 5167803269295767" at bounding box center [1365, 259] width 230 height 69
drag, startPoint x: 1341, startPoint y: 255, endPoint x: 1352, endPoint y: 255, distance: 11.0
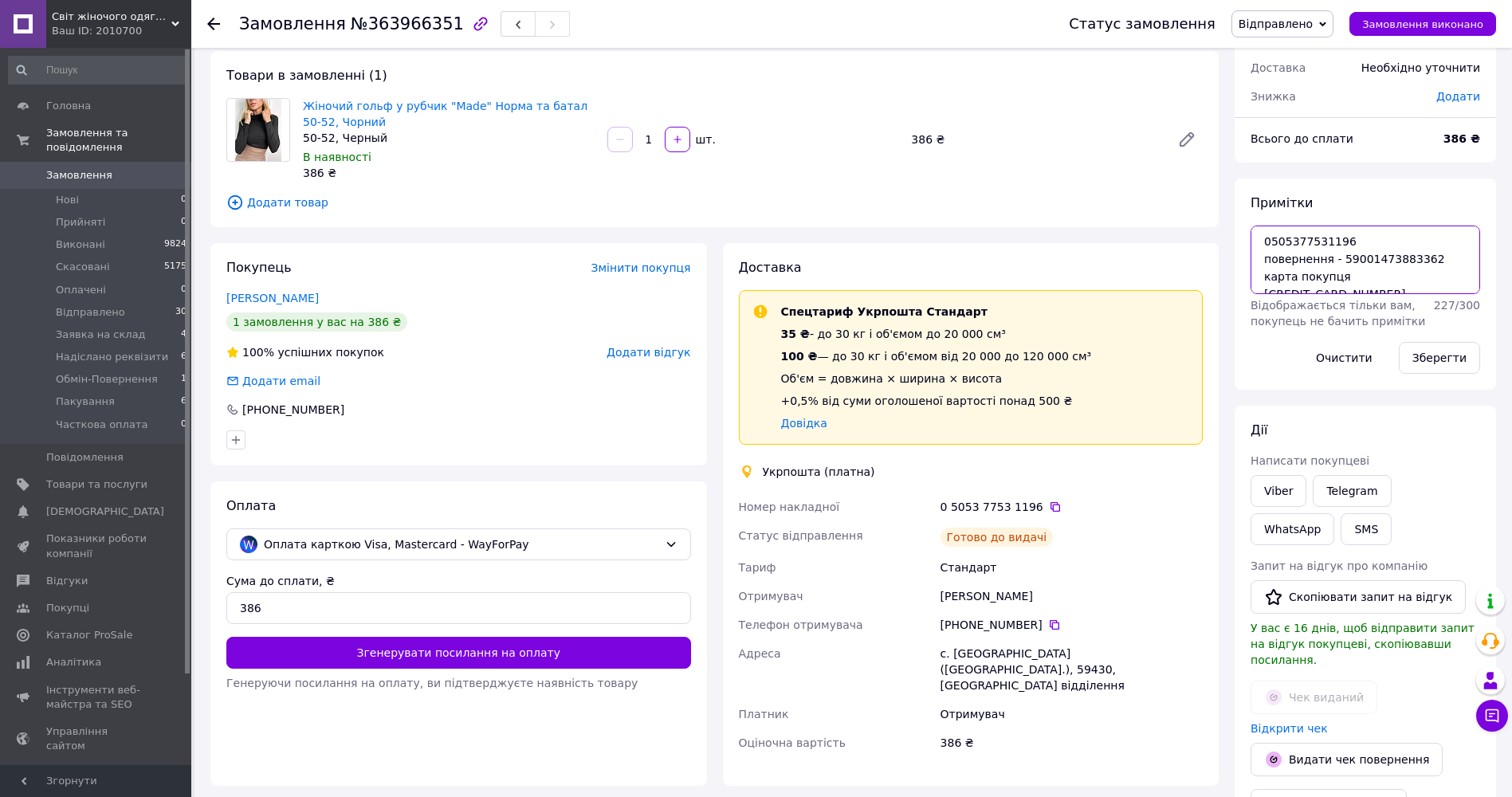
click at [1352, 255] on textarea "0505377531196 повернення - 59001473883362 карта покупця 5167803269295767" at bounding box center [1365, 259] width 230 height 69
drag, startPoint x: 1339, startPoint y: 256, endPoint x: 1421, endPoint y: 252, distance: 82.1
click at [1421, 252] on textarea "0505377531196 повернення - 59001473883362 карта покупця 5167803269295767" at bounding box center [1365, 259] width 230 height 69
type textarea "0505377531196 повернення - 59001473883362 карта покупця 5167803269295767"
click at [1465, 353] on button "Зберегти" at bounding box center [1439, 357] width 81 height 32
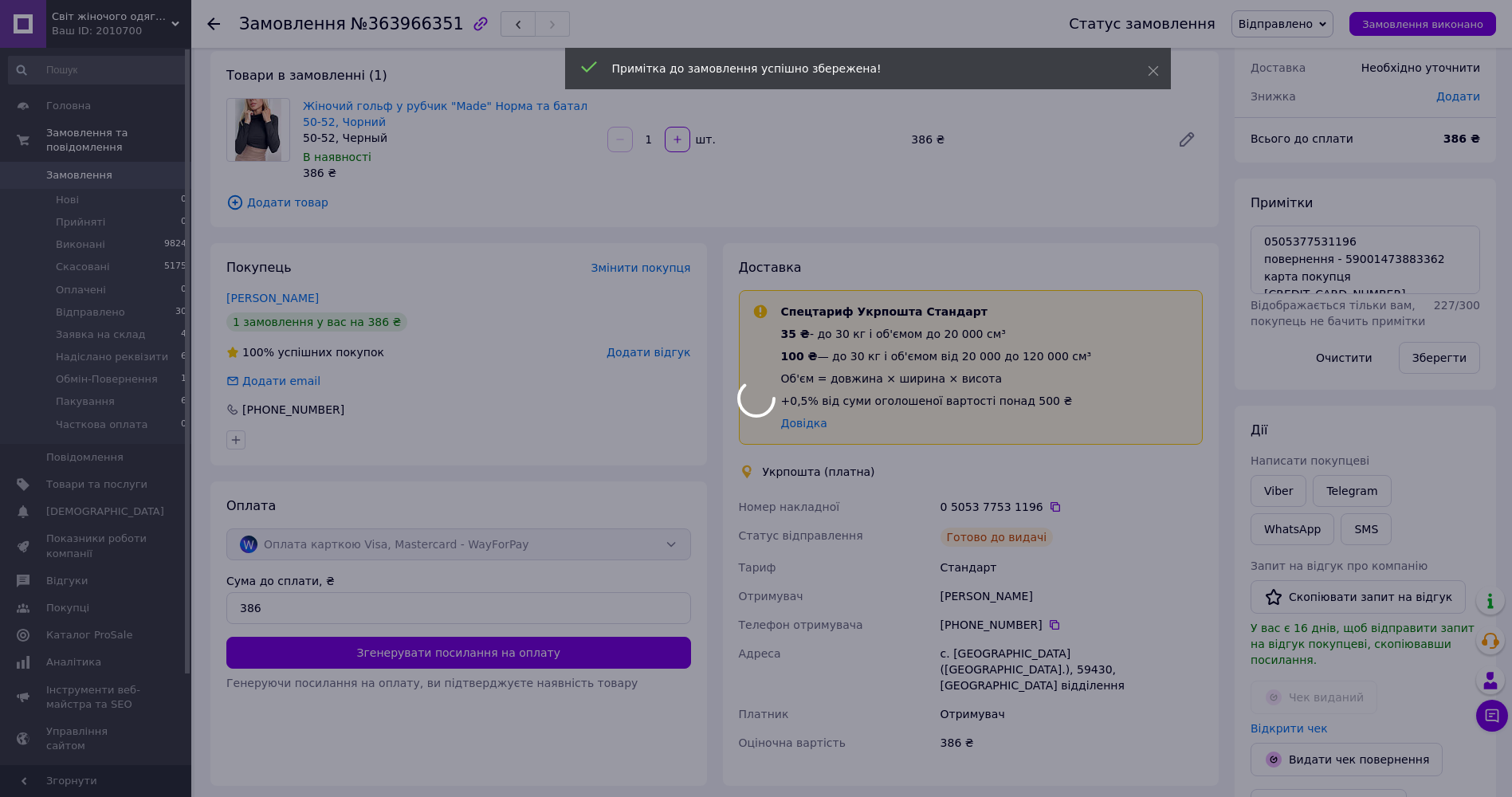
scroll to position [51, 0]
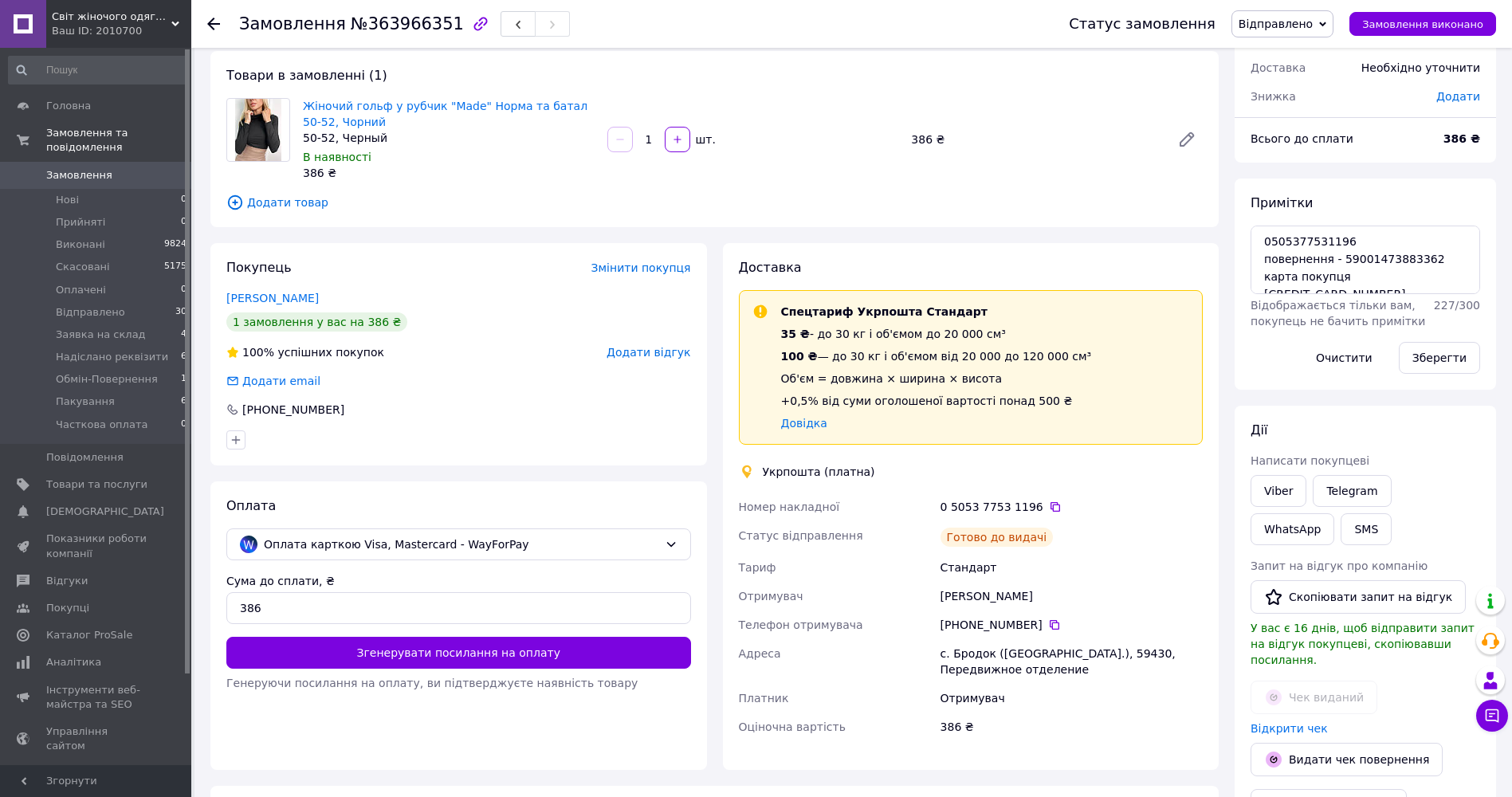
click at [1311, 22] on span "Відправлено" at bounding box center [1276, 23] width 74 height 13
click at [1321, 131] on li "Обмін-Повернення" at bounding box center [1296, 134] width 128 height 23
click at [68, 168] on span "Замовлення" at bounding box center [79, 175] width 67 height 15
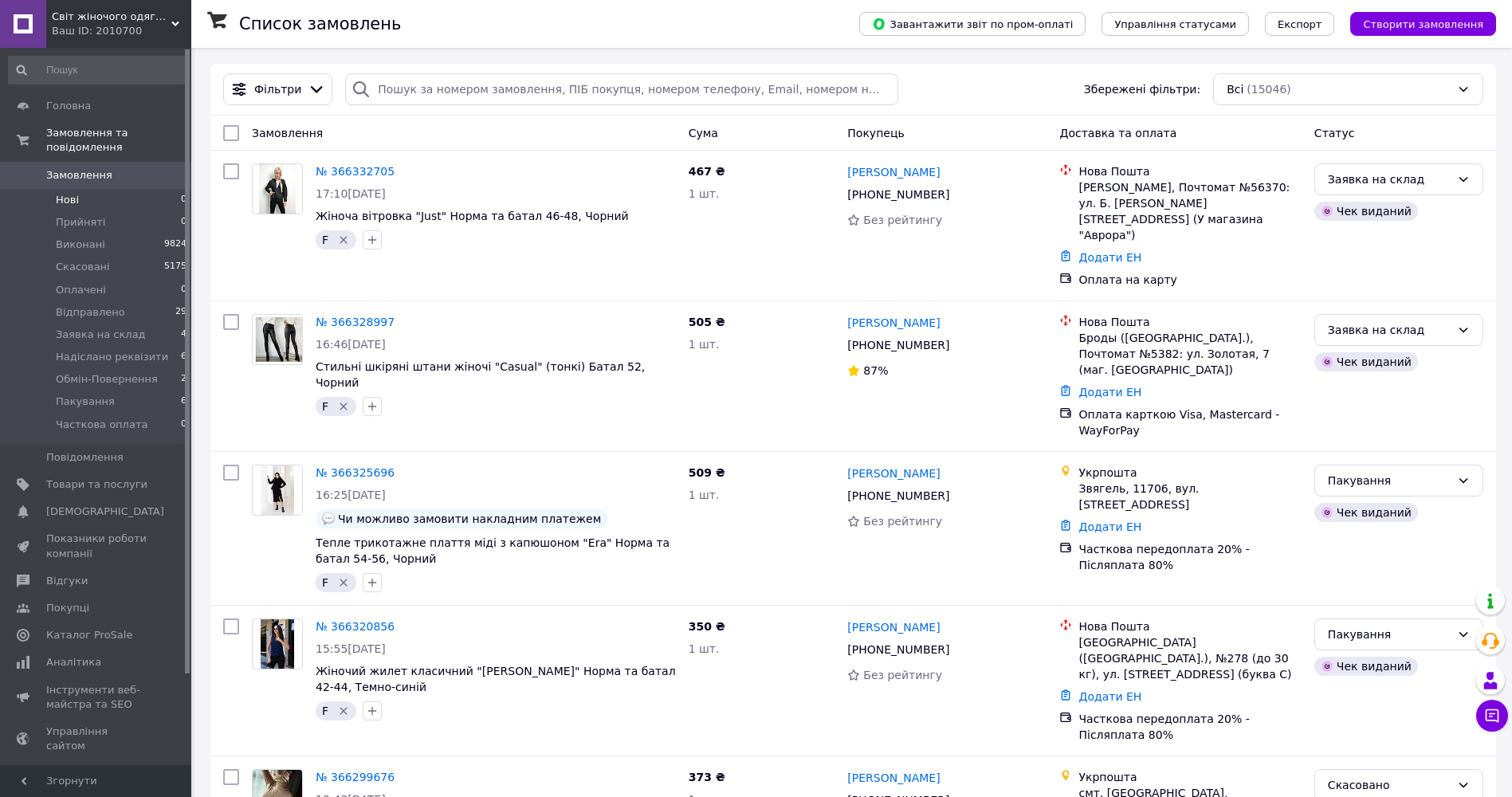
click at [73, 193] on span "Нові" at bounding box center [68, 200] width 23 height 15
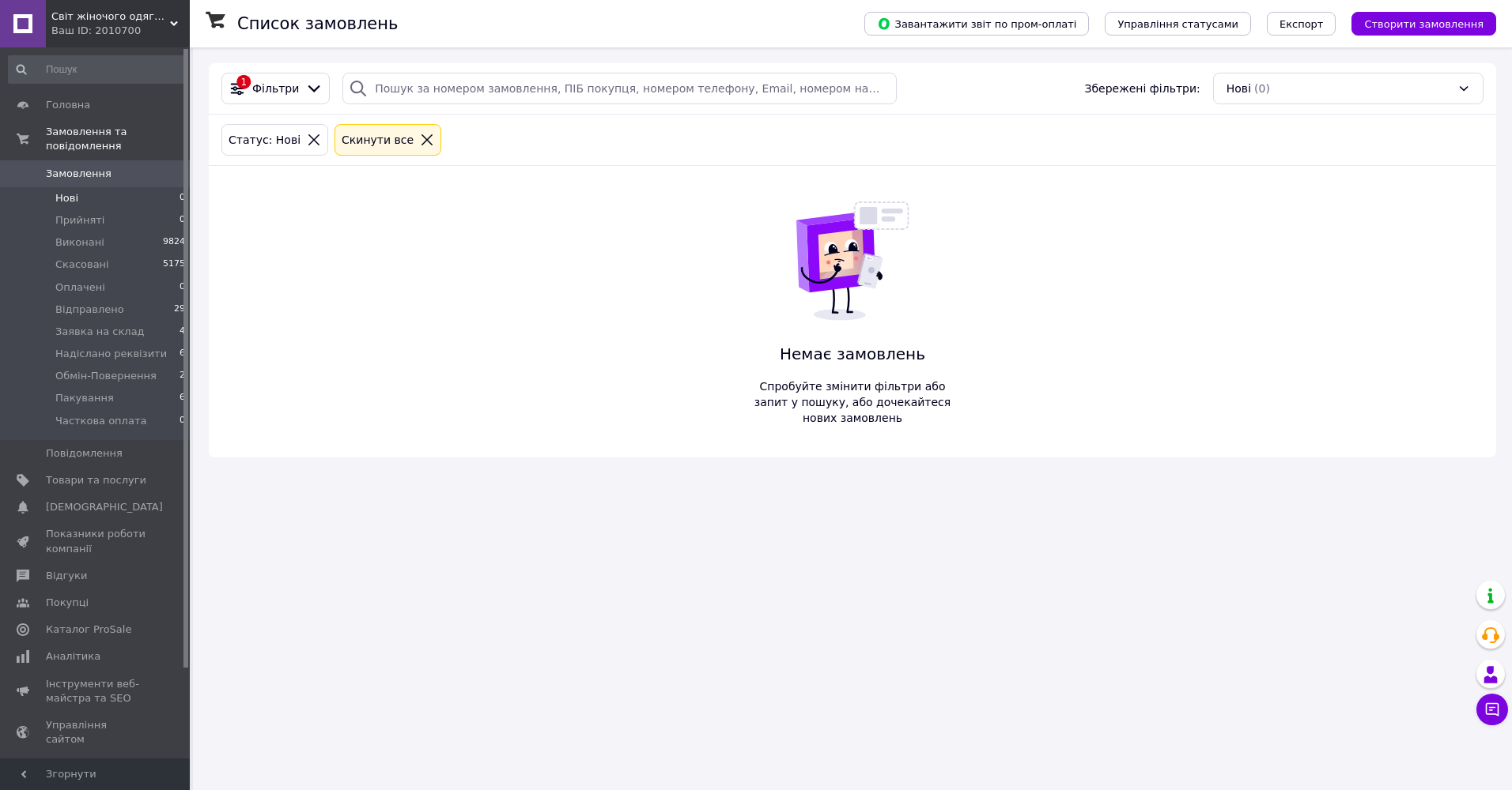
click at [75, 167] on span "Замовлення" at bounding box center [79, 174] width 66 height 15
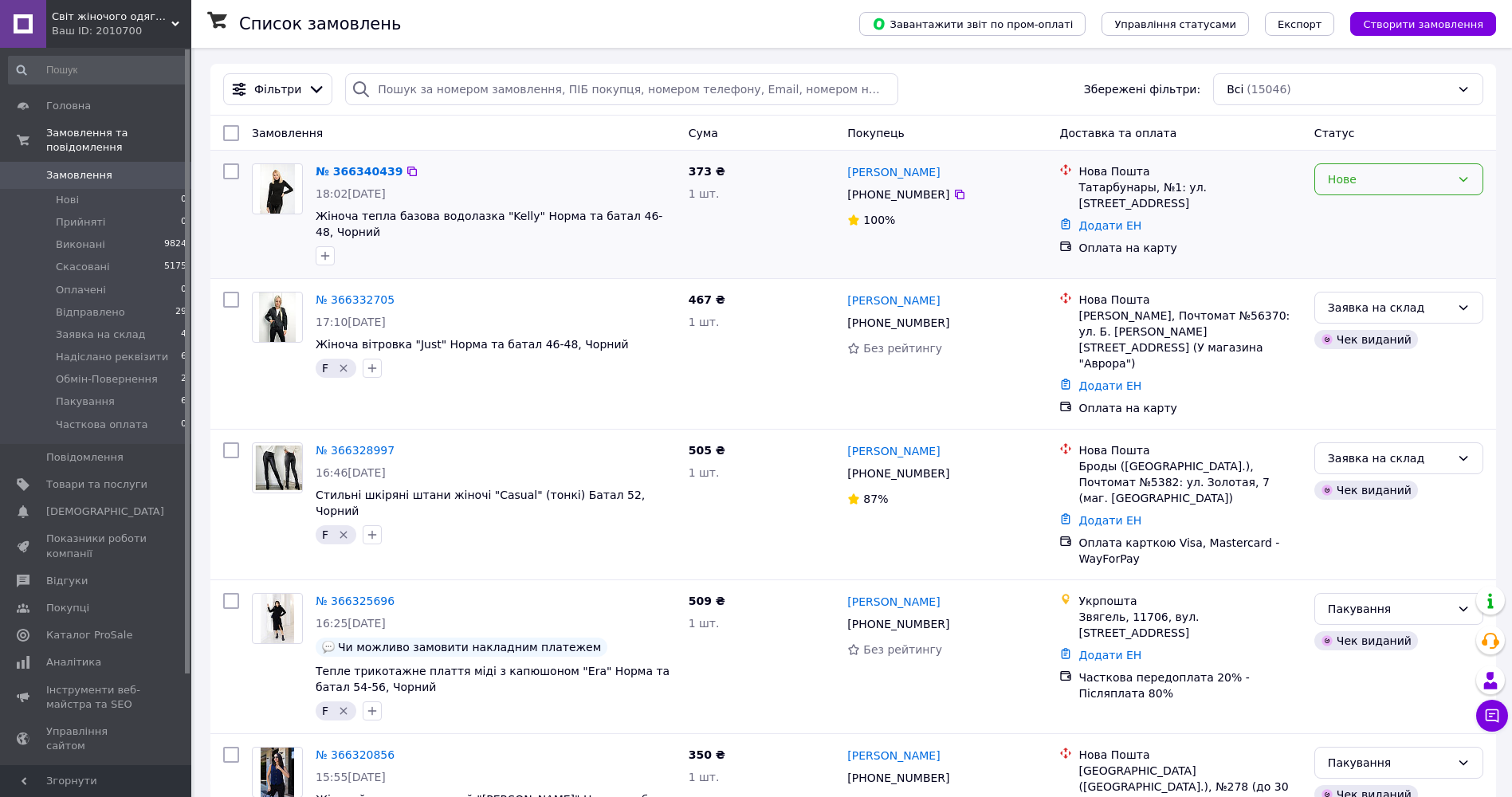
click at [1375, 172] on div "Нове" at bounding box center [1389, 179] width 122 height 18
click at [1364, 217] on li "Прийнято" at bounding box center [1398, 213] width 167 height 28
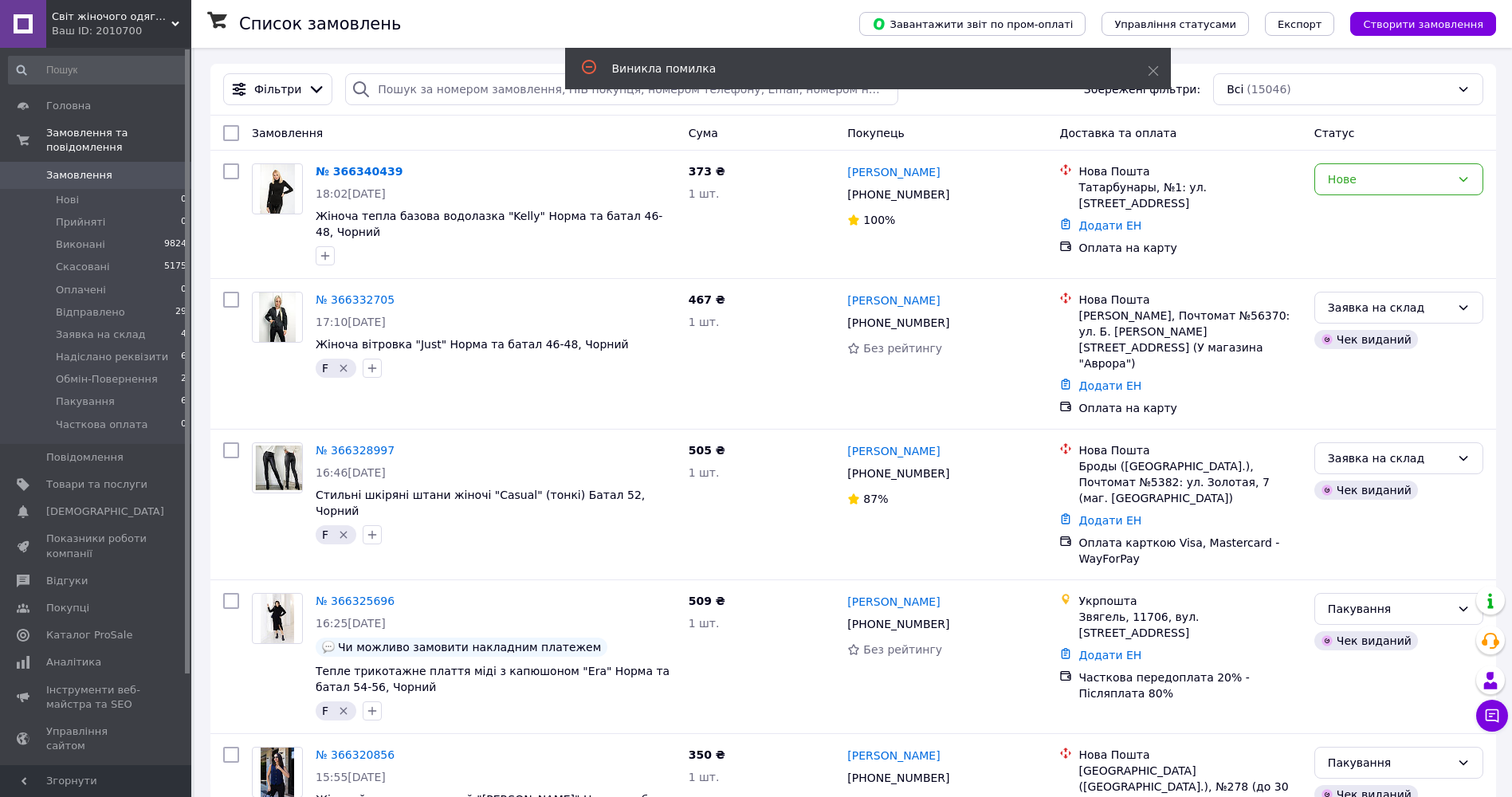
click at [74, 168] on span "Замовлення" at bounding box center [79, 175] width 67 height 15
drag, startPoint x: 1438, startPoint y: 177, endPoint x: 1428, endPoint y: 178, distance: 10.0
click at [1437, 177] on div "Нове" at bounding box center [1389, 179] width 122 height 18
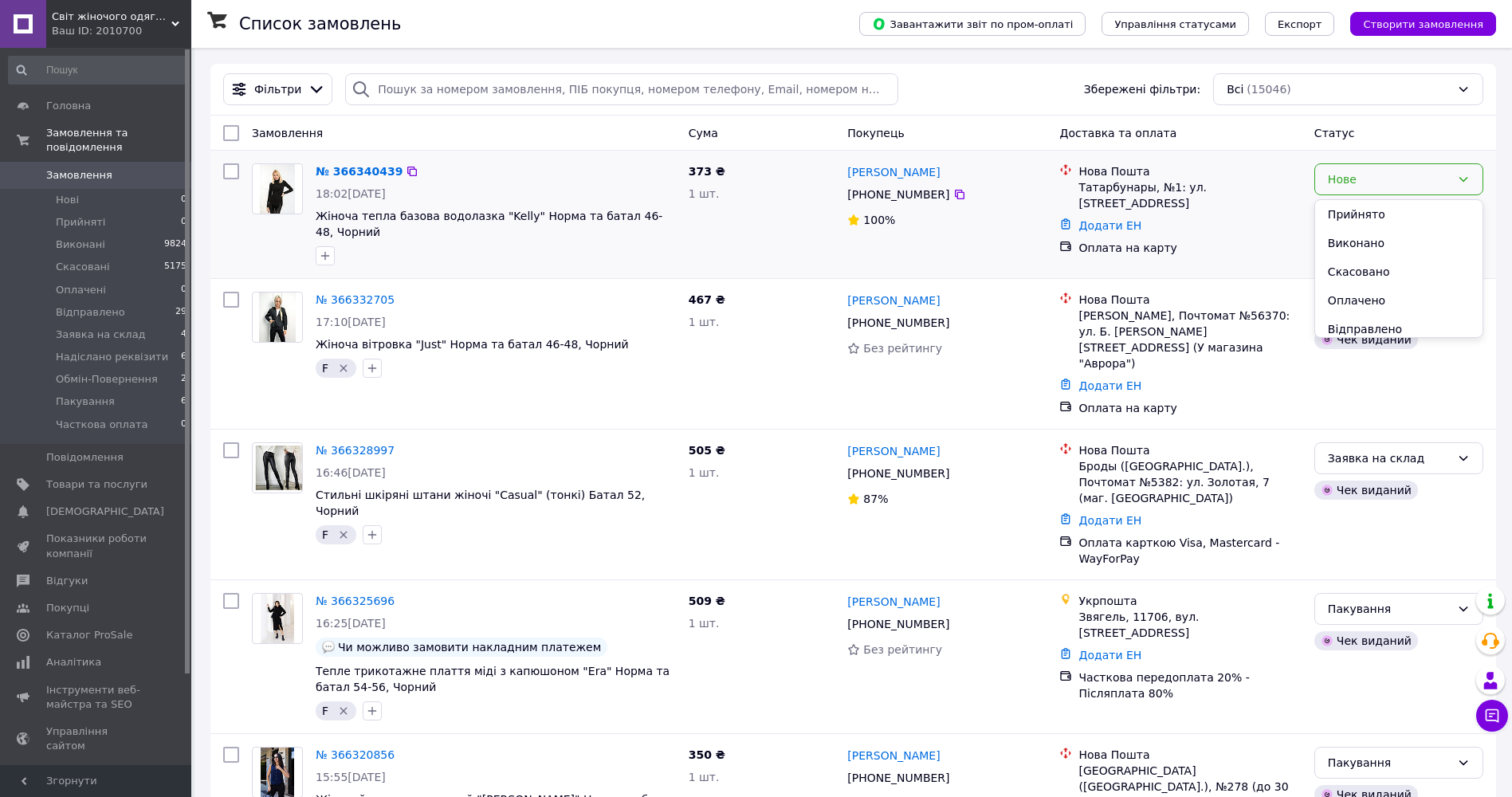
click at [1358, 209] on li "Прийнято" at bounding box center [1398, 213] width 167 height 28
click at [1440, 179] on div "Нове" at bounding box center [1389, 179] width 122 height 18
click at [1420, 209] on li "Прийнято" at bounding box center [1398, 213] width 167 height 28
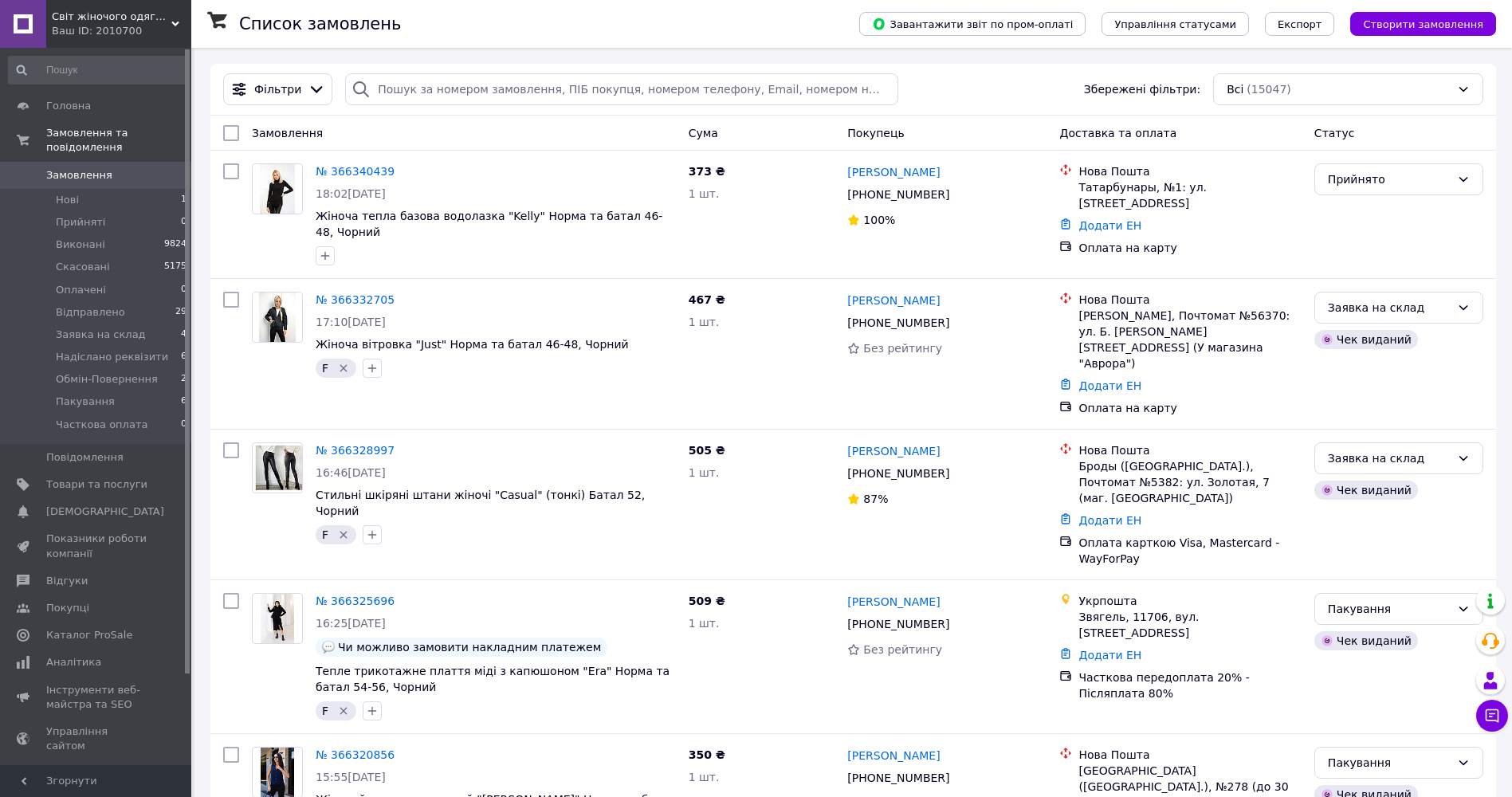
click at [88, 351] on span "Надіслано реквізити" at bounding box center [112, 357] width 113 height 15
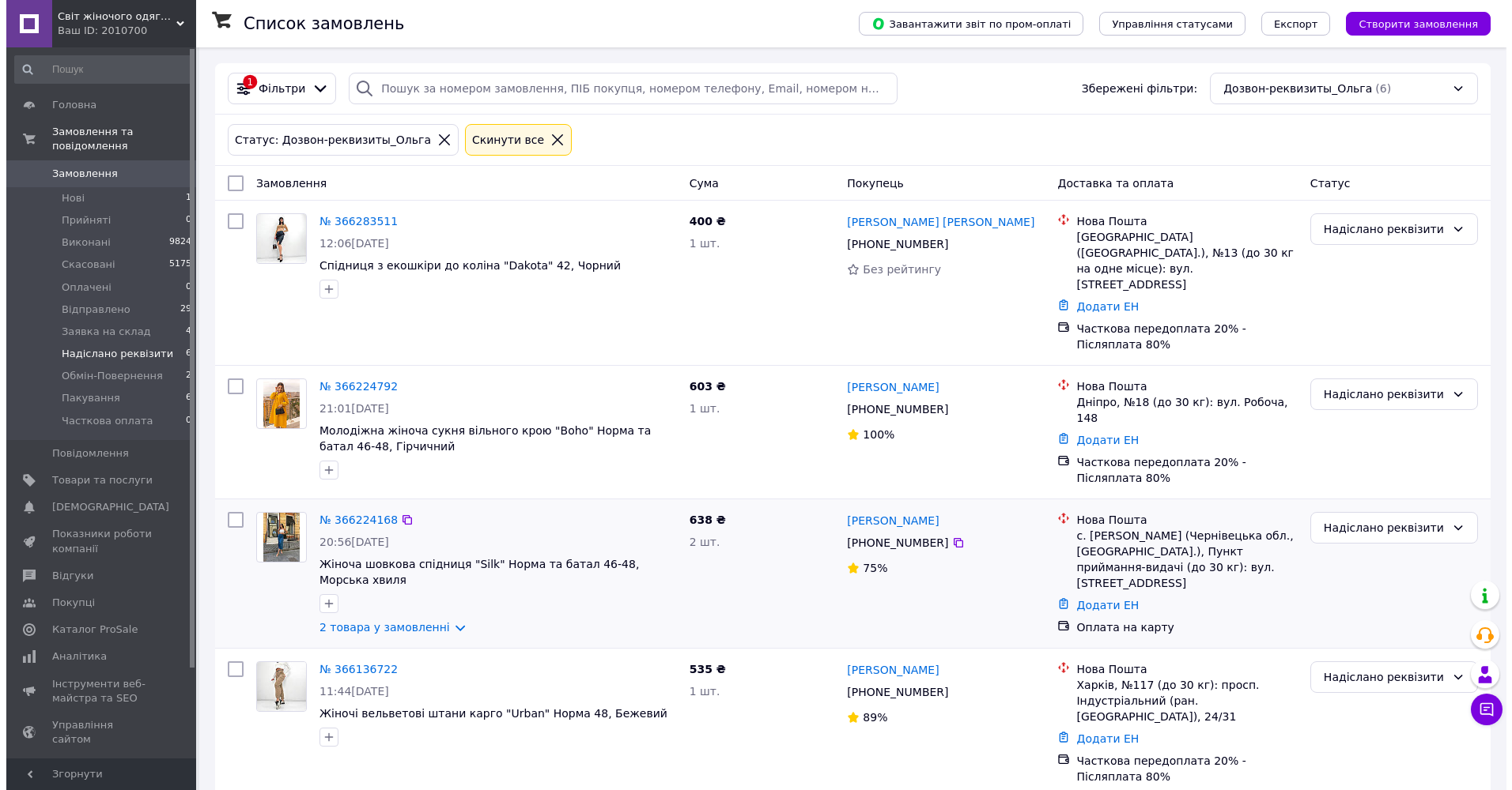
scroll to position [237, 0]
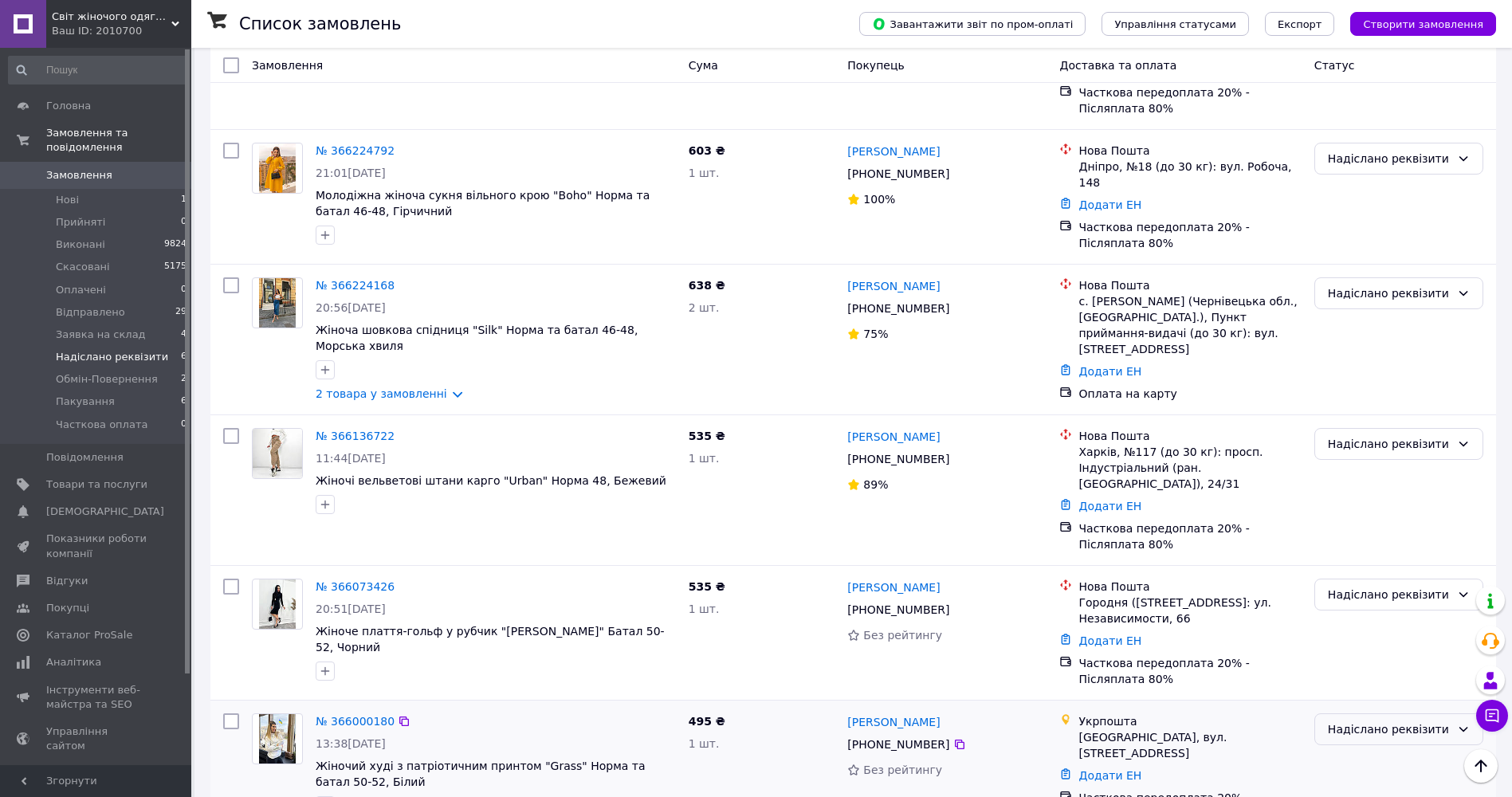
click at [1402, 721] on div "Надіслано реквізити" at bounding box center [1389, 729] width 122 height 18
click at [1368, 587] on li "Скасовано" at bounding box center [1398, 590] width 167 height 28
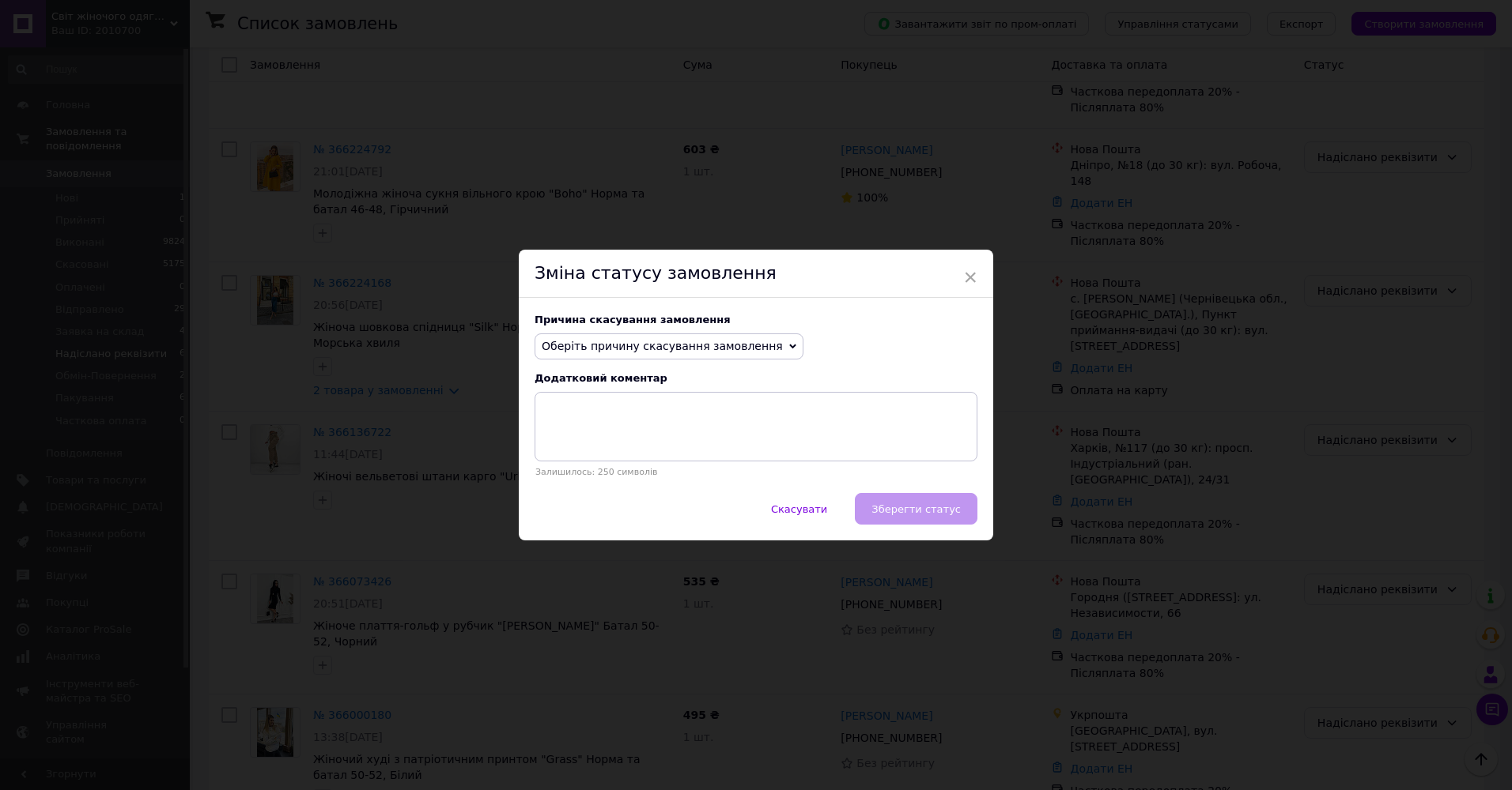
click at [640, 346] on span "Оберіть причину скасування замовлення" at bounding box center [662, 346] width 241 height 13
click at [592, 422] on li "Оплата не надійшла" at bounding box center [668, 422] width 267 height 22
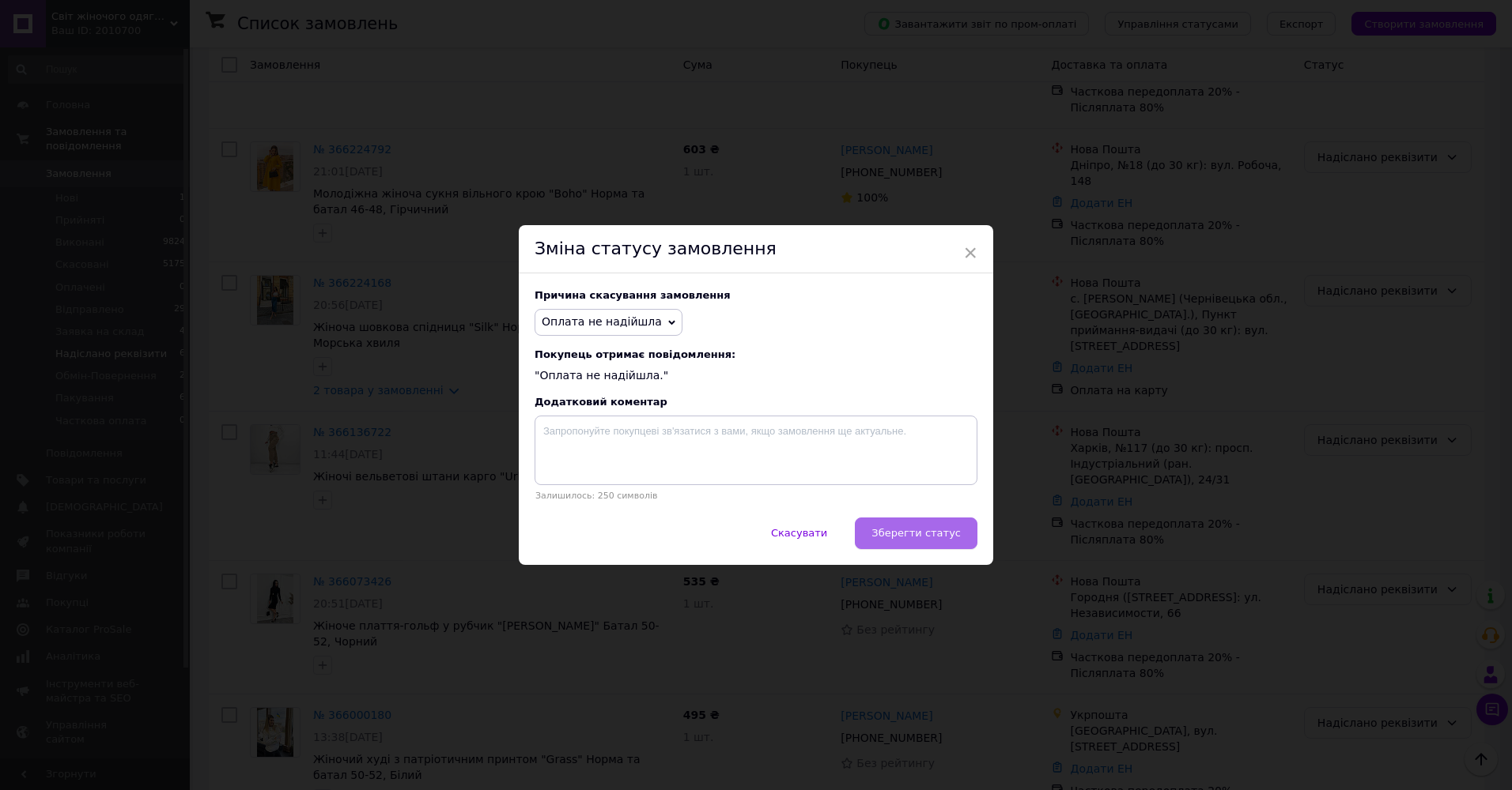
click at [904, 527] on button "Зберегти статус" at bounding box center [916, 533] width 122 height 32
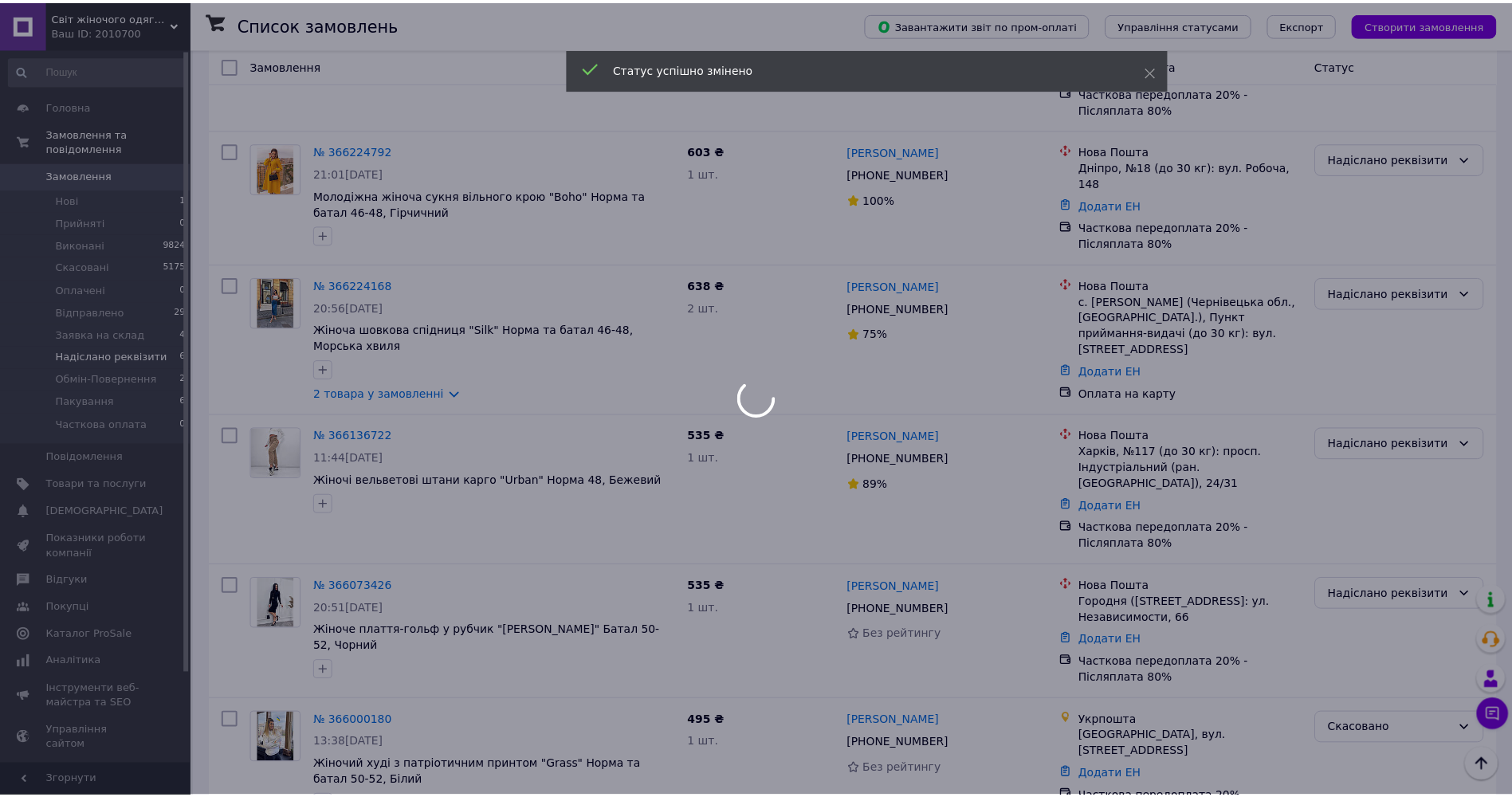
scroll to position [223, 0]
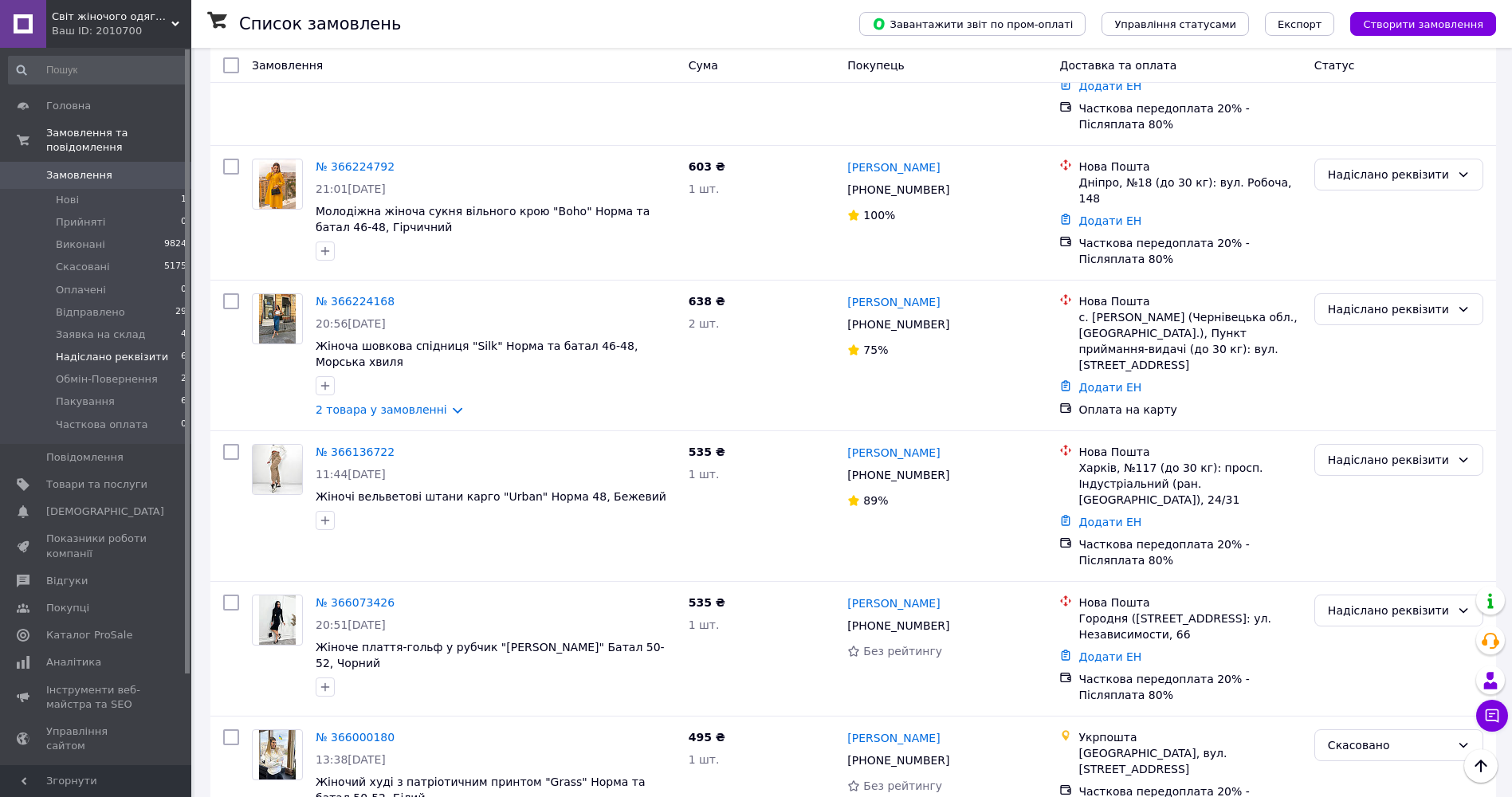
drag, startPoint x: 73, startPoint y: 157, endPoint x: 148, endPoint y: 47, distance: 133.1
click at [73, 168] on span "Замовлення" at bounding box center [79, 175] width 67 height 15
